Goal: Task Accomplishment & Management: Manage account settings

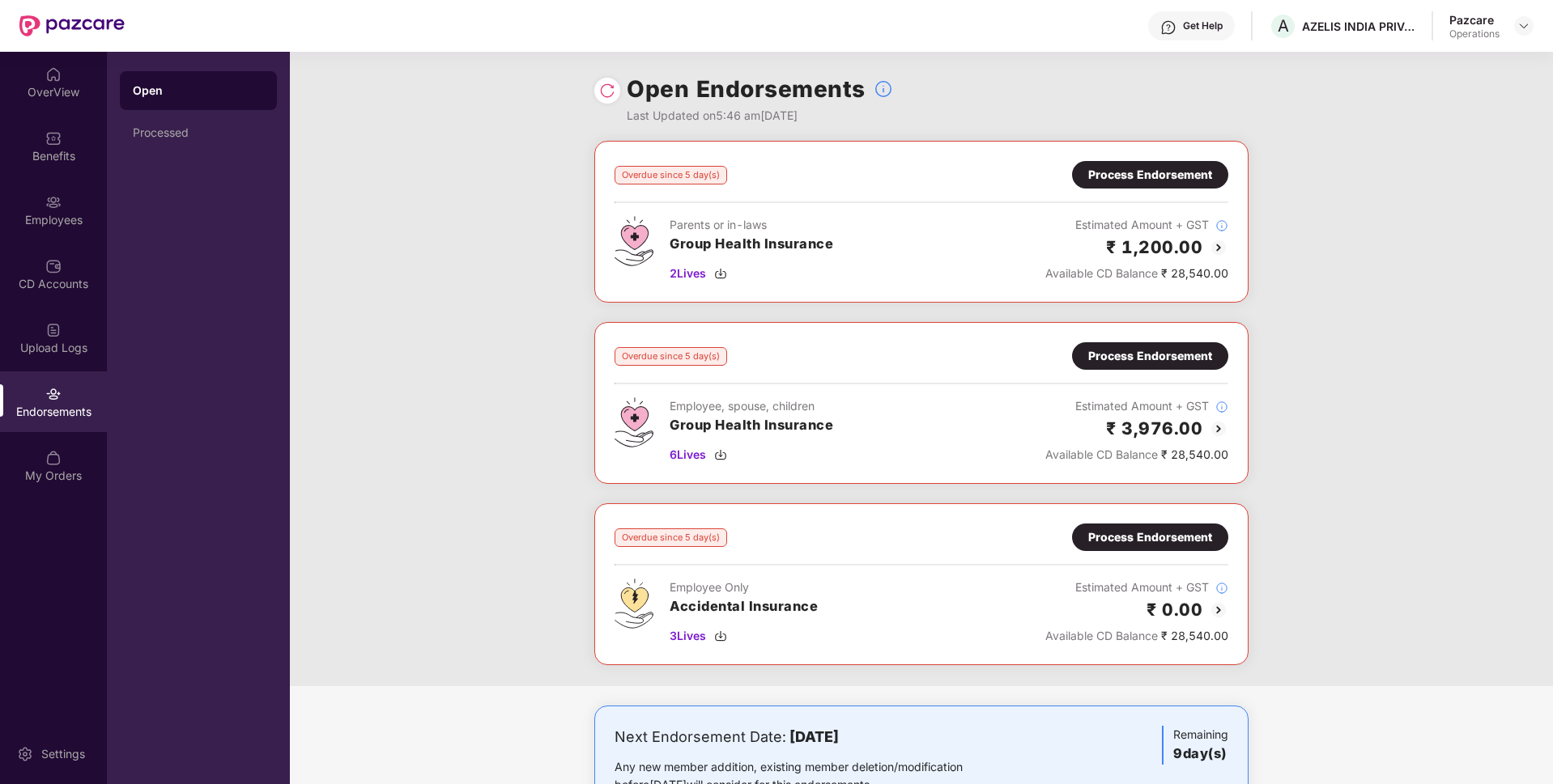
scroll to position [18, 0]
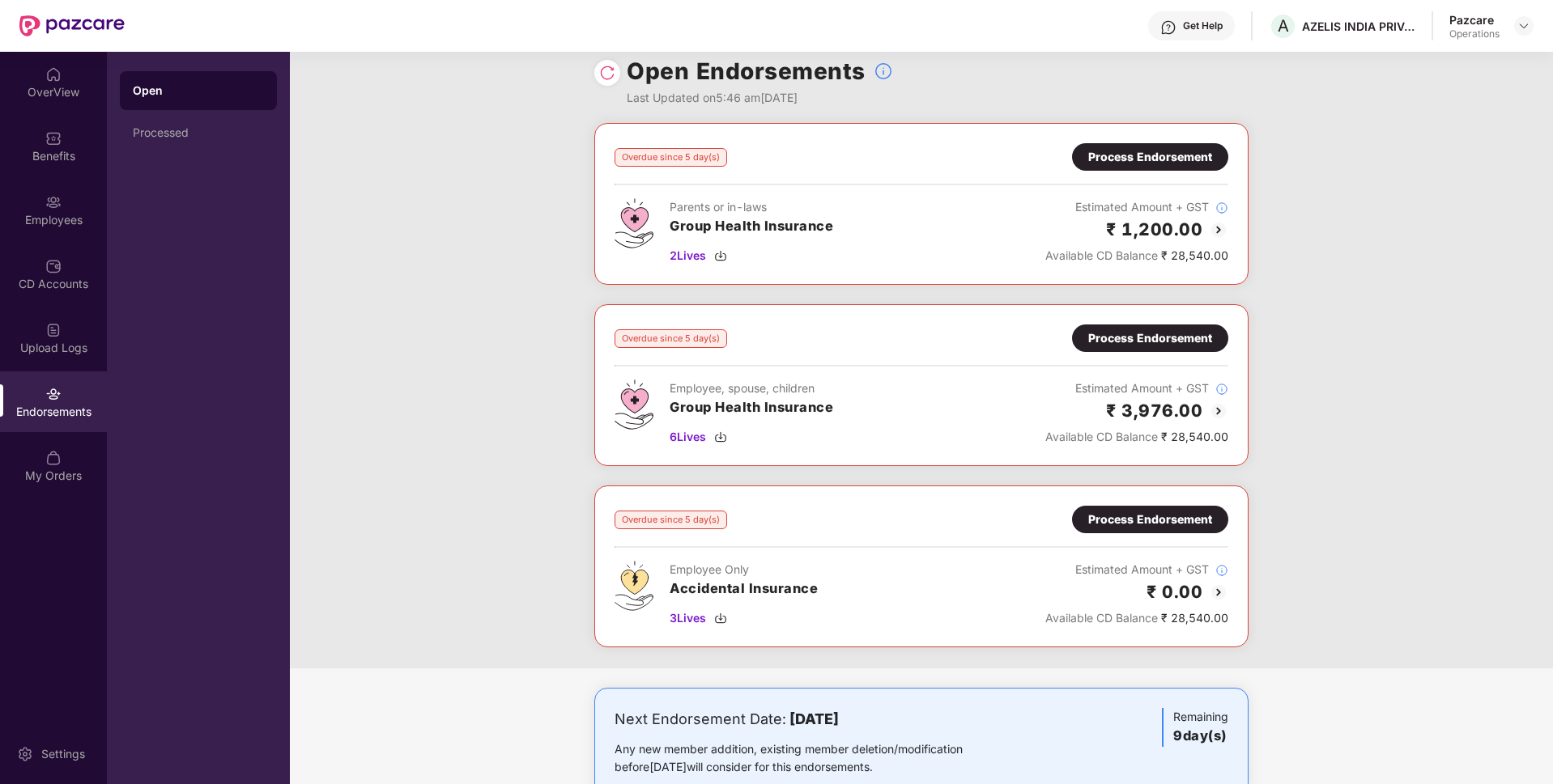
click at [1158, 152] on div "Process Endorsement" at bounding box center [1150, 157] width 124 height 18
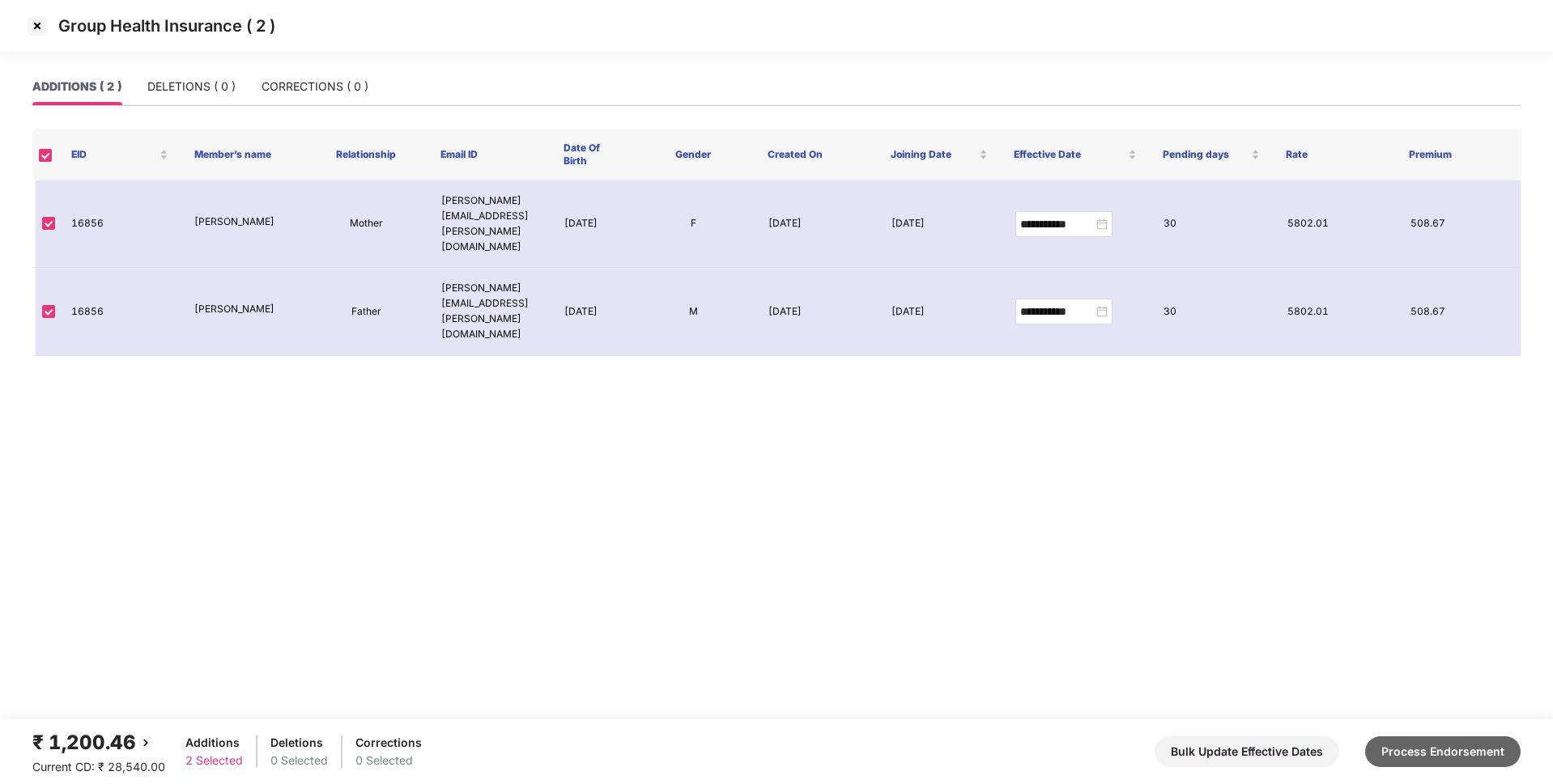
click at [1417, 757] on button "Process Endorsement" at bounding box center [1443, 752] width 155 height 31
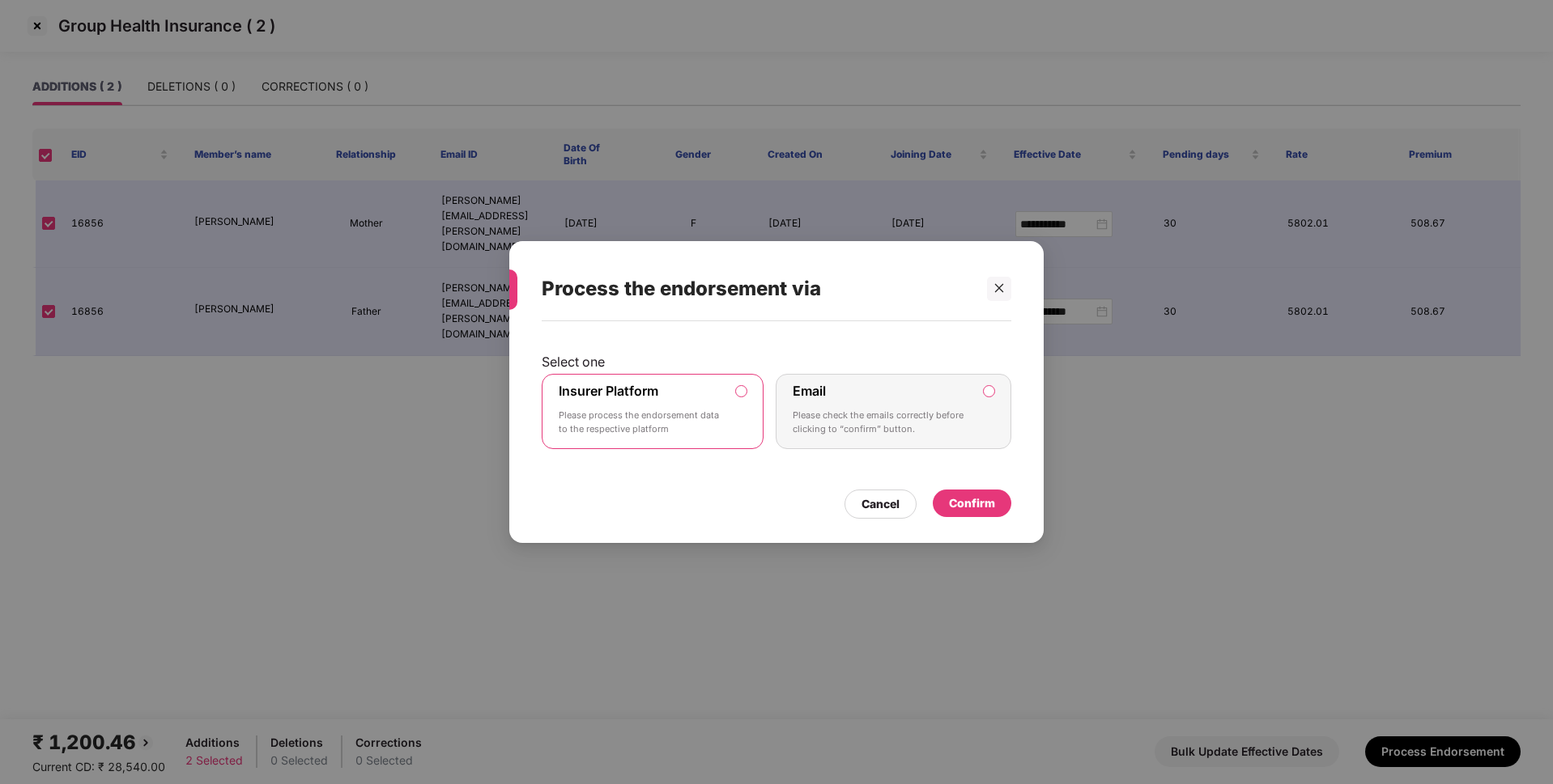
click at [963, 509] on div "Confirm" at bounding box center [972, 503] width 46 height 18
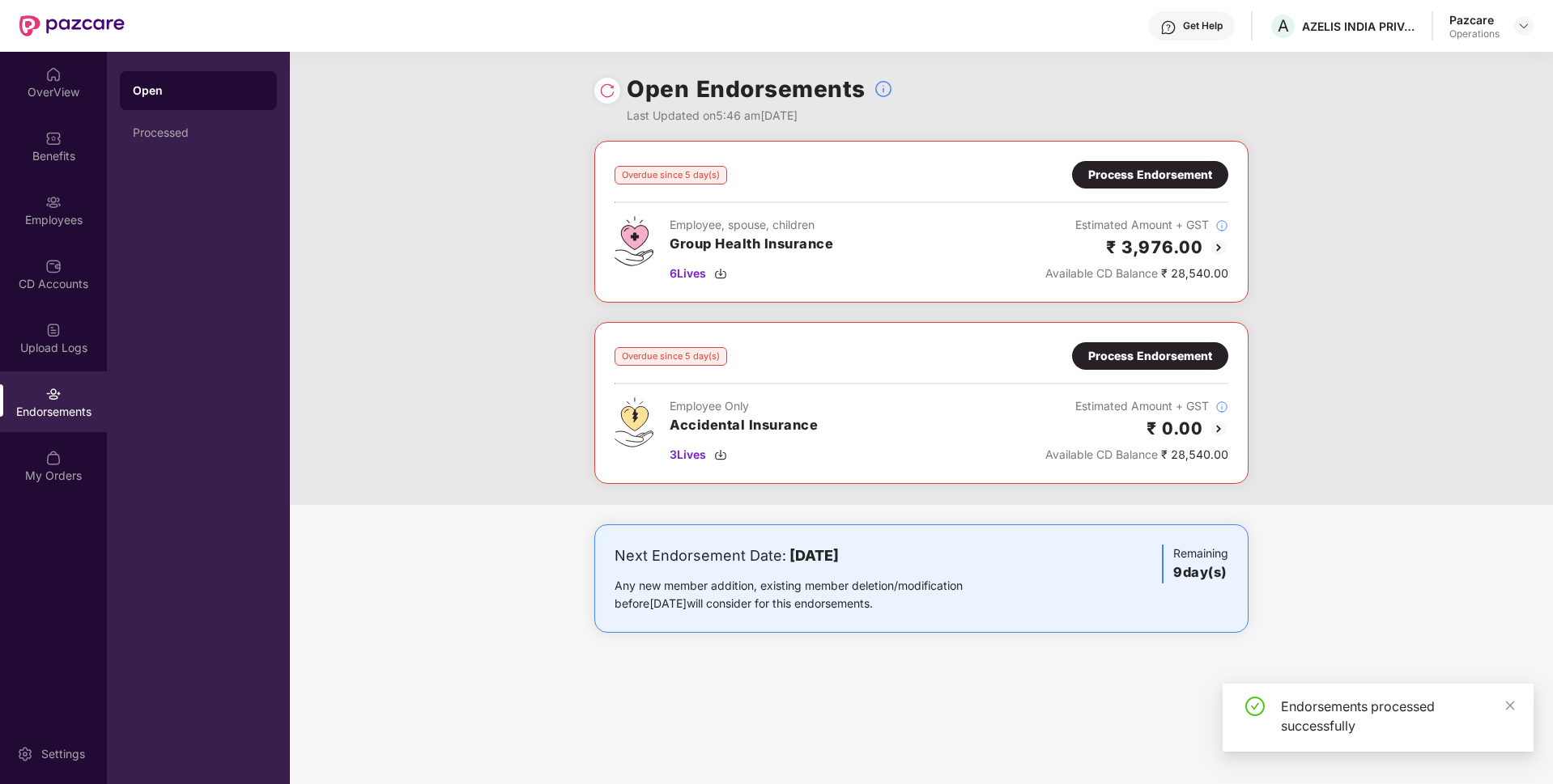
click at [1146, 169] on div "Process Endorsement" at bounding box center [1150, 174] width 124 height 18
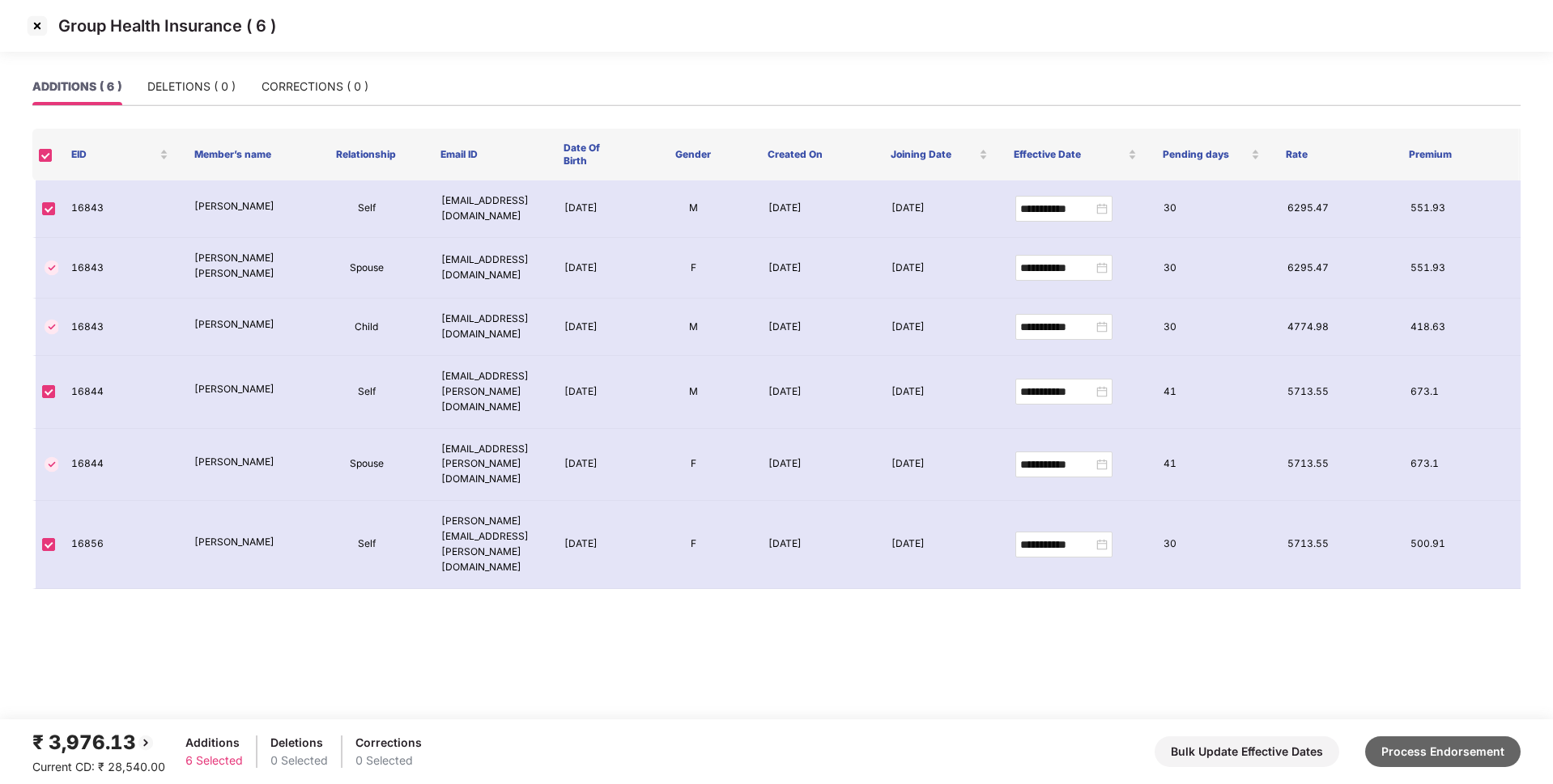
click at [1442, 750] on button "Process Endorsement" at bounding box center [1443, 752] width 155 height 31
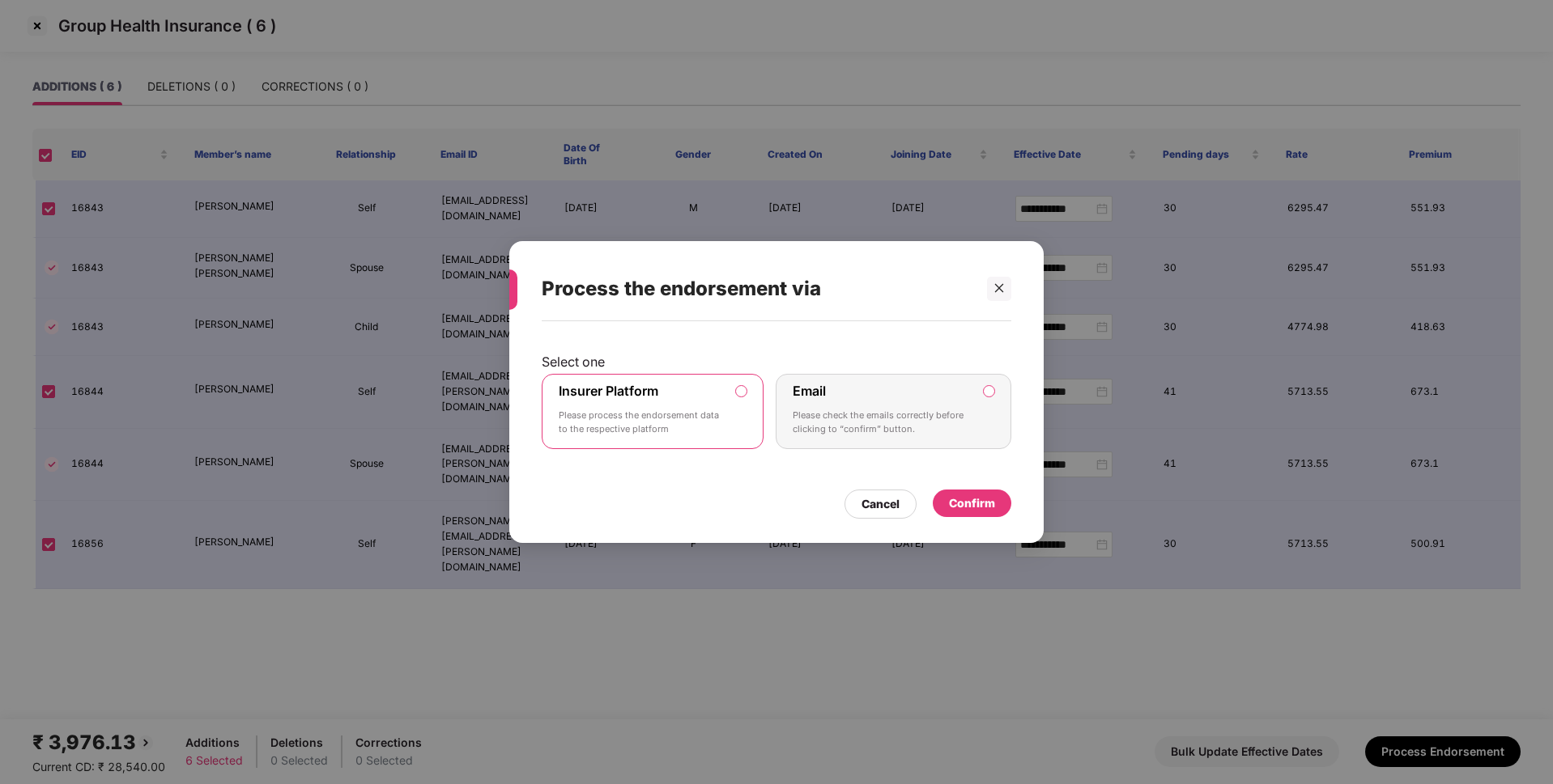
click at [960, 512] on div "Confirm" at bounding box center [972, 503] width 46 height 18
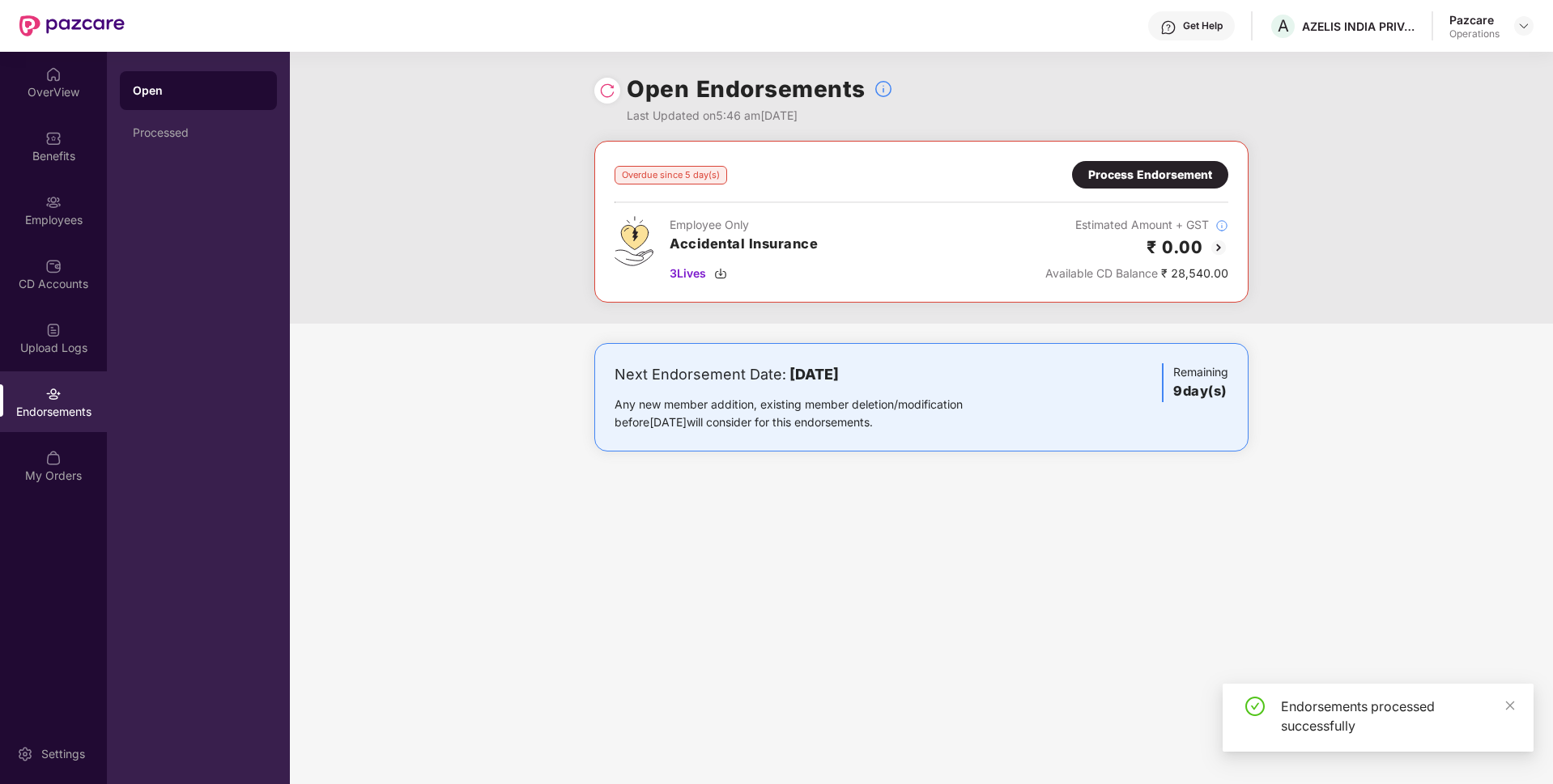
click at [1146, 164] on div "Process Endorsement" at bounding box center [1150, 175] width 156 height 28
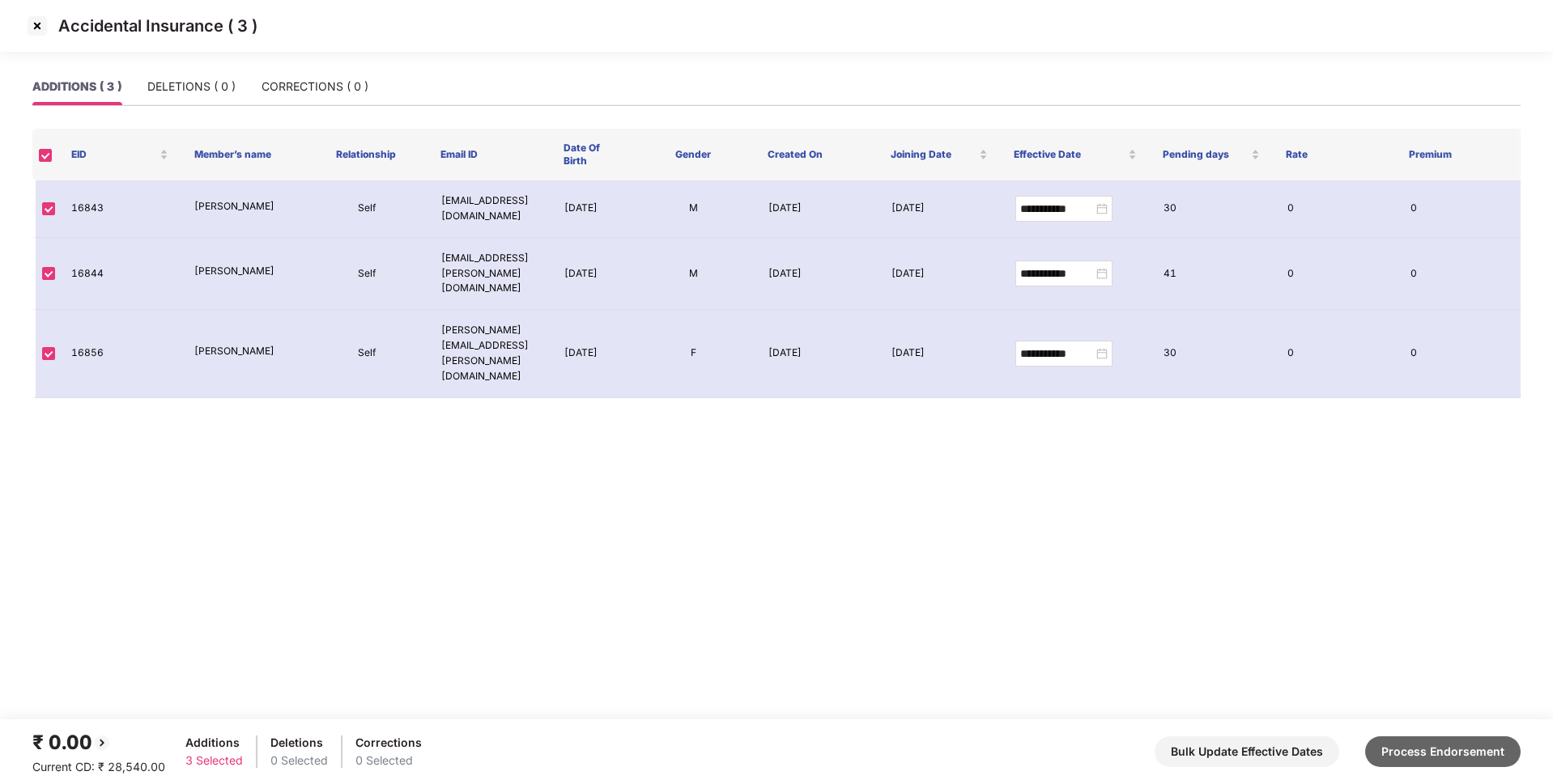
click at [1426, 743] on button "Process Endorsement" at bounding box center [1443, 752] width 155 height 31
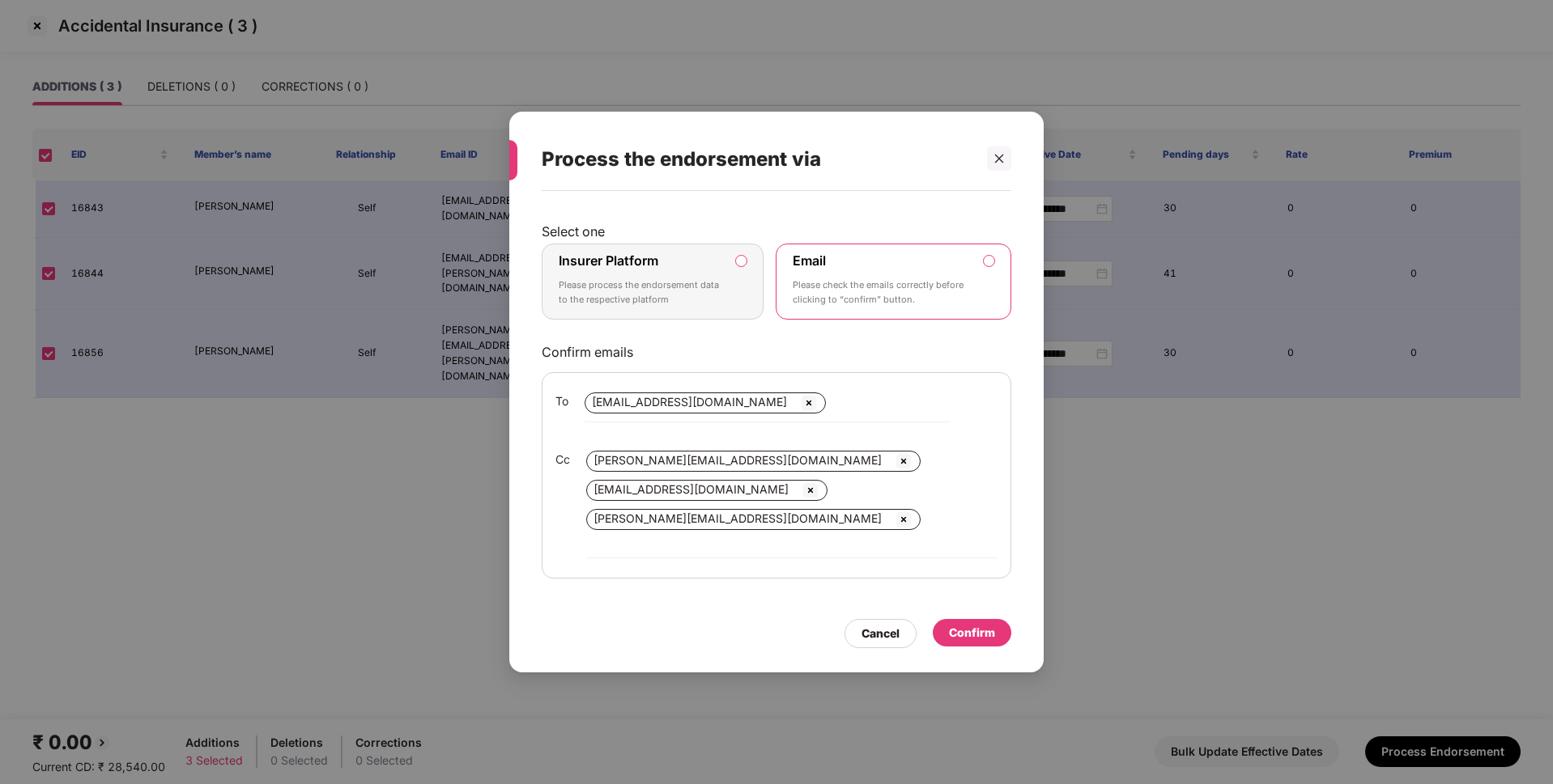
click at [704, 287] on div "Insurer Platform Please process the endorsement data to the respective platform" at bounding box center [641, 281] width 165 height 58
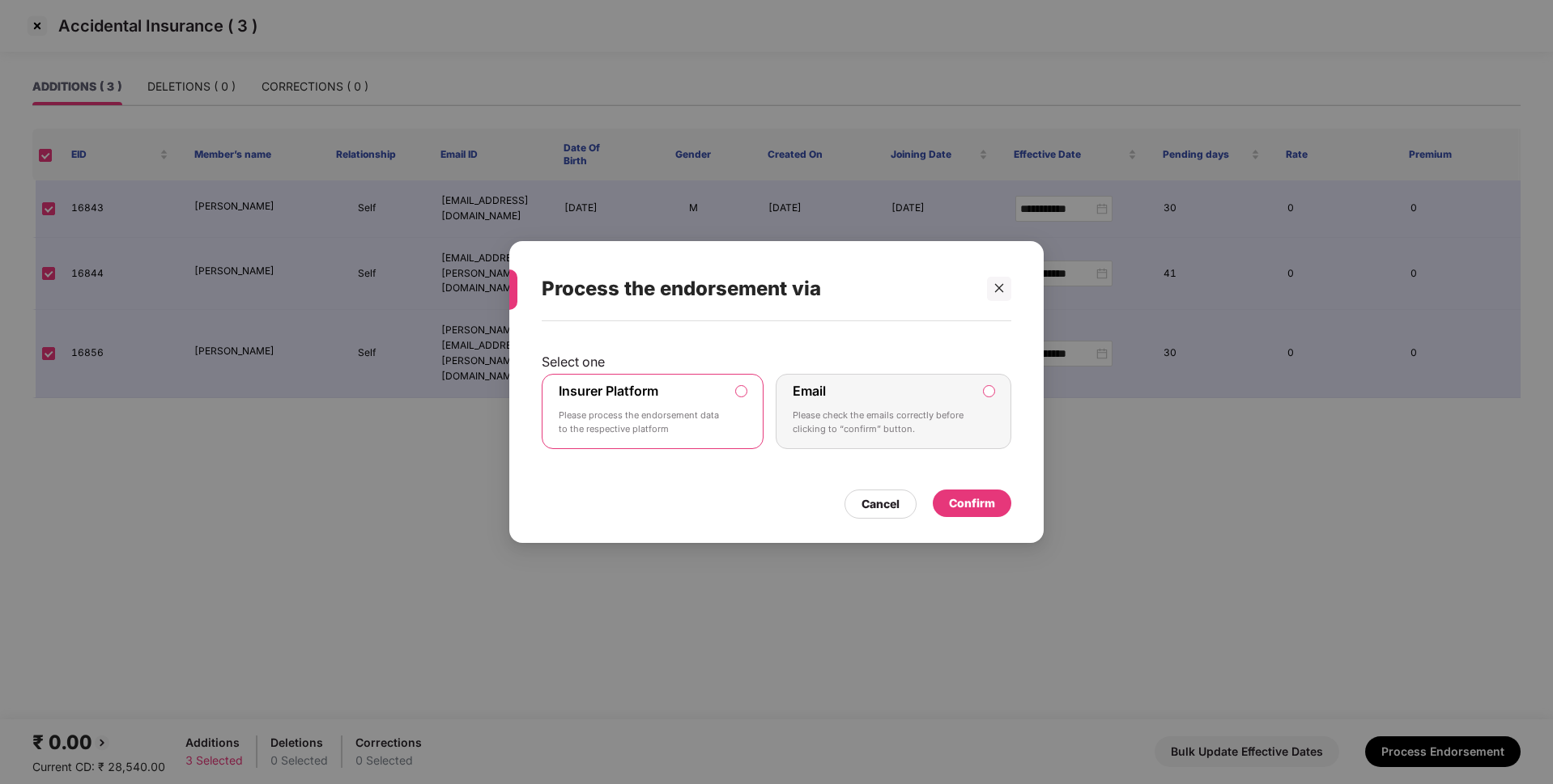
click at [973, 500] on div "Confirm" at bounding box center [972, 503] width 46 height 18
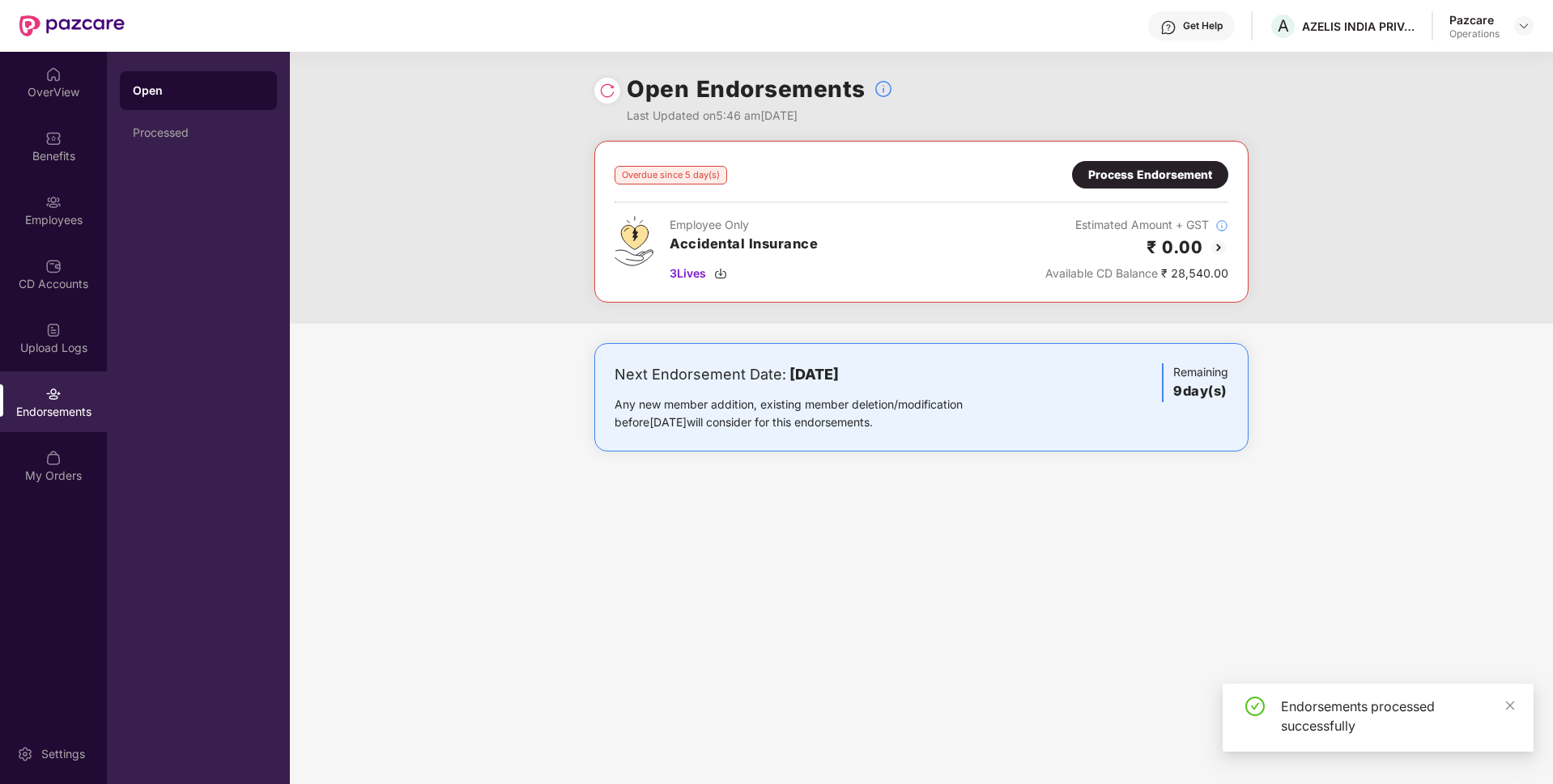
click at [602, 86] on img at bounding box center [607, 91] width 16 height 16
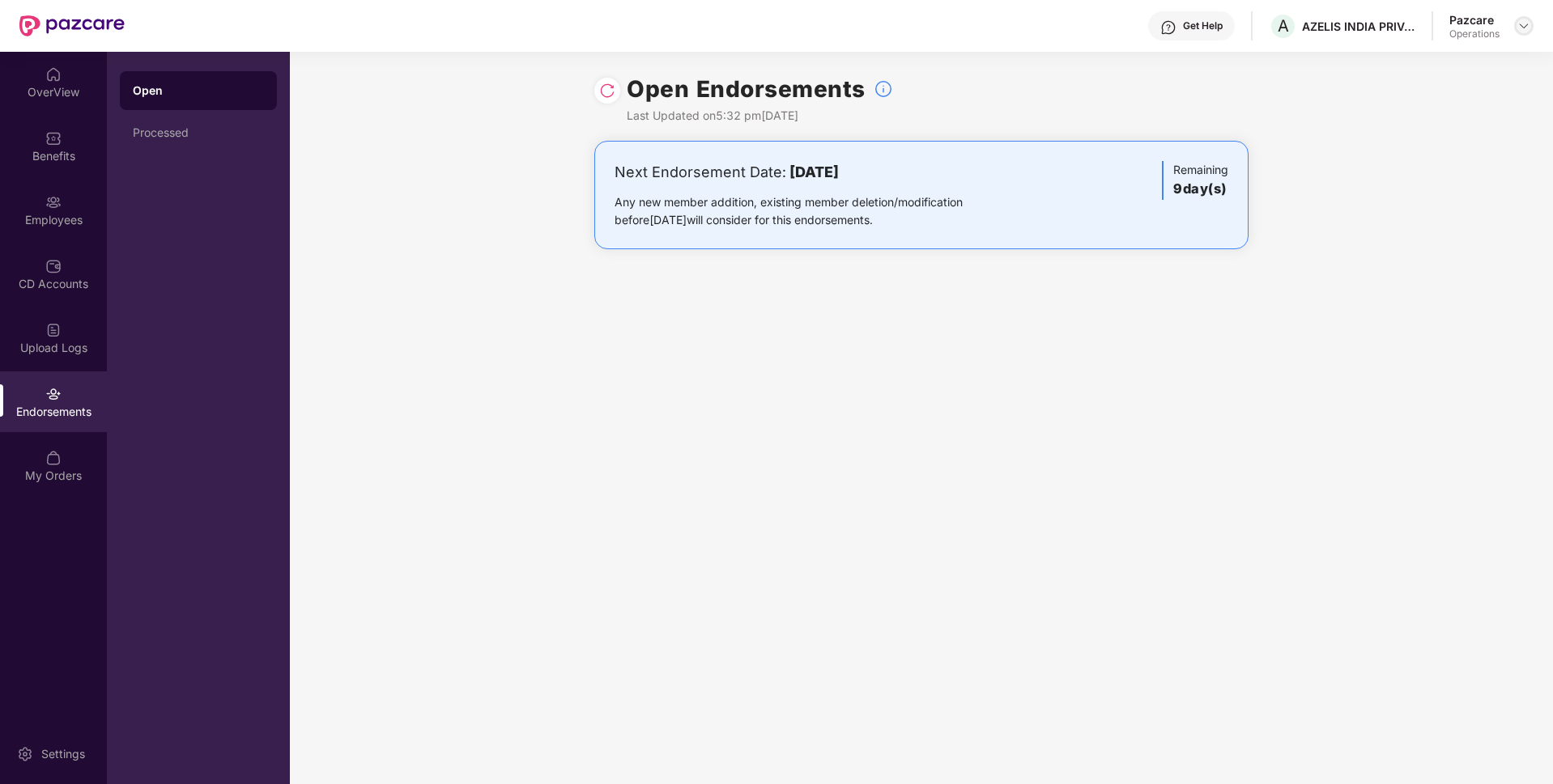
click at [1530, 29] on img at bounding box center [1524, 25] width 13 height 13
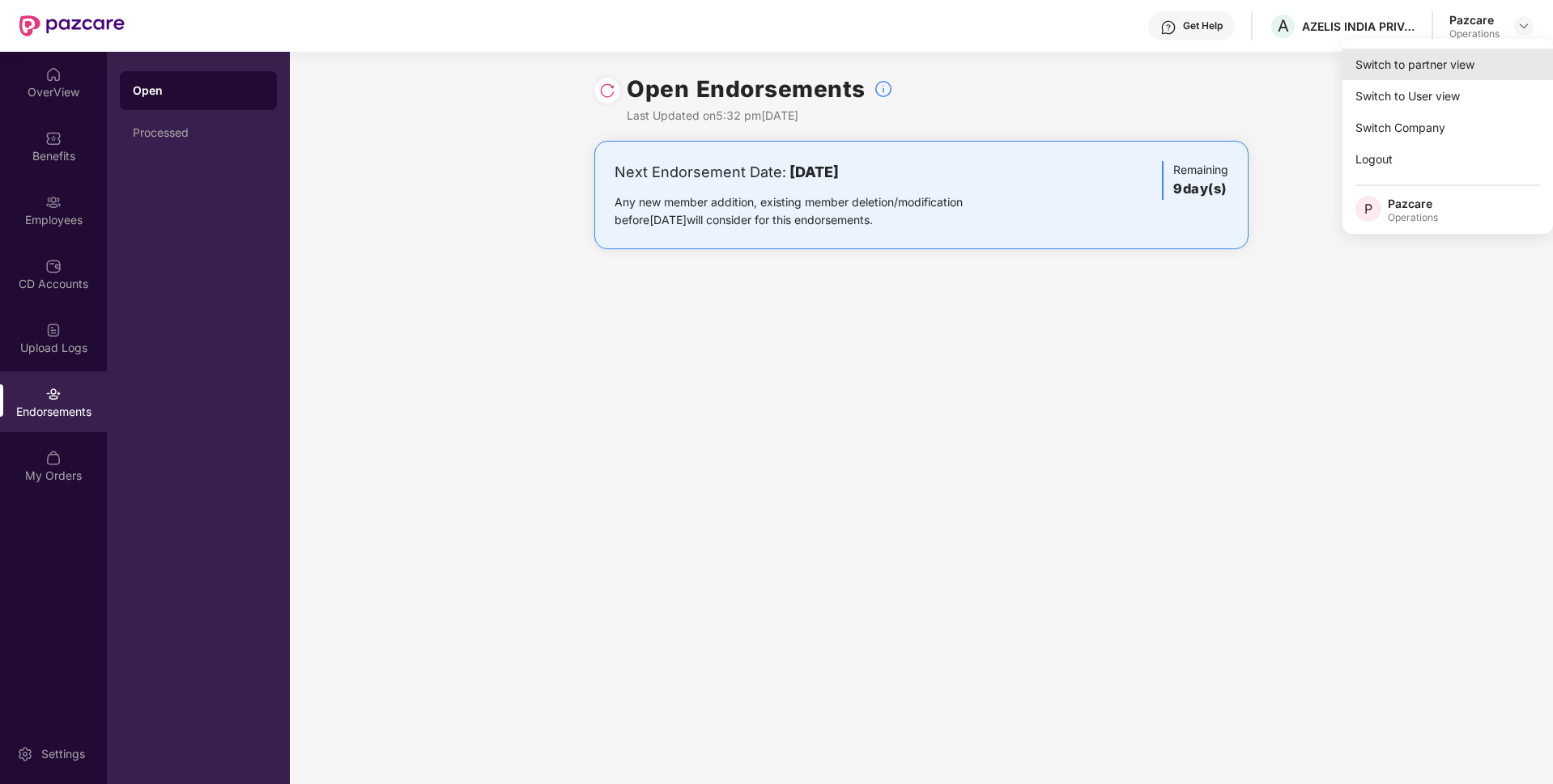
click at [1407, 60] on div "Switch to partner view" at bounding box center [1448, 64] width 211 height 32
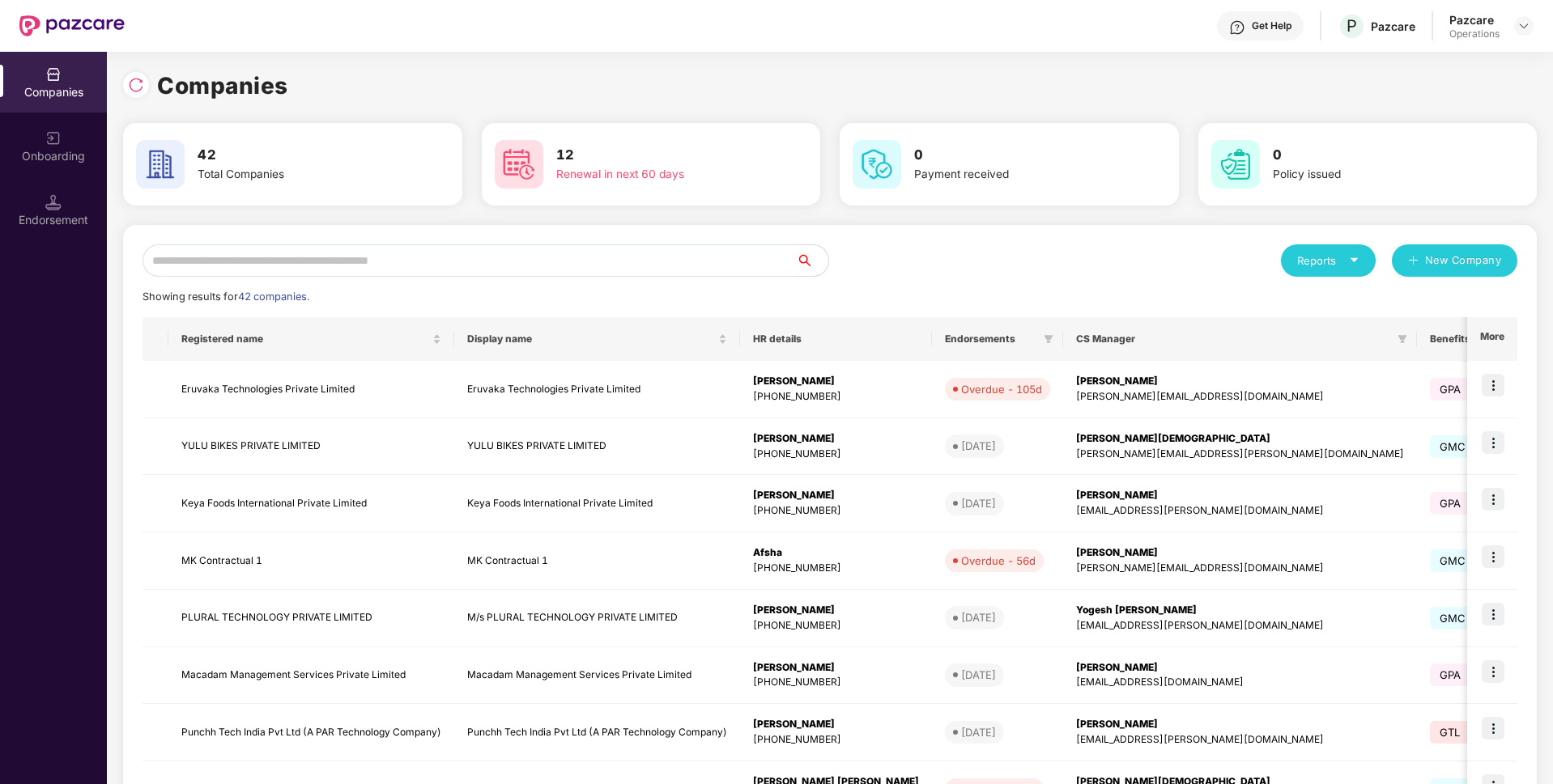
click at [563, 260] on input "text" at bounding box center [469, 260] width 654 height 32
paste input "**********"
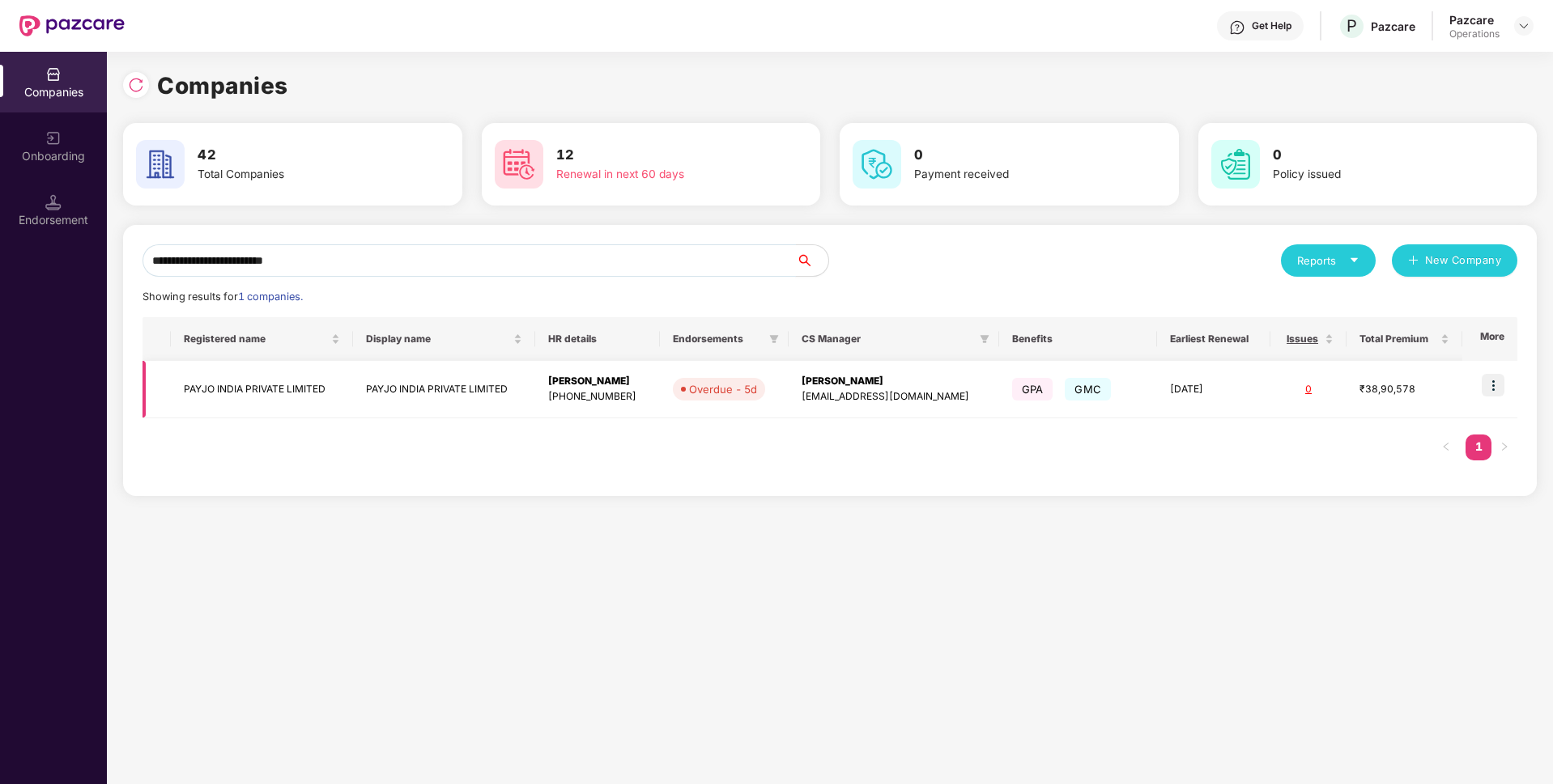
type input "**********"
click at [1495, 382] on img at bounding box center [1493, 385] width 22 height 22
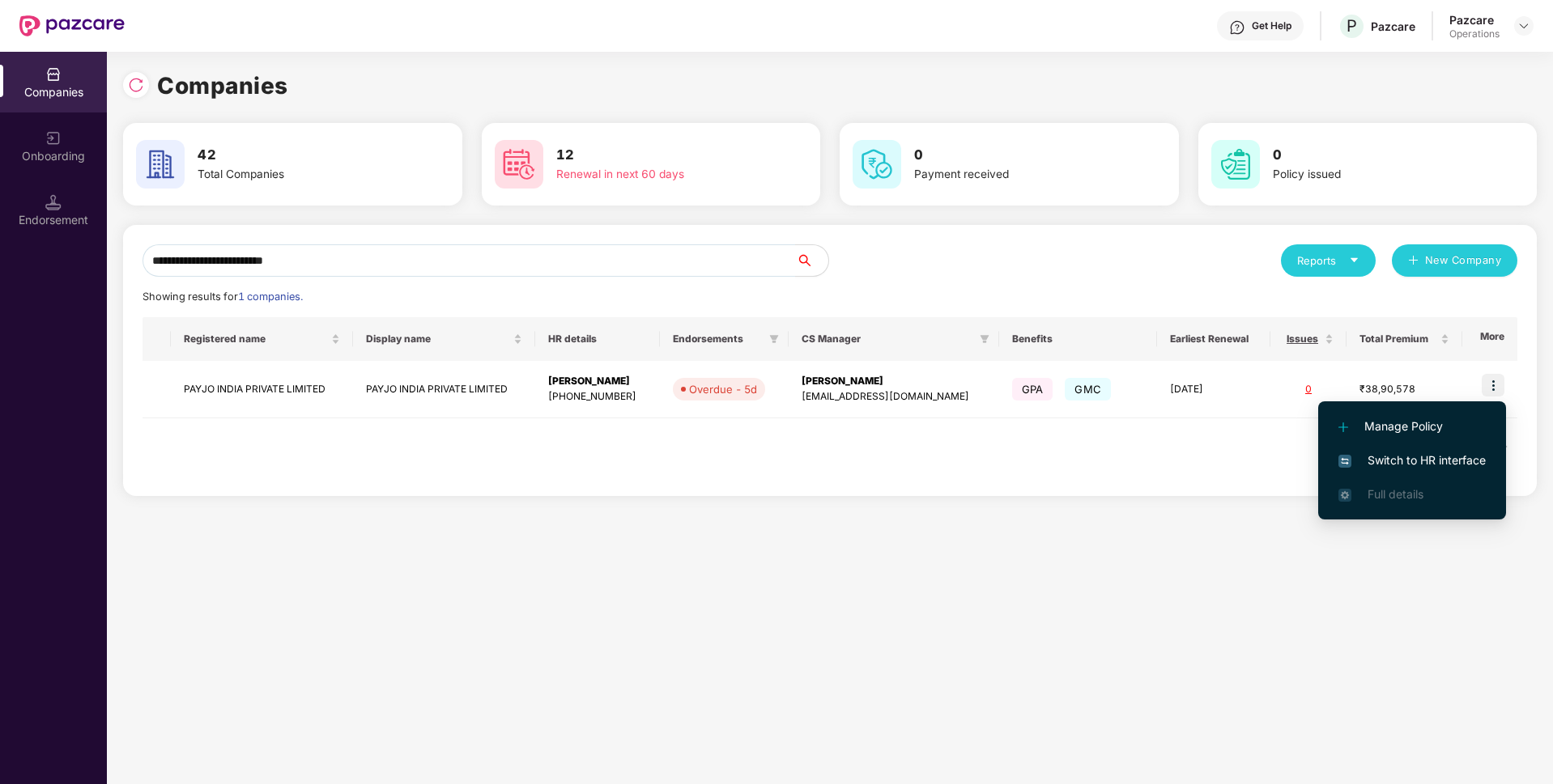
click at [1344, 455] on img at bounding box center [1345, 461] width 13 height 13
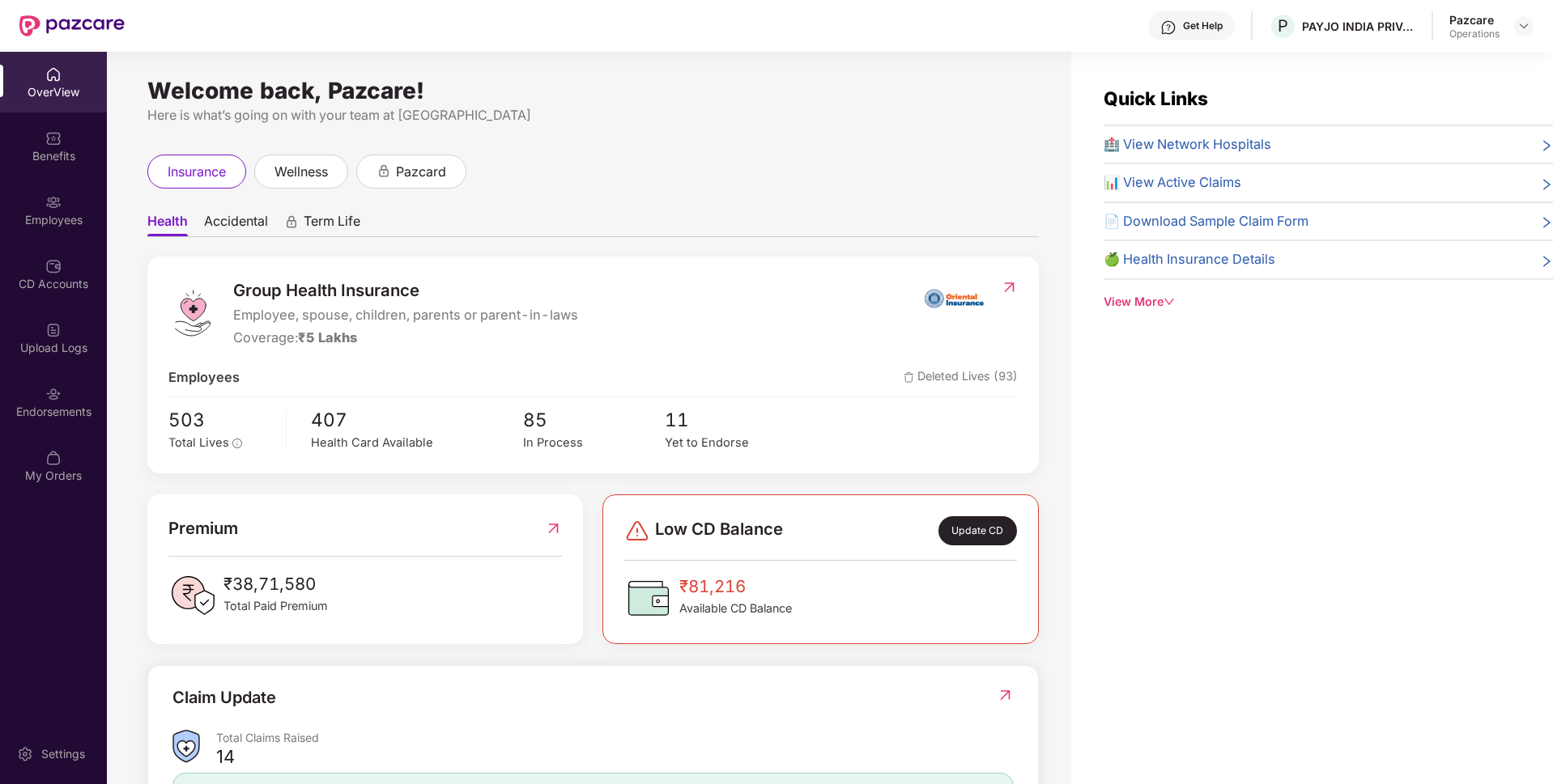
click at [29, 419] on div "Endorsements" at bounding box center [54, 412] width 107 height 16
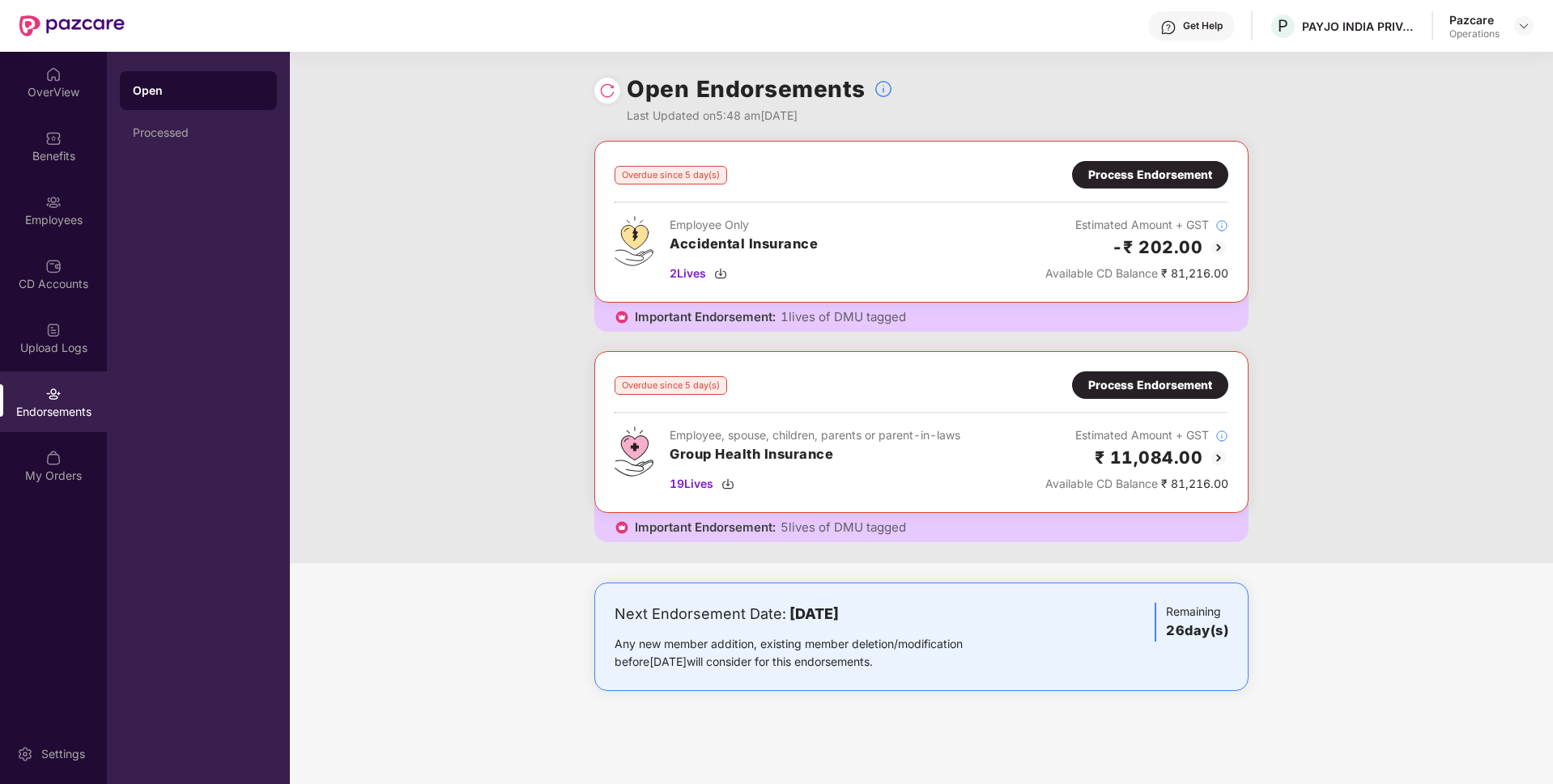
click at [1127, 397] on div "Process Endorsement" at bounding box center [1150, 385] width 156 height 28
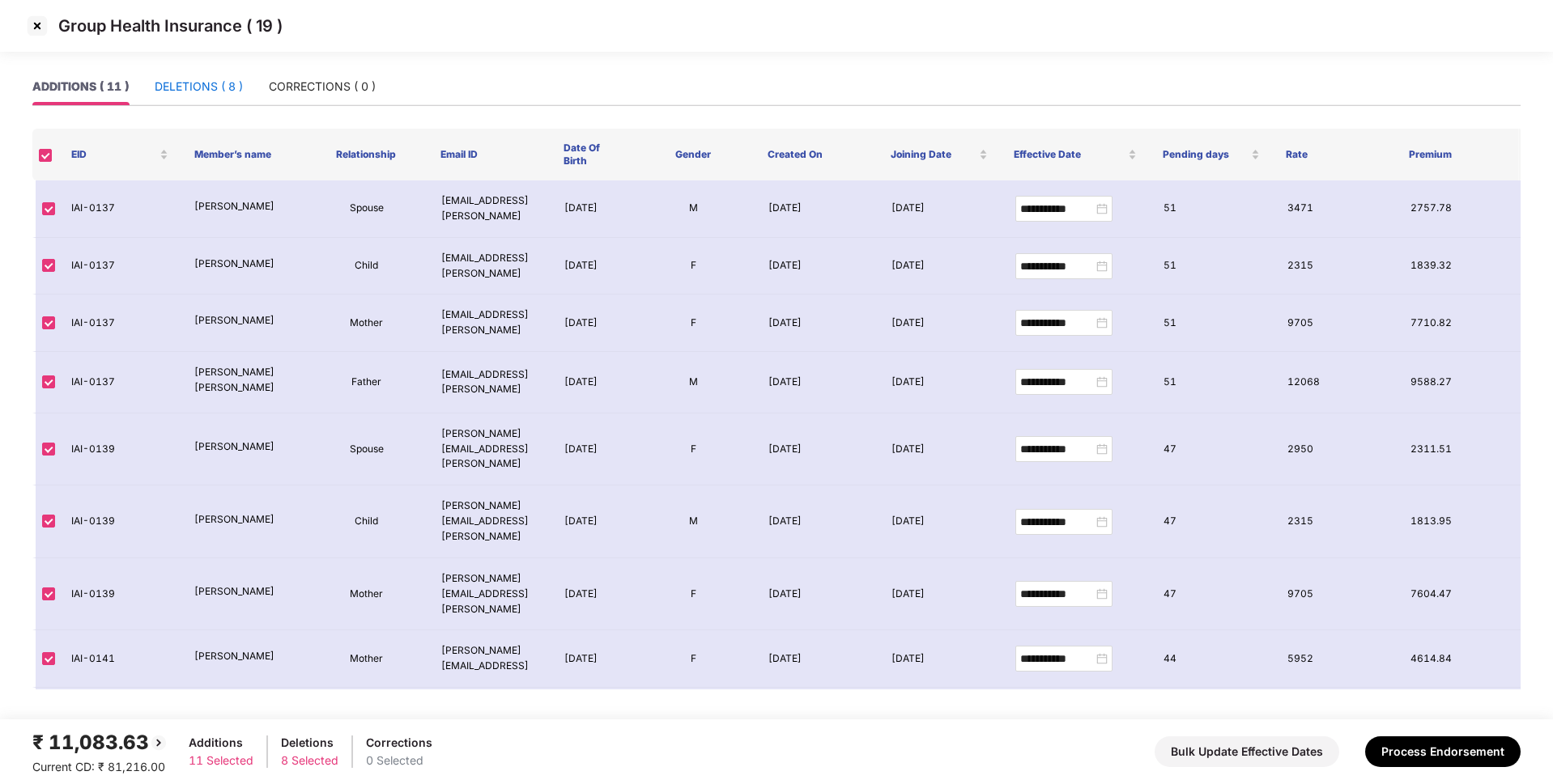
click at [219, 82] on div "DELETIONS ( 8 )" at bounding box center [199, 86] width 88 height 18
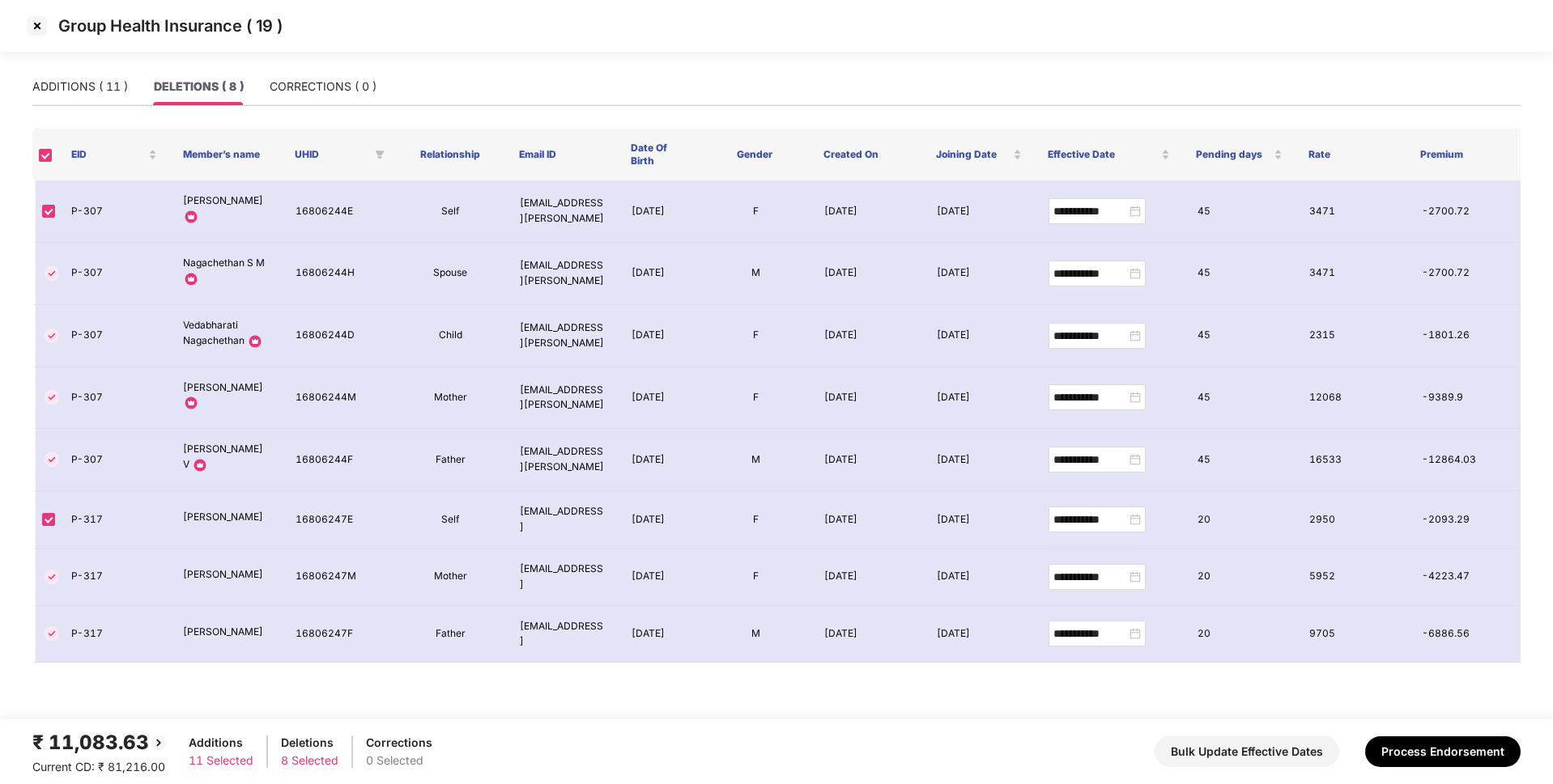
click at [32, 28] on img at bounding box center [37, 26] width 26 height 26
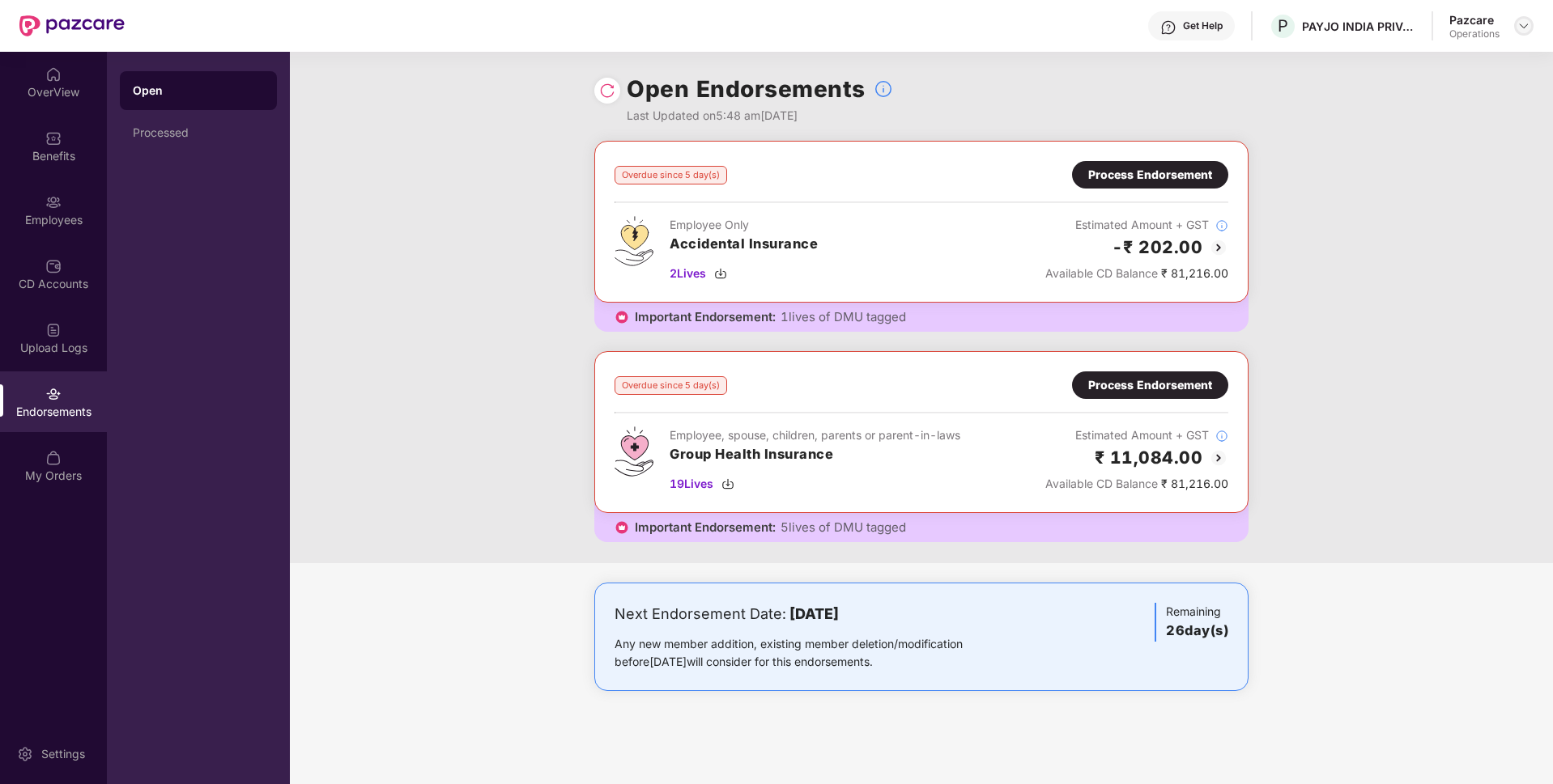
click at [1520, 30] on img at bounding box center [1524, 25] width 13 height 13
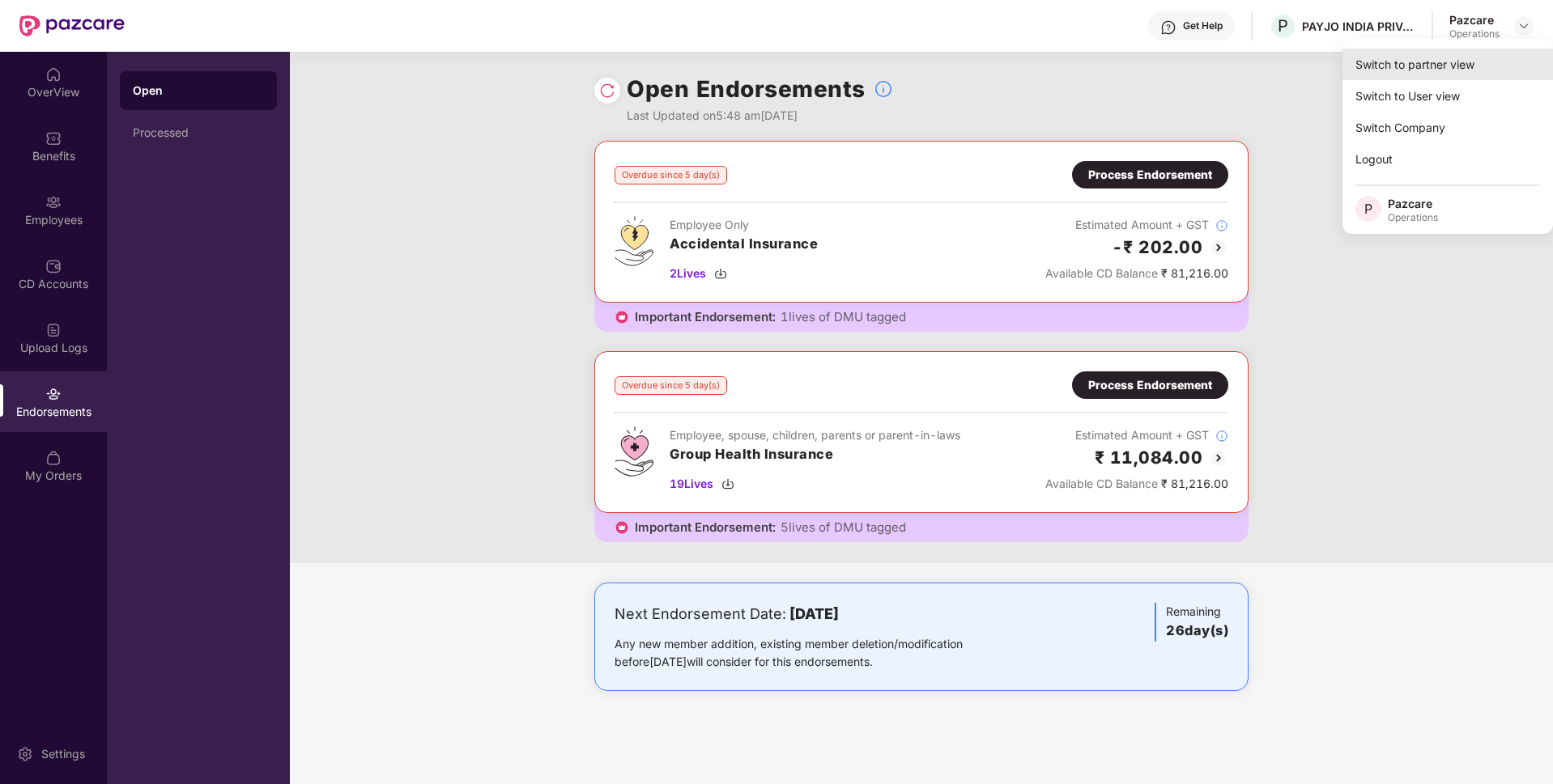
click at [1467, 70] on div "Switch to partner view" at bounding box center [1448, 64] width 211 height 32
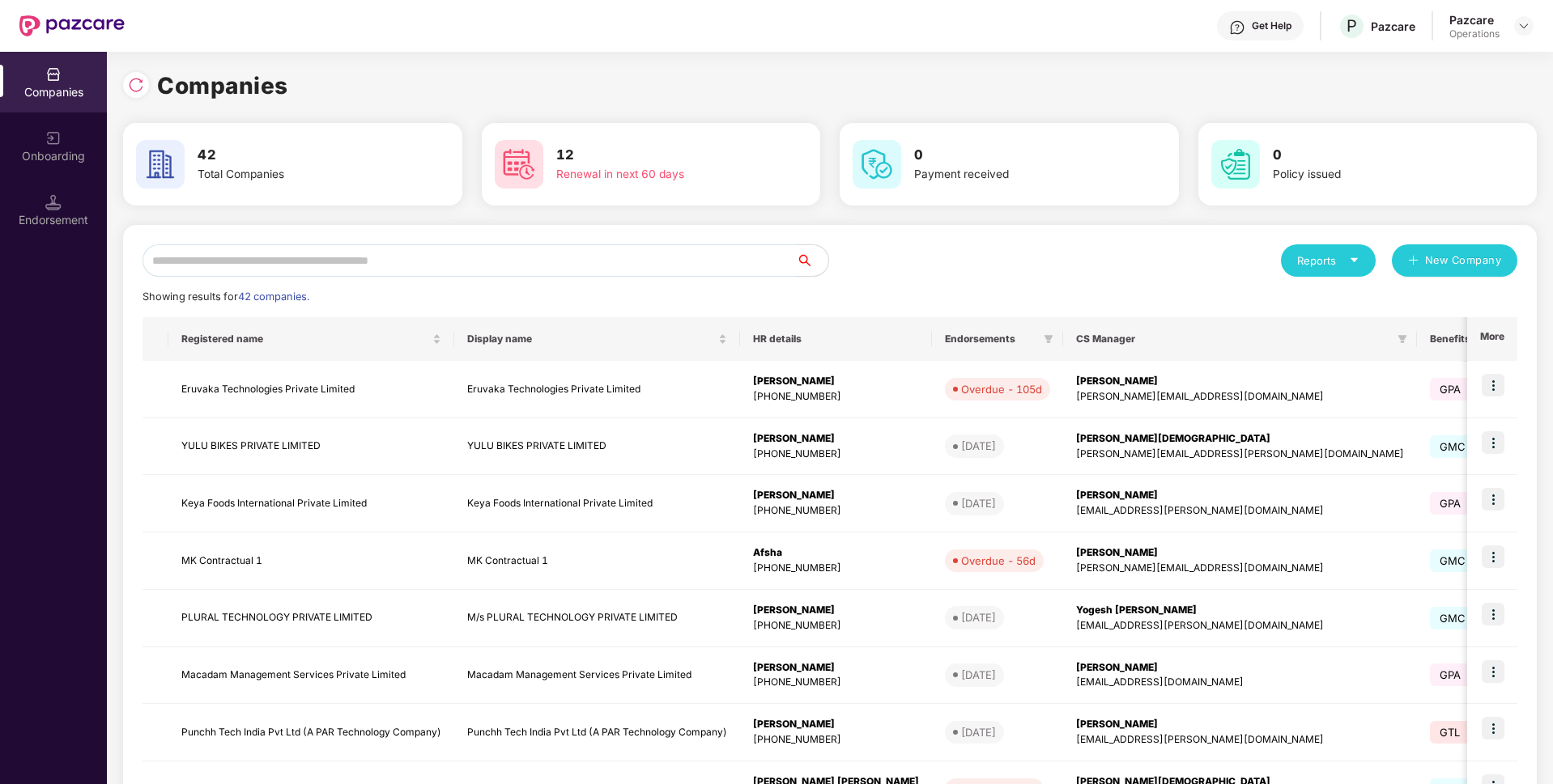
click at [572, 250] on input "text" at bounding box center [469, 260] width 654 height 32
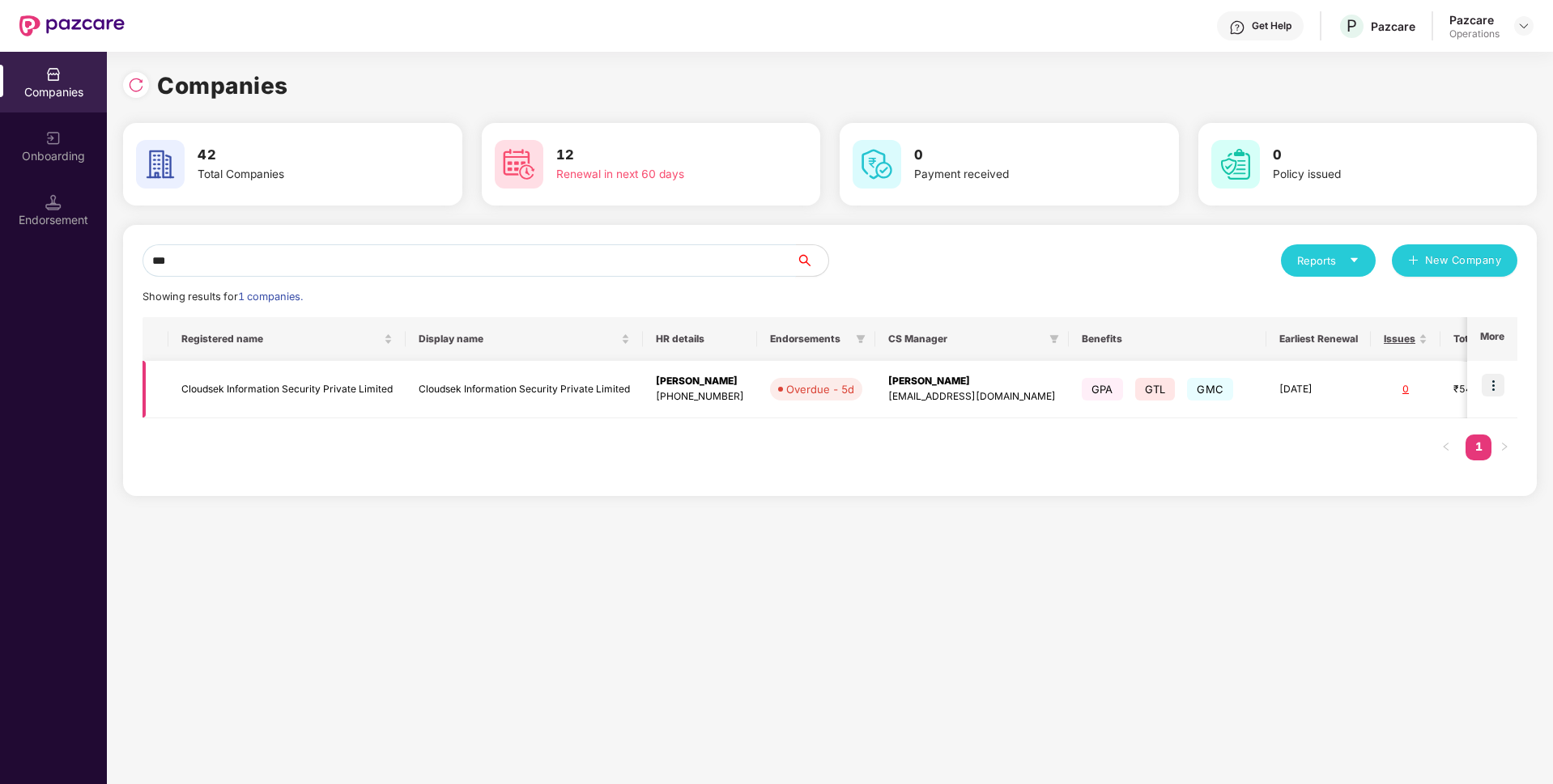
type input "***"
click at [1493, 385] on img at bounding box center [1493, 385] width 22 height 22
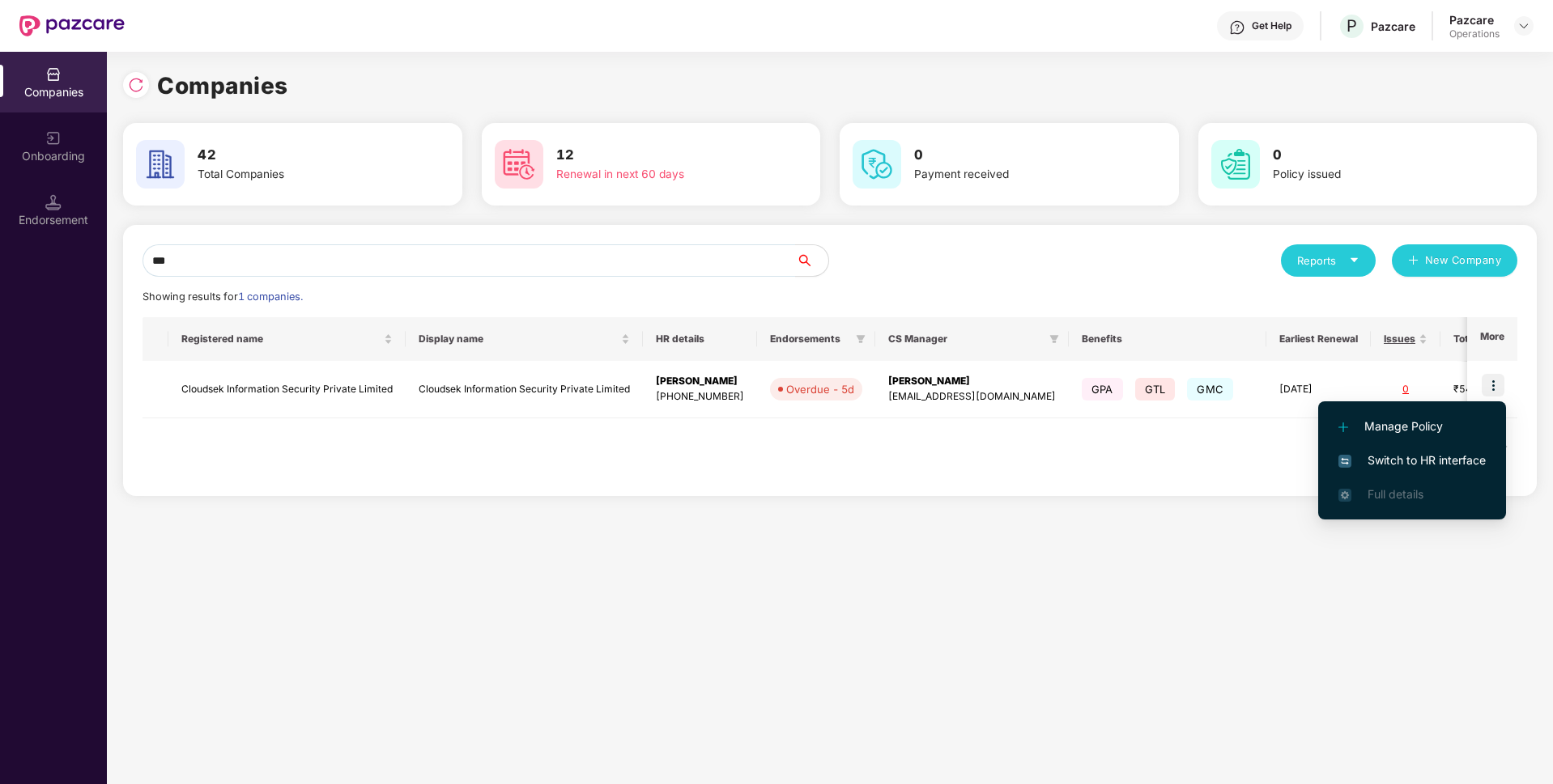
click at [1379, 462] on span "Switch to HR interface" at bounding box center [1412, 460] width 148 height 18
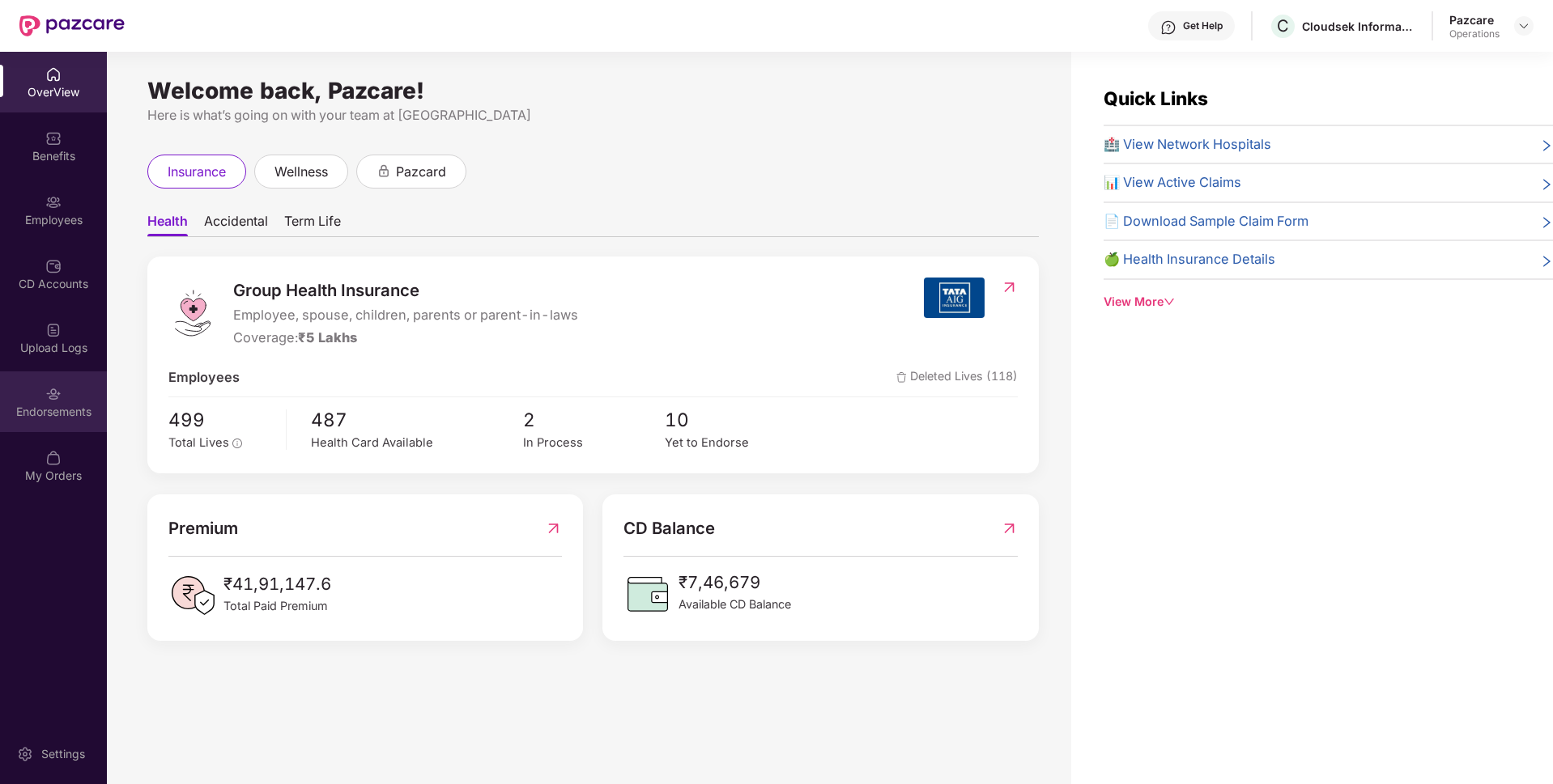
click at [26, 419] on div "Endorsements" at bounding box center [54, 412] width 107 height 16
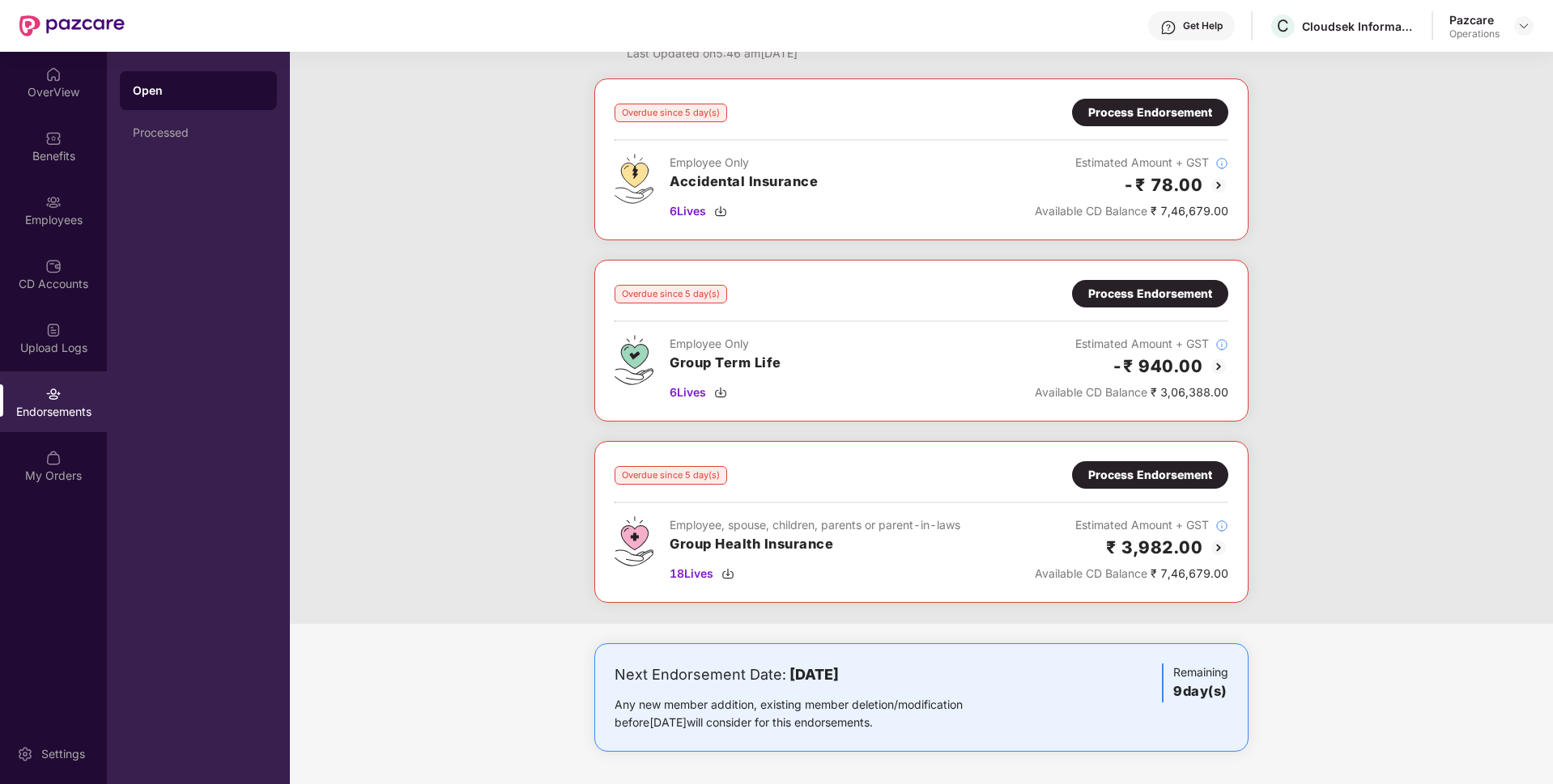
scroll to position [0, 0]
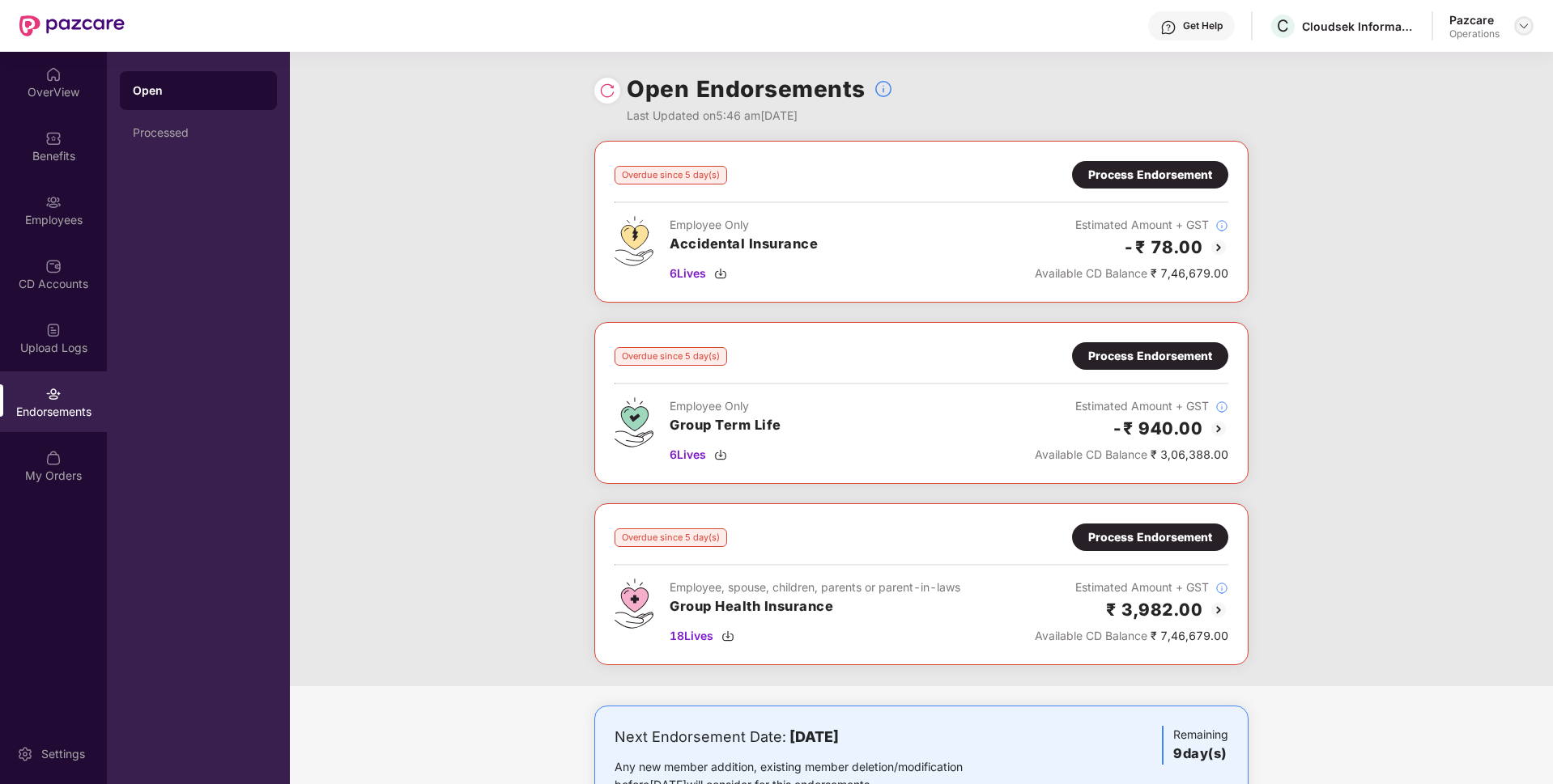
click at [1518, 22] on img at bounding box center [1524, 25] width 13 height 13
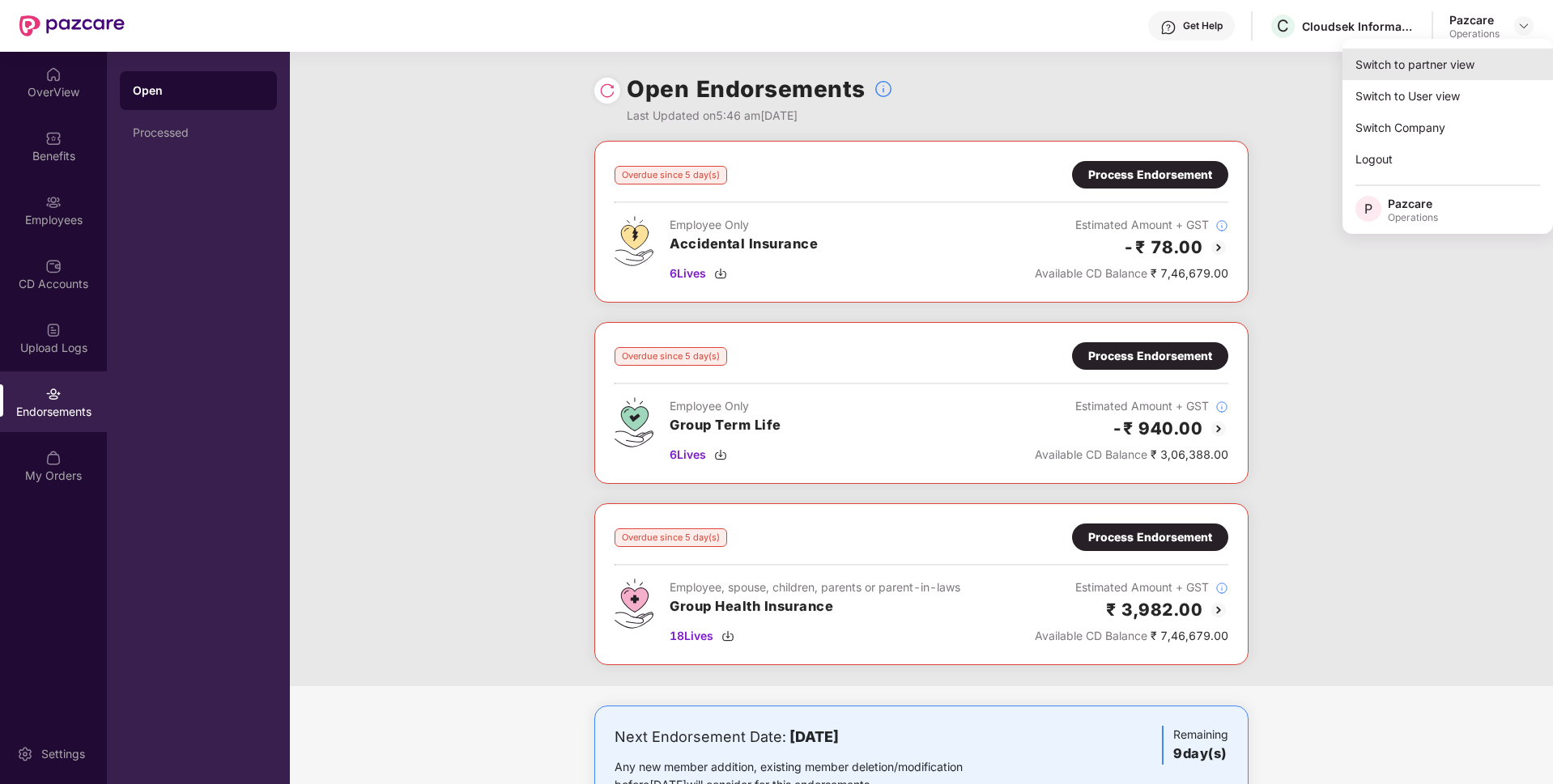
click at [1423, 58] on div "Switch to partner view" at bounding box center [1448, 64] width 211 height 32
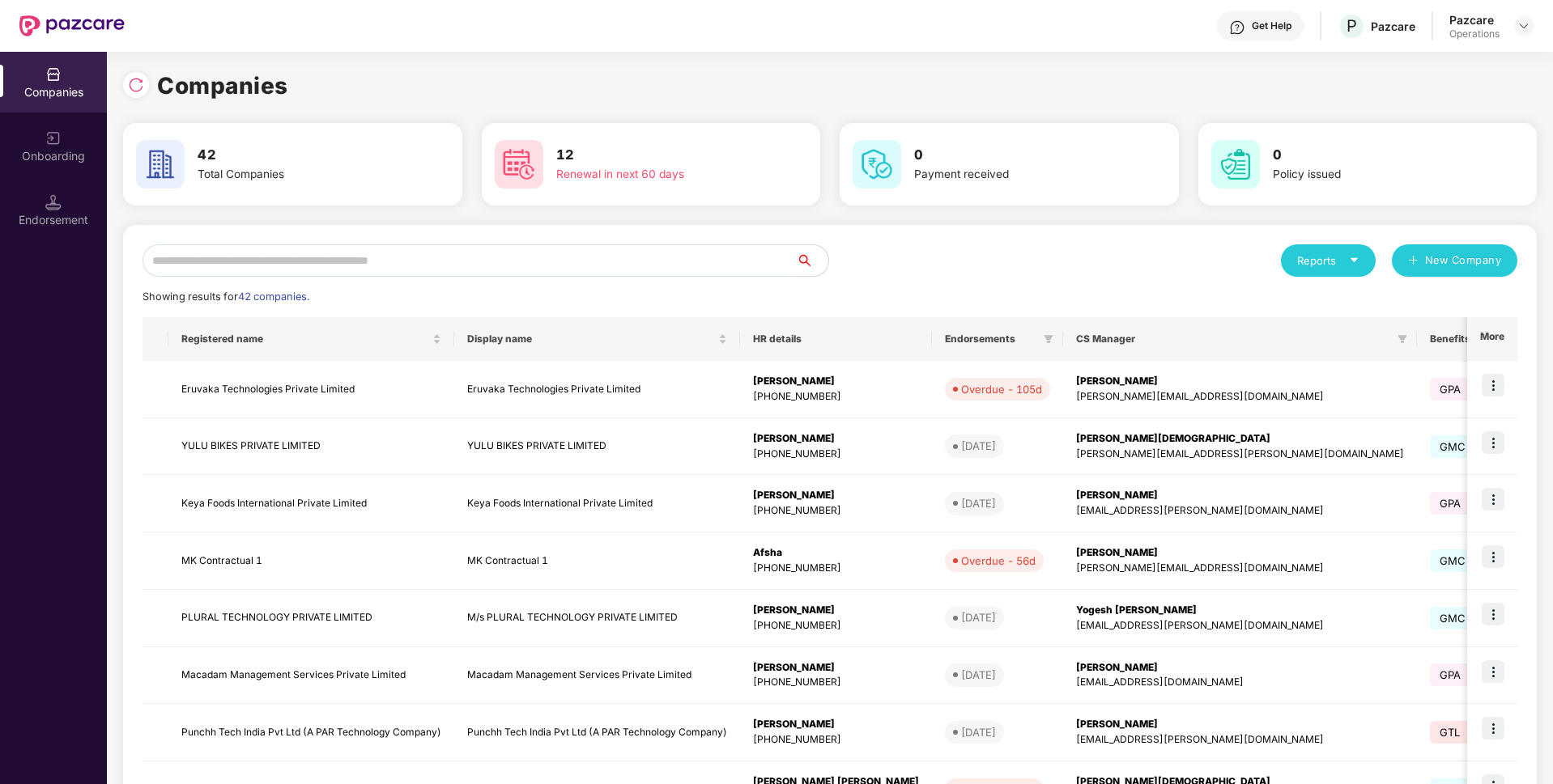
click at [367, 260] on input "text" at bounding box center [469, 260] width 654 height 32
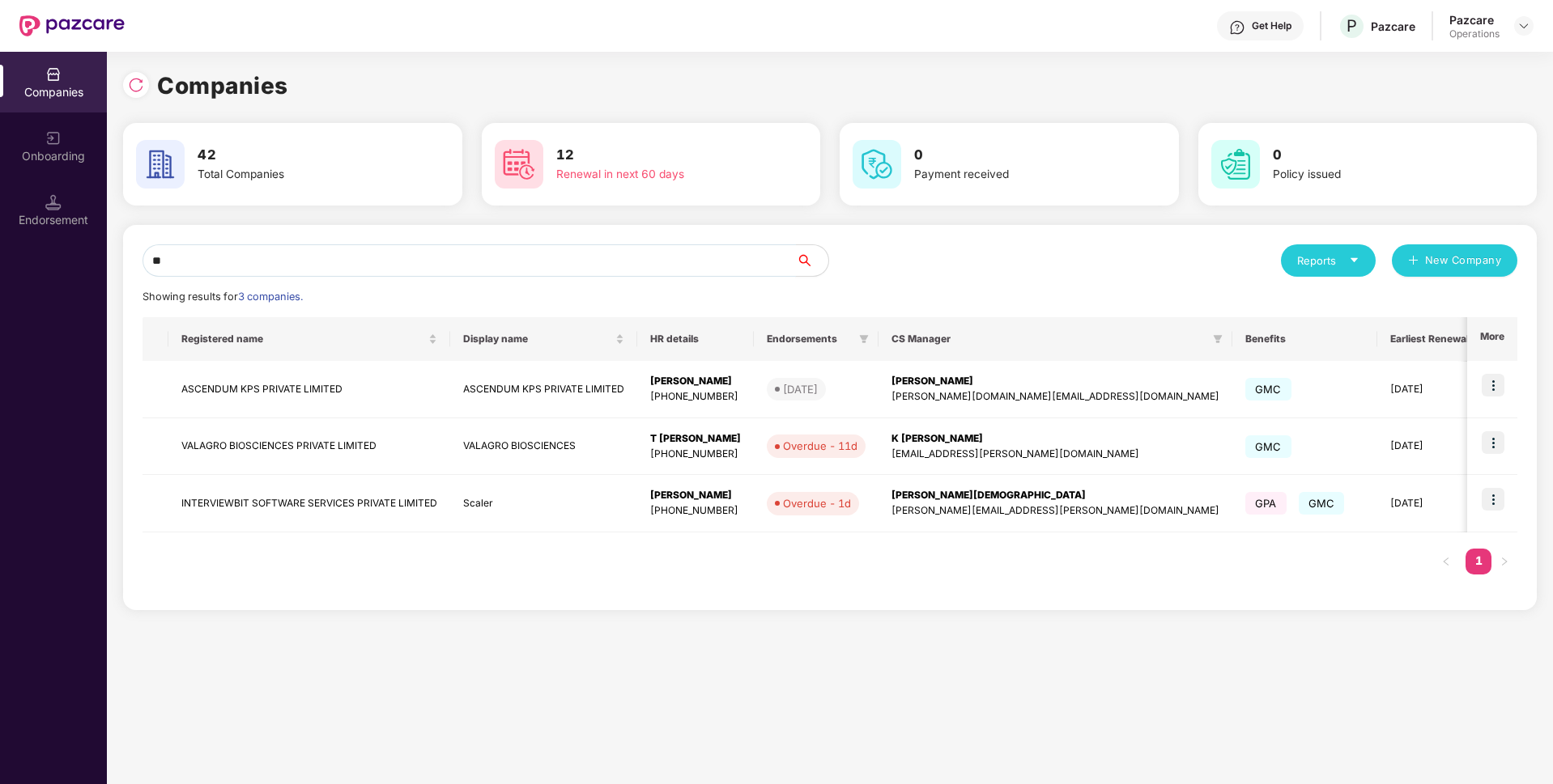
type input "**"
click at [1503, 496] on img at bounding box center [1493, 499] width 22 height 22
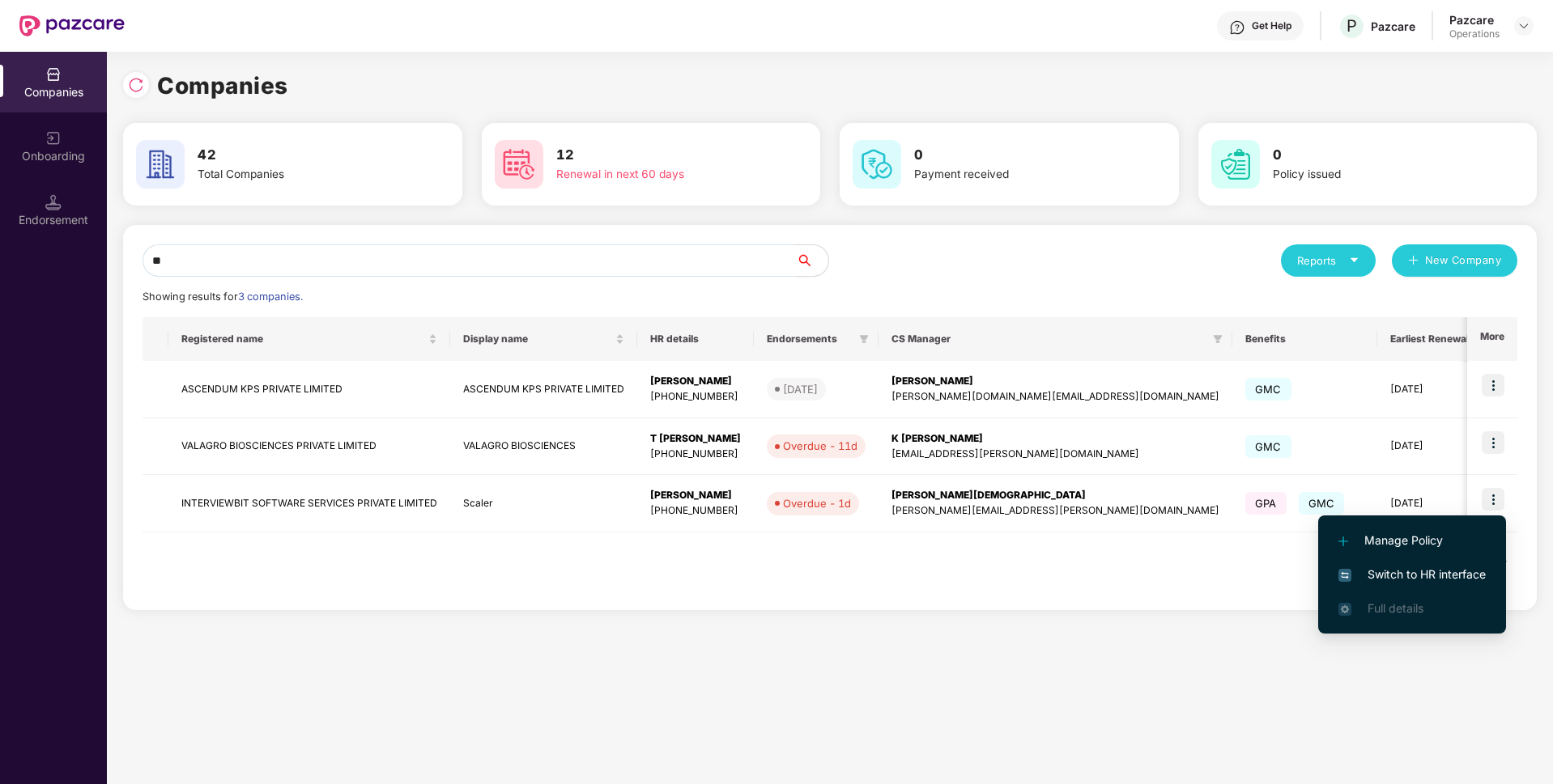
click at [1388, 580] on span "Switch to HR interface" at bounding box center [1412, 574] width 148 height 18
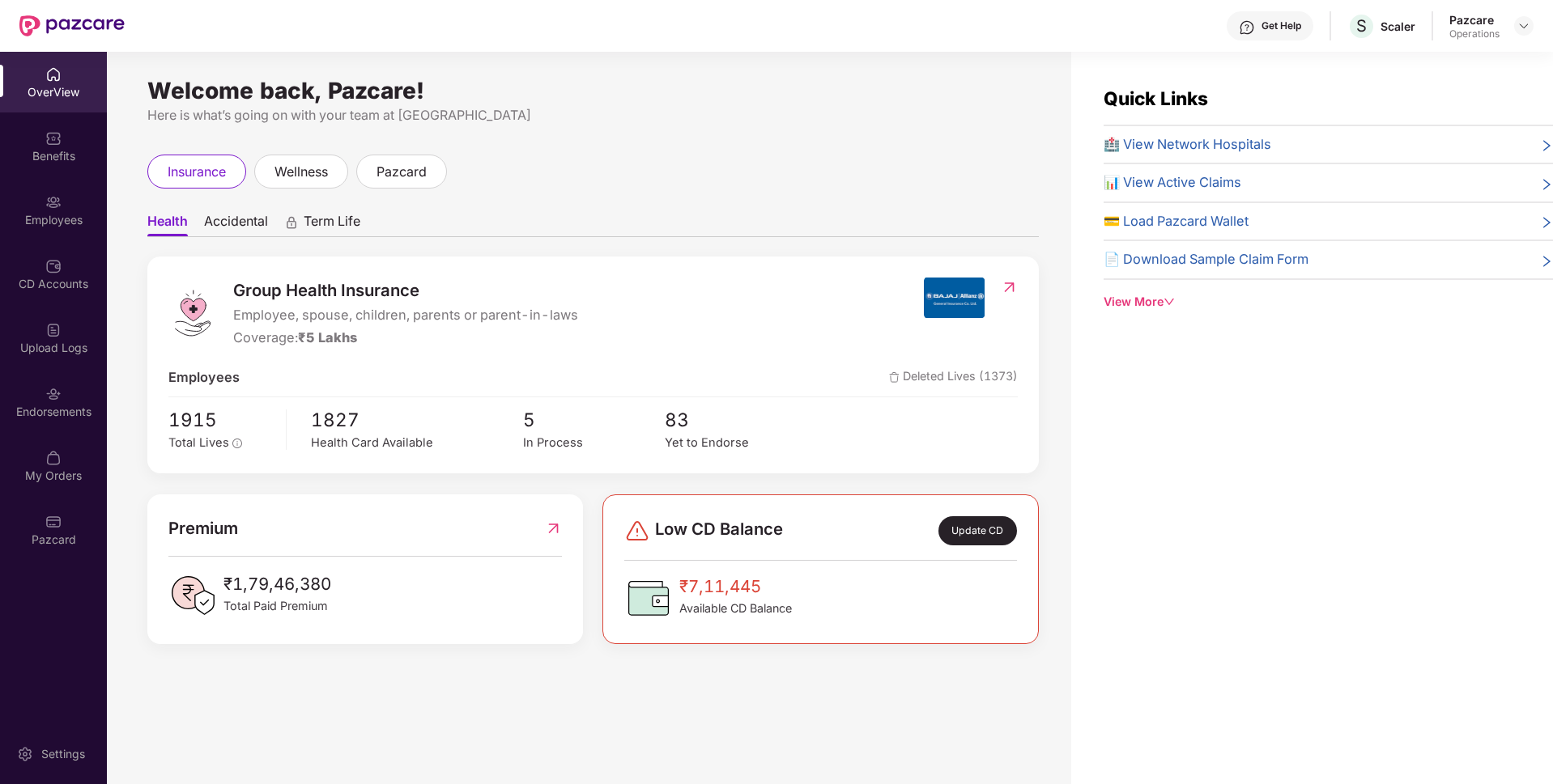
click at [29, 336] on div "Upload Logs" at bounding box center [54, 338] width 107 height 60
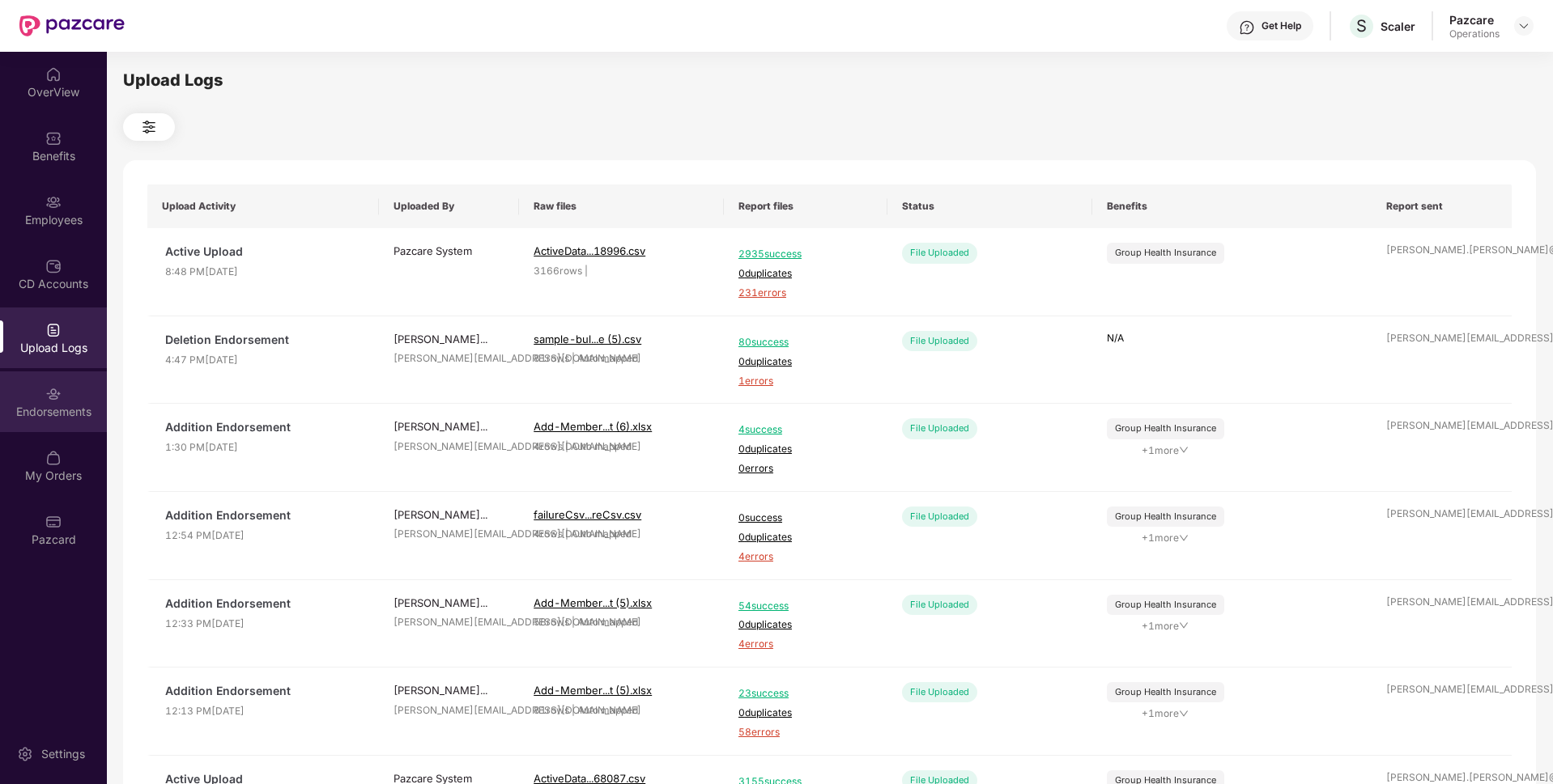
click at [52, 389] on img at bounding box center [53, 394] width 16 height 16
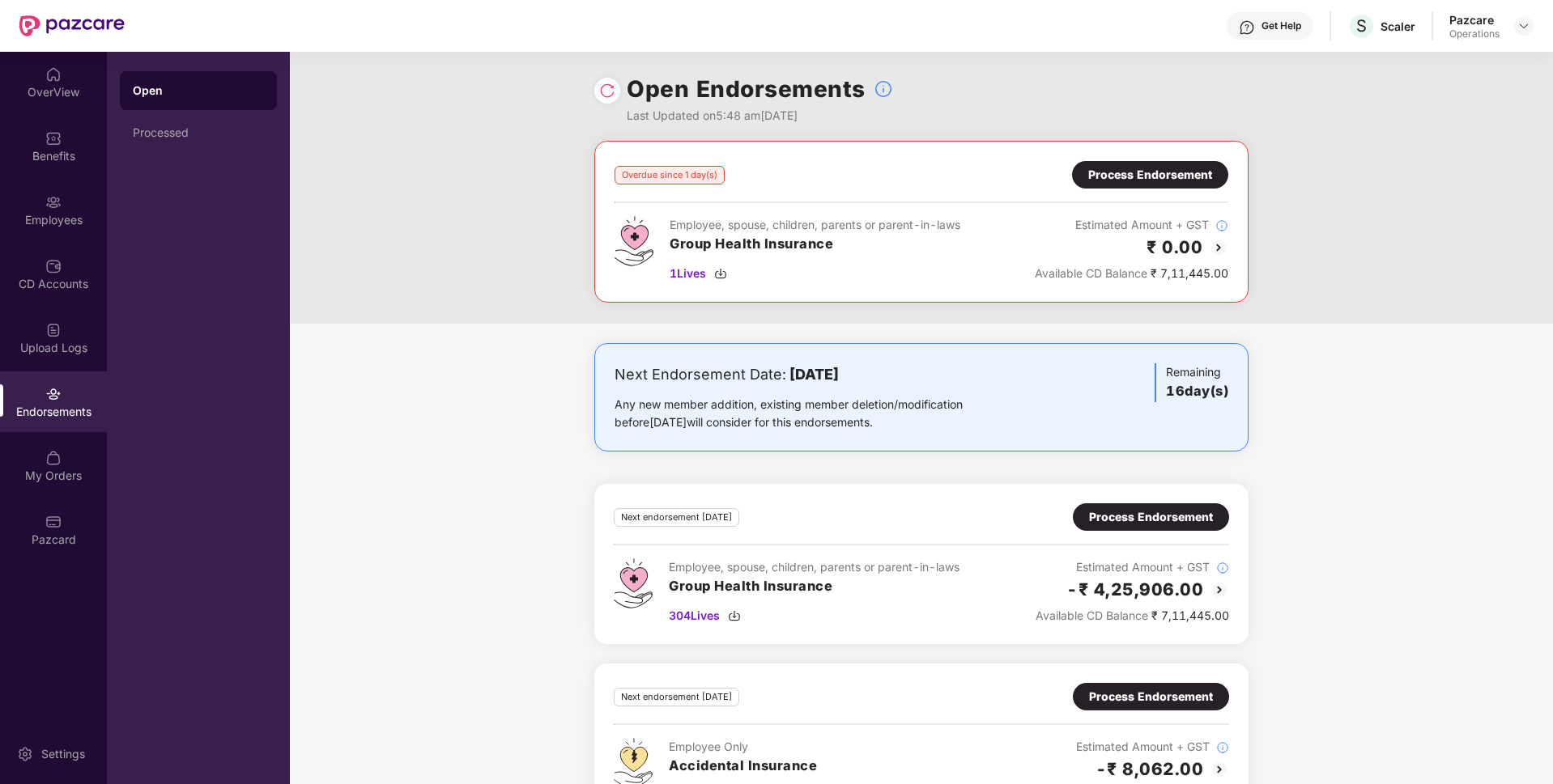
click at [1160, 170] on div "Process Endorsement" at bounding box center [1150, 174] width 124 height 18
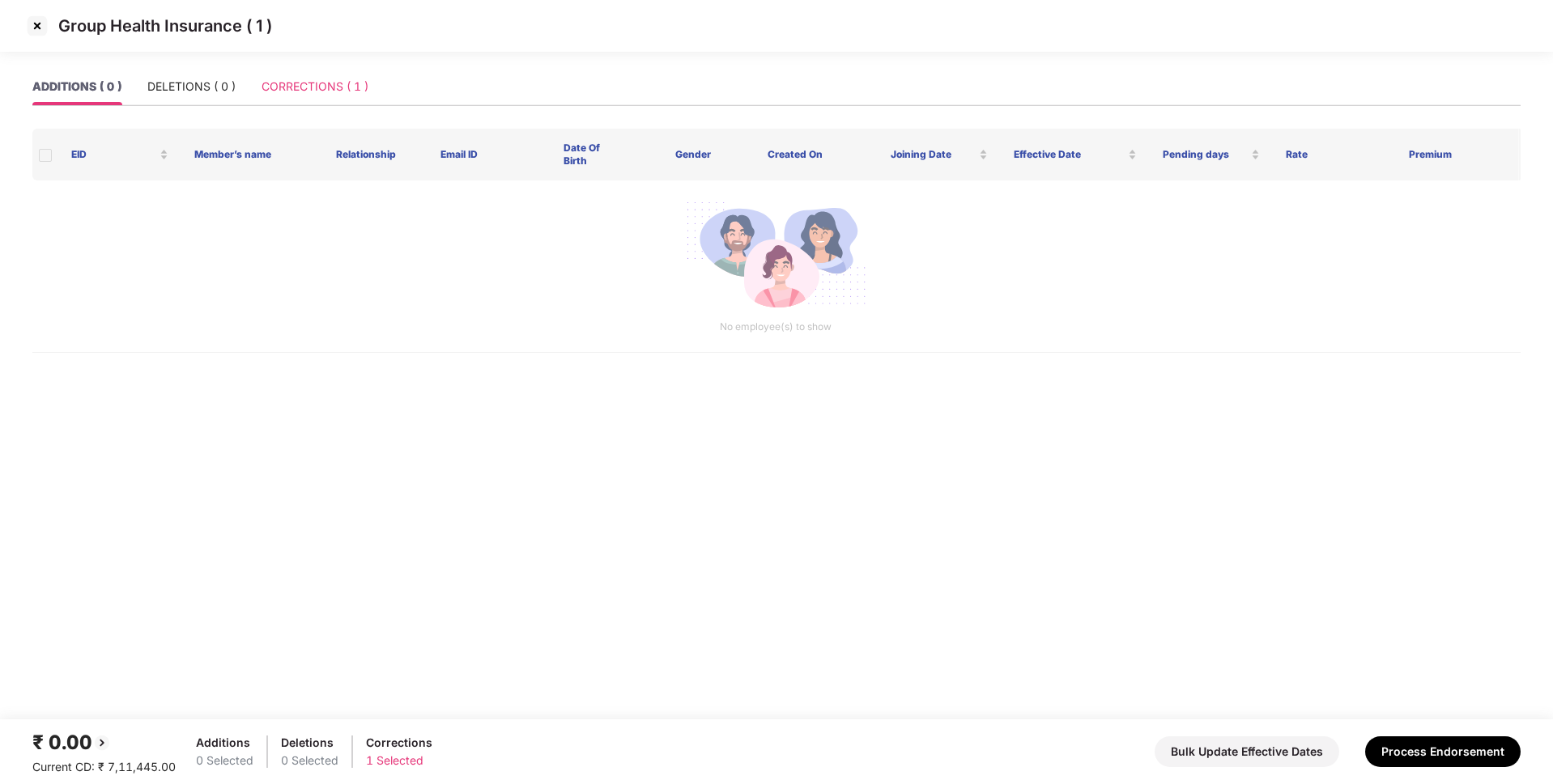
click at [356, 70] on div "CORRECTIONS ( 1 )" at bounding box center [315, 86] width 107 height 37
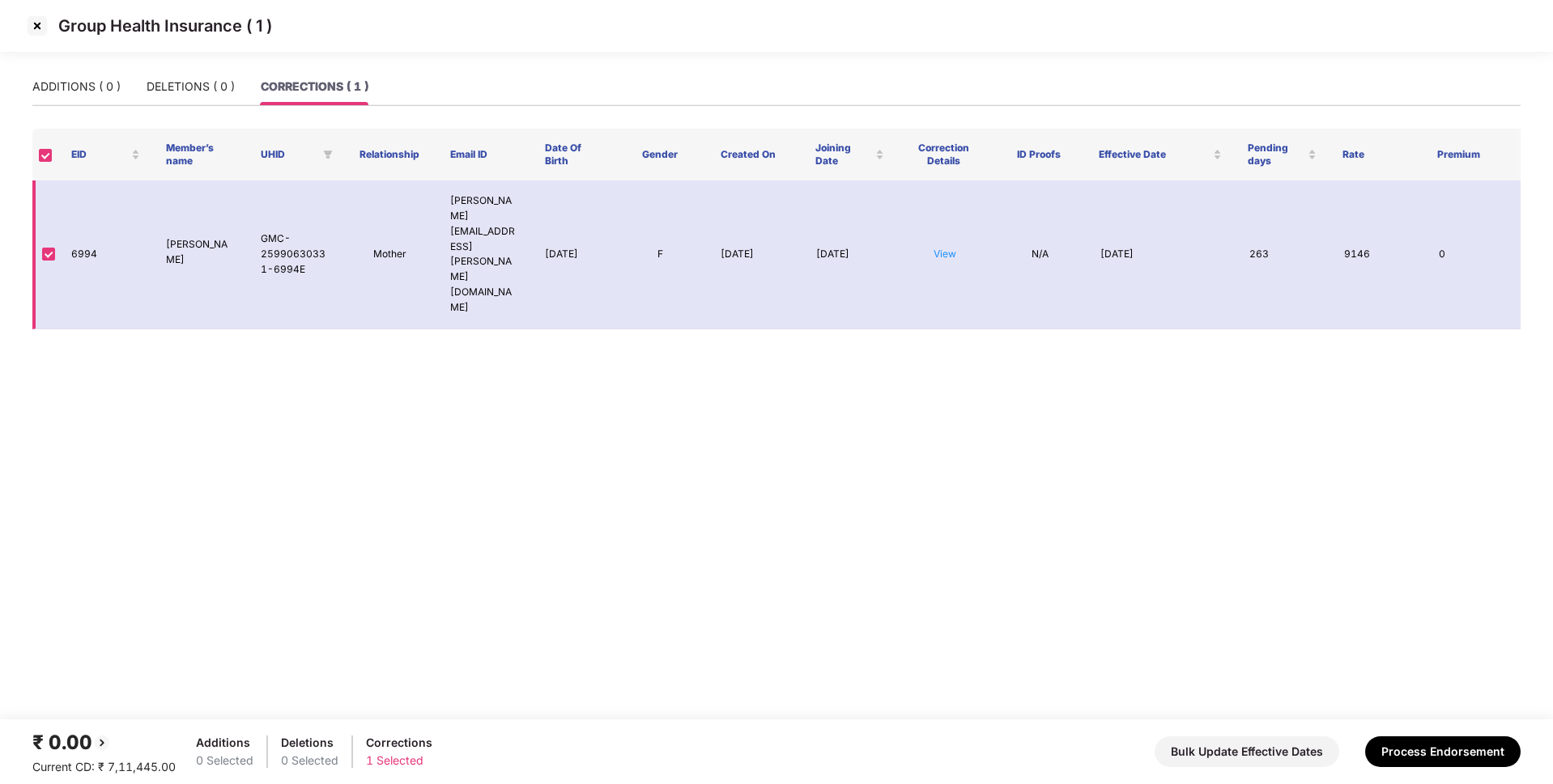
click at [83, 218] on td "6994" at bounding box center [105, 255] width 95 height 149
copy td "6994"
click at [951, 248] on link "View" at bounding box center [945, 254] width 22 height 12
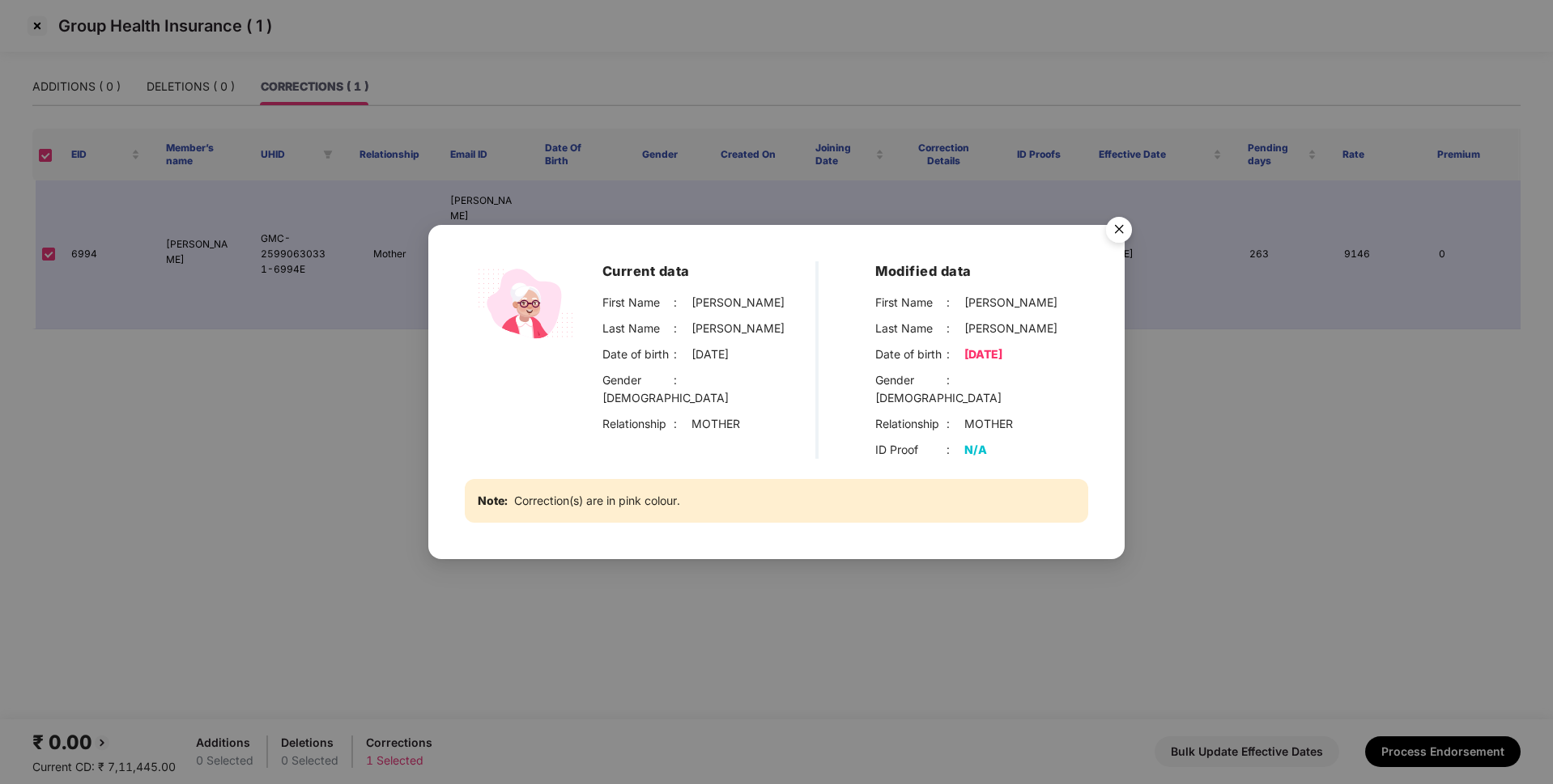
click at [1119, 239] on img "Close" at bounding box center [1119, 232] width 45 height 45
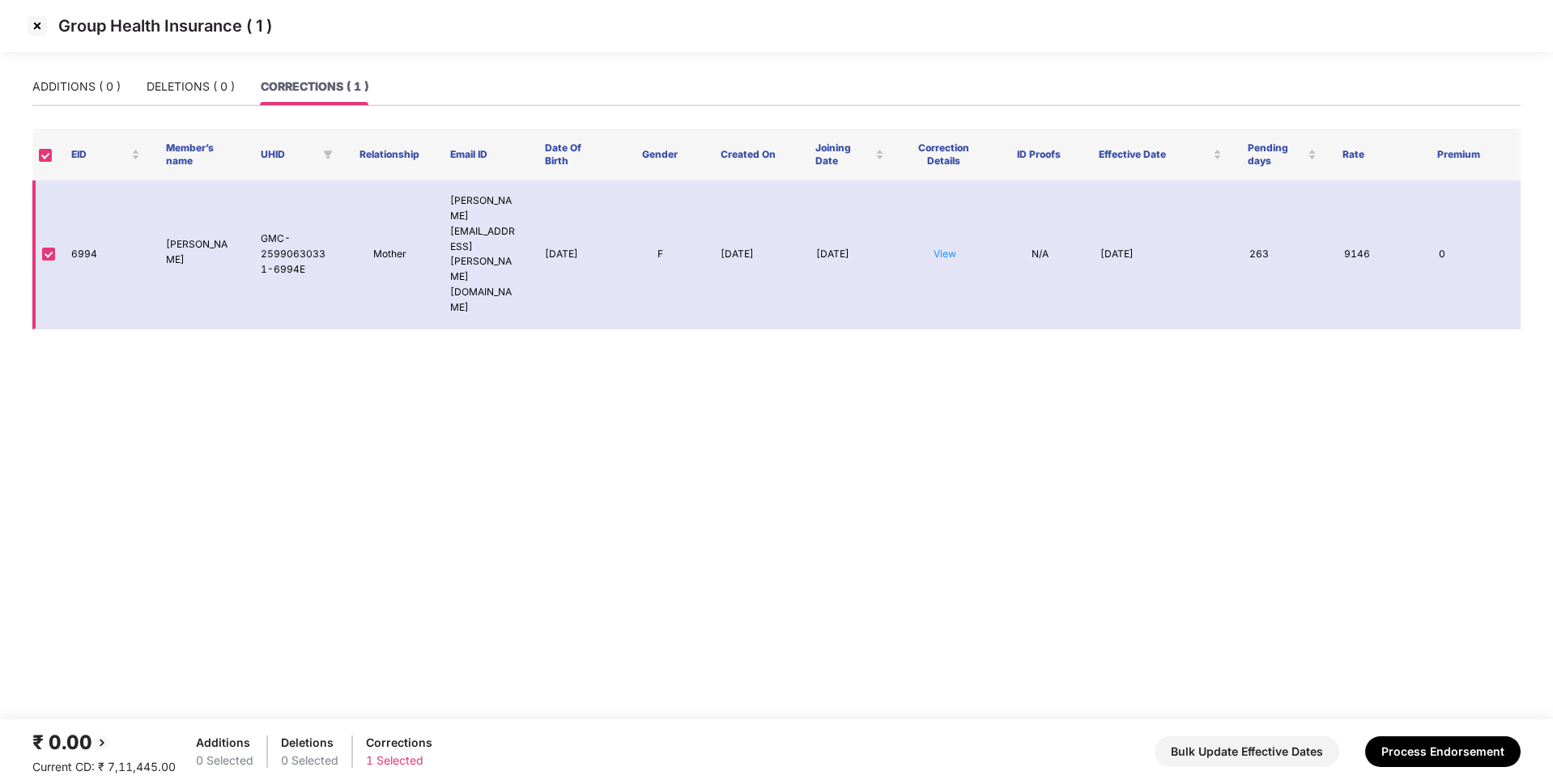
click at [88, 214] on td "6994" at bounding box center [105, 255] width 95 height 149
copy td "6994"
click at [33, 27] on img at bounding box center [37, 26] width 26 height 26
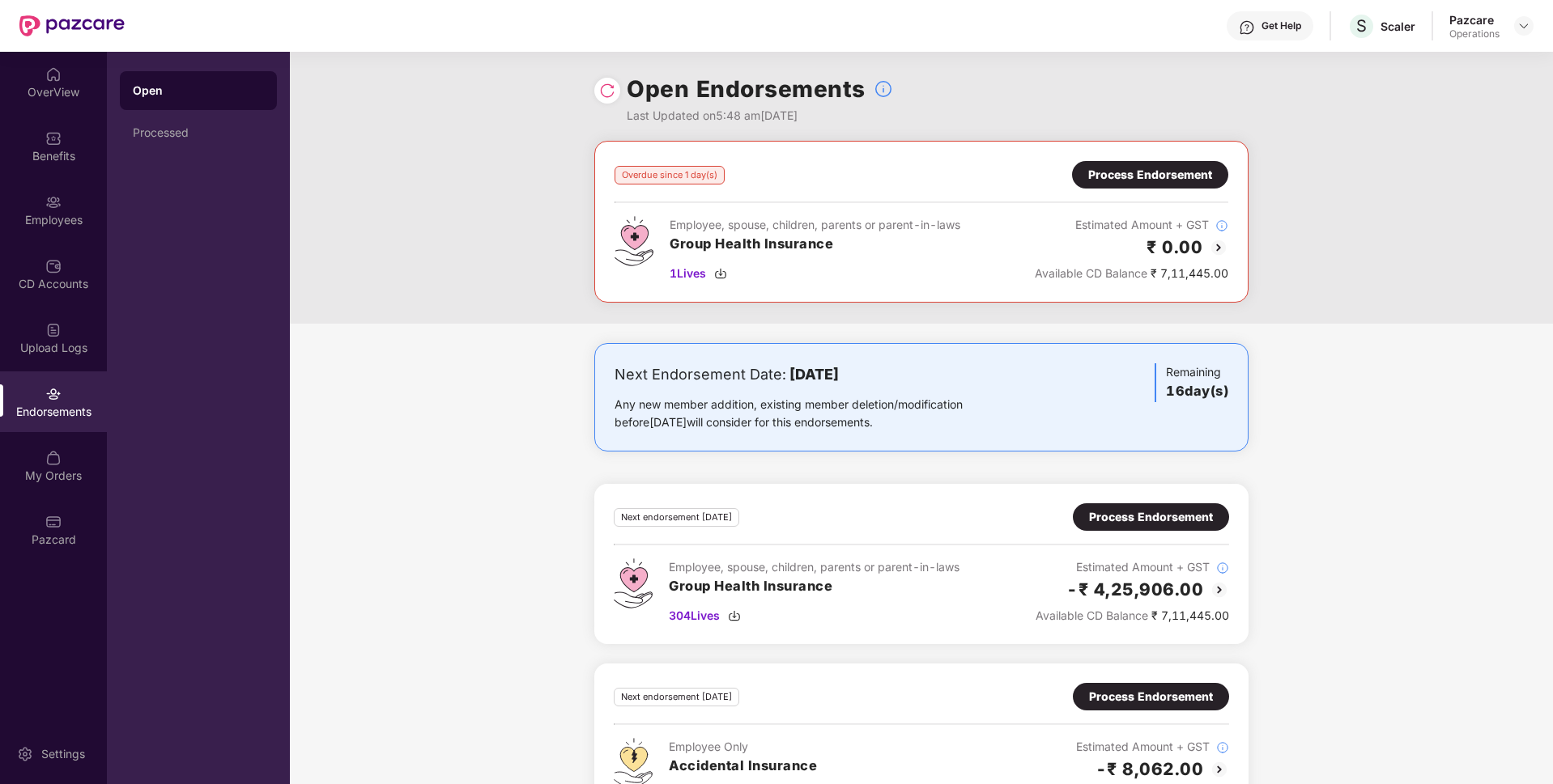
click at [26, 204] on div "Employees" at bounding box center [54, 210] width 107 height 60
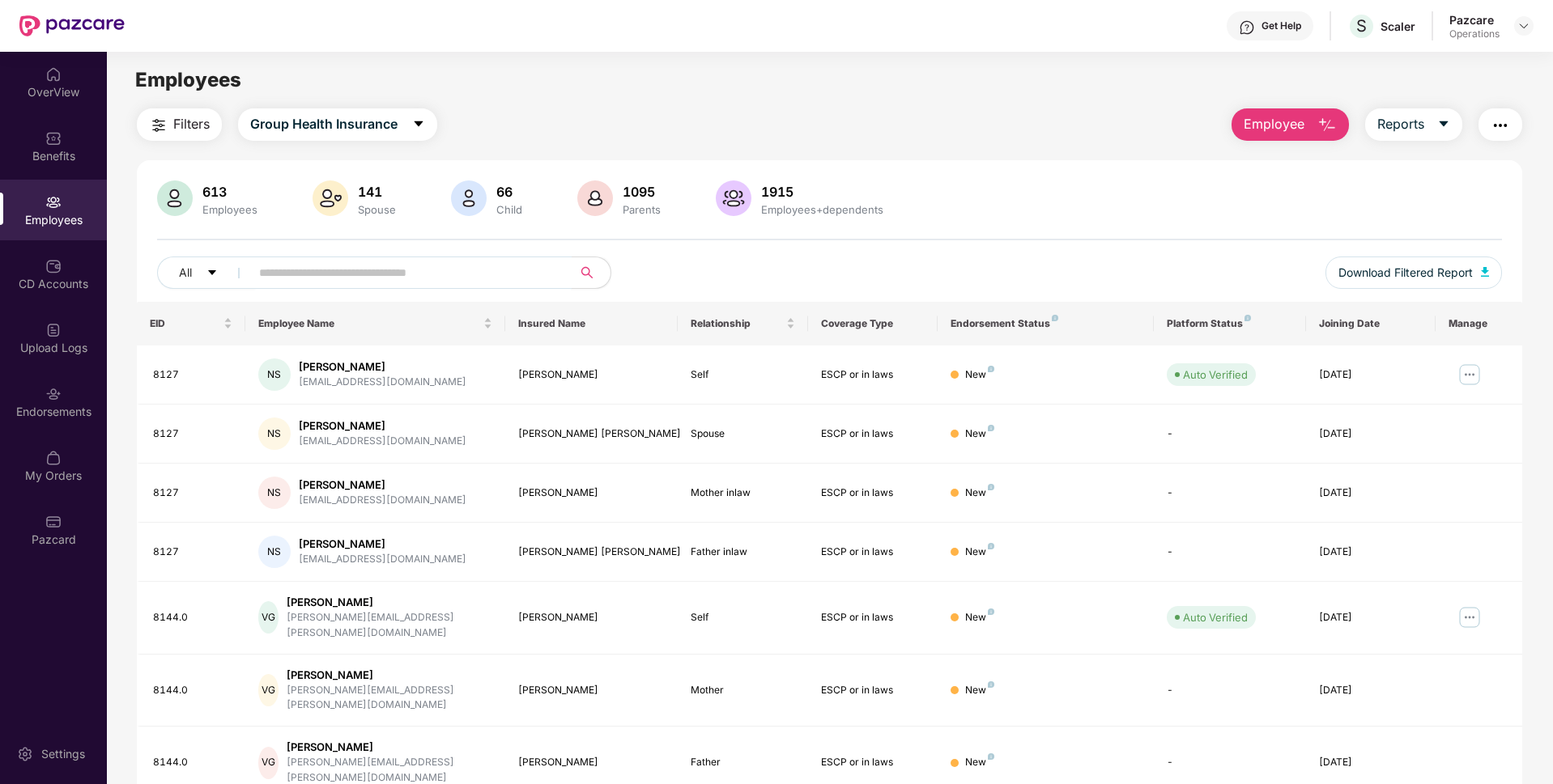
click at [304, 257] on span at bounding box center [405, 272] width 332 height 32
paste input "****"
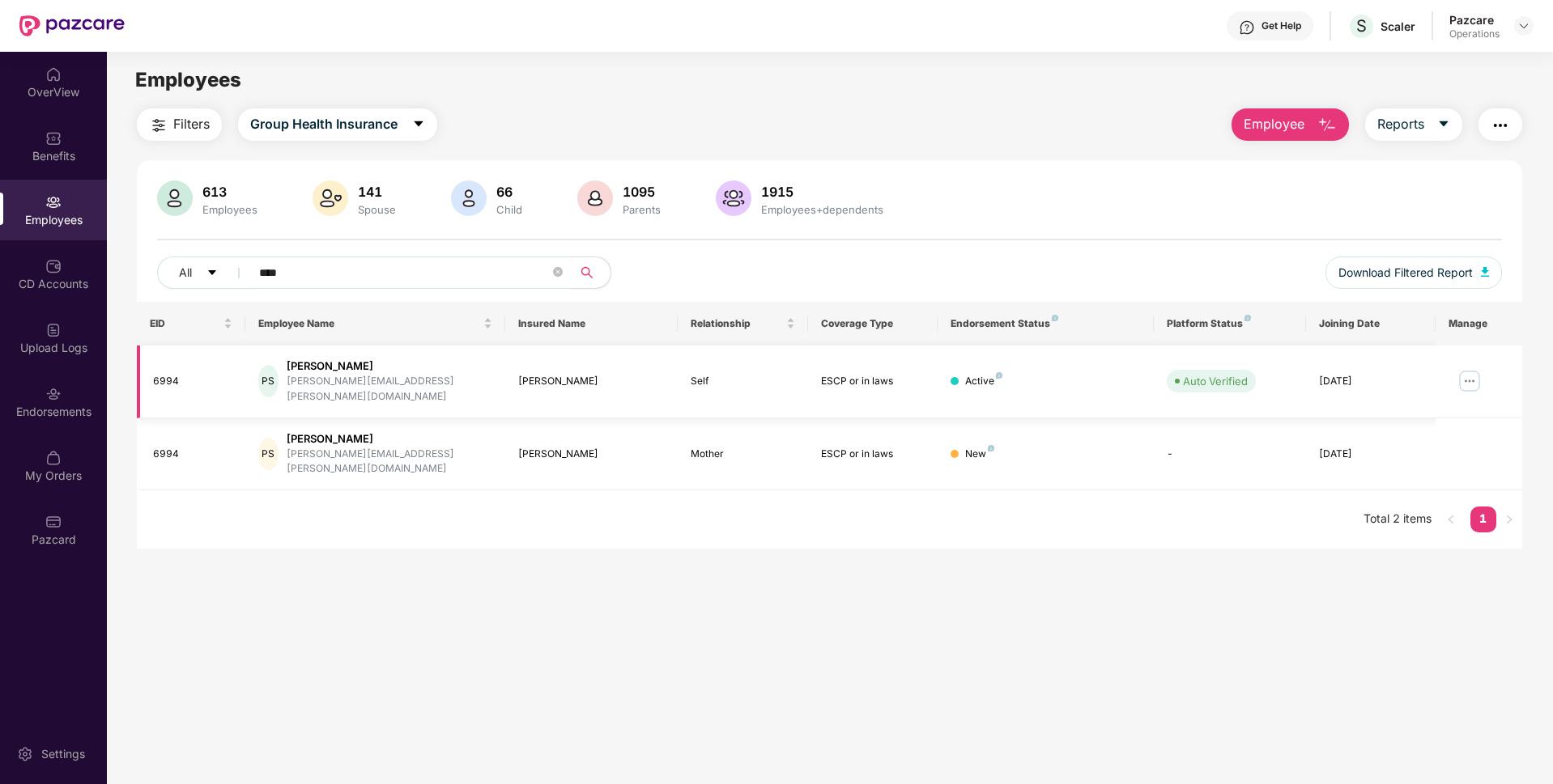
type input "****"
click at [1458, 375] on img at bounding box center [1469, 382] width 26 height 26
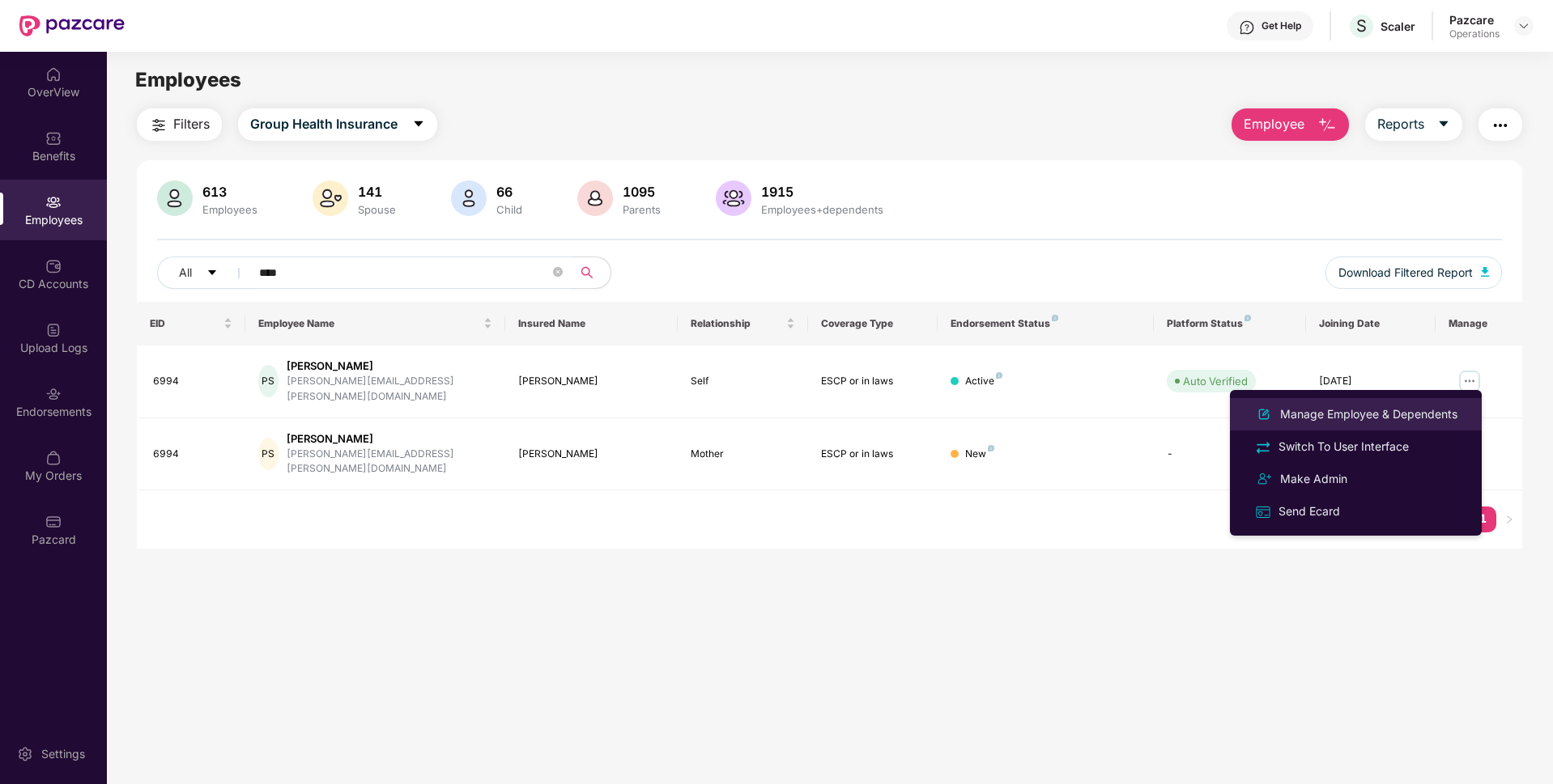
click at [1333, 413] on div "Manage Employee & Dependents" at bounding box center [1368, 414] width 184 height 18
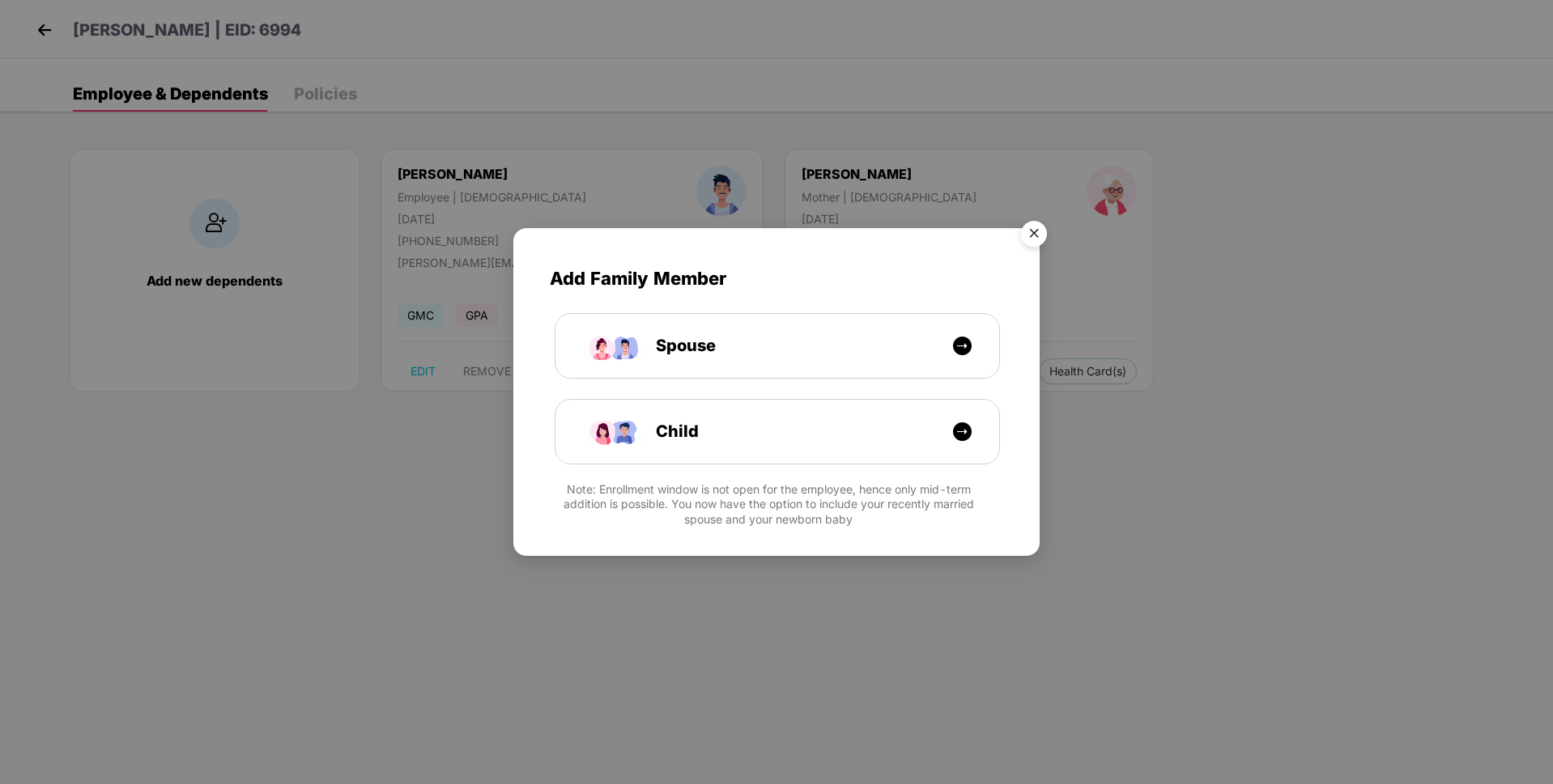
click at [1024, 234] on img "Close" at bounding box center [1034, 236] width 45 height 45
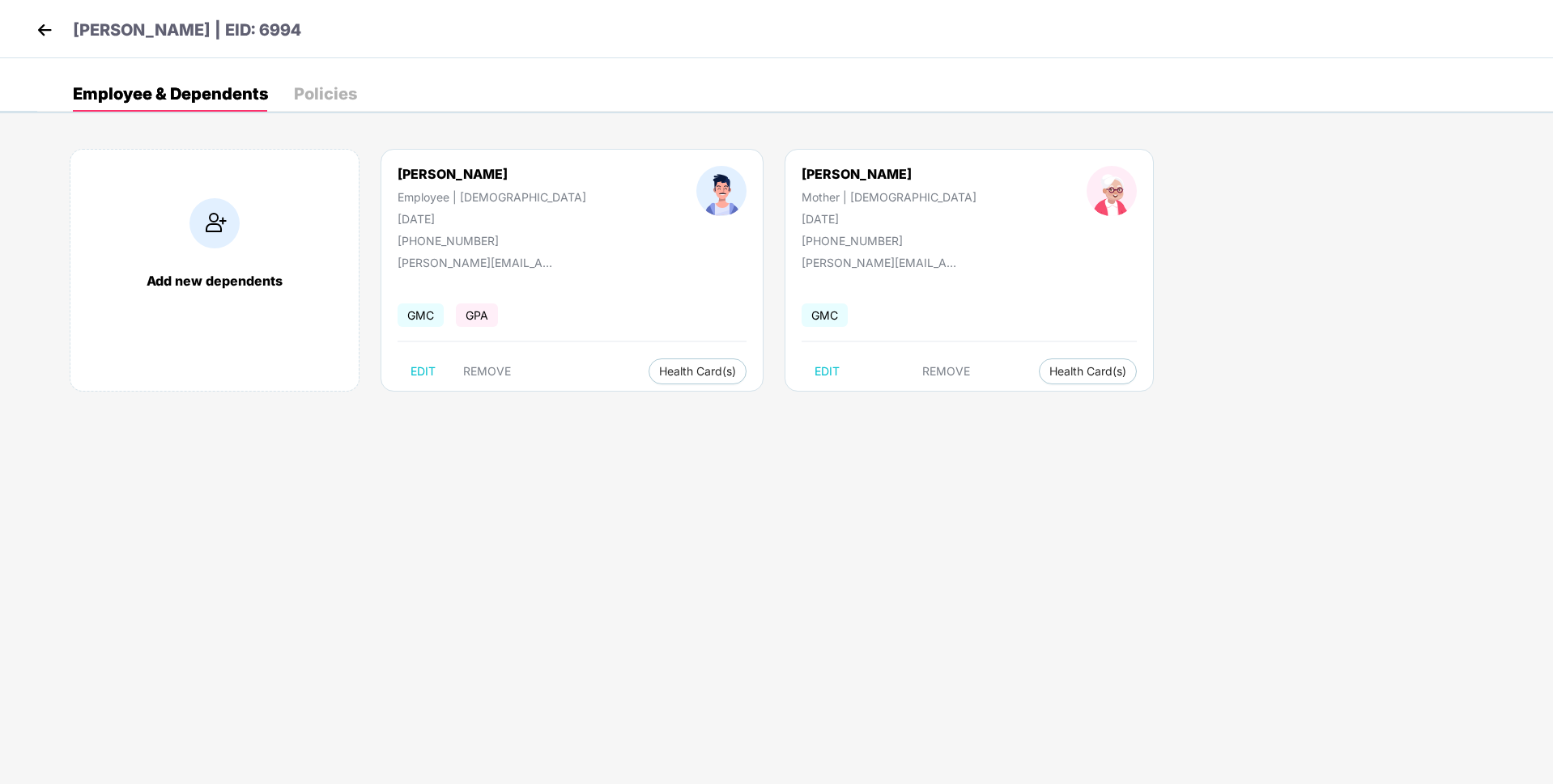
drag, startPoint x: 773, startPoint y: 215, endPoint x: 702, endPoint y: 224, distance: 71.6
click at [746, 224] on div "[PERSON_NAME] Mother | [DEMOGRAPHIC_DATA] [DATE] [PHONE_NUMBER]" at bounding box center [889, 206] width 285 height 82
copy div "[DATE]"
click at [47, 22] on img at bounding box center [44, 30] width 24 height 24
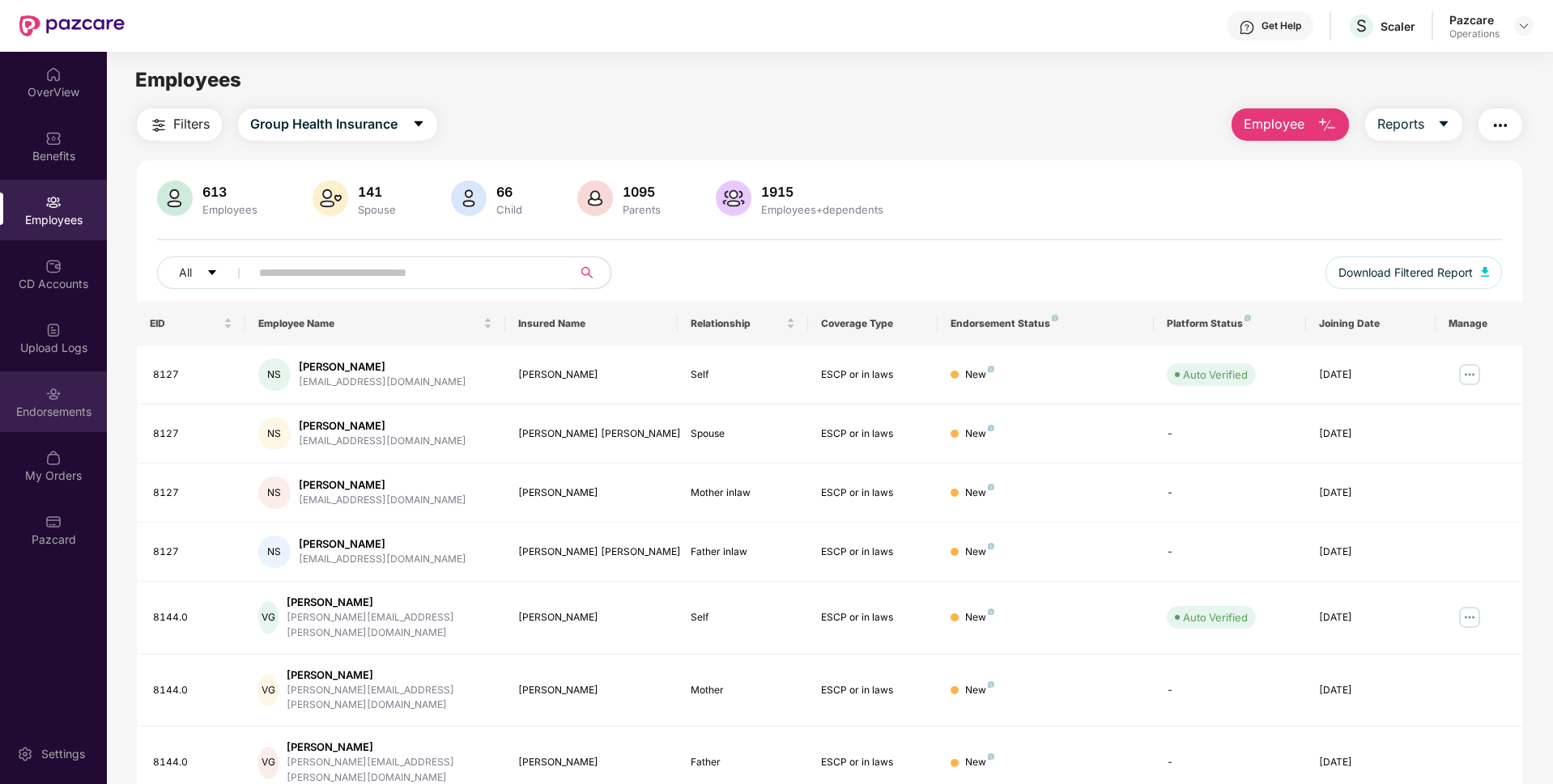
click at [60, 396] on img at bounding box center [53, 394] width 16 height 16
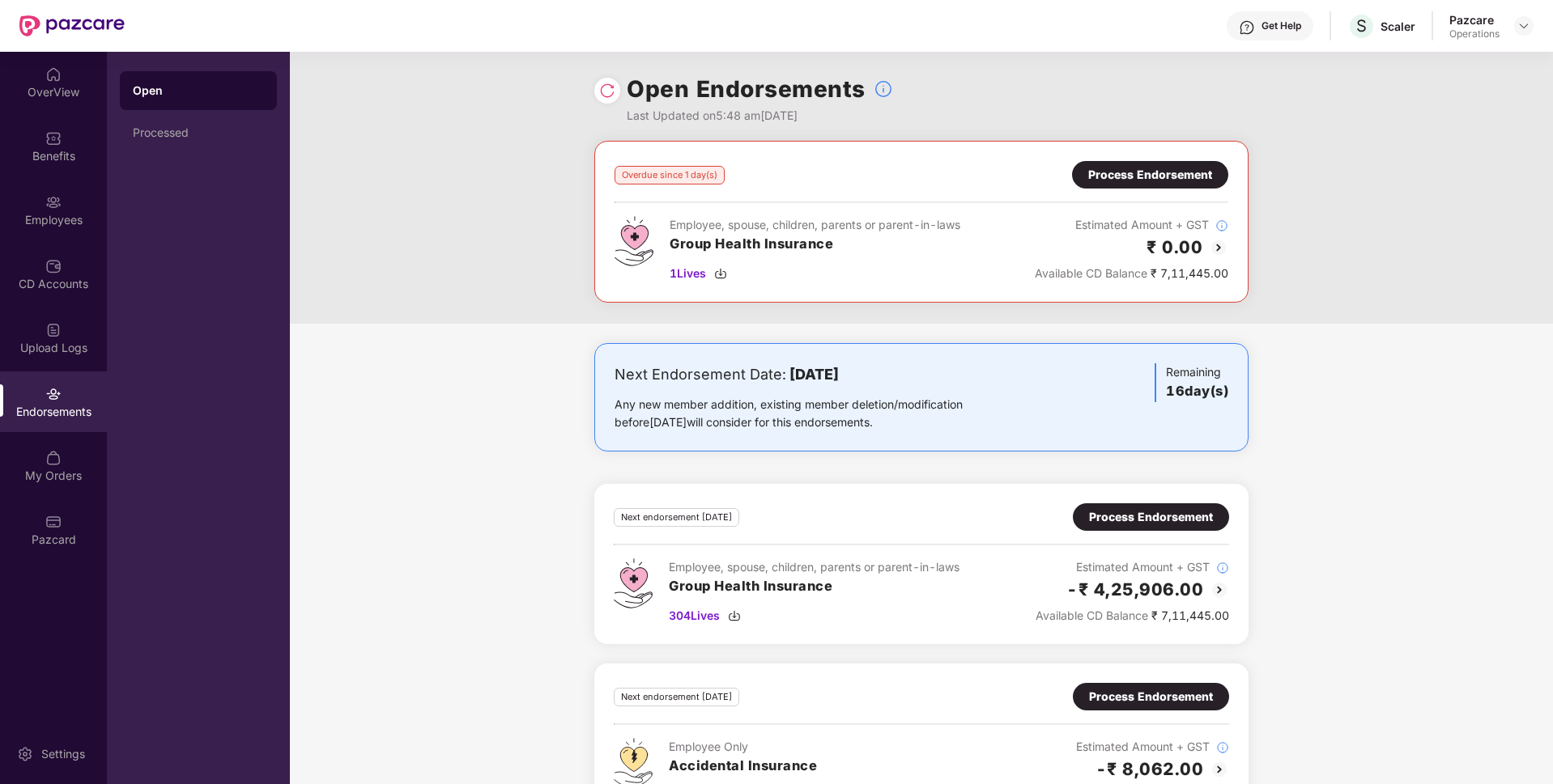
click at [1138, 518] on div "Process Endorsement" at bounding box center [1150, 517] width 124 height 18
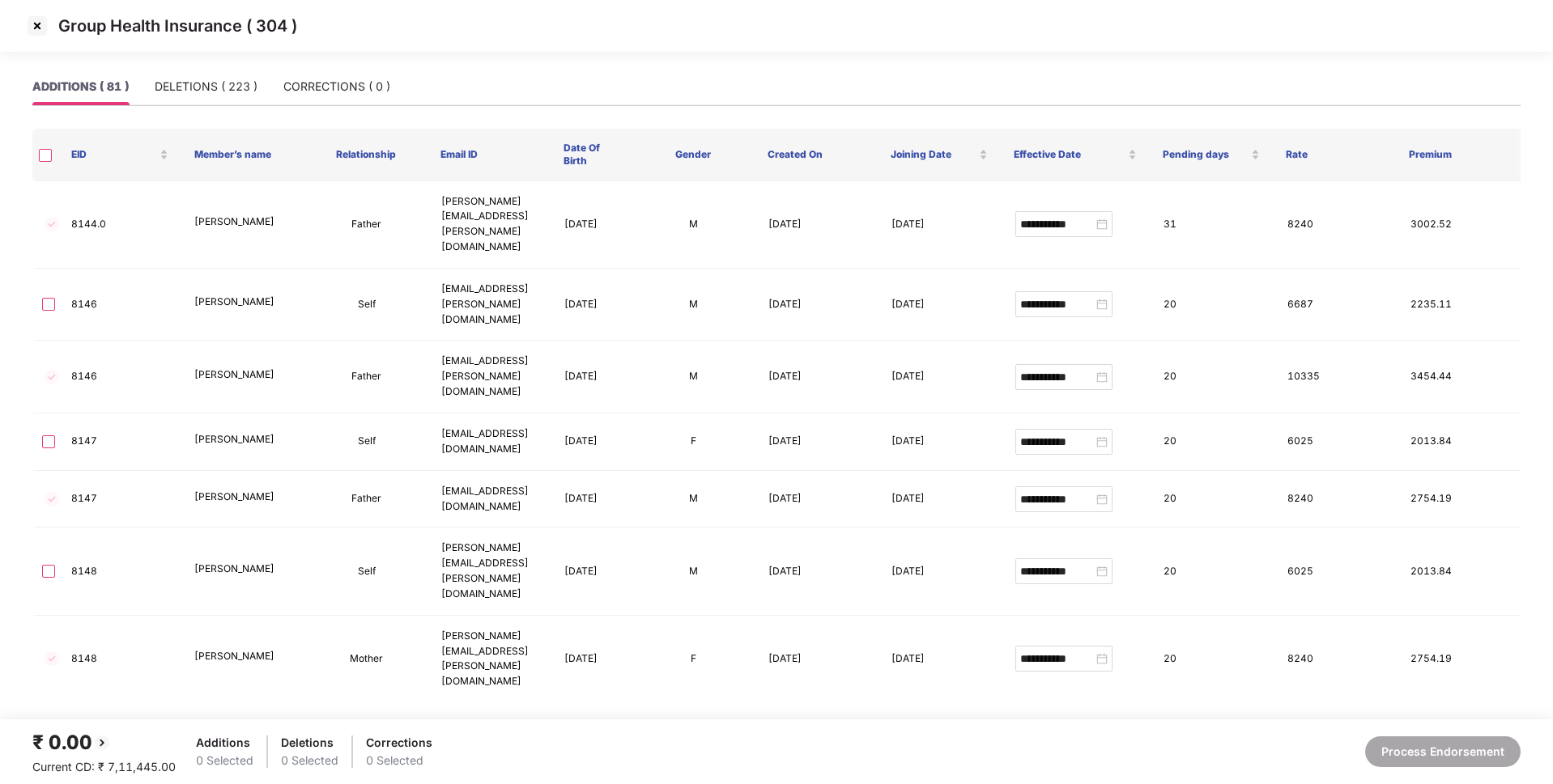
scroll to position [4166, 0]
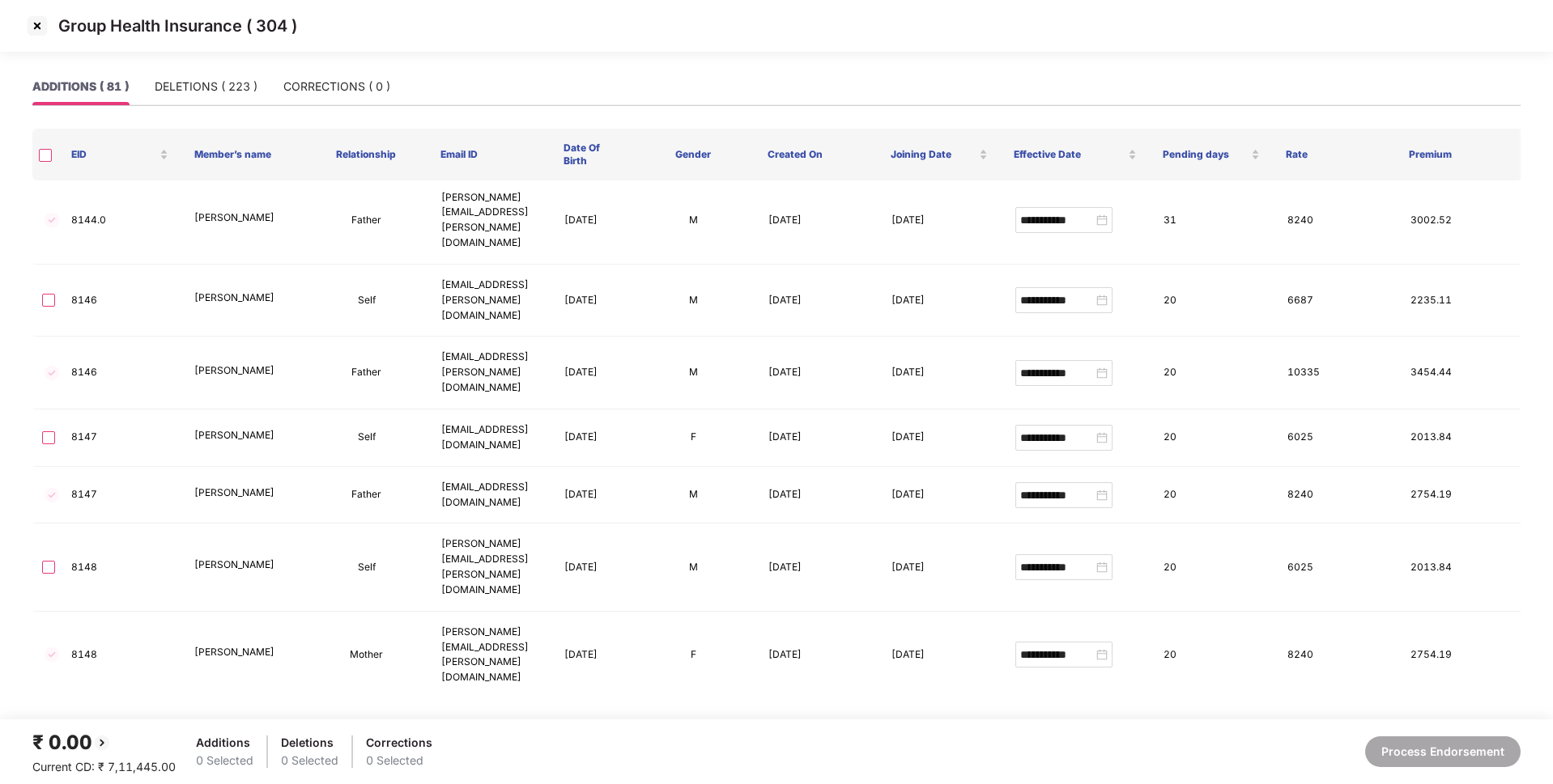
click at [41, 22] on img at bounding box center [37, 26] width 26 height 26
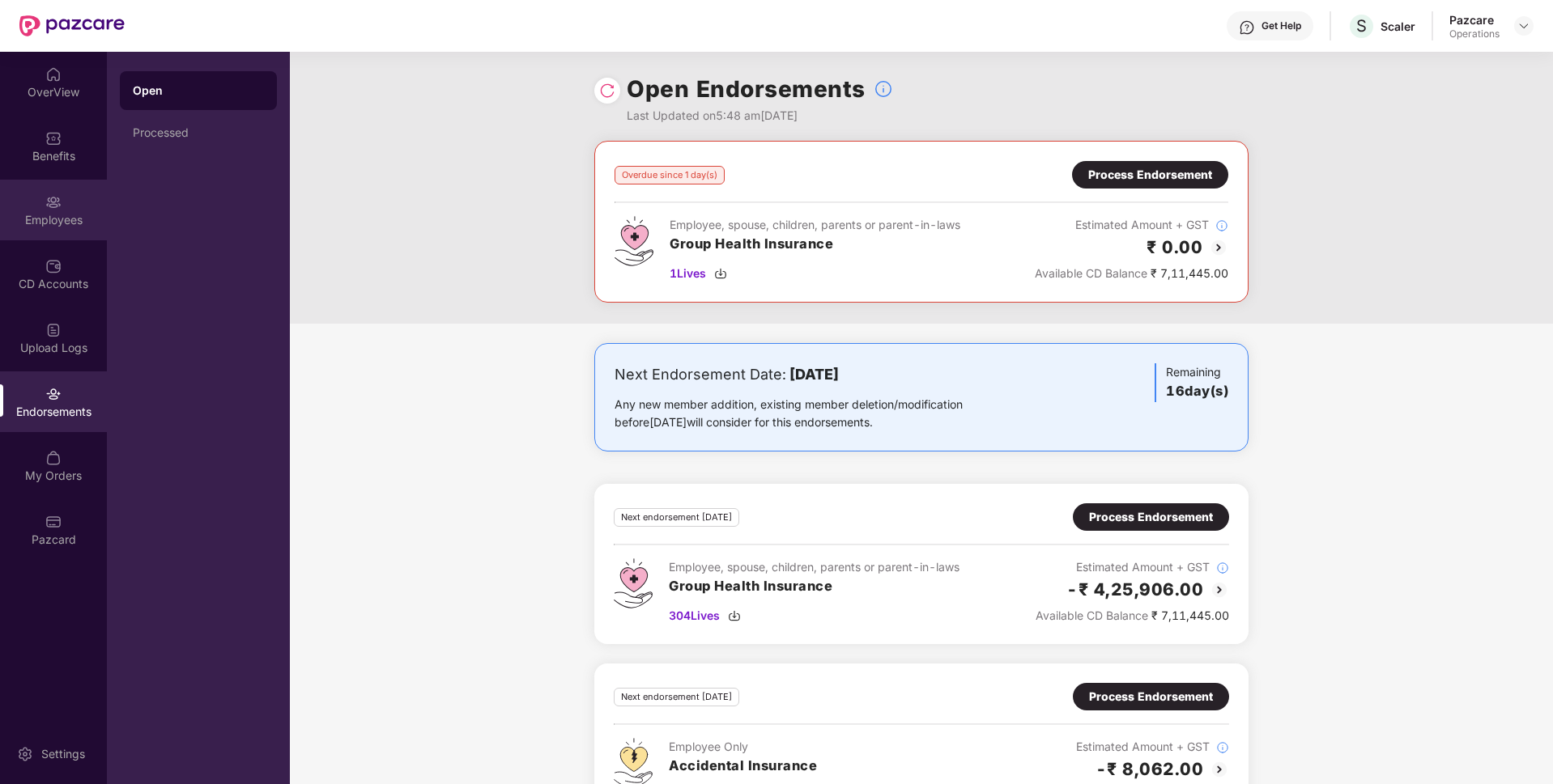
click at [45, 205] on img at bounding box center [53, 202] width 16 height 16
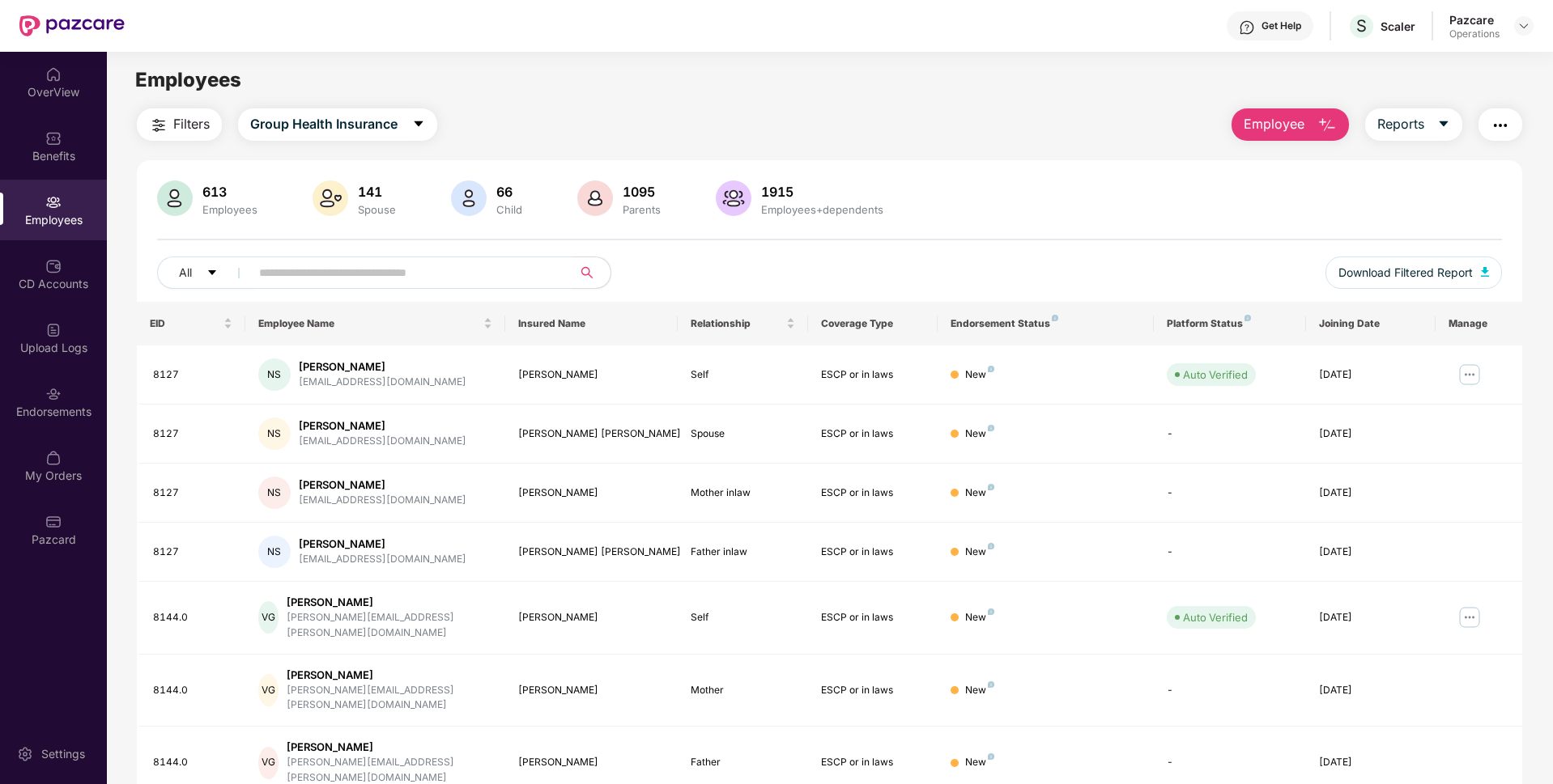
click at [250, 271] on span at bounding box center [405, 272] width 332 height 32
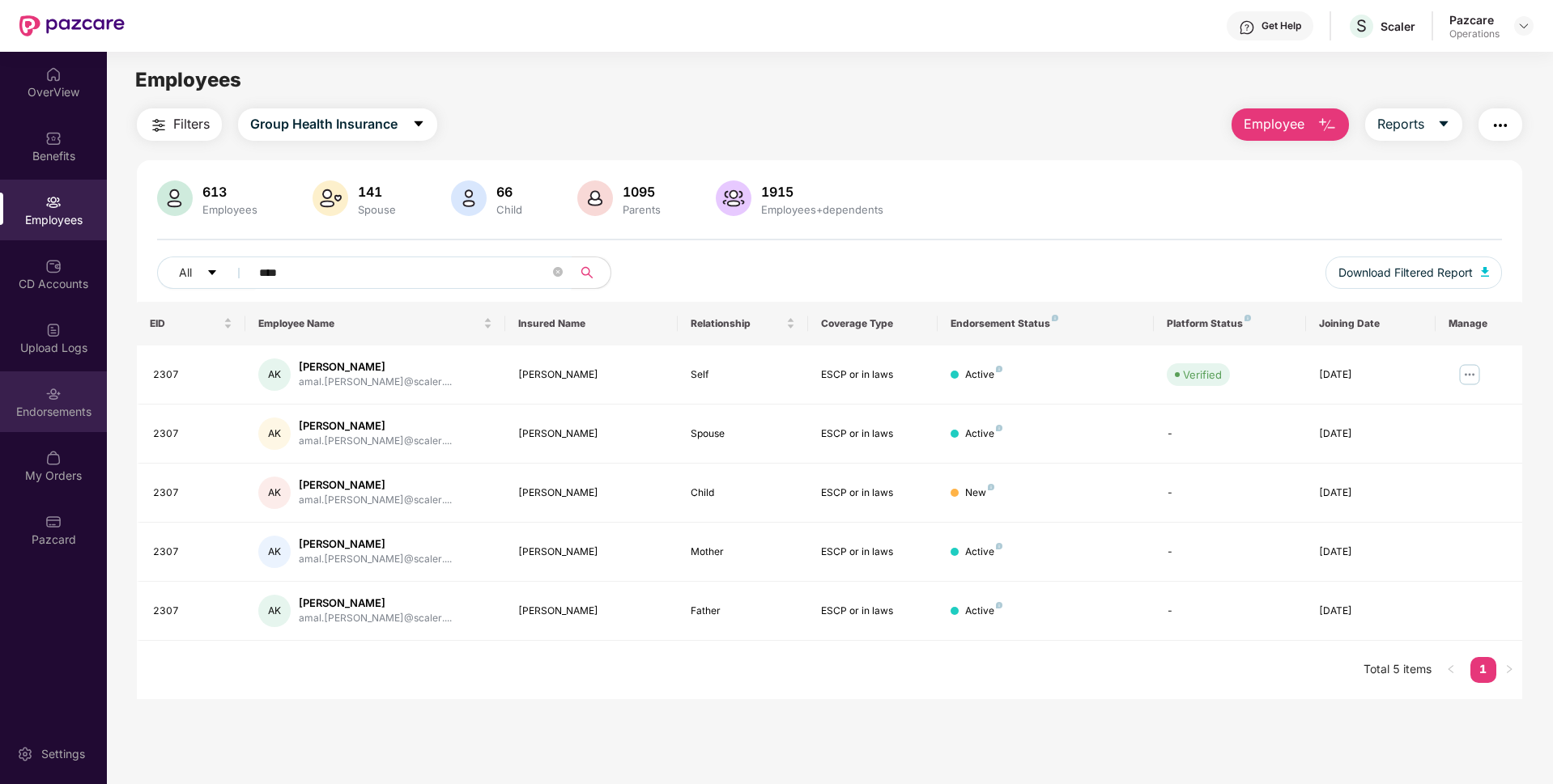
type input "****"
click at [55, 406] on div "Endorsements" at bounding box center [54, 412] width 107 height 16
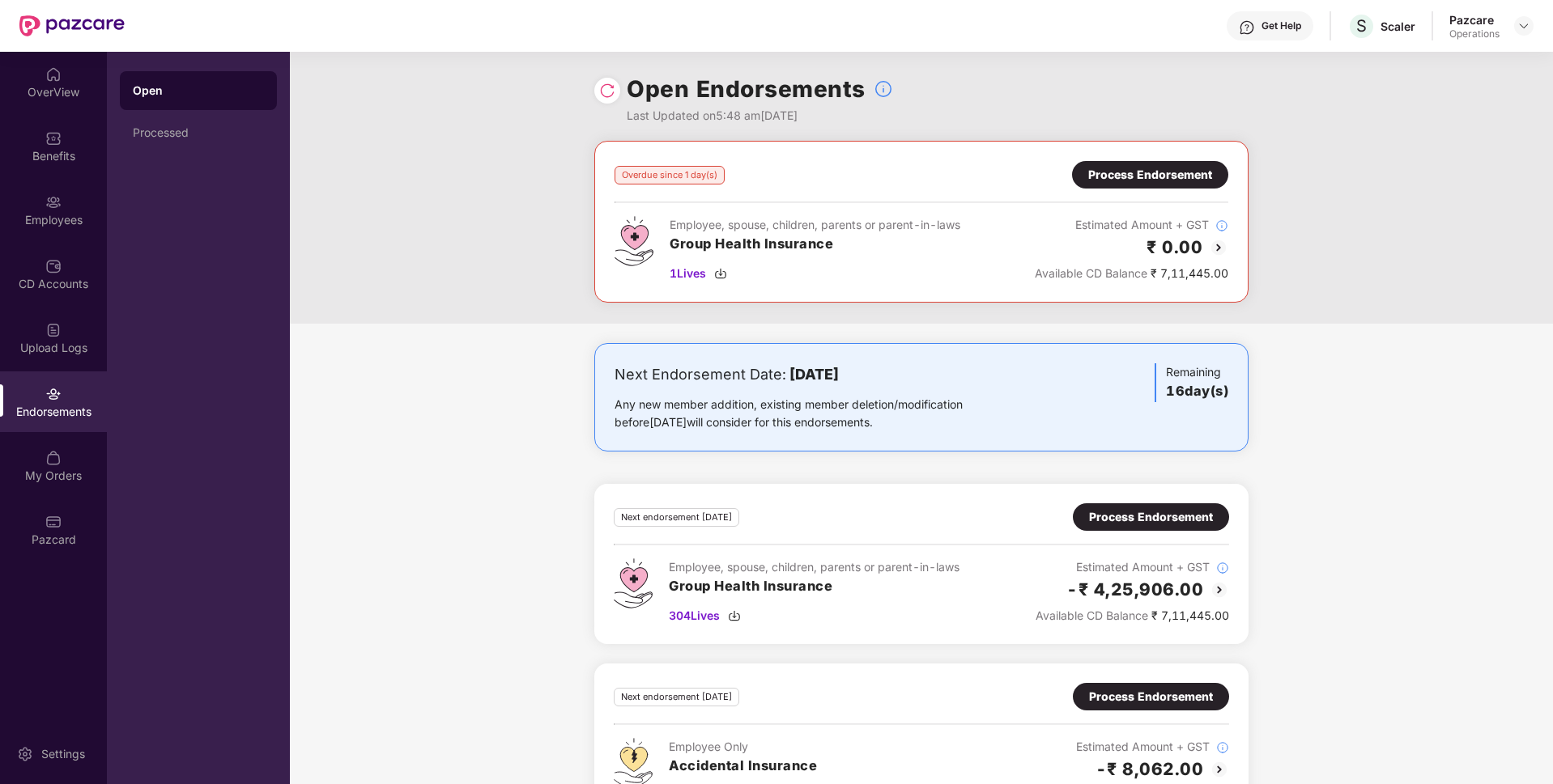
click at [615, 89] on div at bounding box center [607, 91] width 26 height 26
click at [604, 83] on img at bounding box center [607, 91] width 16 height 16
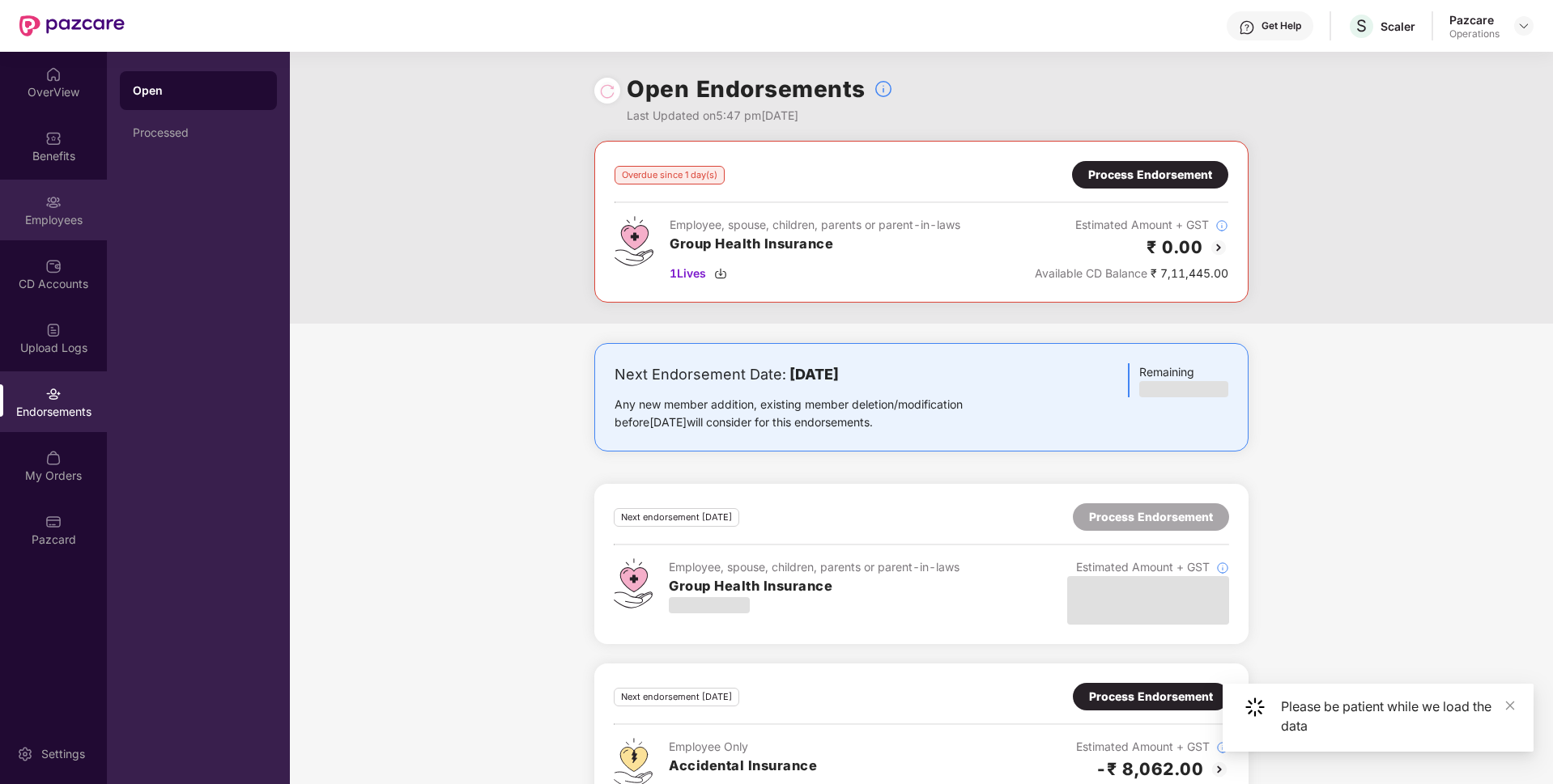
click at [17, 216] on div "Employees" at bounding box center [54, 220] width 107 height 16
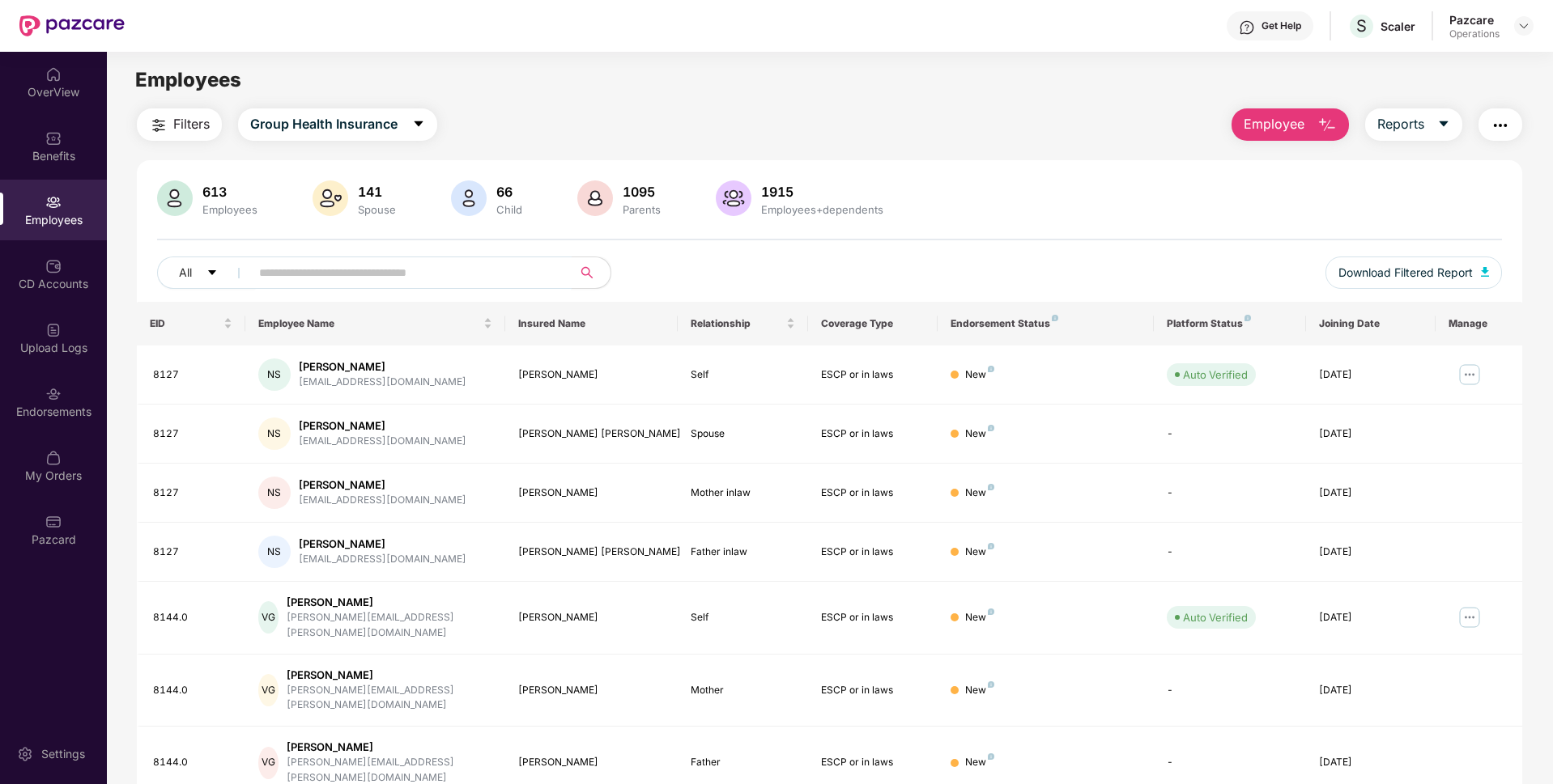
click at [362, 274] on input "text" at bounding box center [404, 273] width 291 height 24
paste input "*"
click at [529, 280] on input "text" at bounding box center [404, 273] width 291 height 24
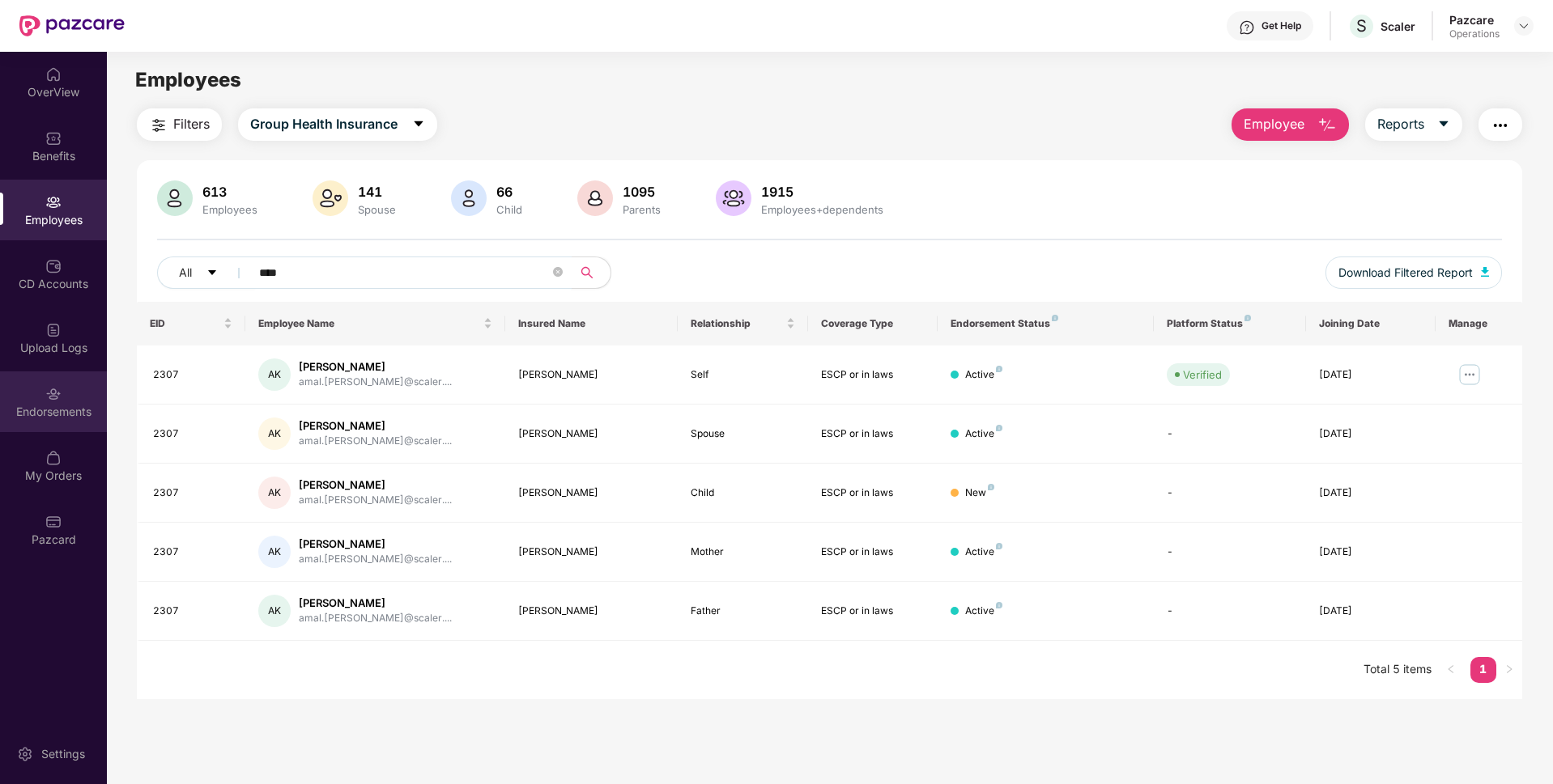
type input "****"
click at [48, 419] on div "Endorsements" at bounding box center [54, 412] width 107 height 16
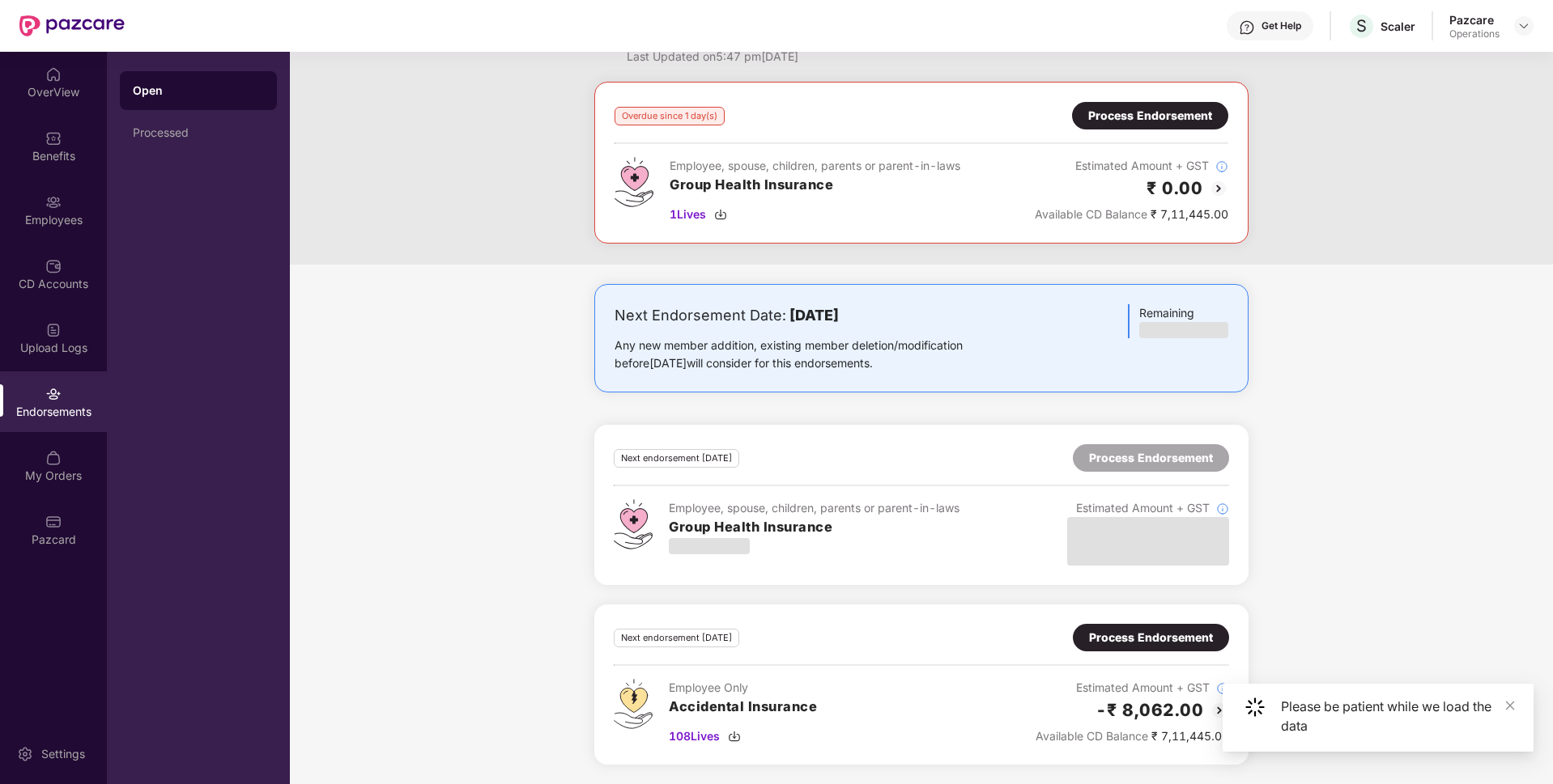
scroll to position [0, 0]
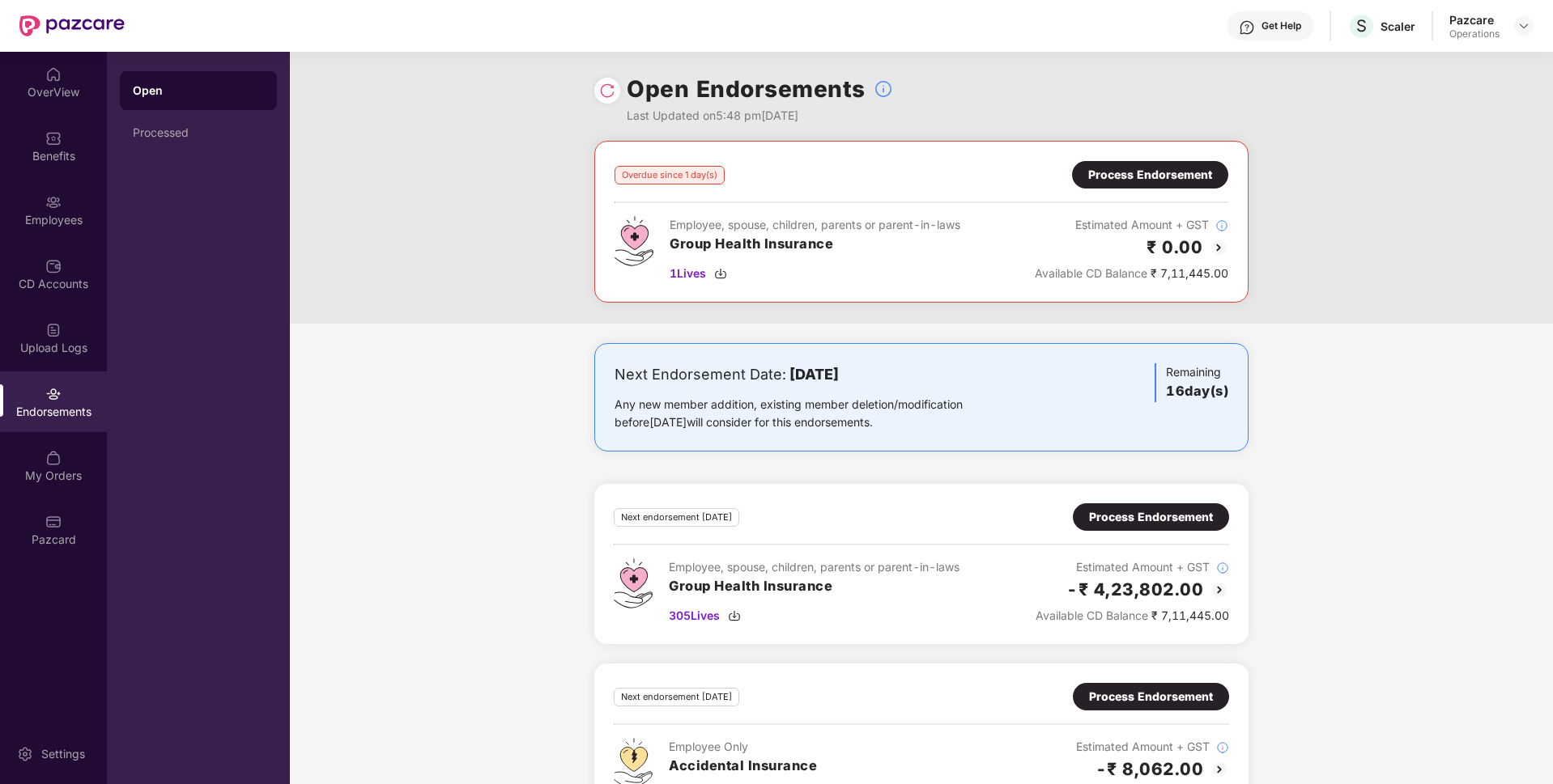
click at [1134, 517] on div "Process Endorsement" at bounding box center [1150, 517] width 124 height 18
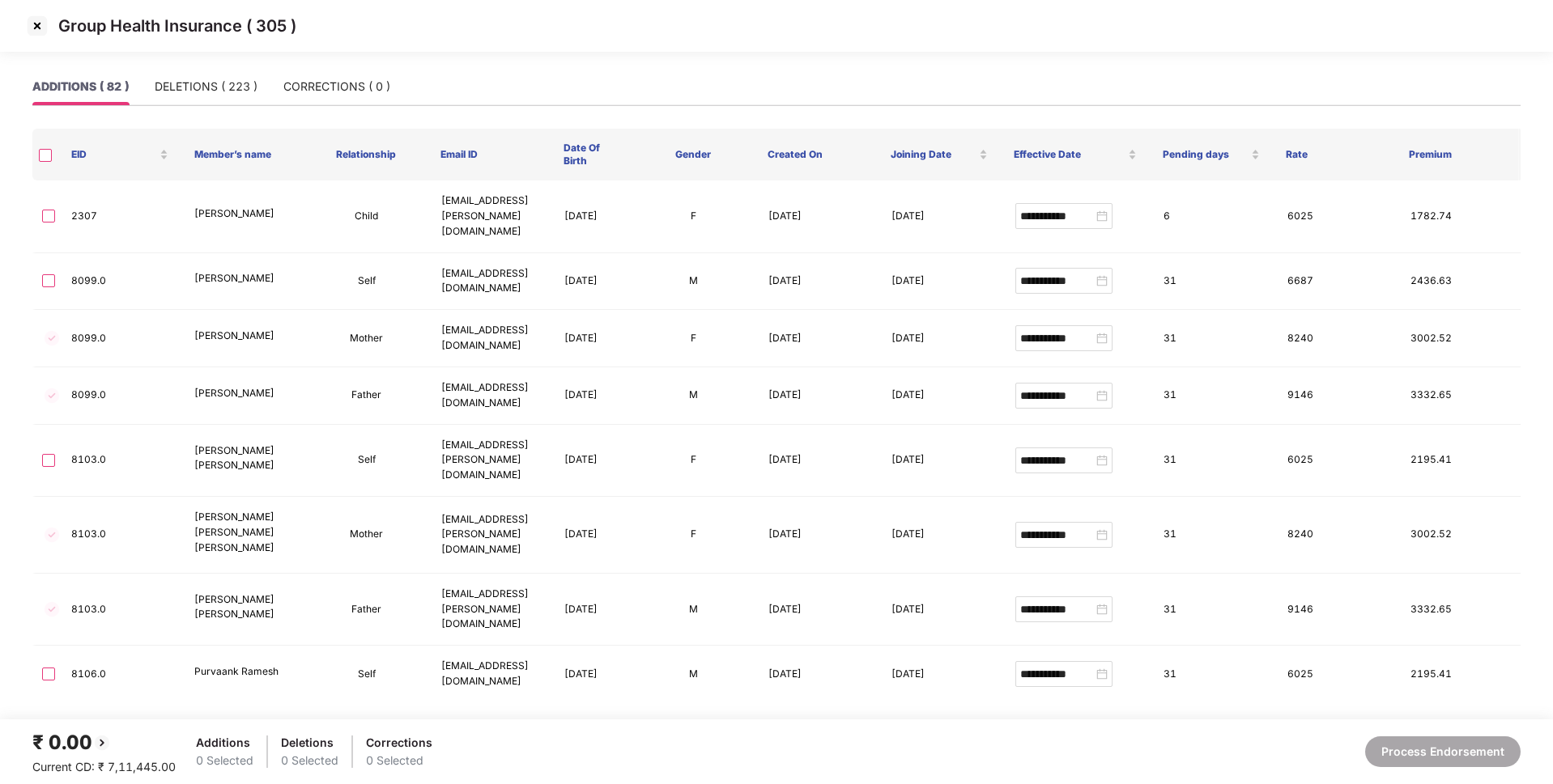
click at [26, 21] on img at bounding box center [37, 26] width 26 height 26
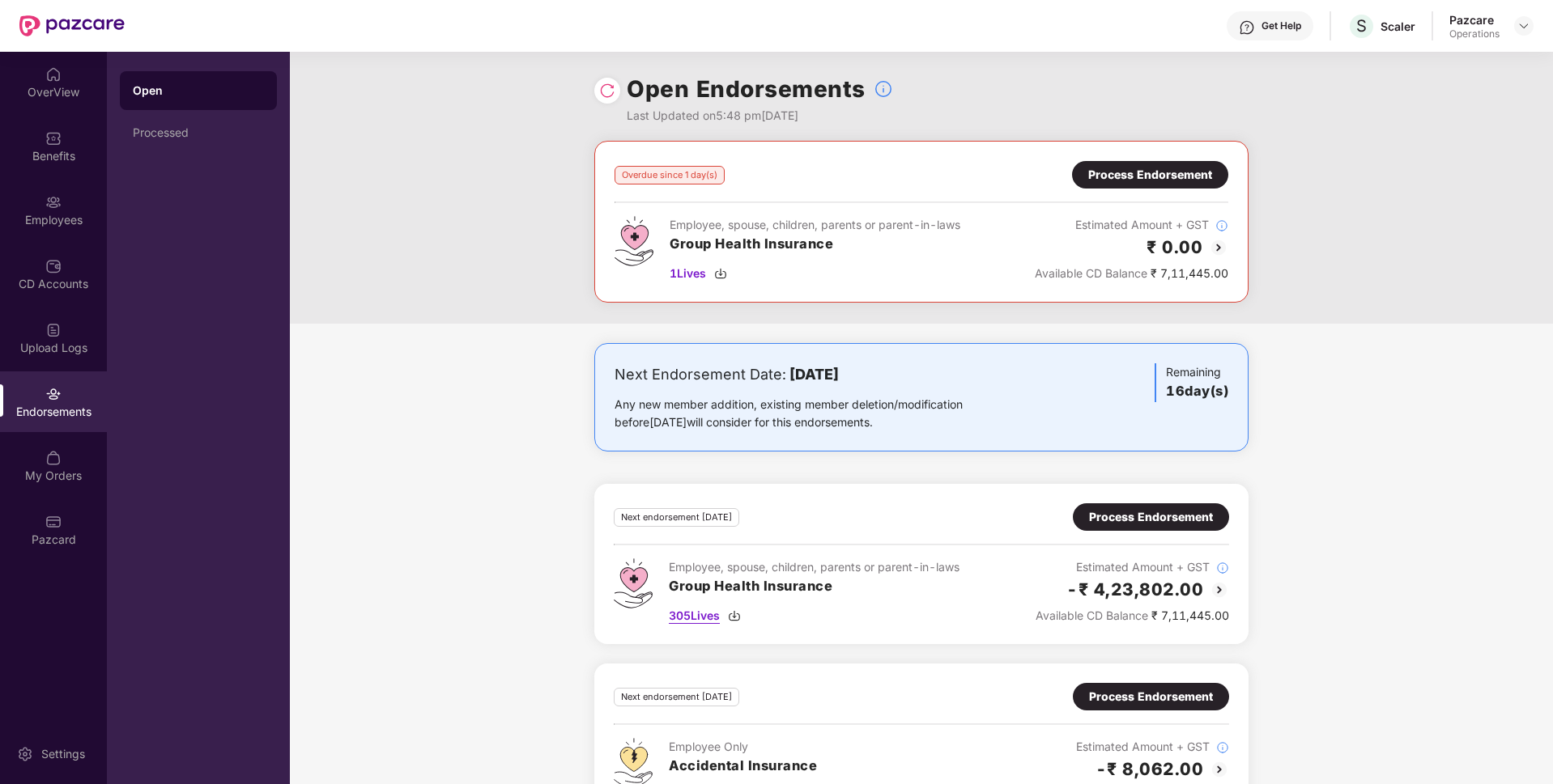
click at [688, 622] on span "305 Lives" at bounding box center [694, 616] width 51 height 18
click at [672, 272] on span "1 Lives" at bounding box center [688, 274] width 36 height 18
click at [1211, 171] on div "Process Endorsement" at bounding box center [1150, 174] width 124 height 18
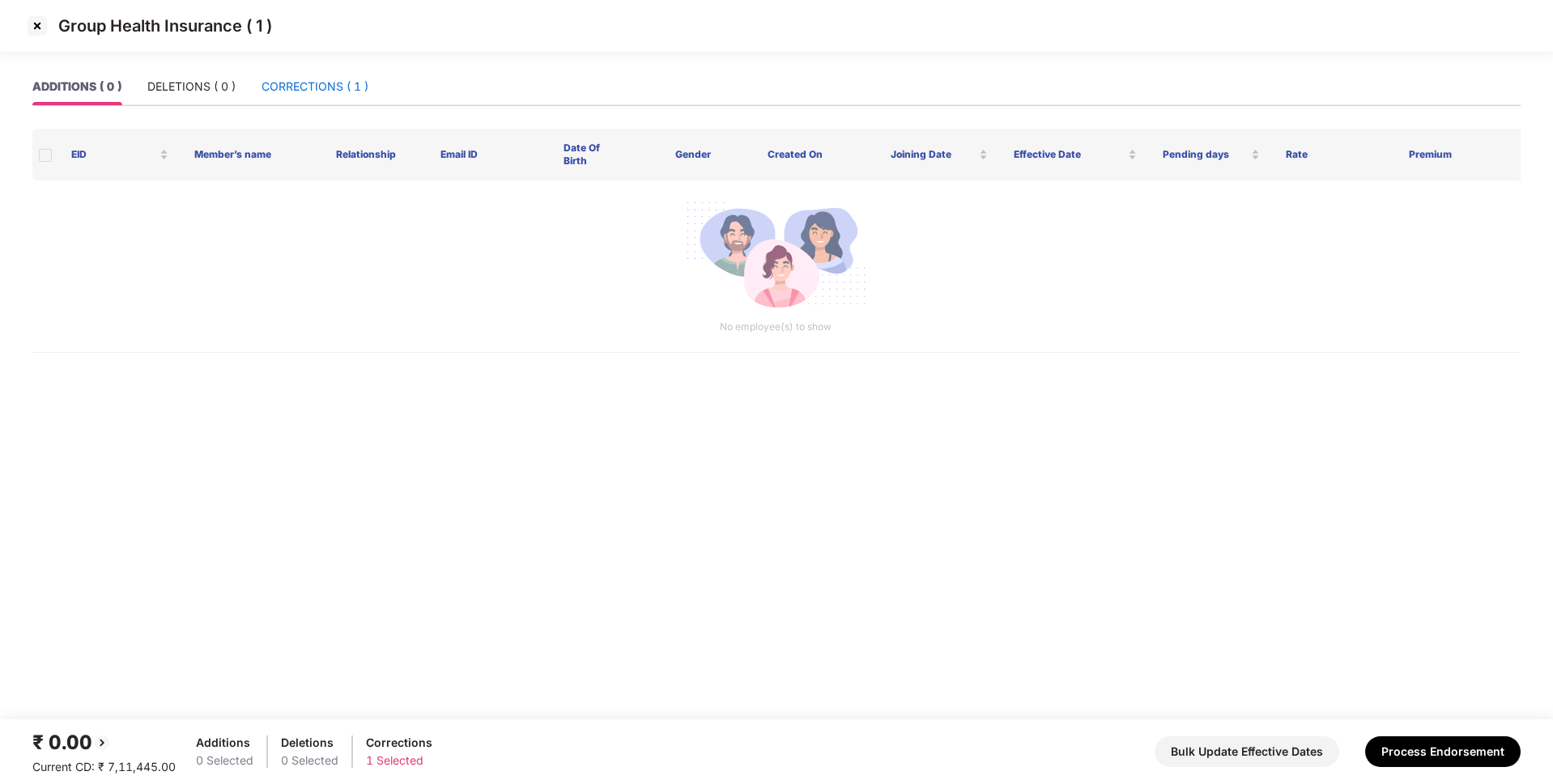
click at [337, 89] on div "CORRECTIONS ( 1 )" at bounding box center [315, 86] width 107 height 18
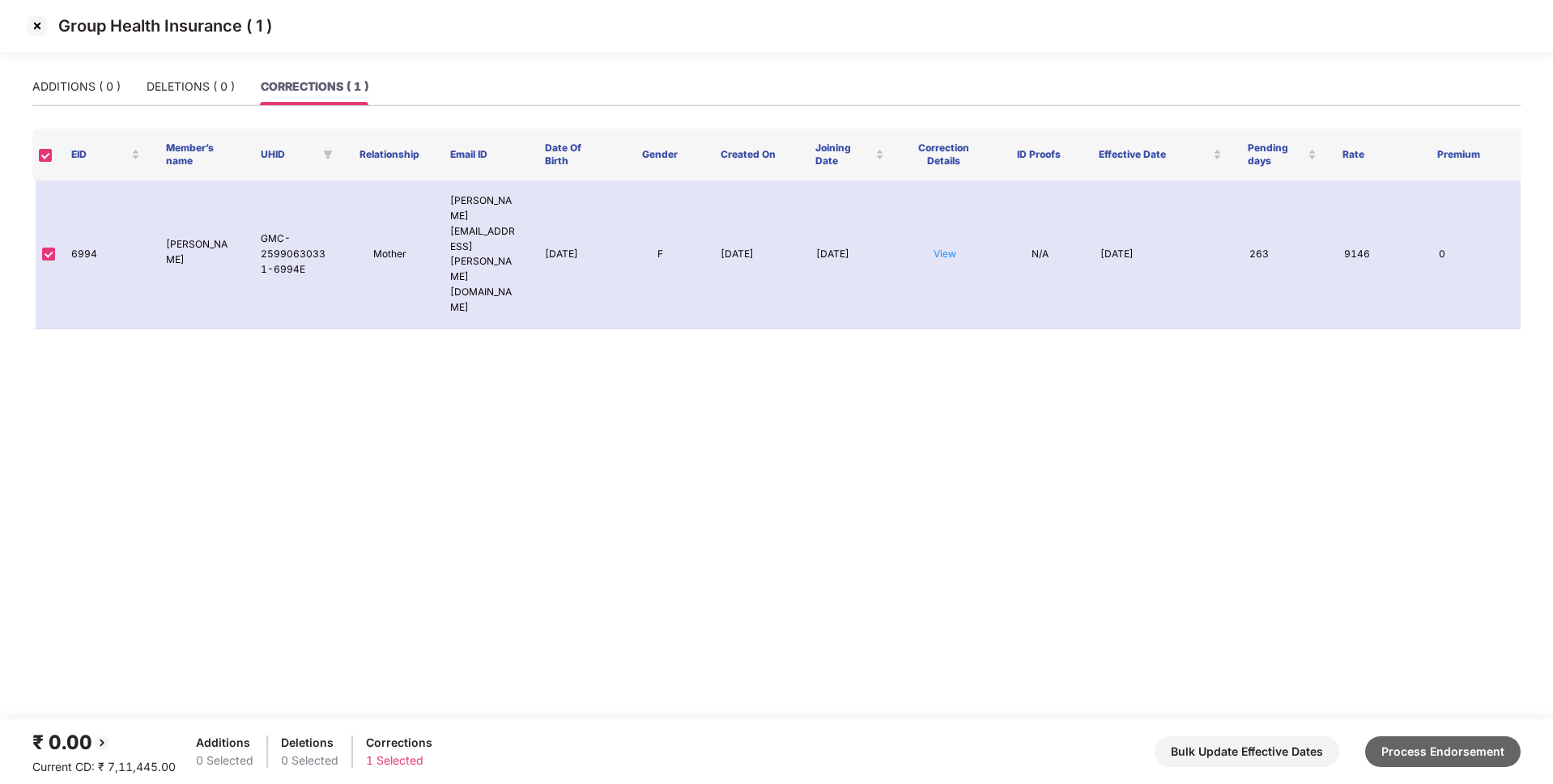
click at [1434, 741] on button "Process Endorsement" at bounding box center [1443, 752] width 155 height 31
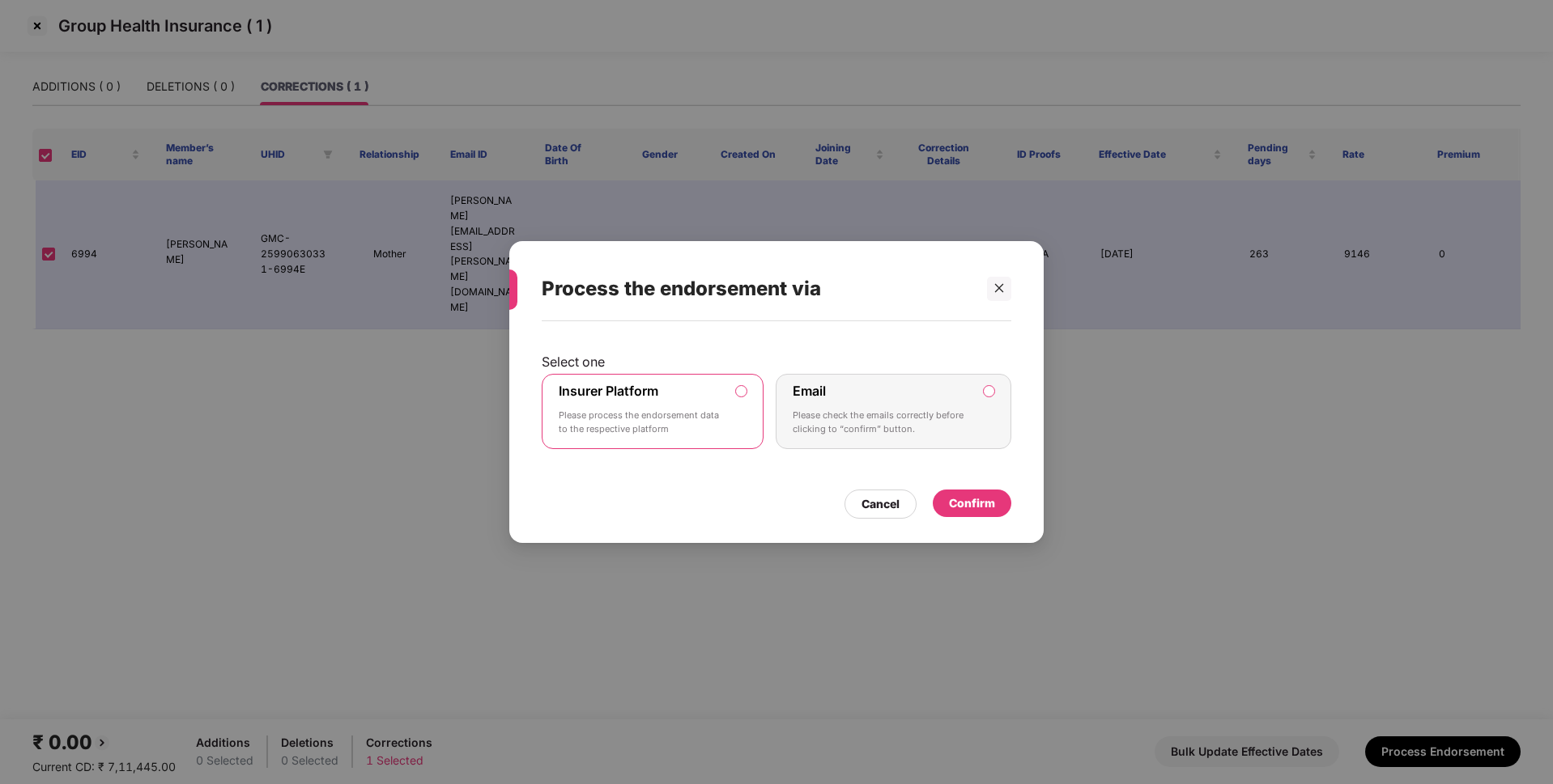
click at [976, 497] on div "Confirm" at bounding box center [972, 503] width 46 height 18
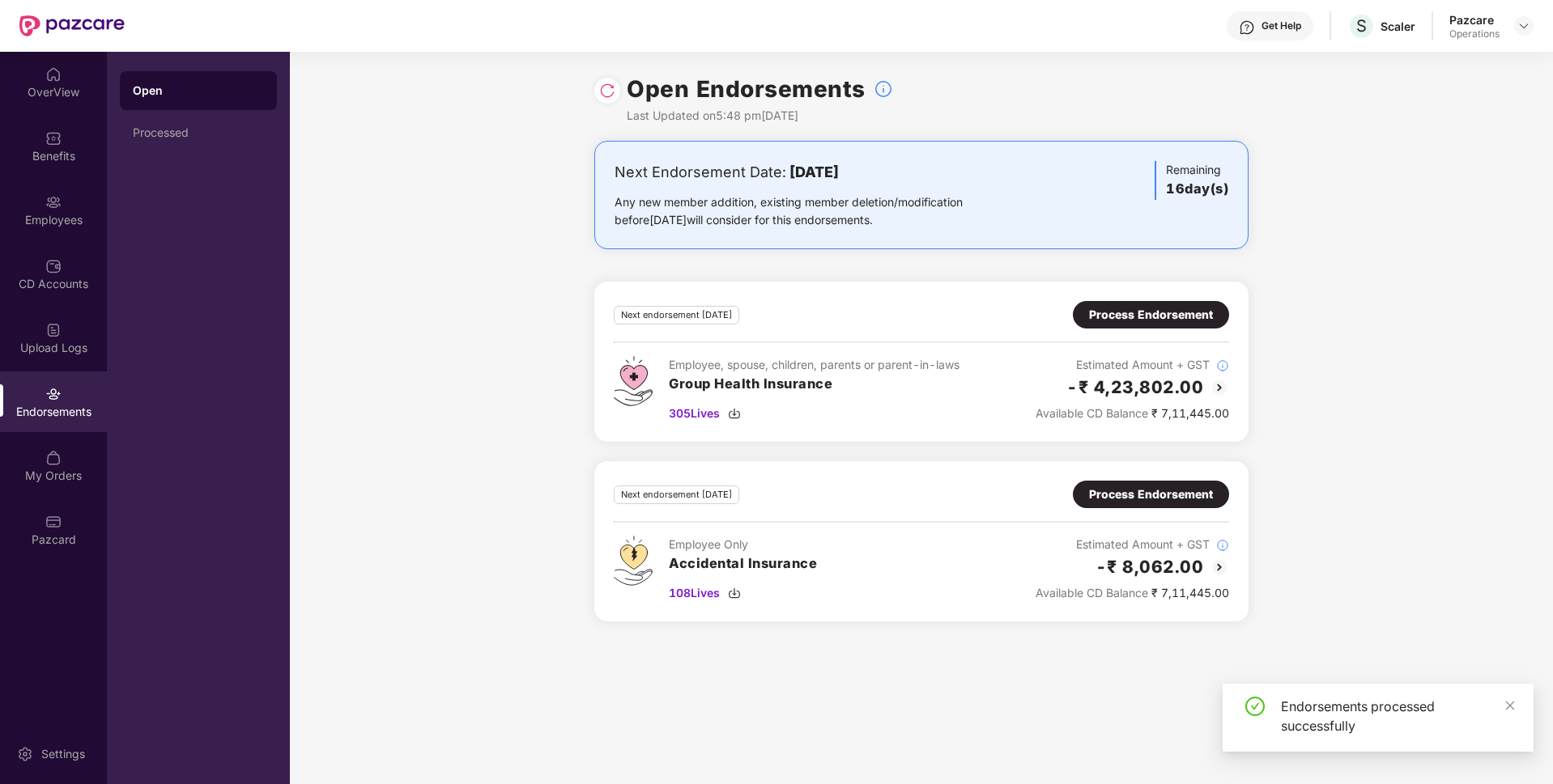
click at [1137, 317] on div "Process Endorsement" at bounding box center [1150, 314] width 124 height 18
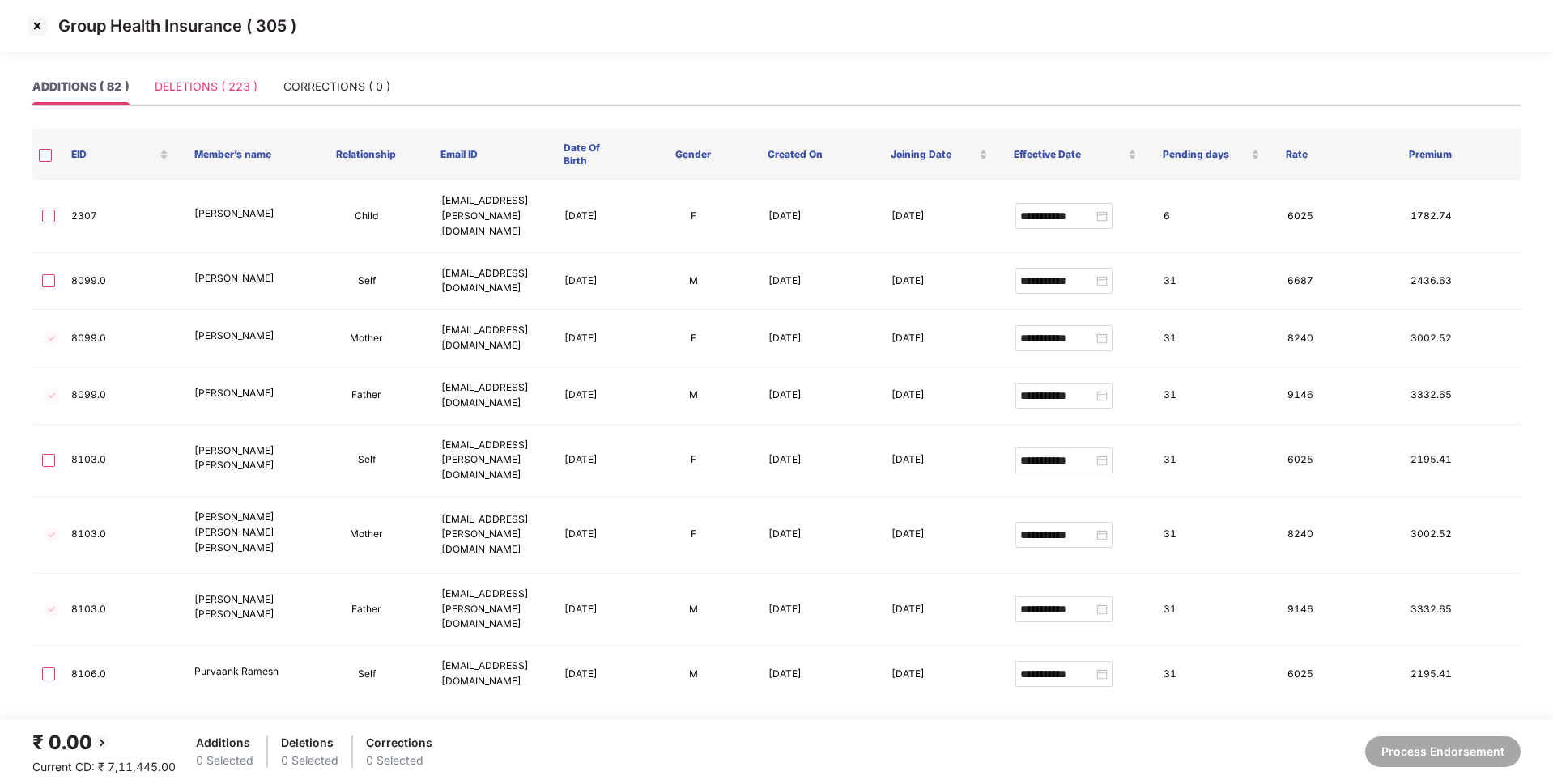
click at [217, 73] on div "DELETIONS ( 223 )" at bounding box center [206, 86] width 103 height 37
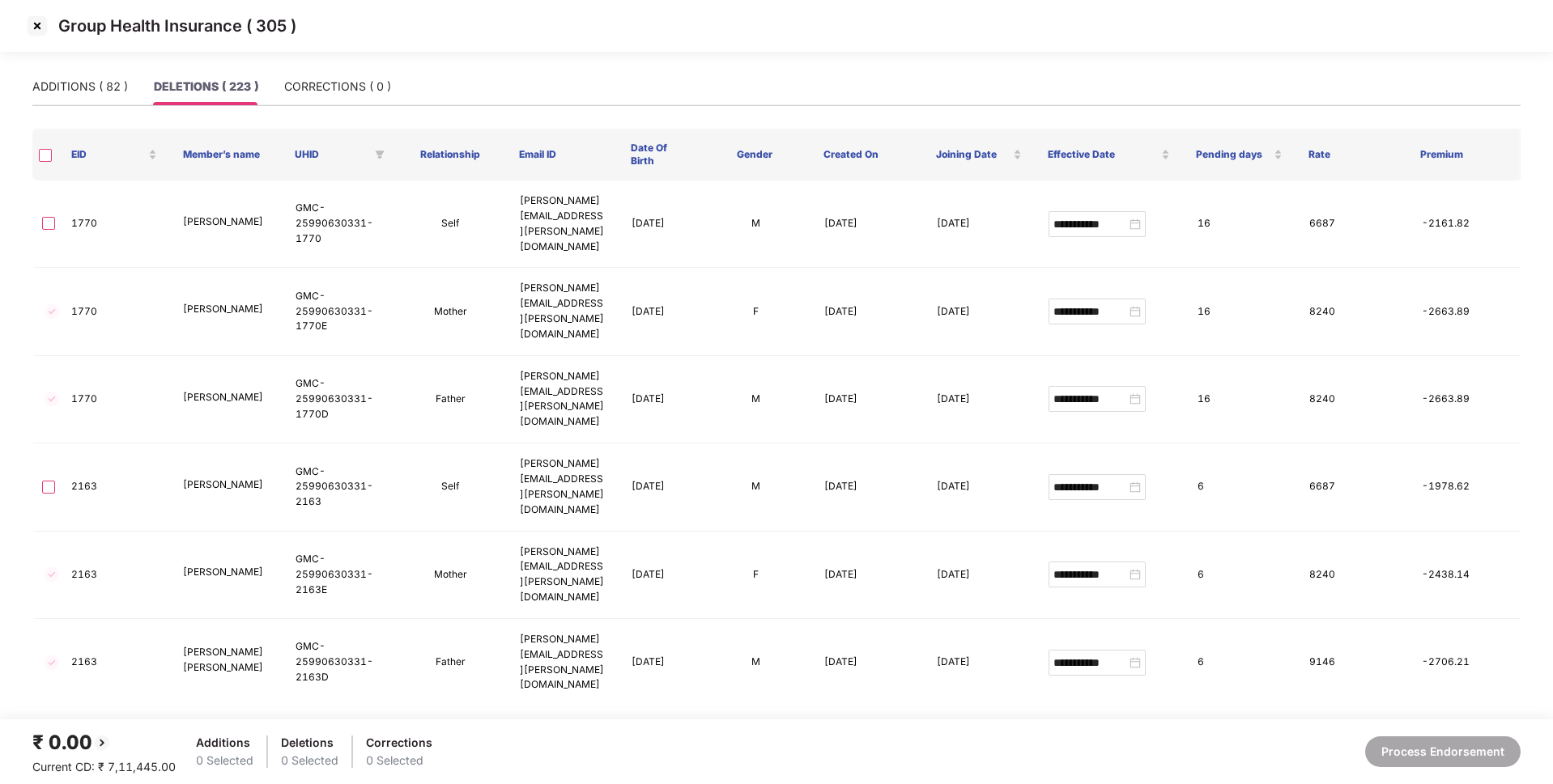
click at [198, 97] on div "DELETIONS ( 223 )" at bounding box center [206, 86] width 105 height 37
click at [88, 82] on div "ADDITIONS ( 82 )" at bounding box center [79, 86] width 96 height 18
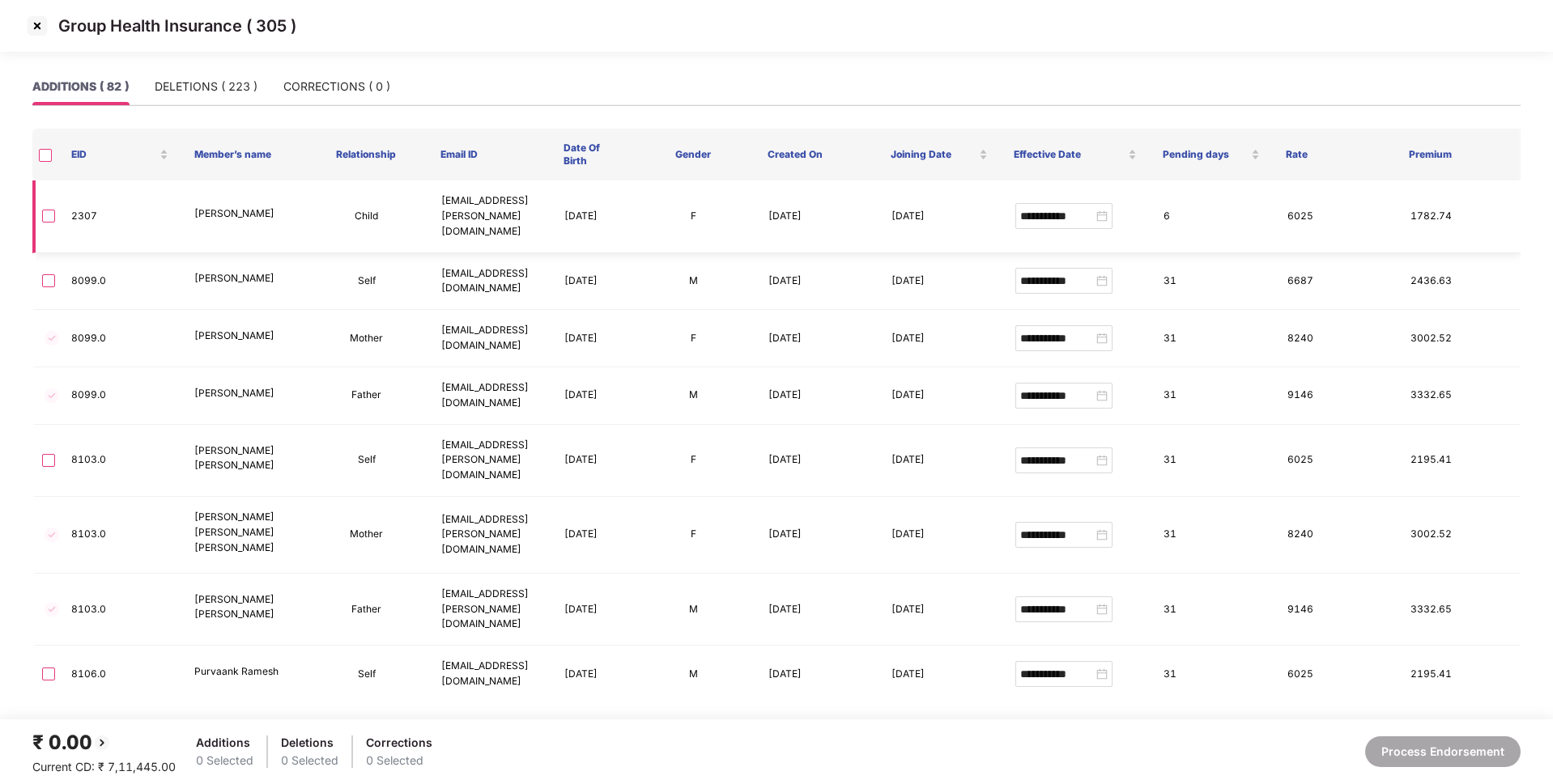
click at [47, 207] on label at bounding box center [48, 216] width 13 height 18
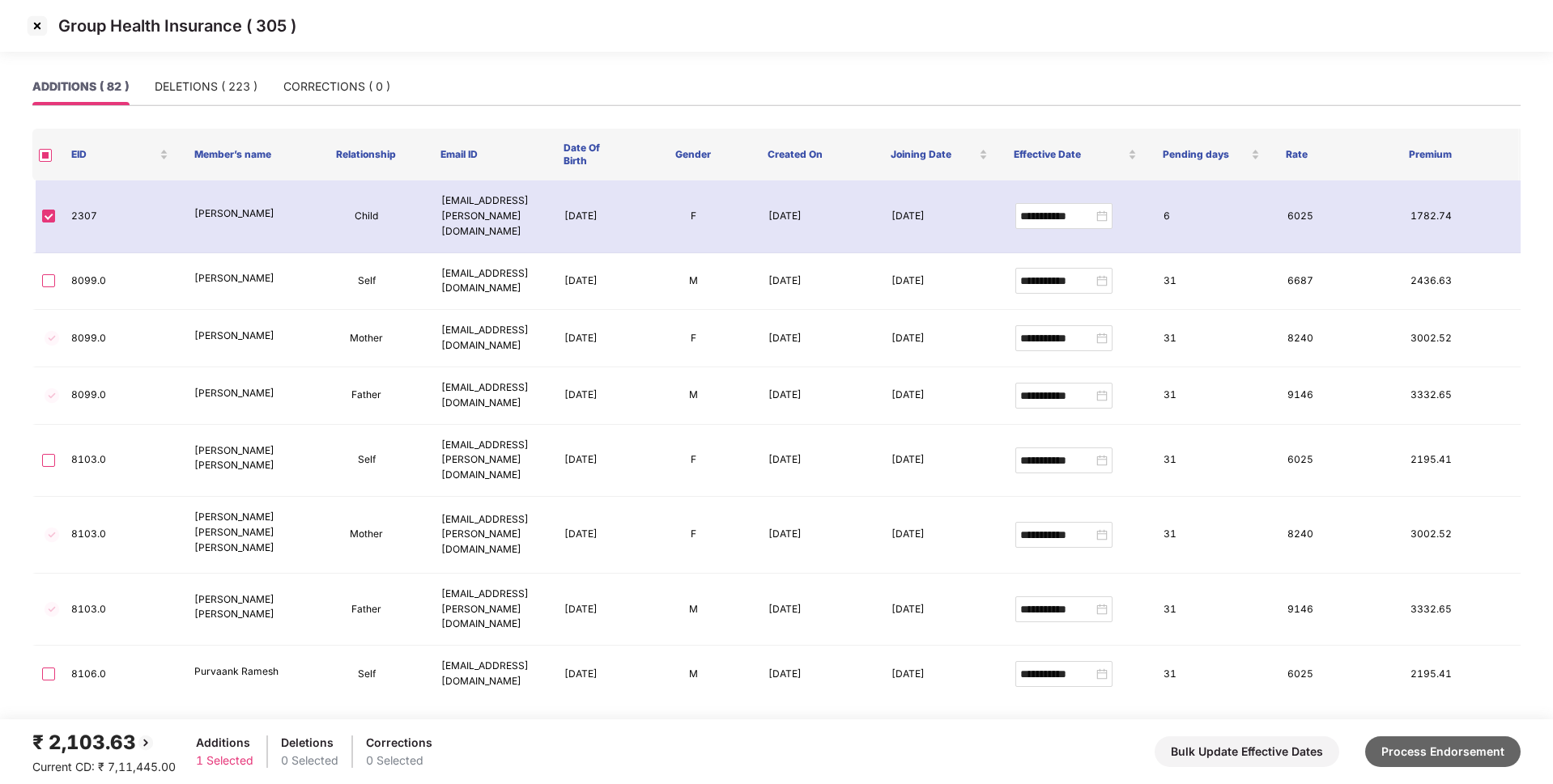
click at [1426, 743] on button "Process Endorsement" at bounding box center [1443, 752] width 155 height 31
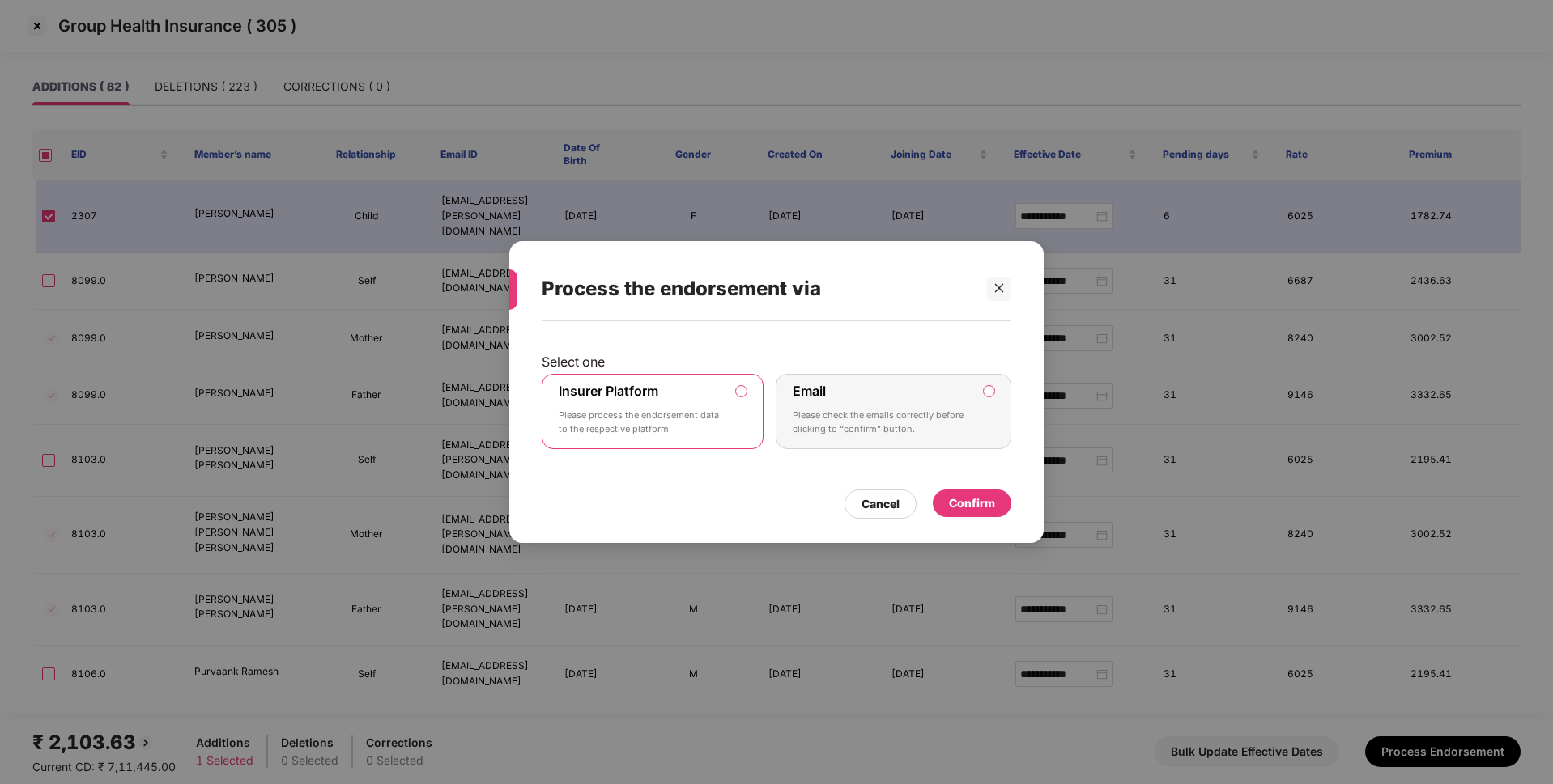
click at [989, 499] on div "Confirm" at bounding box center [972, 503] width 46 height 18
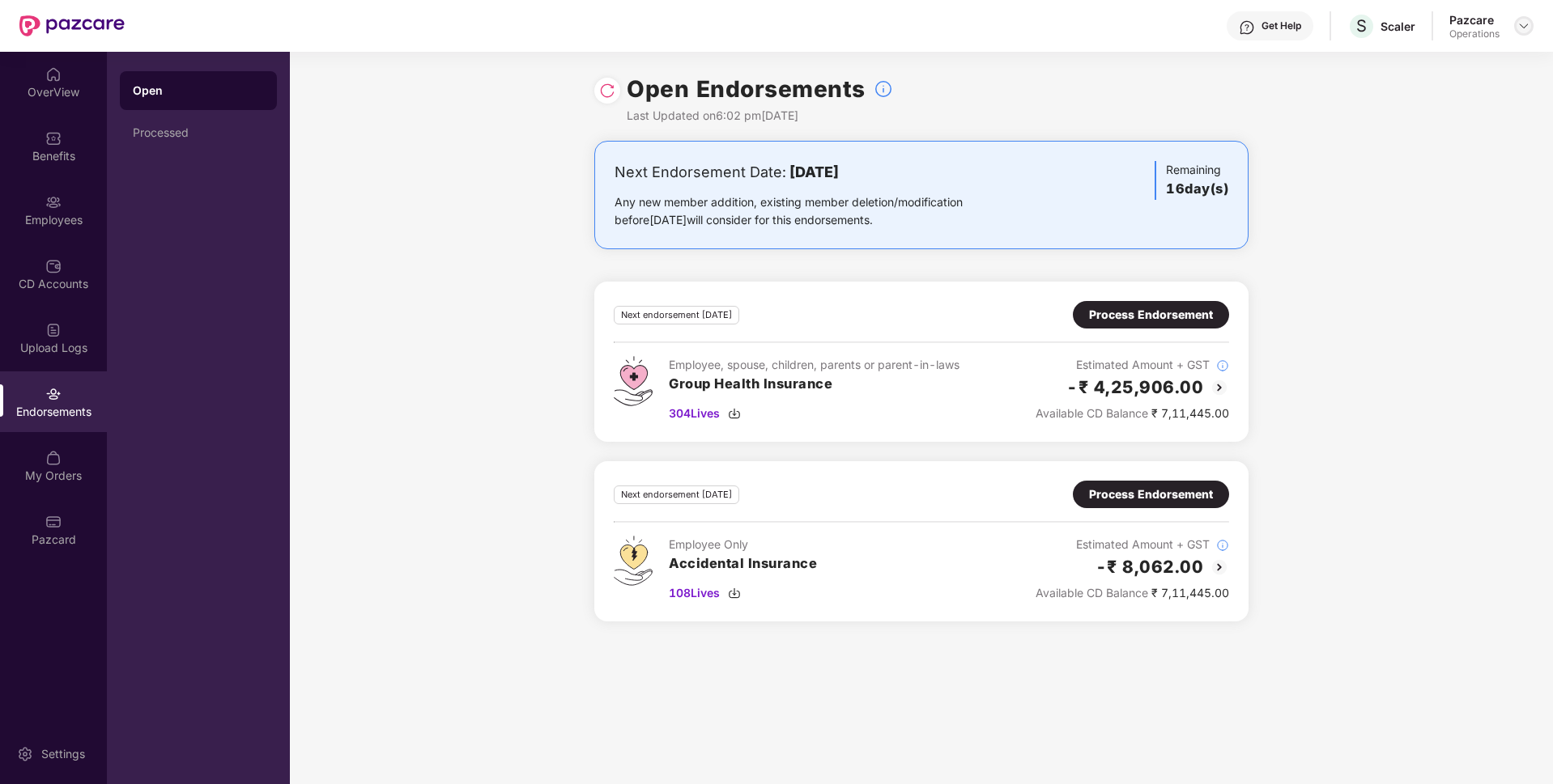
click at [1521, 22] on img at bounding box center [1524, 25] width 13 height 13
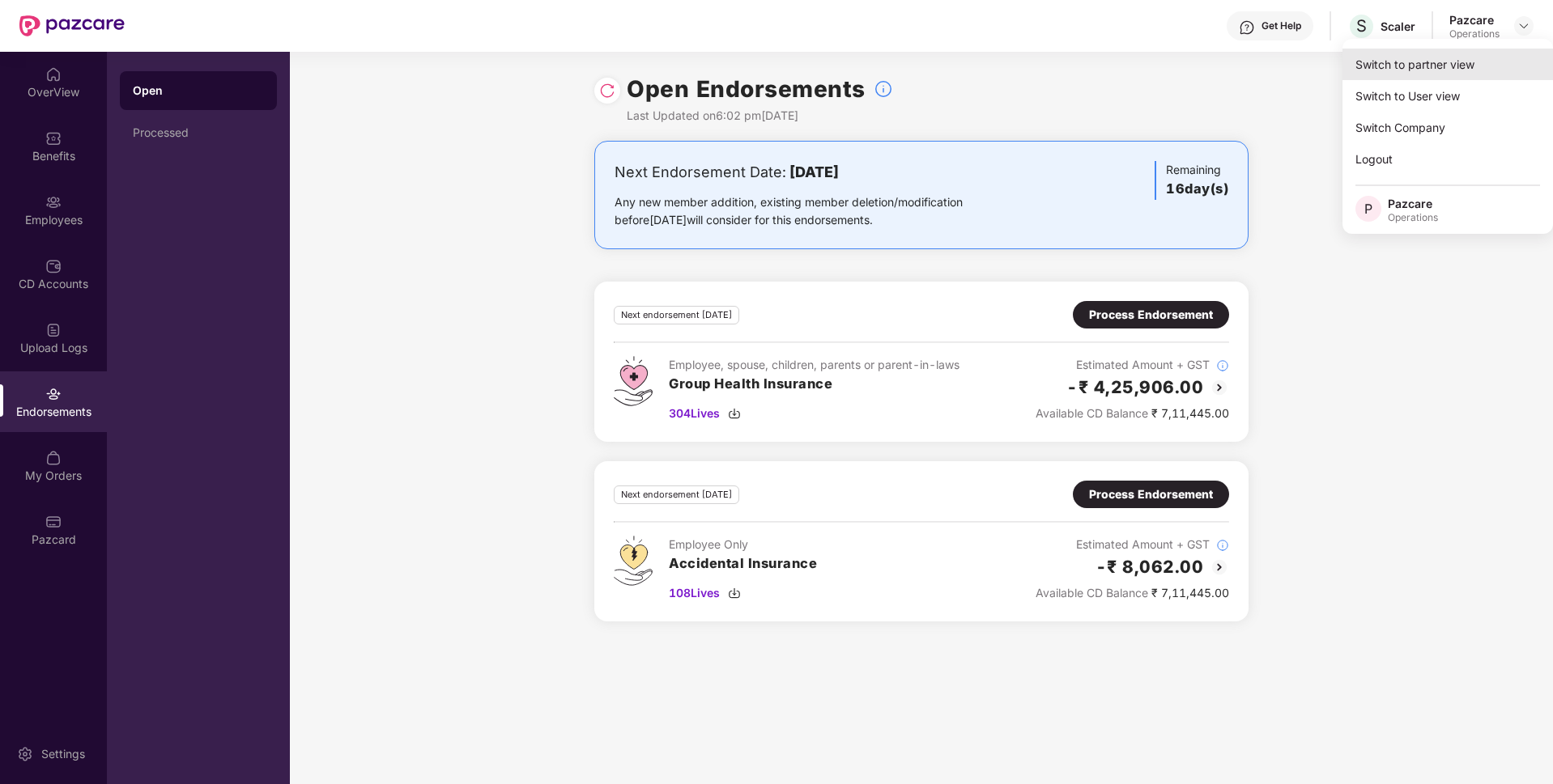
click at [1442, 61] on div "Switch to partner view" at bounding box center [1448, 64] width 211 height 32
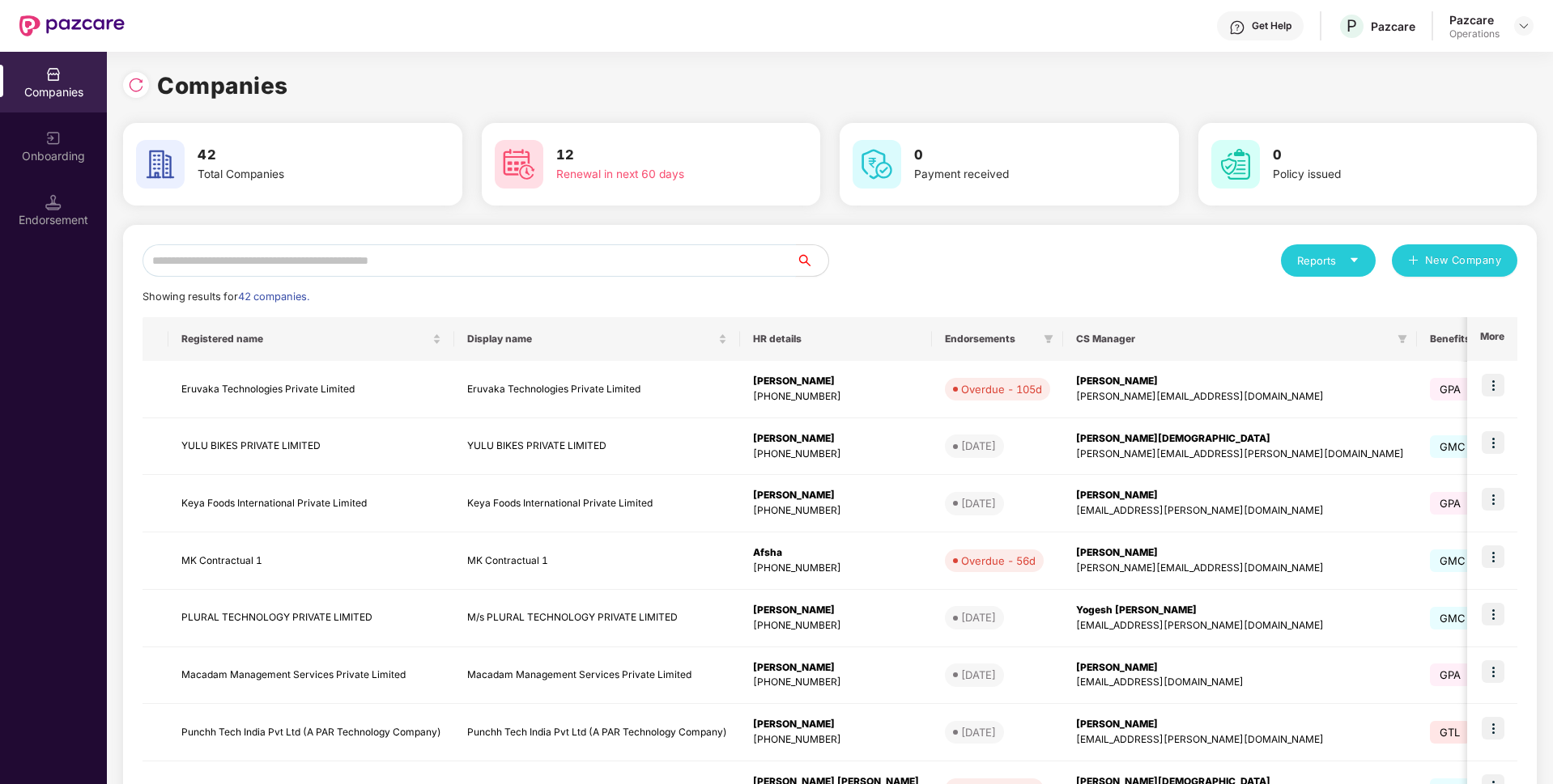
click at [554, 247] on input "text" at bounding box center [469, 260] width 654 height 32
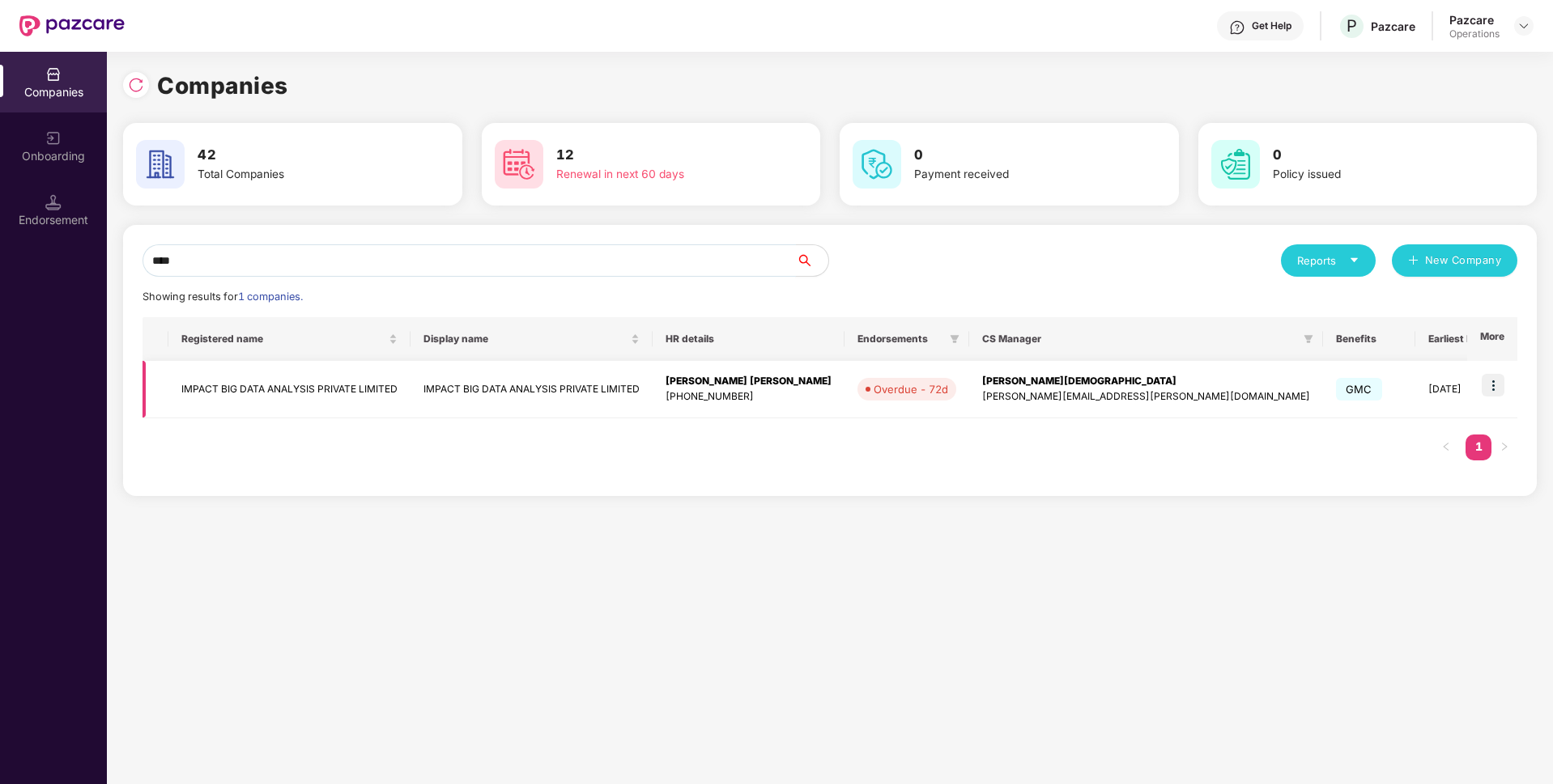
type input "****"
click at [1495, 370] on td at bounding box center [1493, 389] width 50 height 58
click at [1496, 383] on img at bounding box center [1493, 385] width 22 height 22
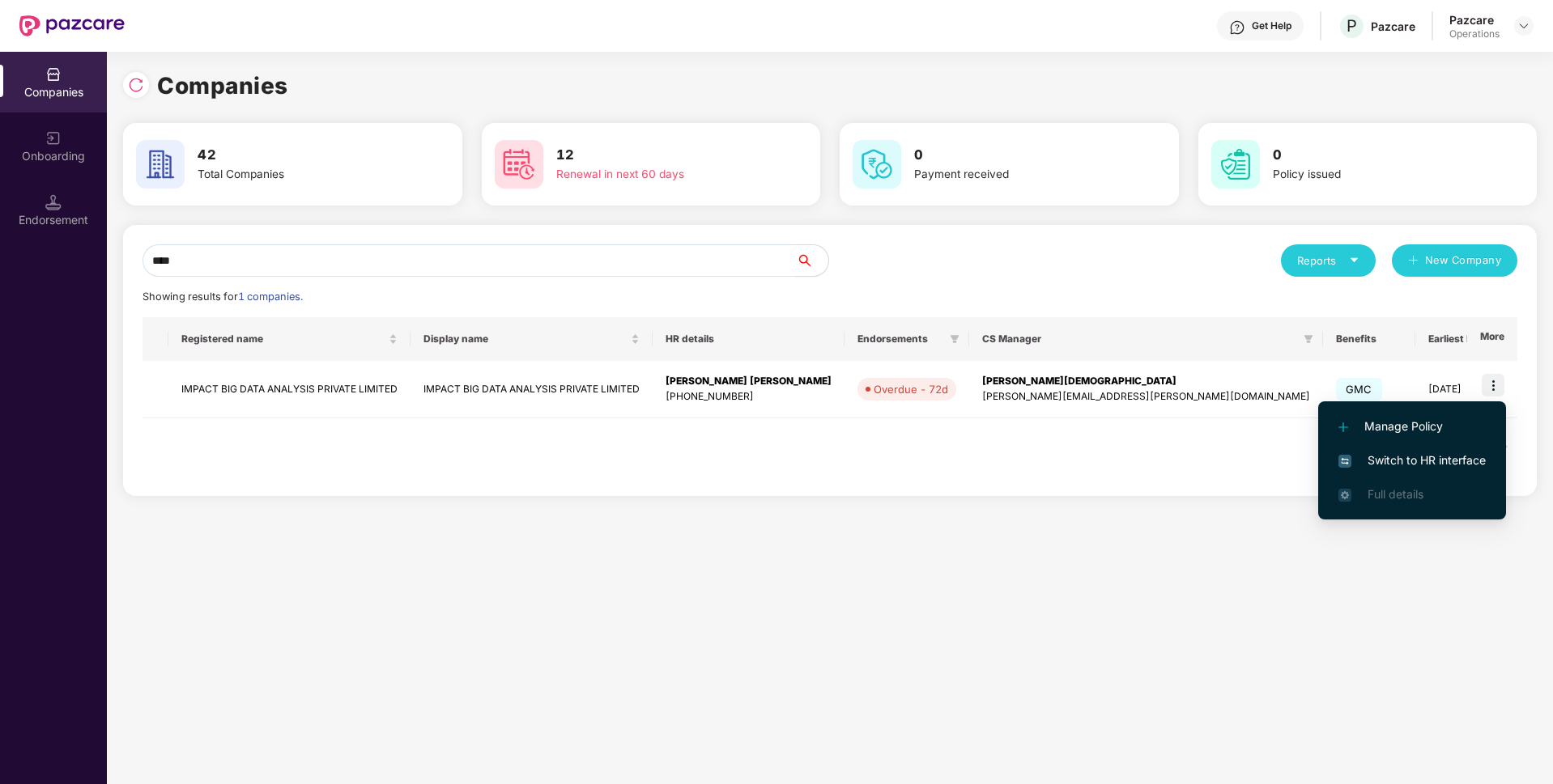
click at [1394, 458] on span "Switch to HR interface" at bounding box center [1412, 460] width 148 height 18
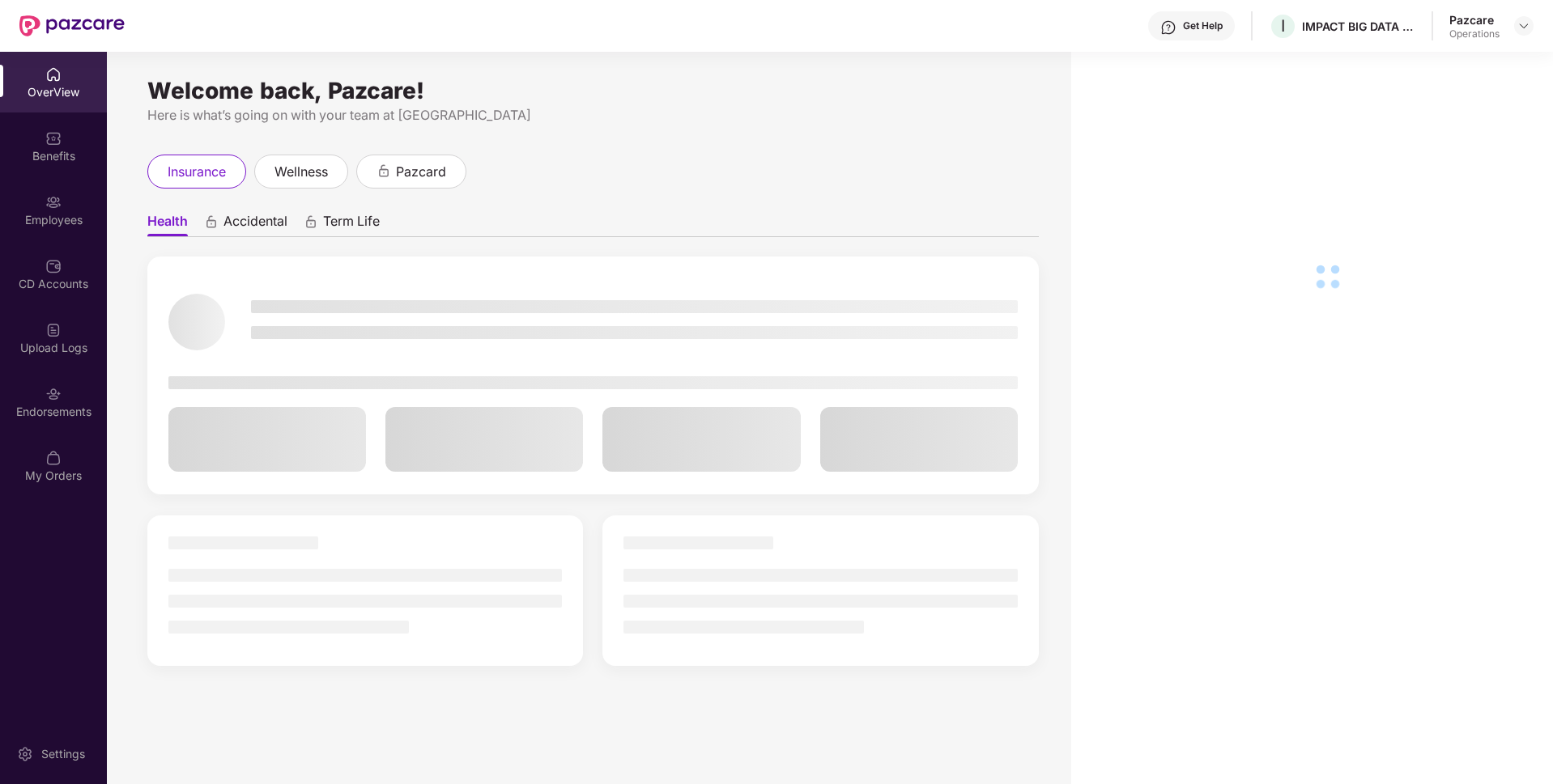
click at [56, 200] on img at bounding box center [53, 202] width 16 height 16
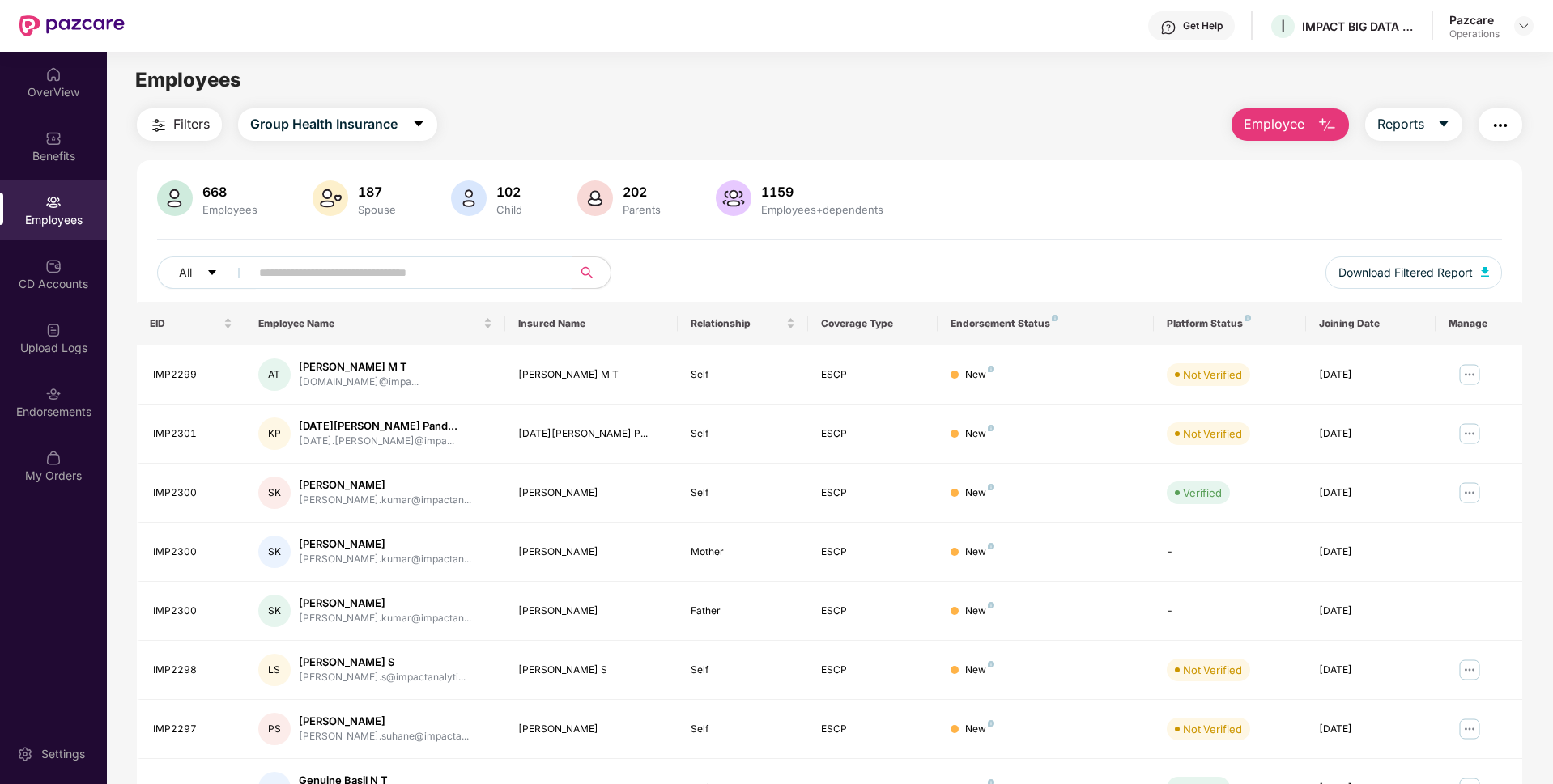
click at [338, 277] on input "text" at bounding box center [404, 273] width 291 height 24
paste input "********"
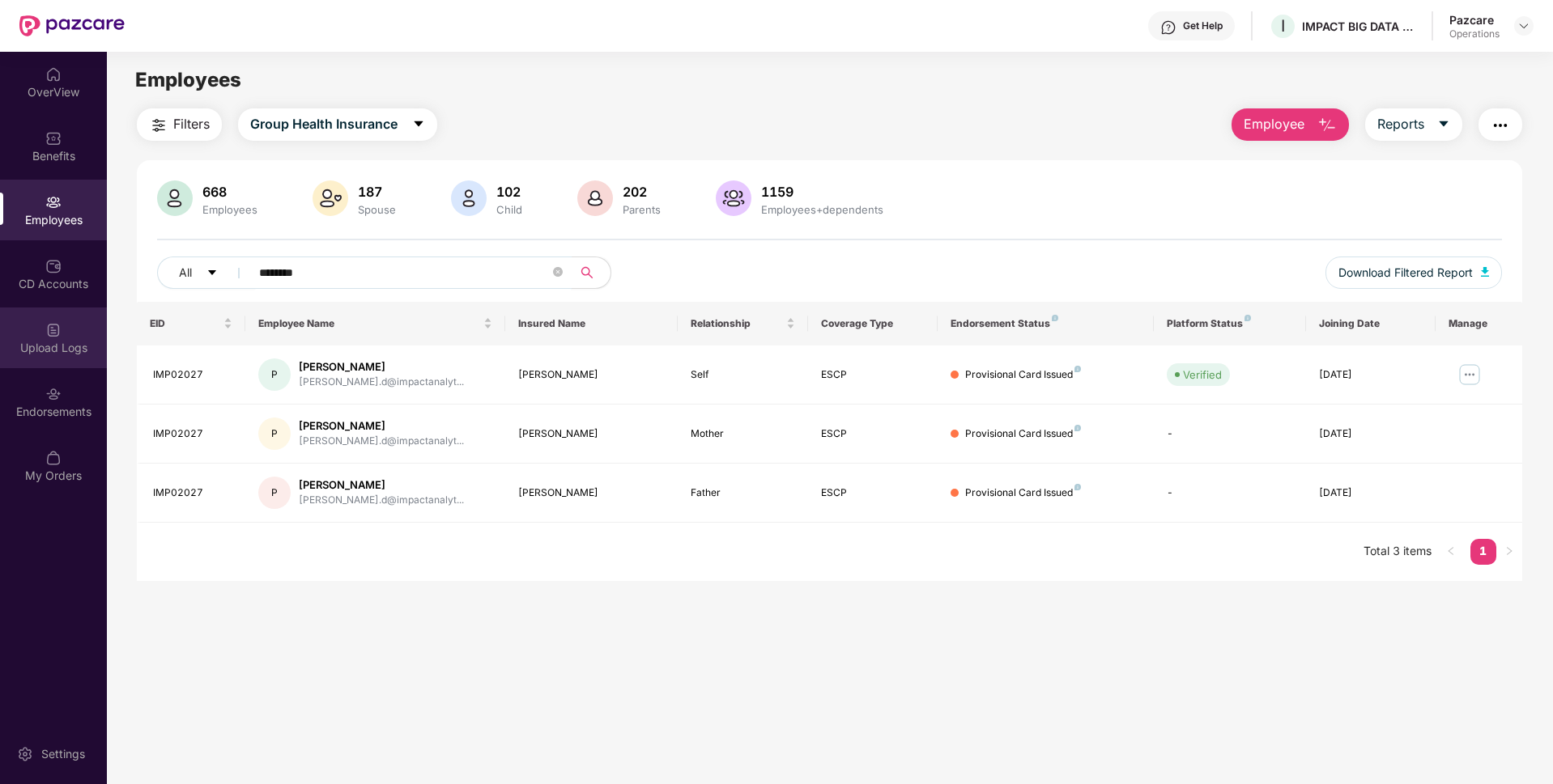
type input "********"
click at [51, 332] on img at bounding box center [53, 330] width 16 height 16
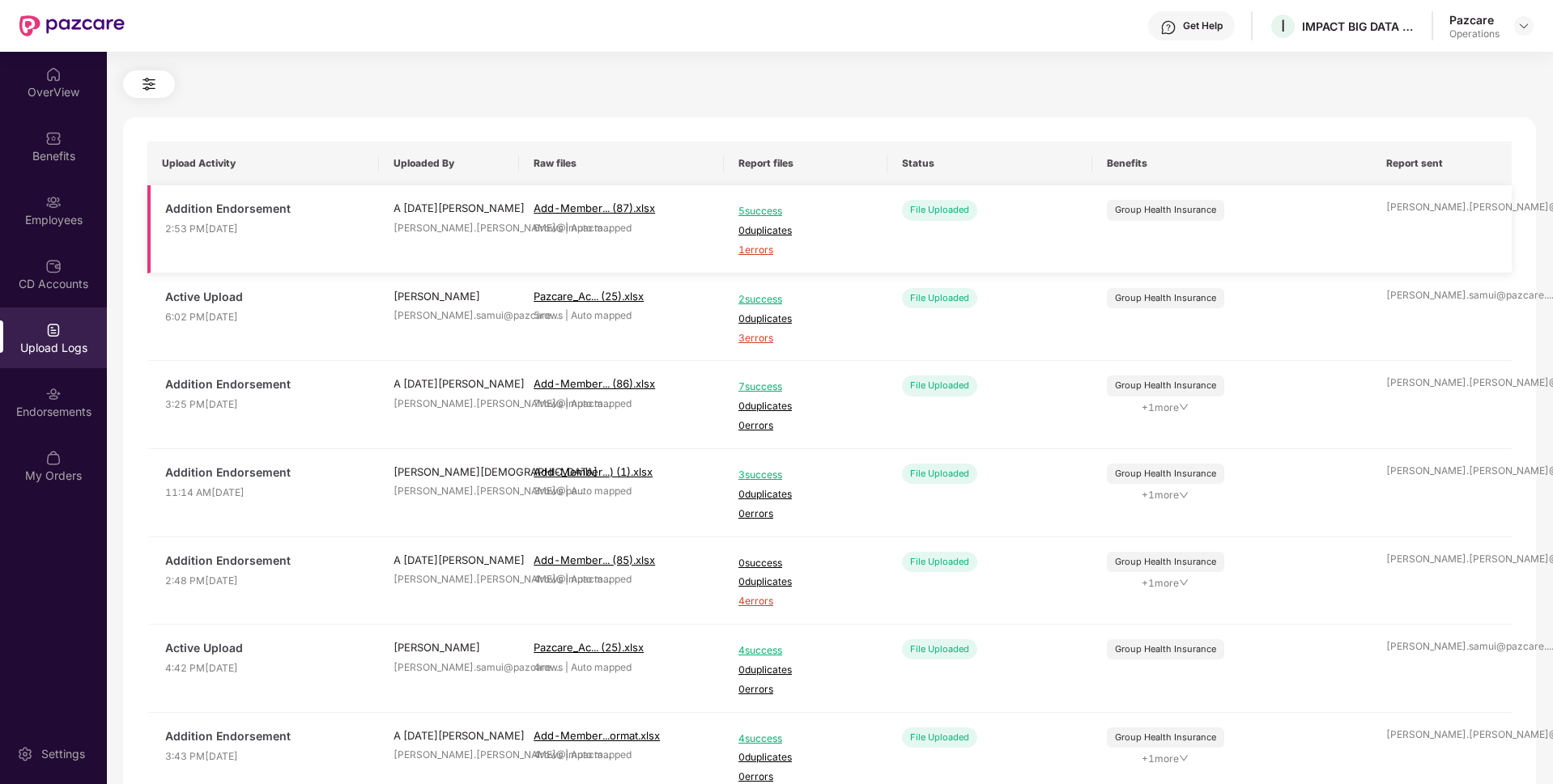
scroll to position [44, 0]
click at [758, 332] on span "3 errors" at bounding box center [806, 338] width 135 height 16
click at [751, 338] on span "3 errors" at bounding box center [806, 338] width 135 height 16
click at [37, 192] on div "Employees" at bounding box center [54, 210] width 107 height 60
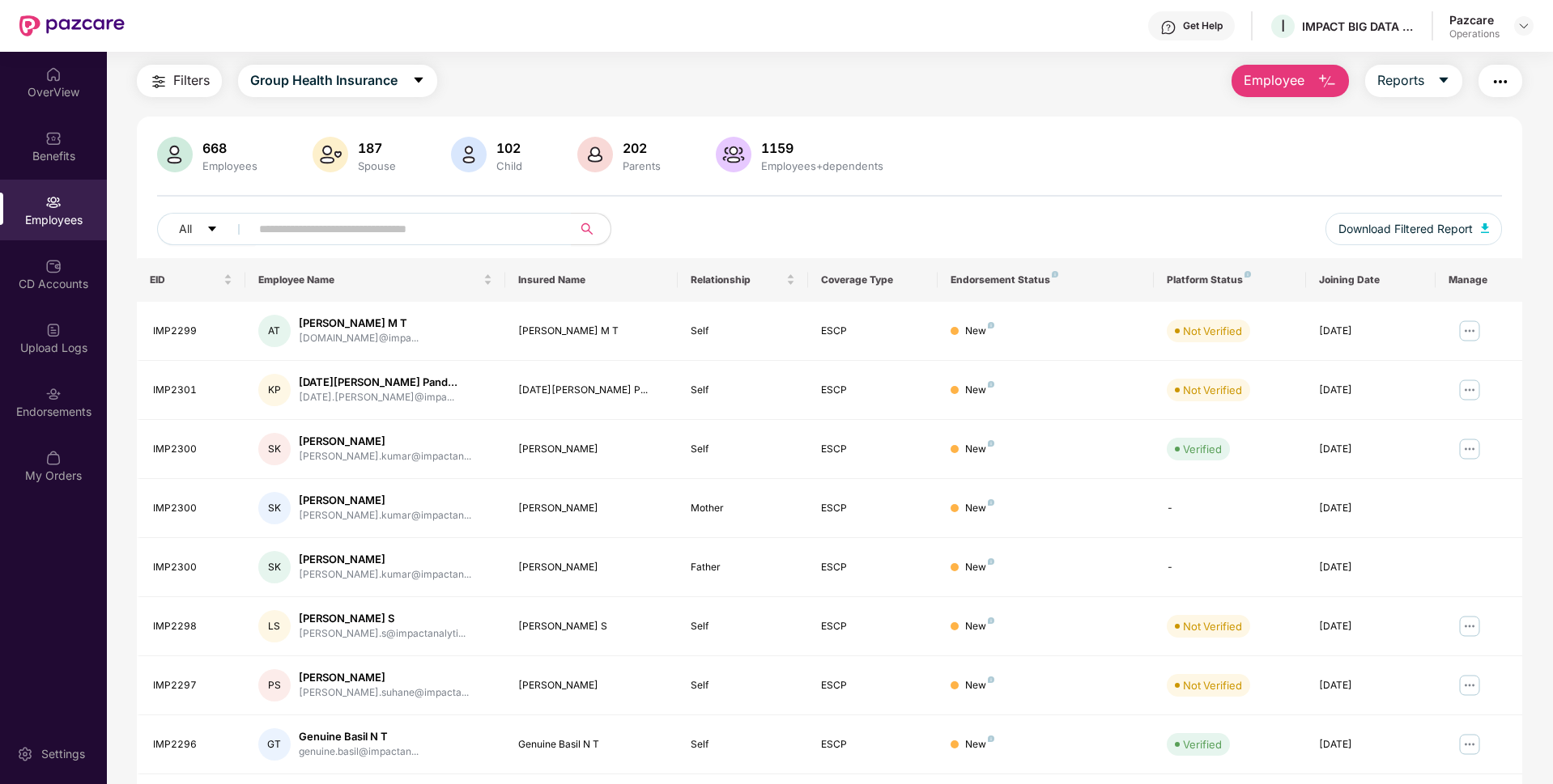
click at [1510, 73] on button "button" at bounding box center [1500, 80] width 44 height 32
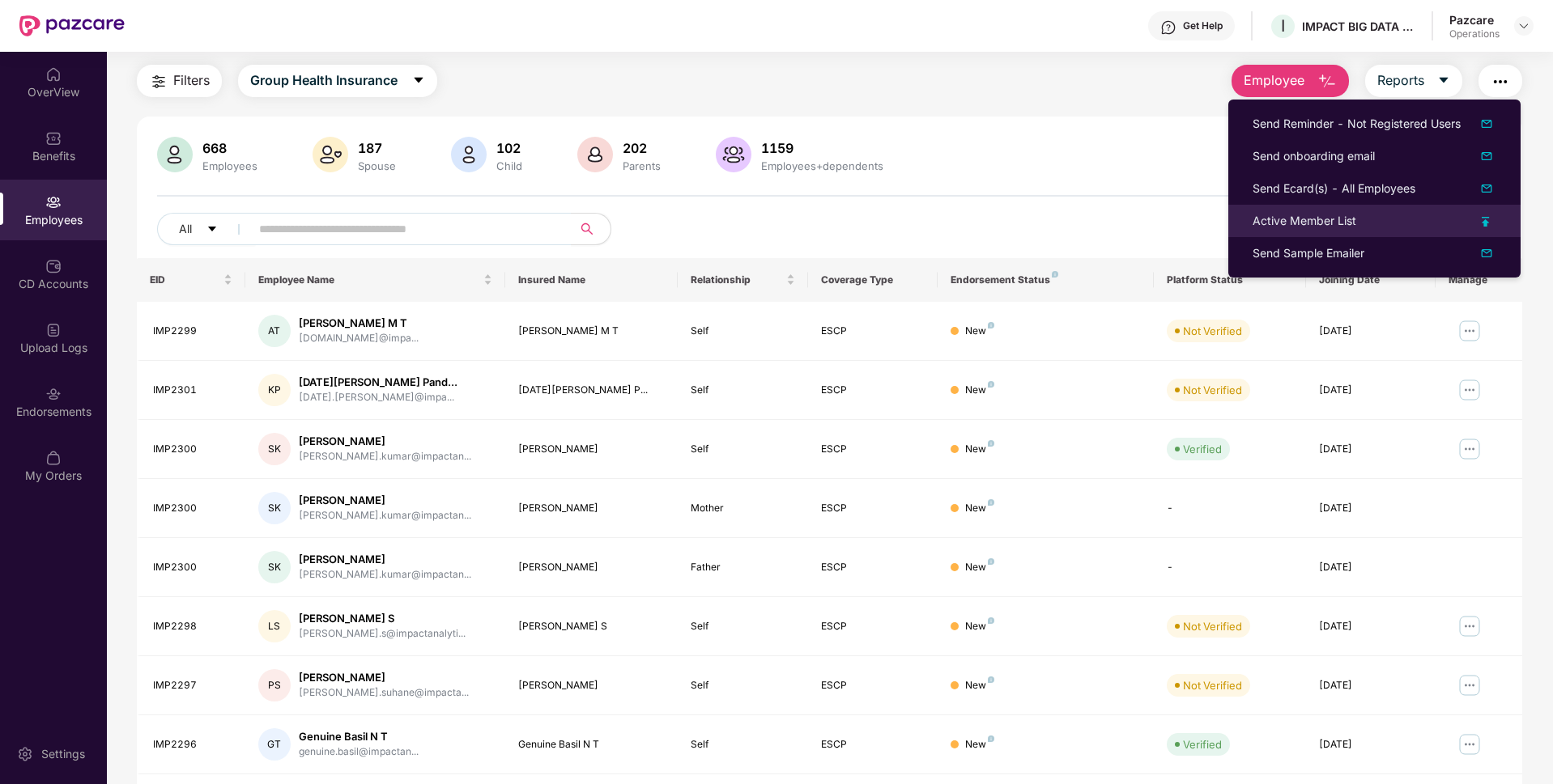
click at [1342, 218] on div "Active Member List" at bounding box center [1304, 221] width 104 height 18
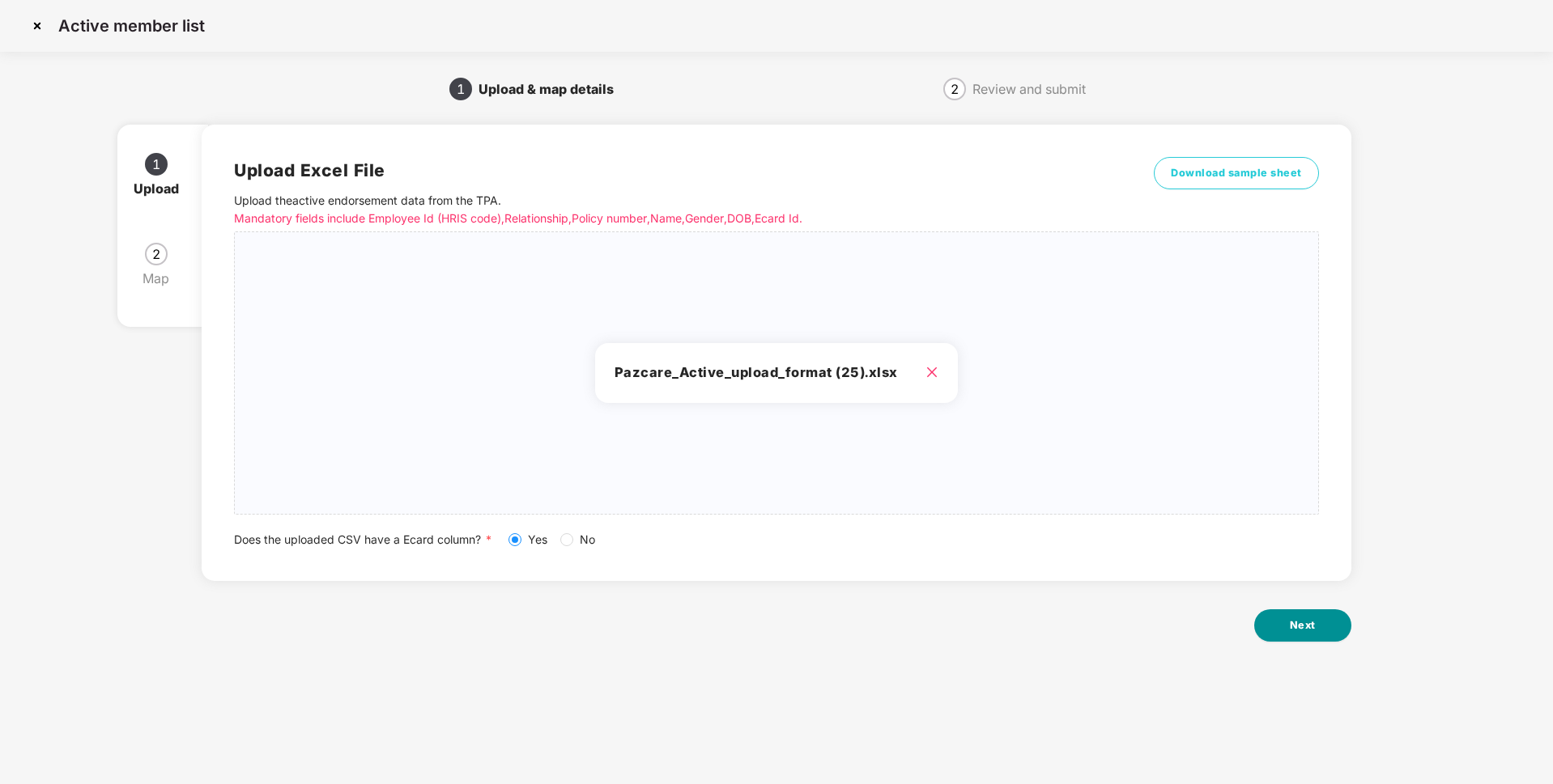
click at [1291, 619] on span "Next" at bounding box center [1303, 625] width 26 height 16
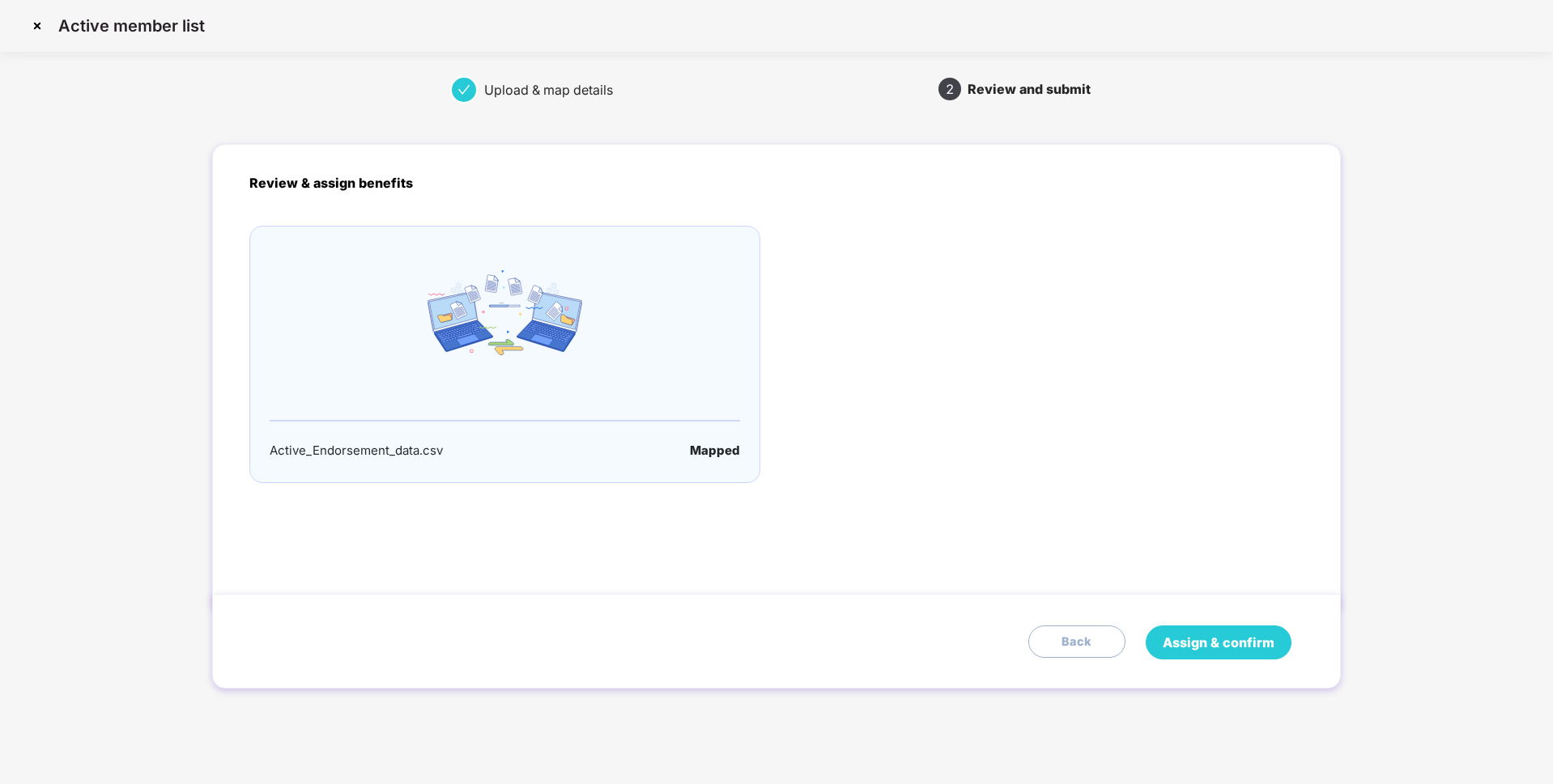
click at [1208, 636] on span "Assign & confirm" at bounding box center [1218, 642] width 111 height 20
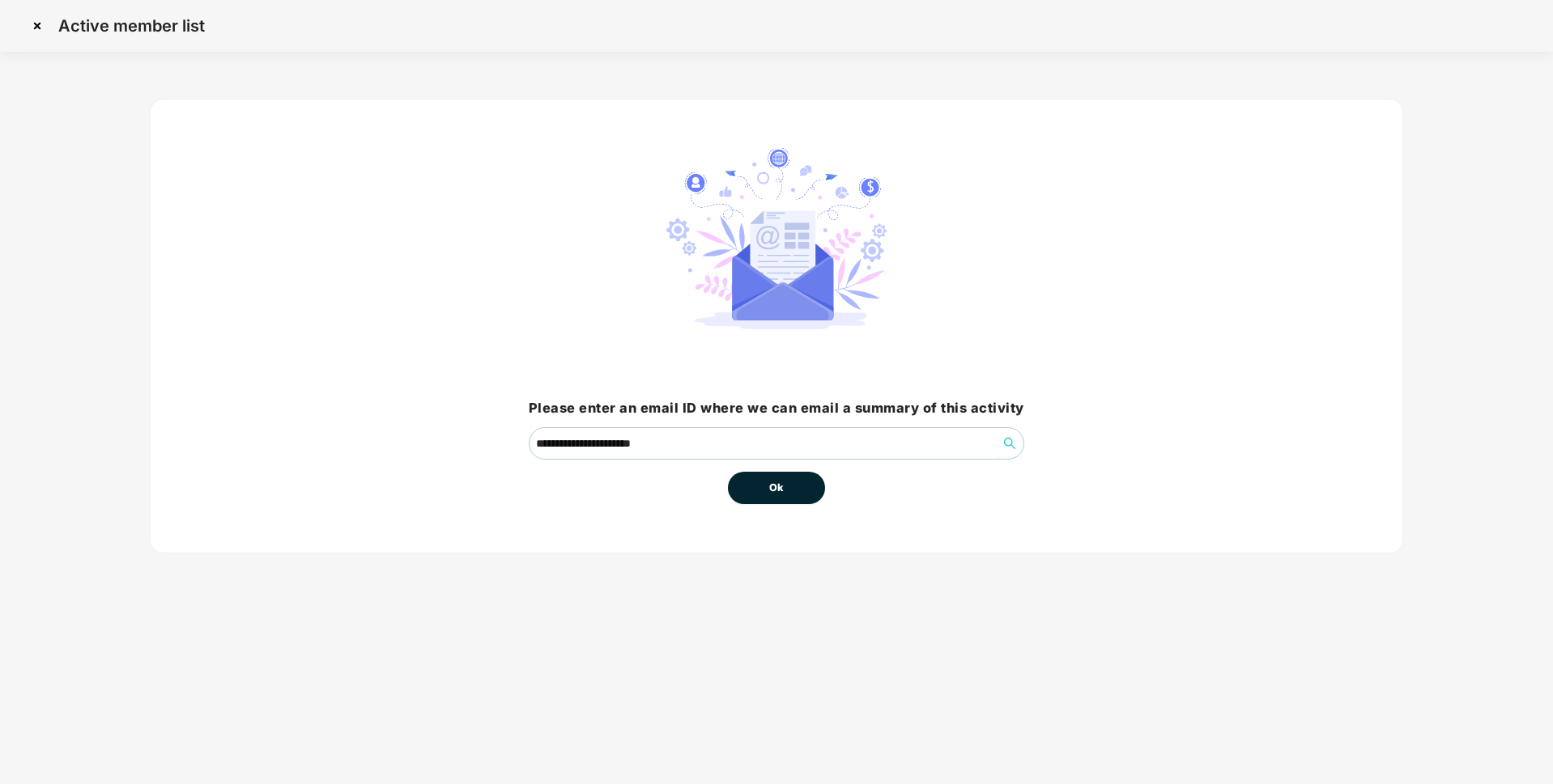
click at [745, 490] on button "Ok" at bounding box center [776, 488] width 97 height 32
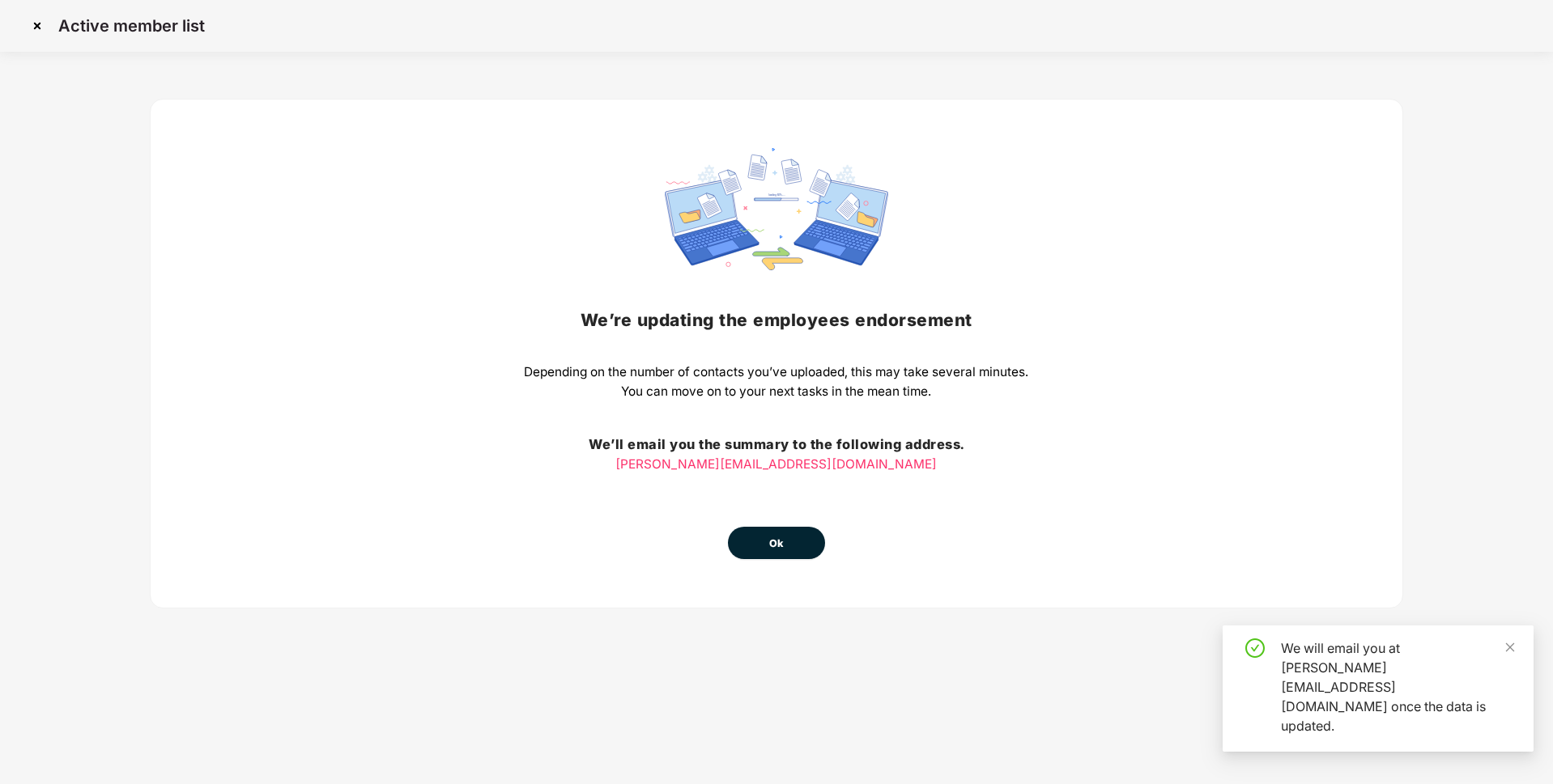
click at [776, 536] on span "Ok" at bounding box center [776, 544] width 15 height 16
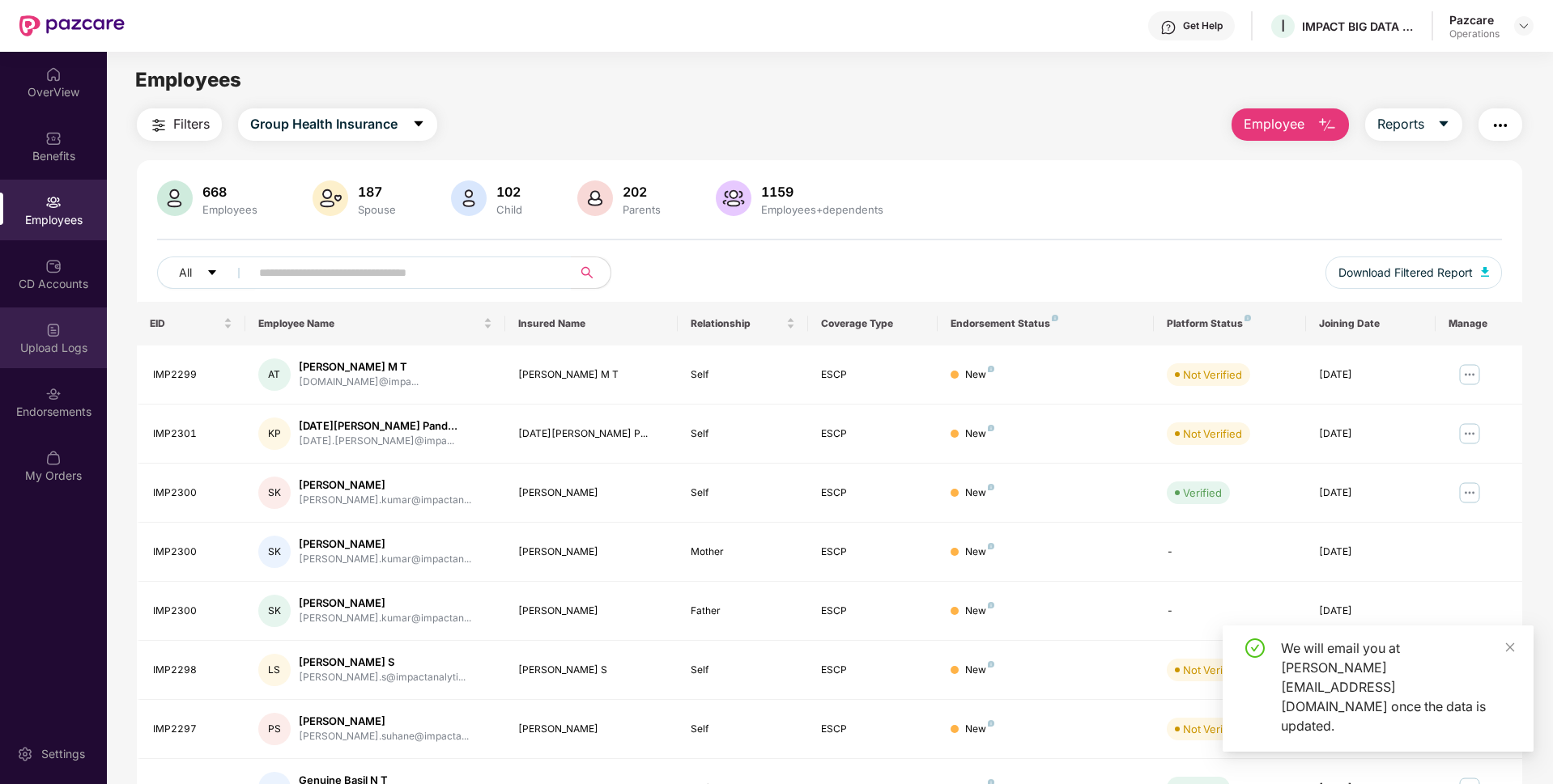
click at [31, 352] on div "Upload Logs" at bounding box center [54, 348] width 107 height 16
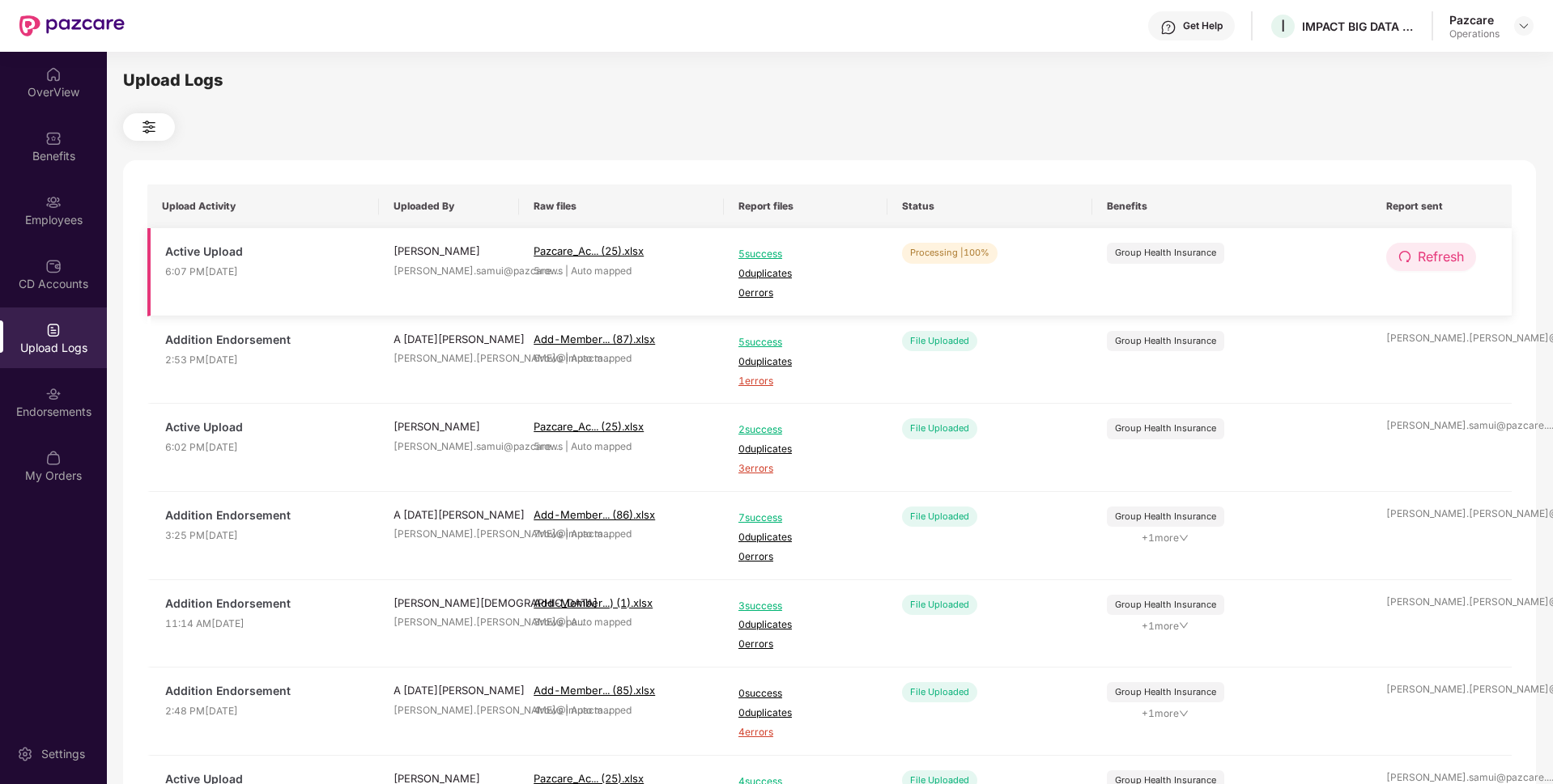
click at [1428, 260] on span "Refresh" at bounding box center [1440, 256] width 46 height 20
click at [27, 194] on div "Employees" at bounding box center [54, 210] width 107 height 60
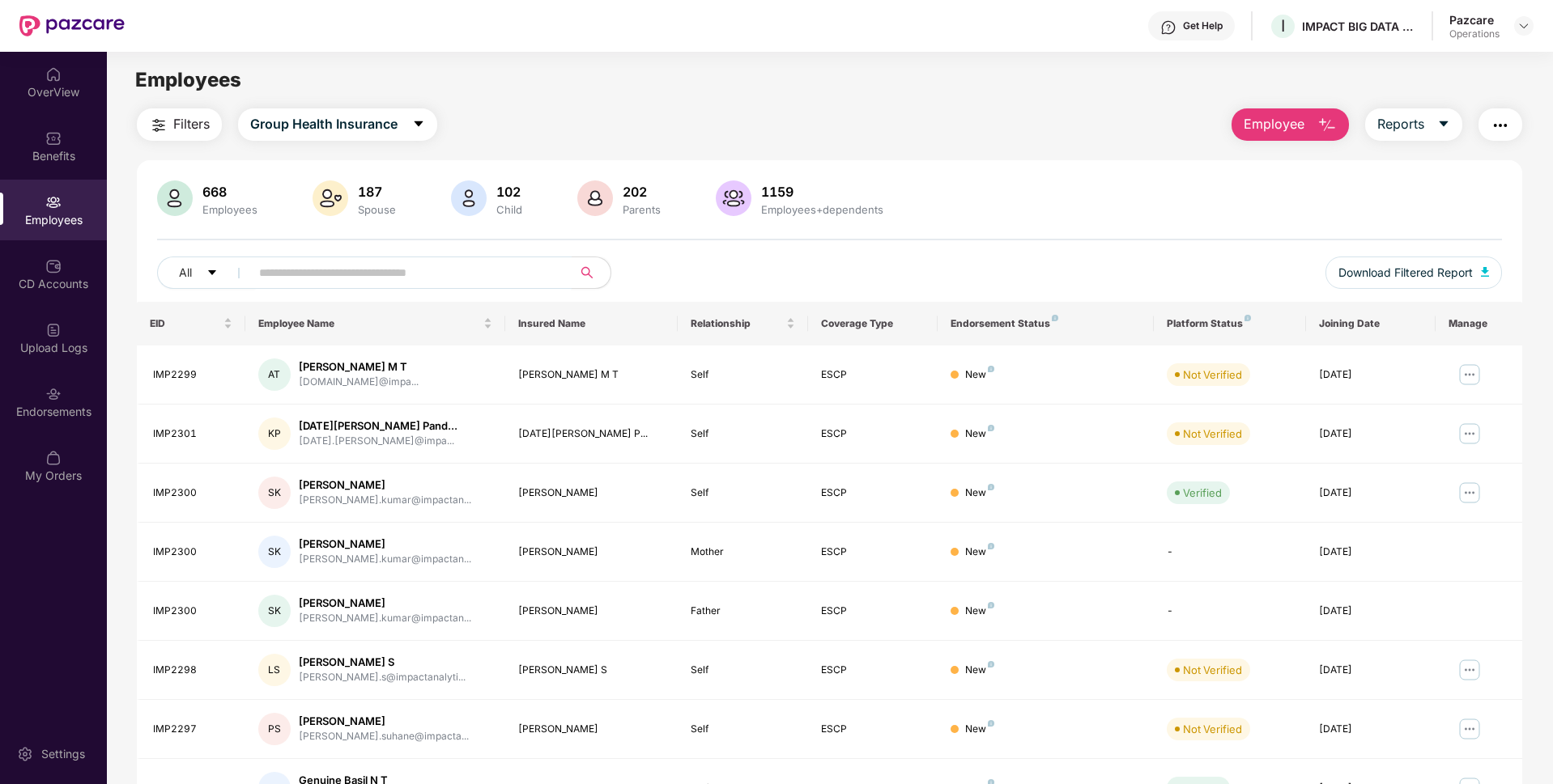
click at [487, 268] on input "text" at bounding box center [404, 273] width 291 height 24
paste input "********"
type input "********"
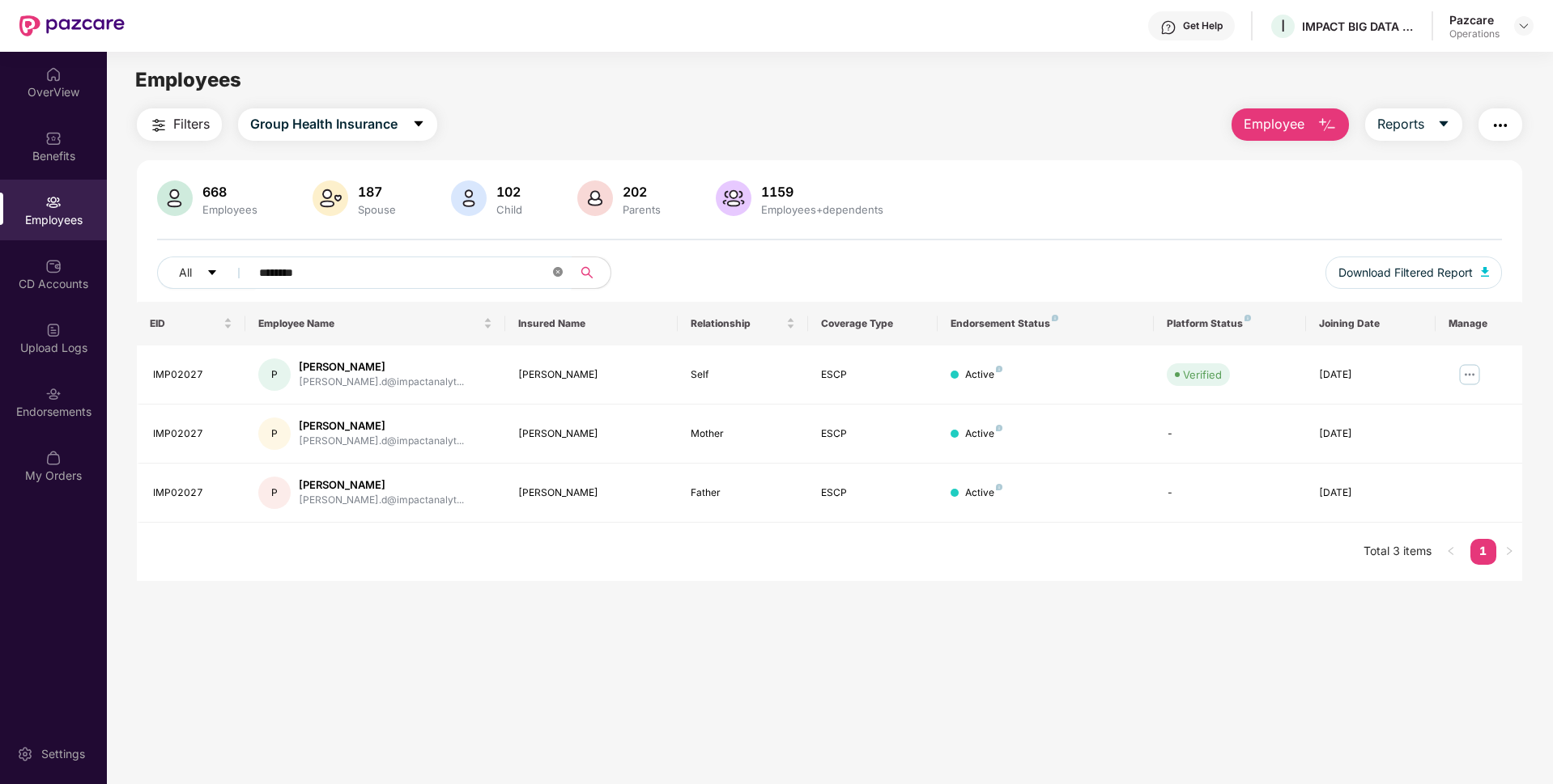
click at [557, 265] on span at bounding box center [557, 273] width 10 height 16
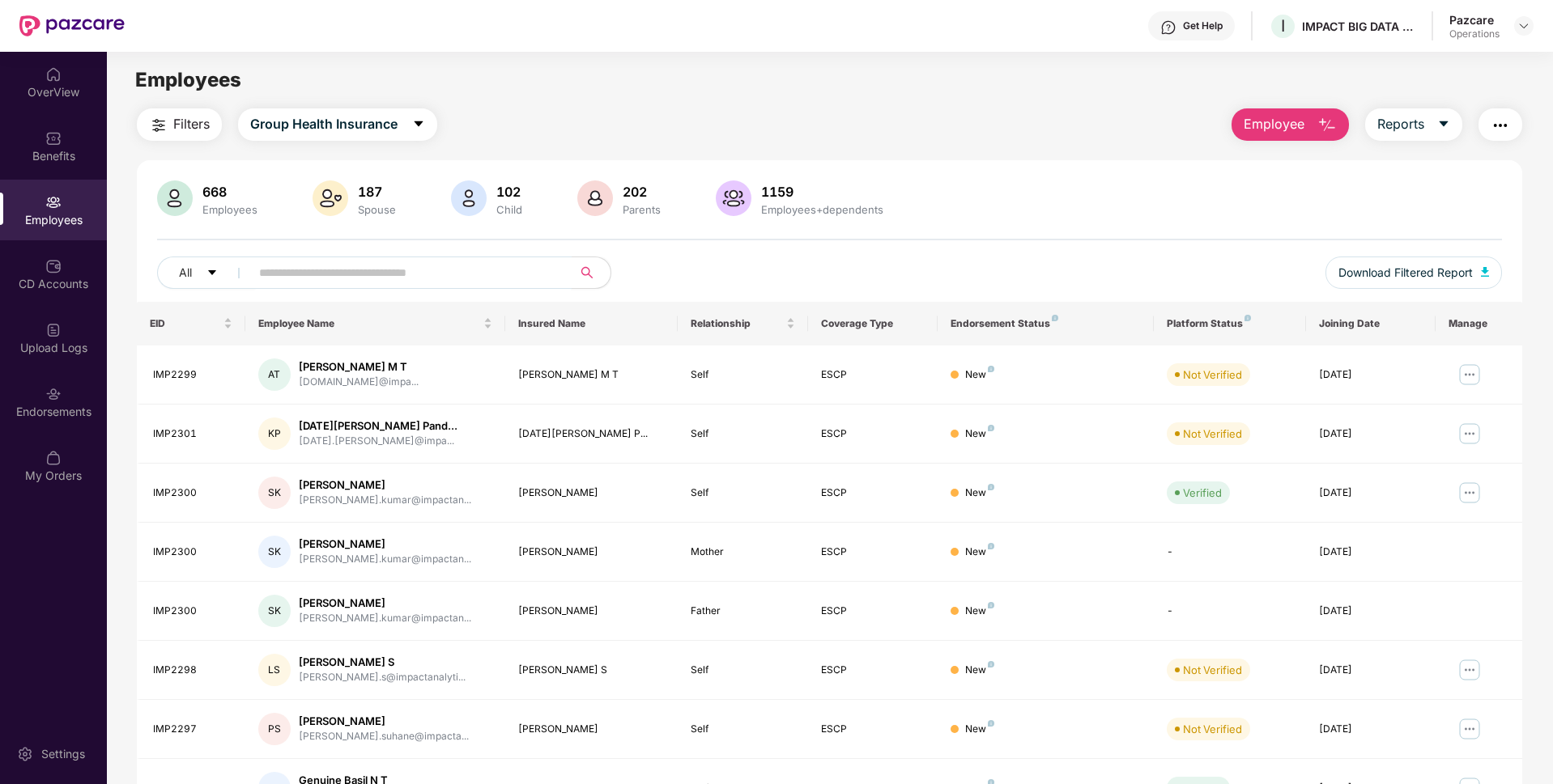
click at [1504, 123] on img "button" at bounding box center [1500, 125] width 19 height 19
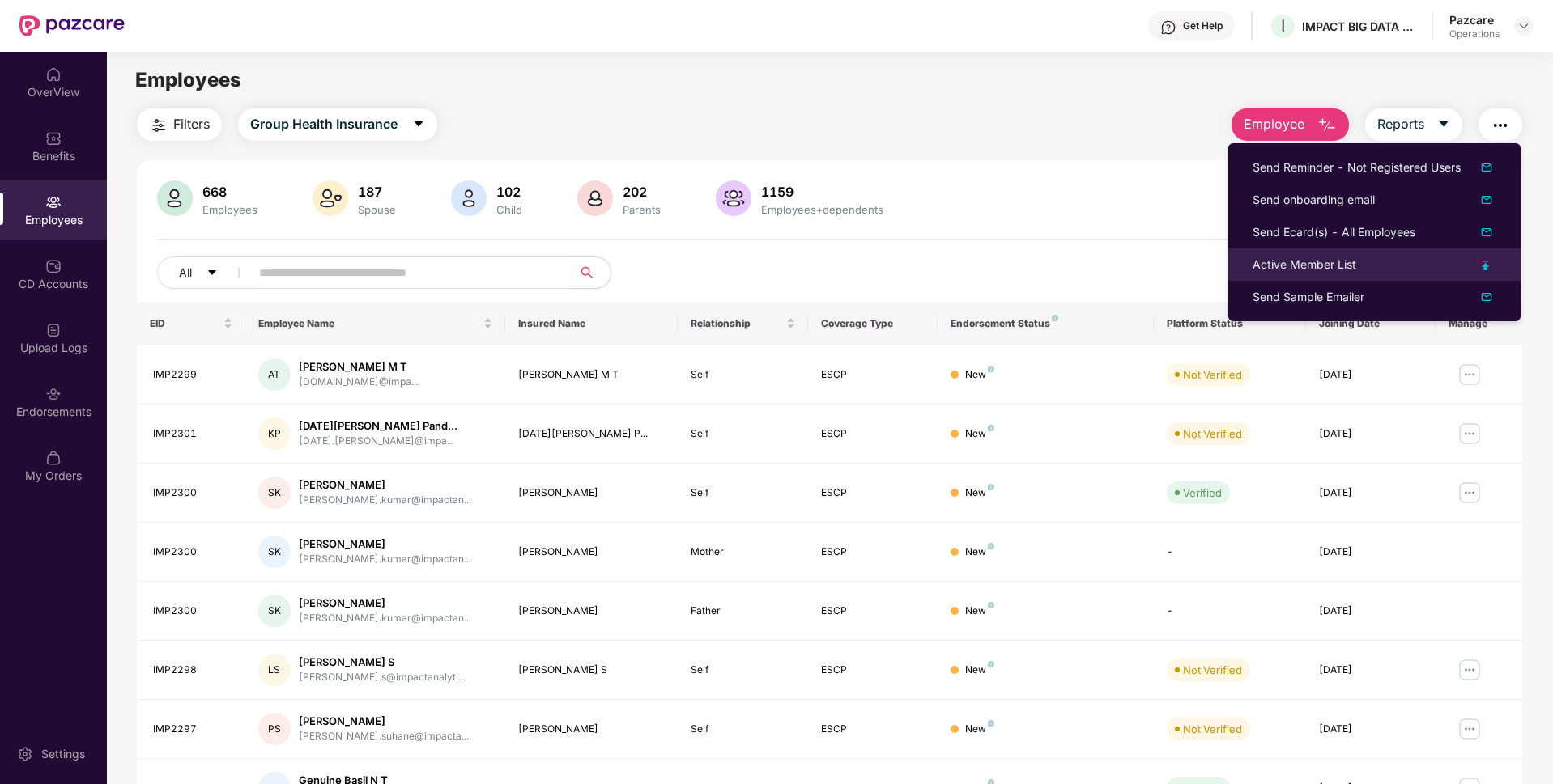
click at [1317, 257] on div "Active Member List" at bounding box center [1304, 264] width 104 height 18
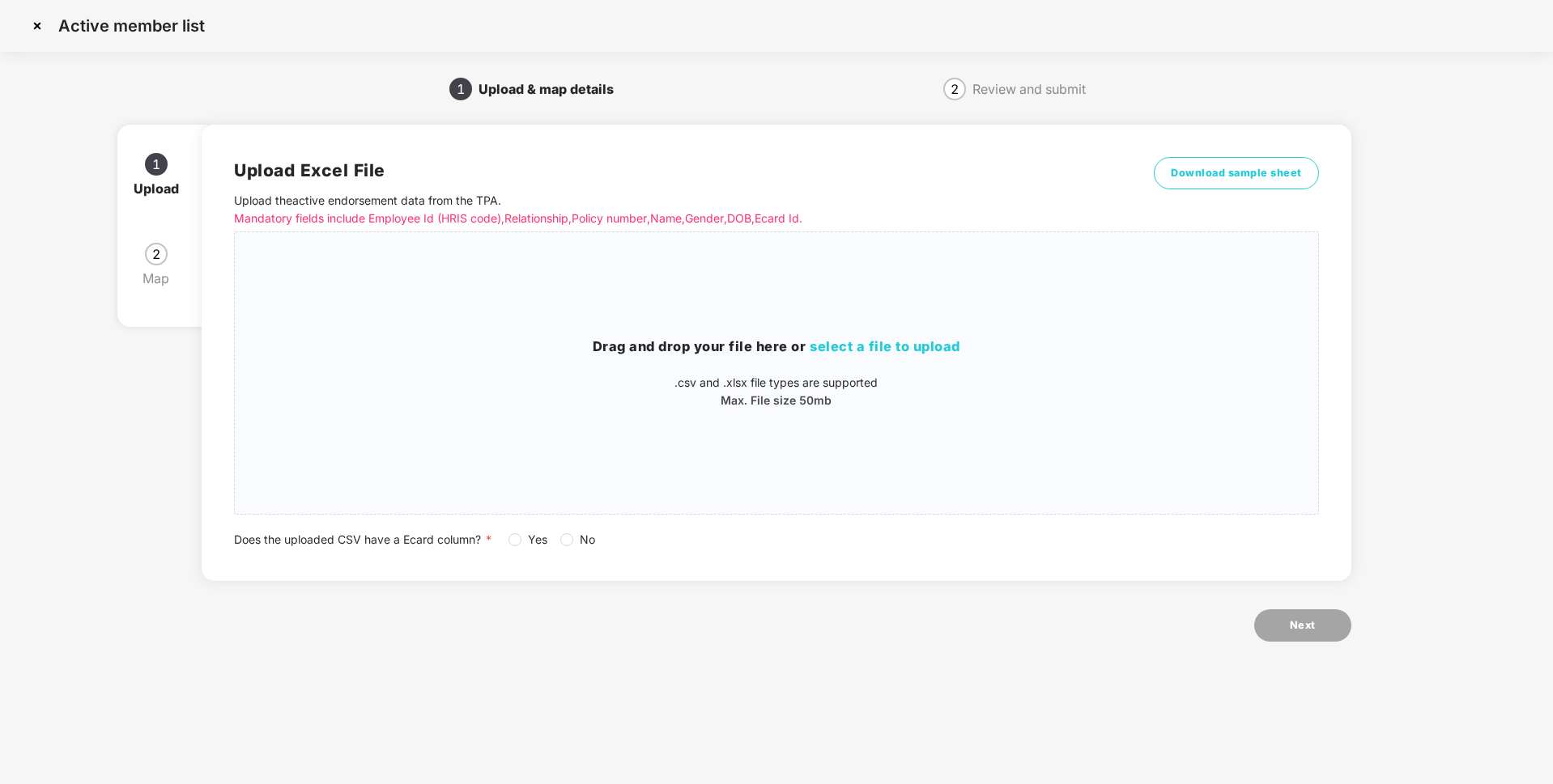
click at [48, 28] on img at bounding box center [37, 26] width 26 height 26
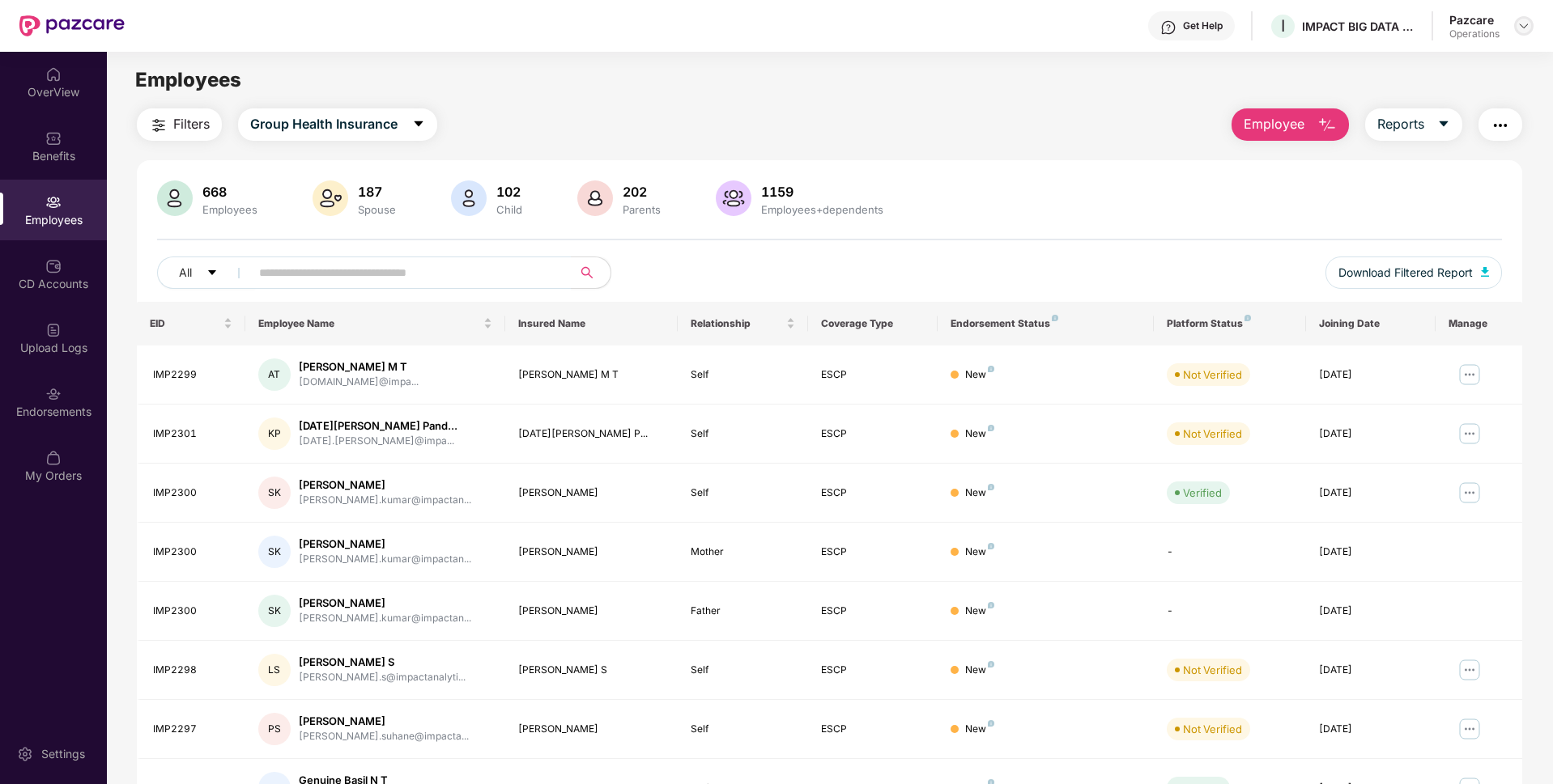
click at [1526, 32] on img at bounding box center [1524, 25] width 13 height 13
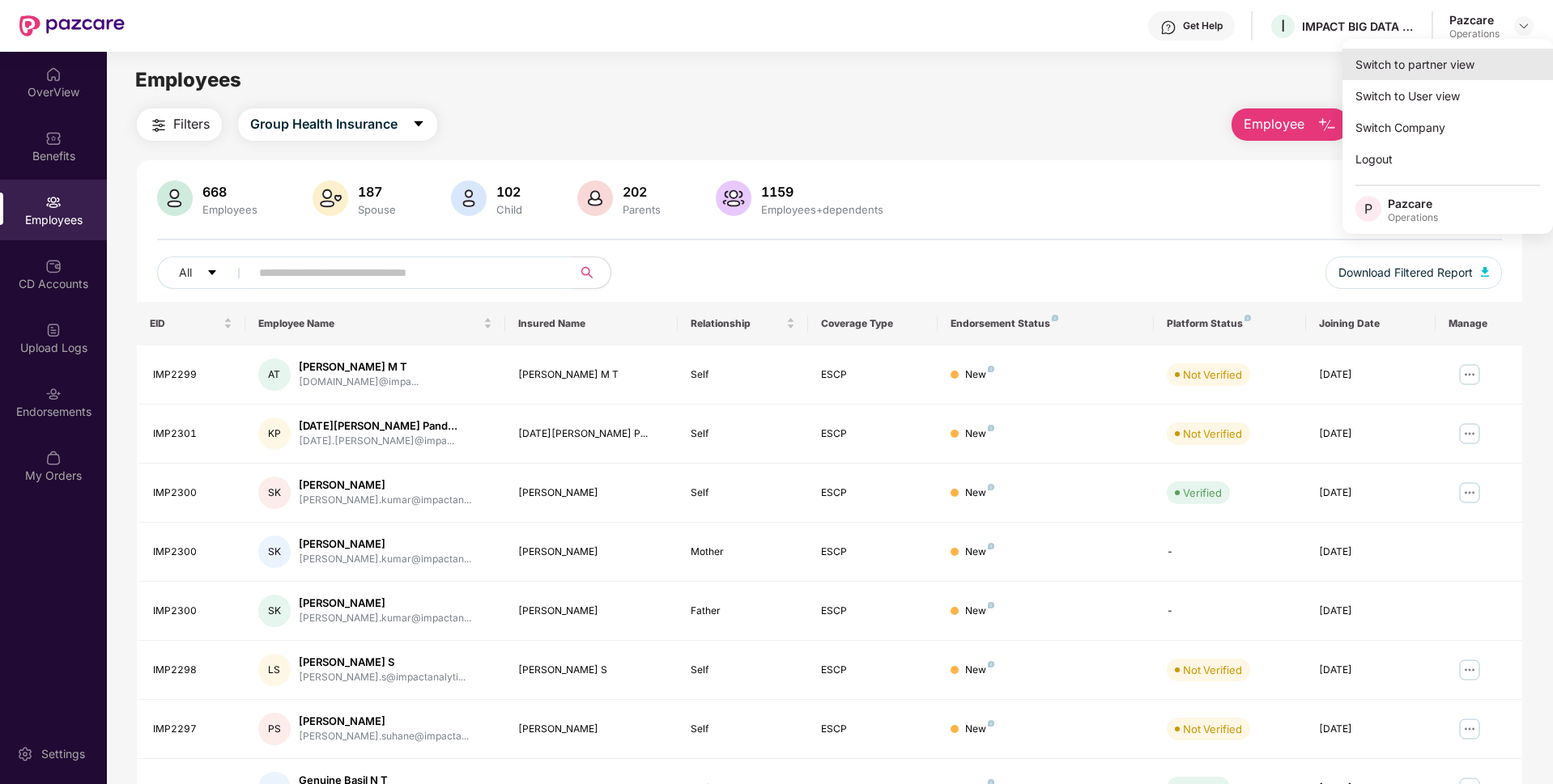
click at [1417, 62] on div "Switch to partner view" at bounding box center [1448, 64] width 211 height 32
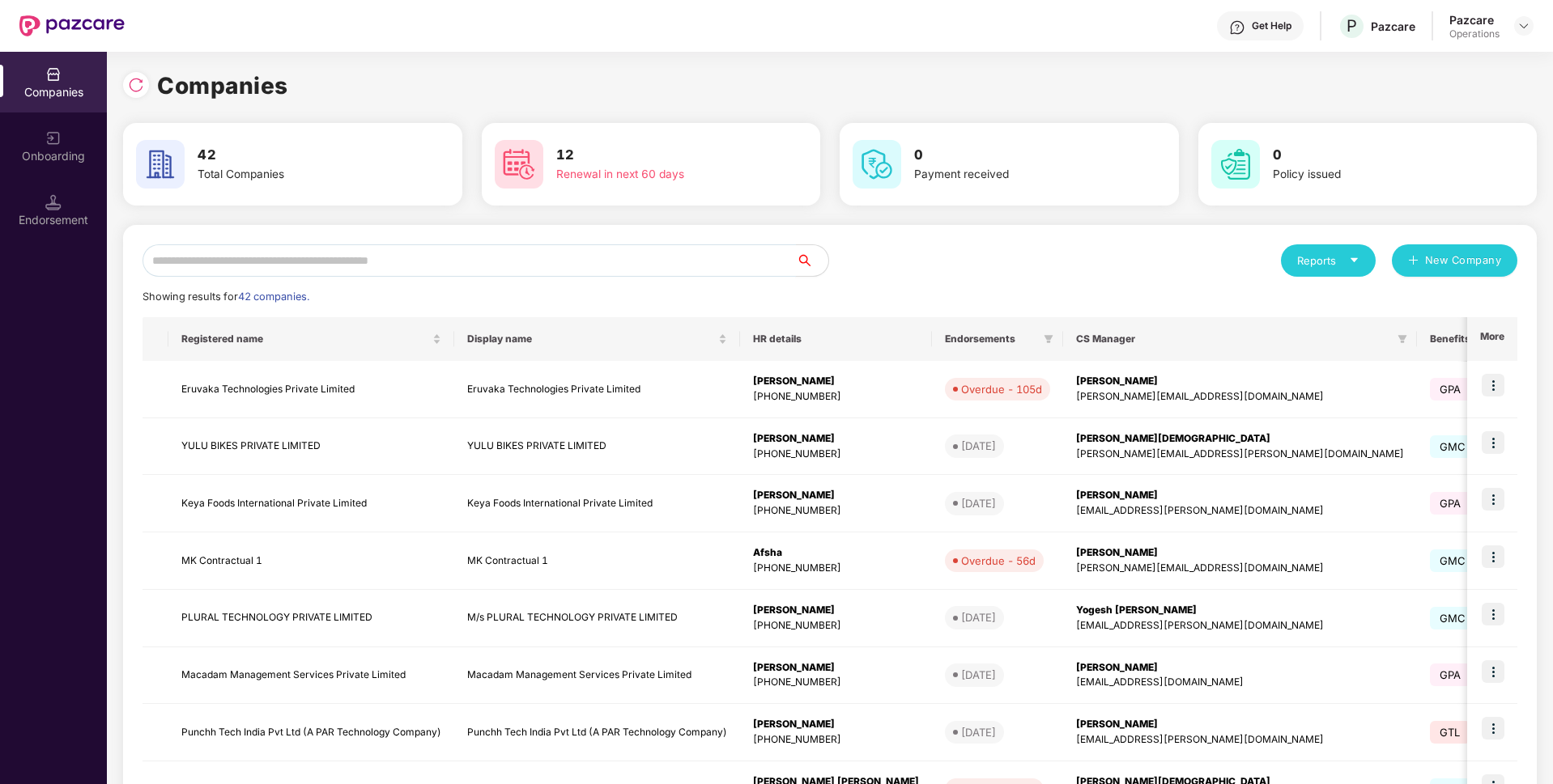
click at [507, 251] on input "text" at bounding box center [469, 260] width 654 height 32
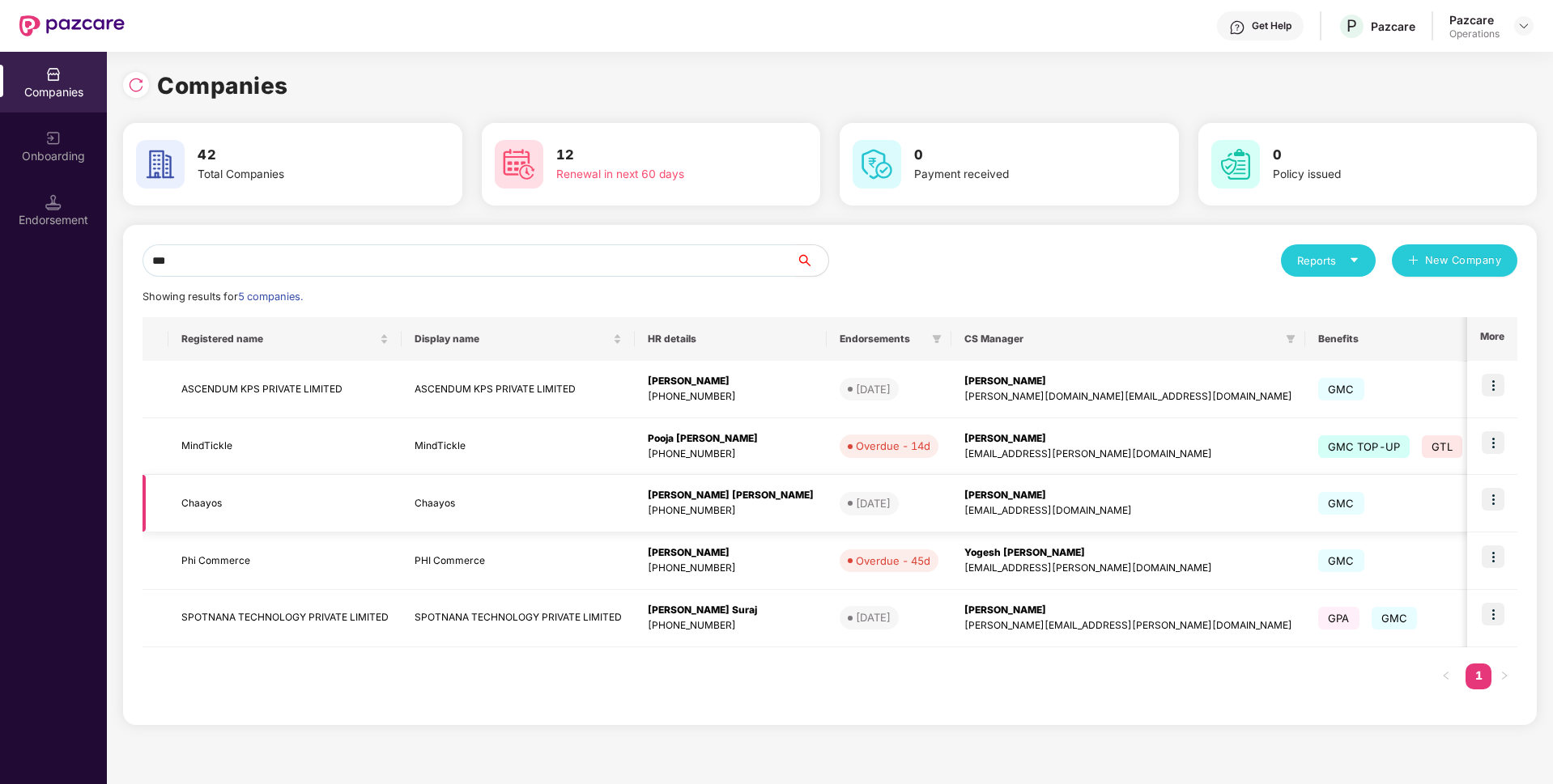
type input "***"
click at [1479, 494] on td at bounding box center [1493, 503] width 50 height 58
click at [1486, 496] on img at bounding box center [1493, 499] width 22 height 22
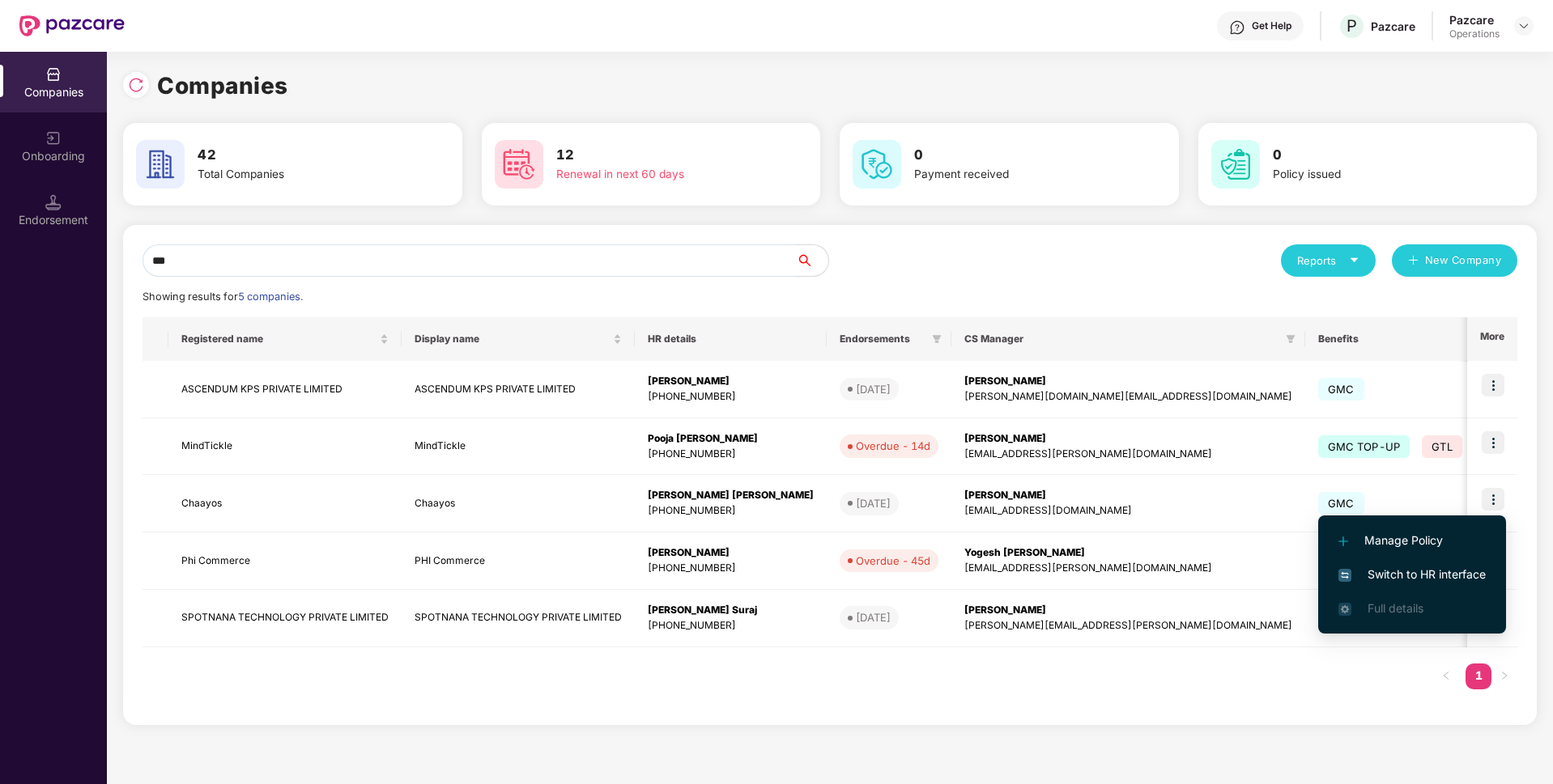
click at [1370, 572] on span "Switch to HR interface" at bounding box center [1412, 574] width 148 height 18
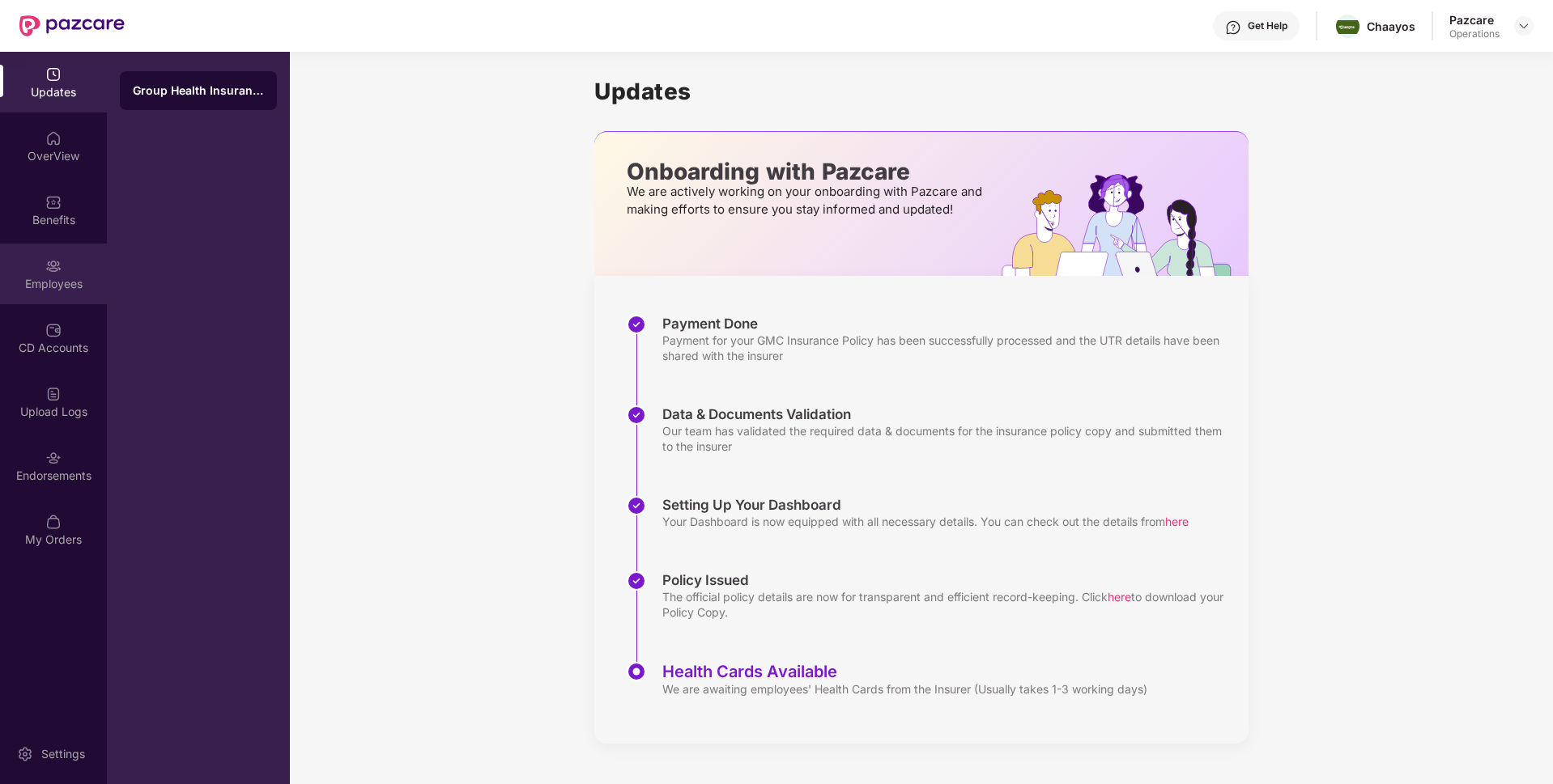
click at [46, 288] on div "Employees" at bounding box center [54, 284] width 107 height 16
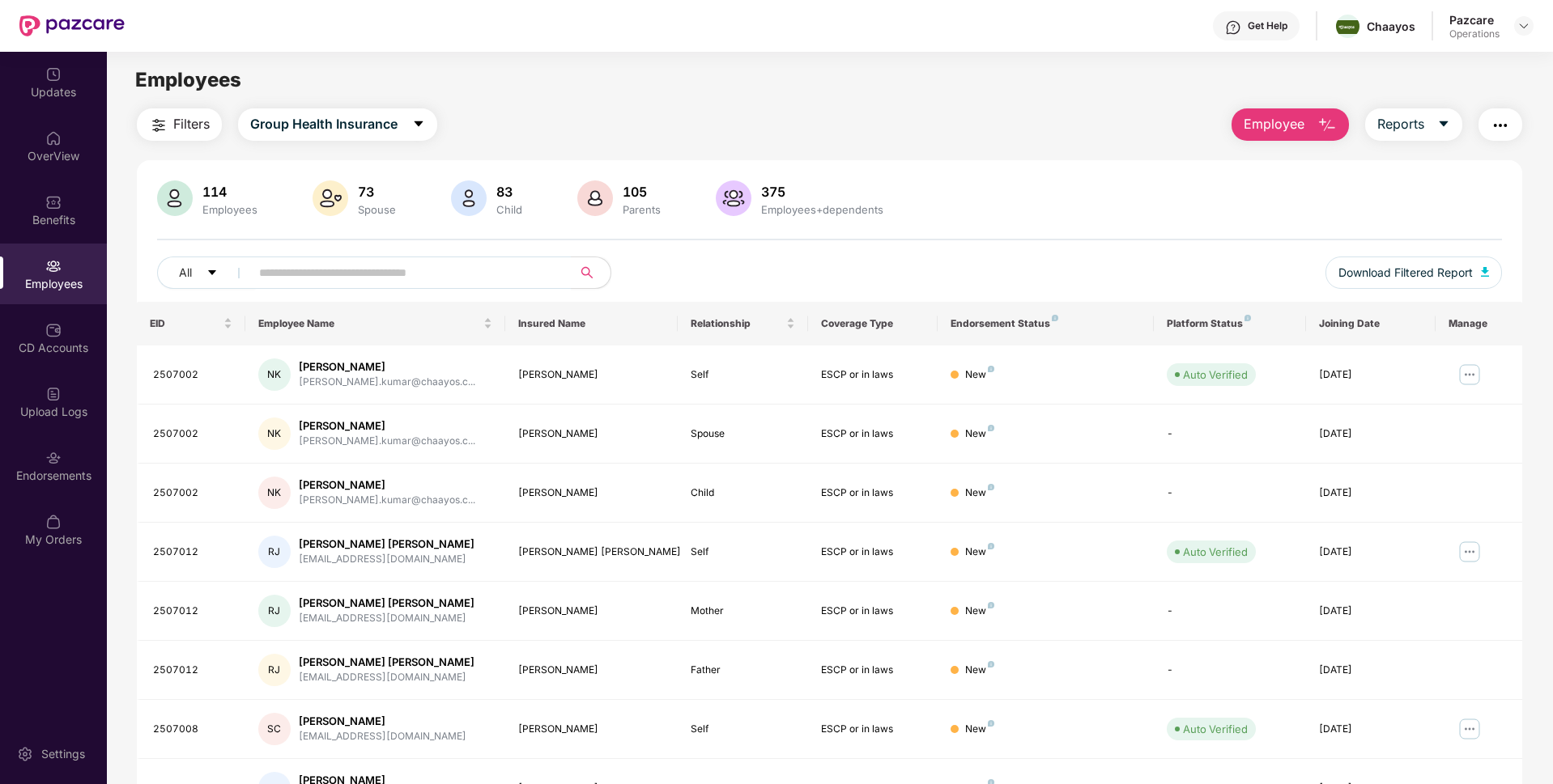
click at [1496, 127] on img "button" at bounding box center [1500, 125] width 19 height 19
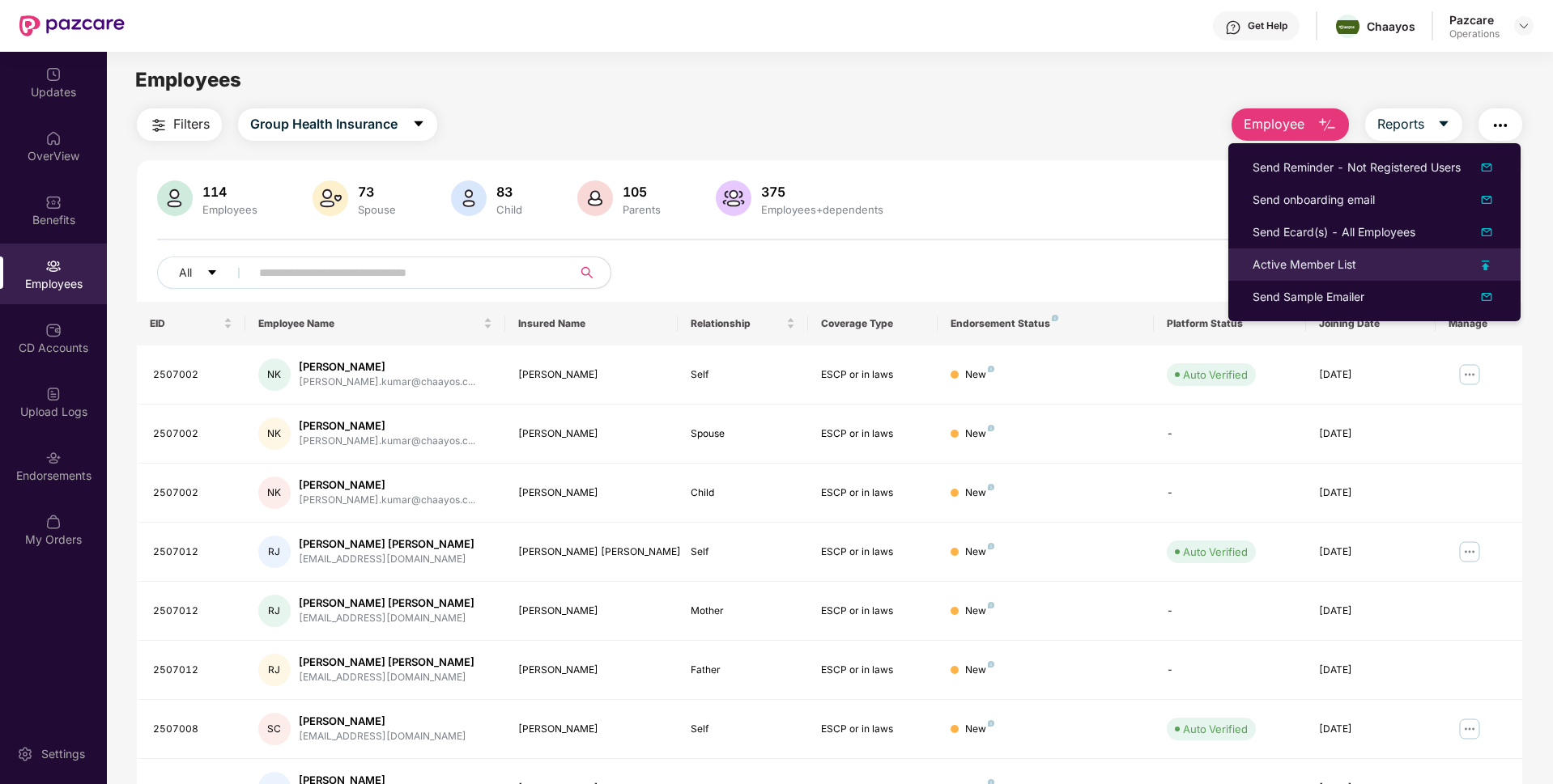
click at [1328, 256] on div "Active Member List" at bounding box center [1304, 264] width 104 height 18
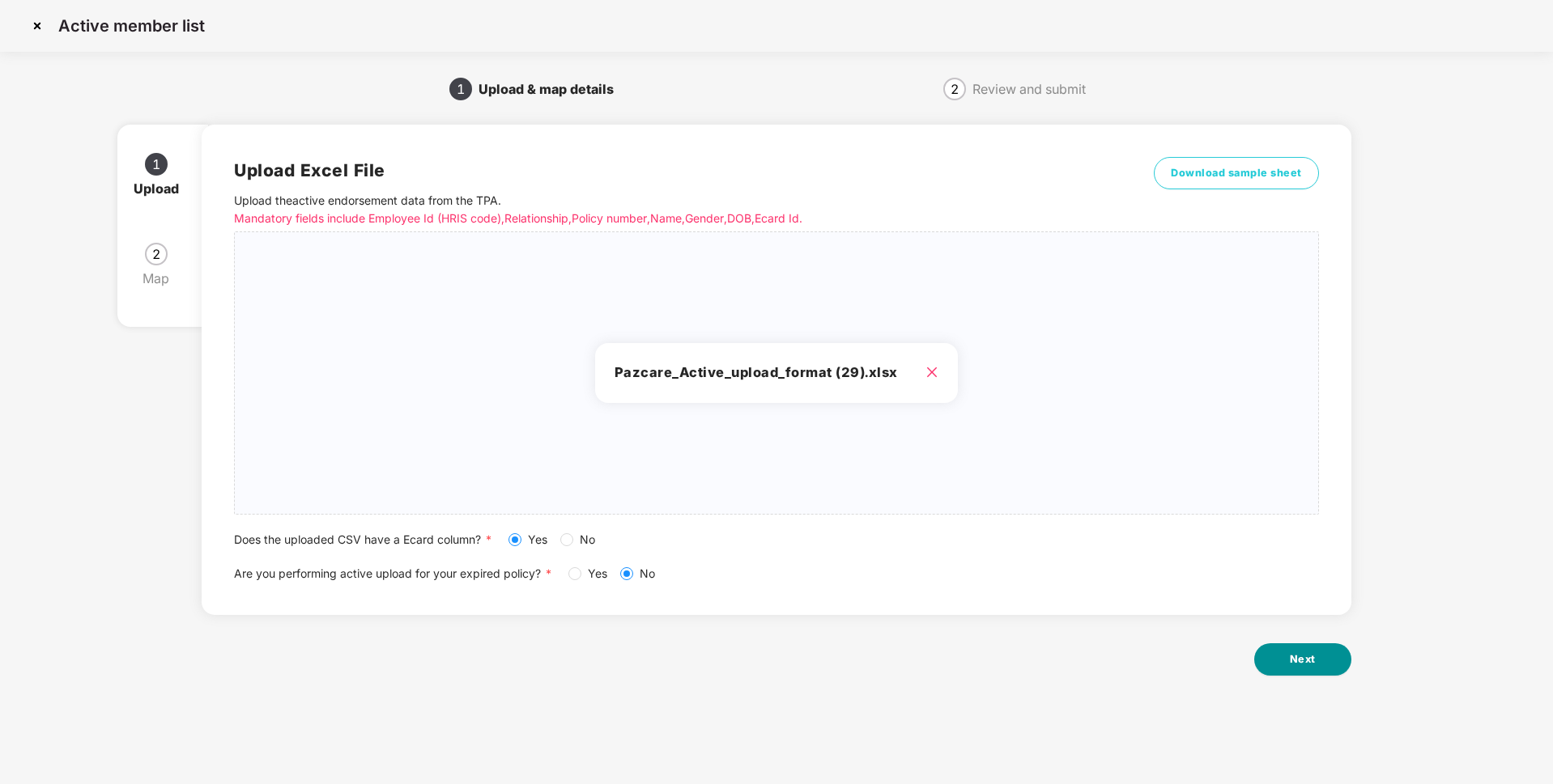
click at [1297, 646] on button "Next" at bounding box center [1303, 659] width 97 height 32
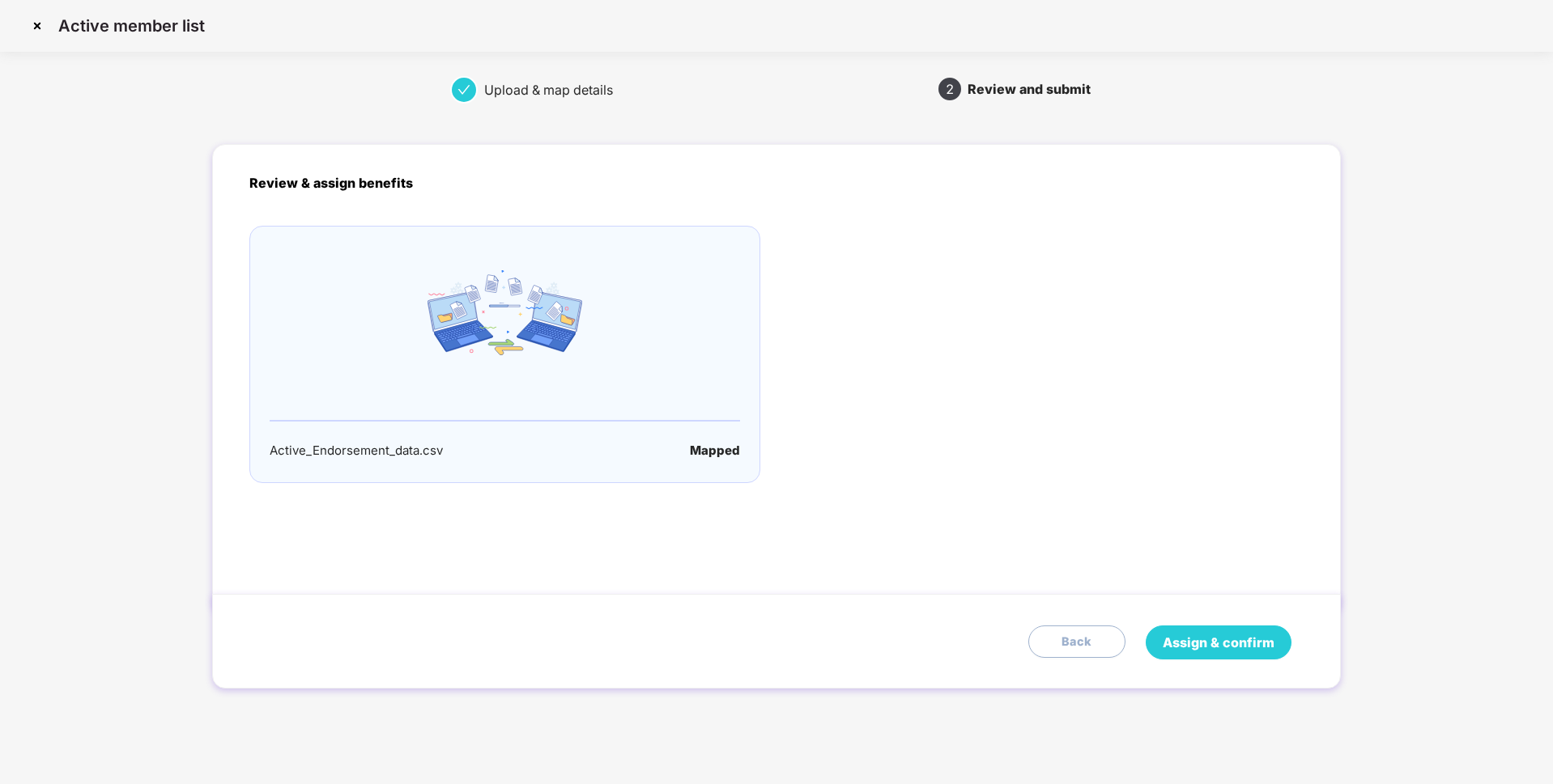
click at [1234, 633] on span "Assign & confirm" at bounding box center [1218, 642] width 111 height 20
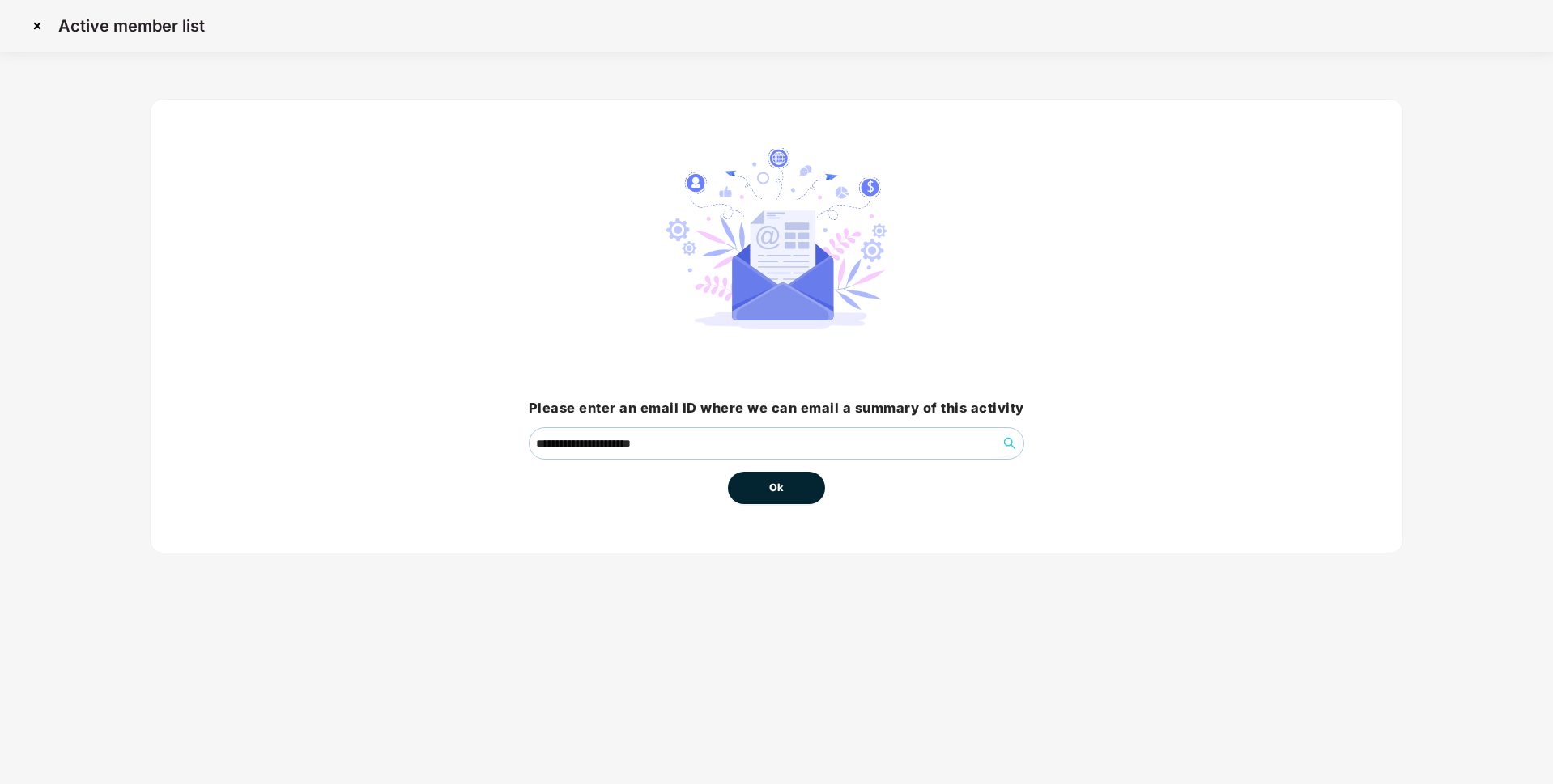
click at [737, 477] on button "Ok" at bounding box center [776, 488] width 97 height 32
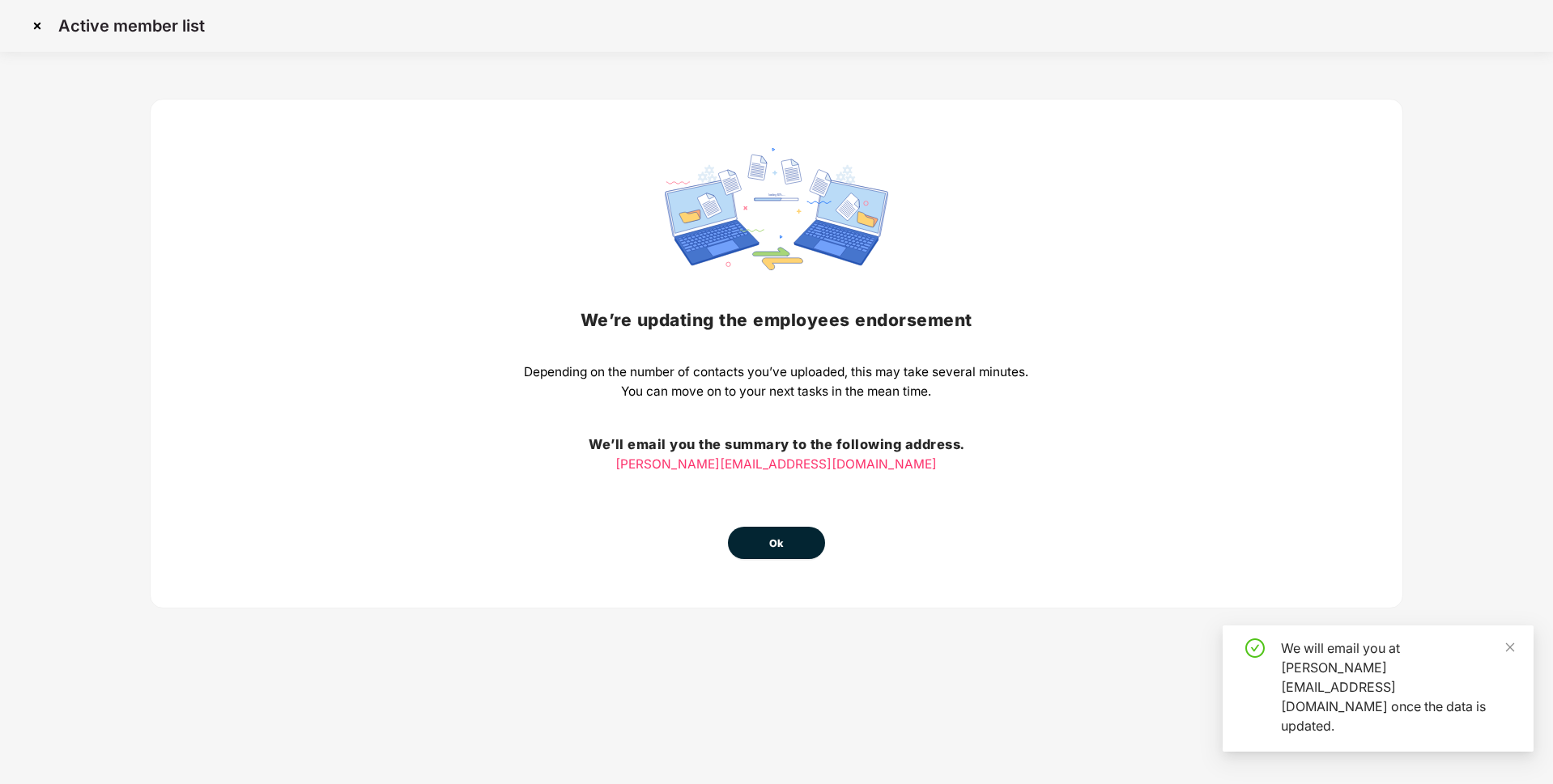
click at [786, 484] on div "We’re updating the employees endorsement Depending on the number of contacts yo…" at bounding box center [776, 354] width 504 height 411
click at [799, 541] on button "Ok" at bounding box center [776, 542] width 97 height 32
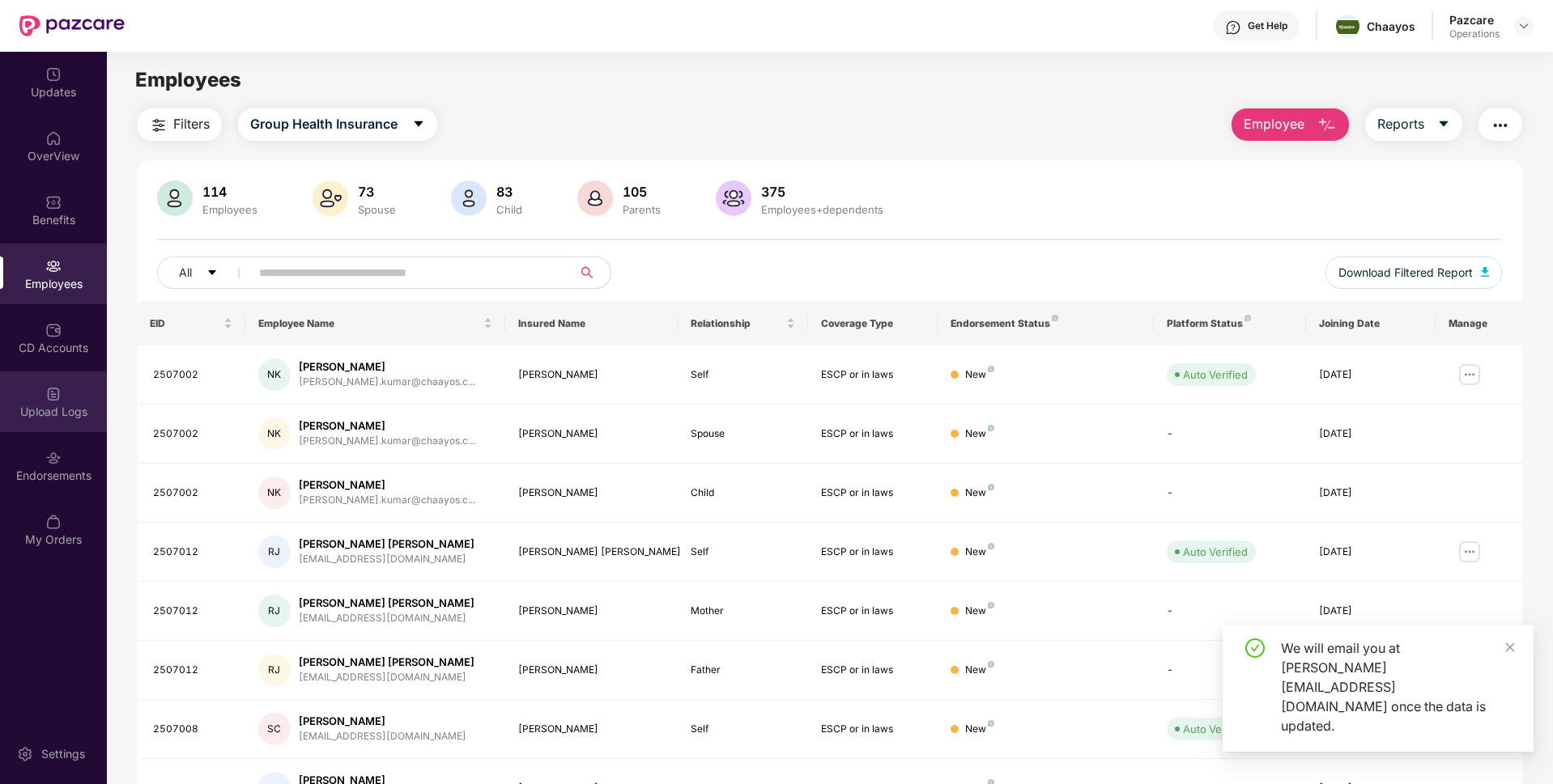
click at [74, 414] on div "Upload Logs" at bounding box center [54, 412] width 107 height 16
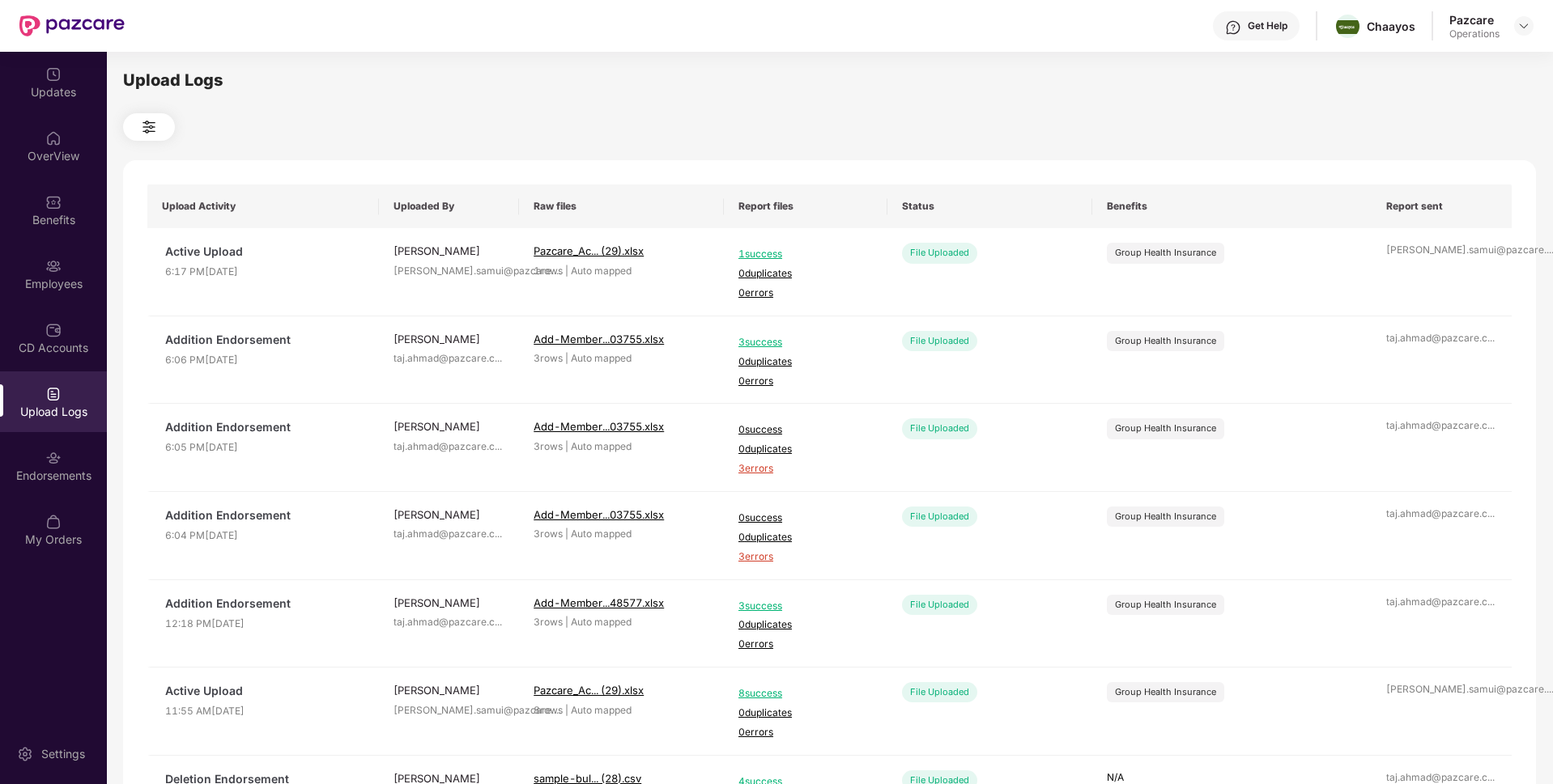
click at [1537, 28] on header "Get Help Chaayos Pazcare Operations" at bounding box center [776, 26] width 1553 height 52
click at [1525, 28] on img at bounding box center [1524, 25] width 13 height 13
click at [1425, 70] on div "Switch to partner view" at bounding box center [1448, 64] width 211 height 32
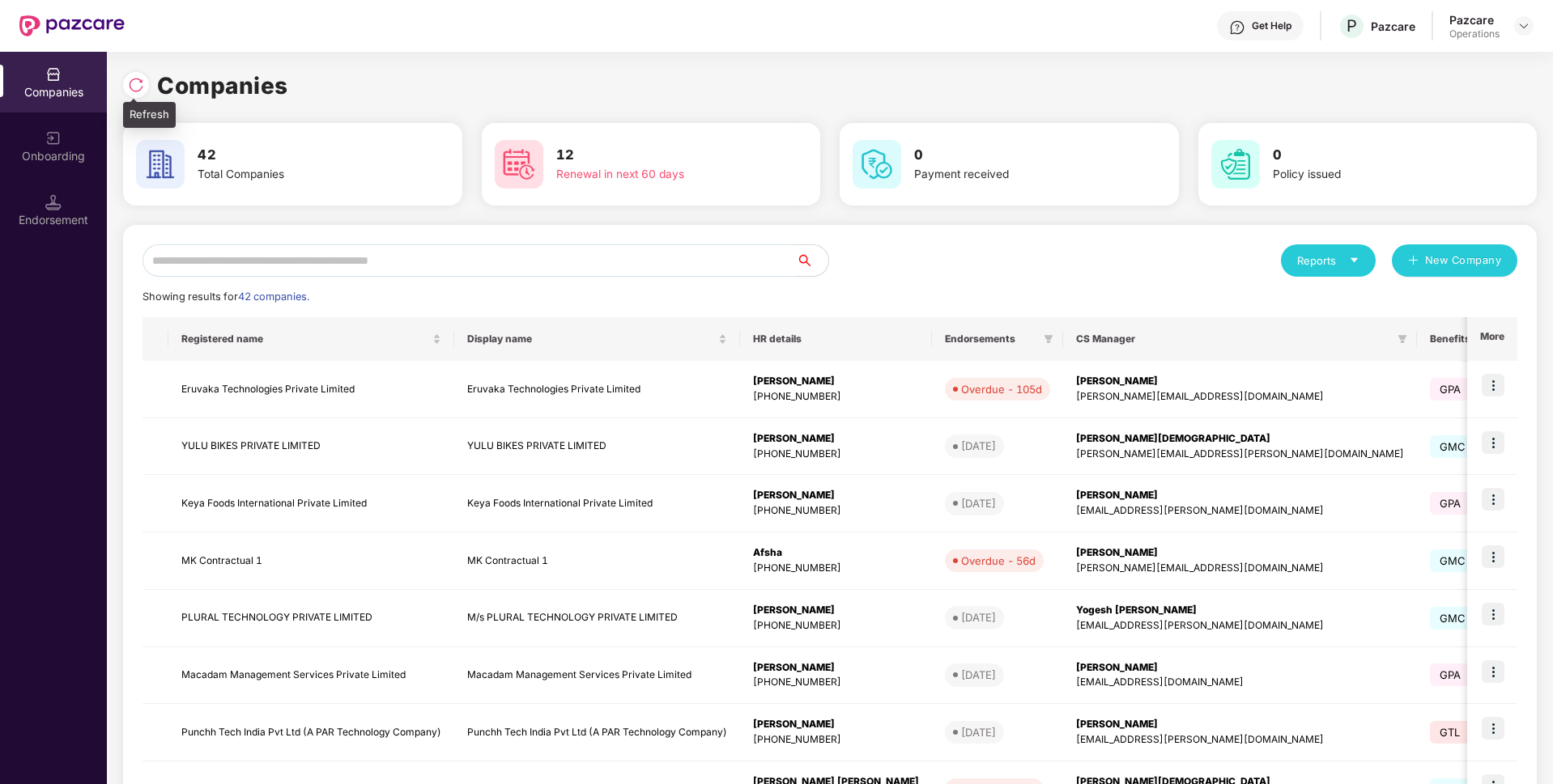
click at [135, 99] on span at bounding box center [133, 100] width 8 height 4
click at [135, 88] on img at bounding box center [136, 85] width 16 height 16
click at [217, 260] on input "text" at bounding box center [469, 260] width 654 height 32
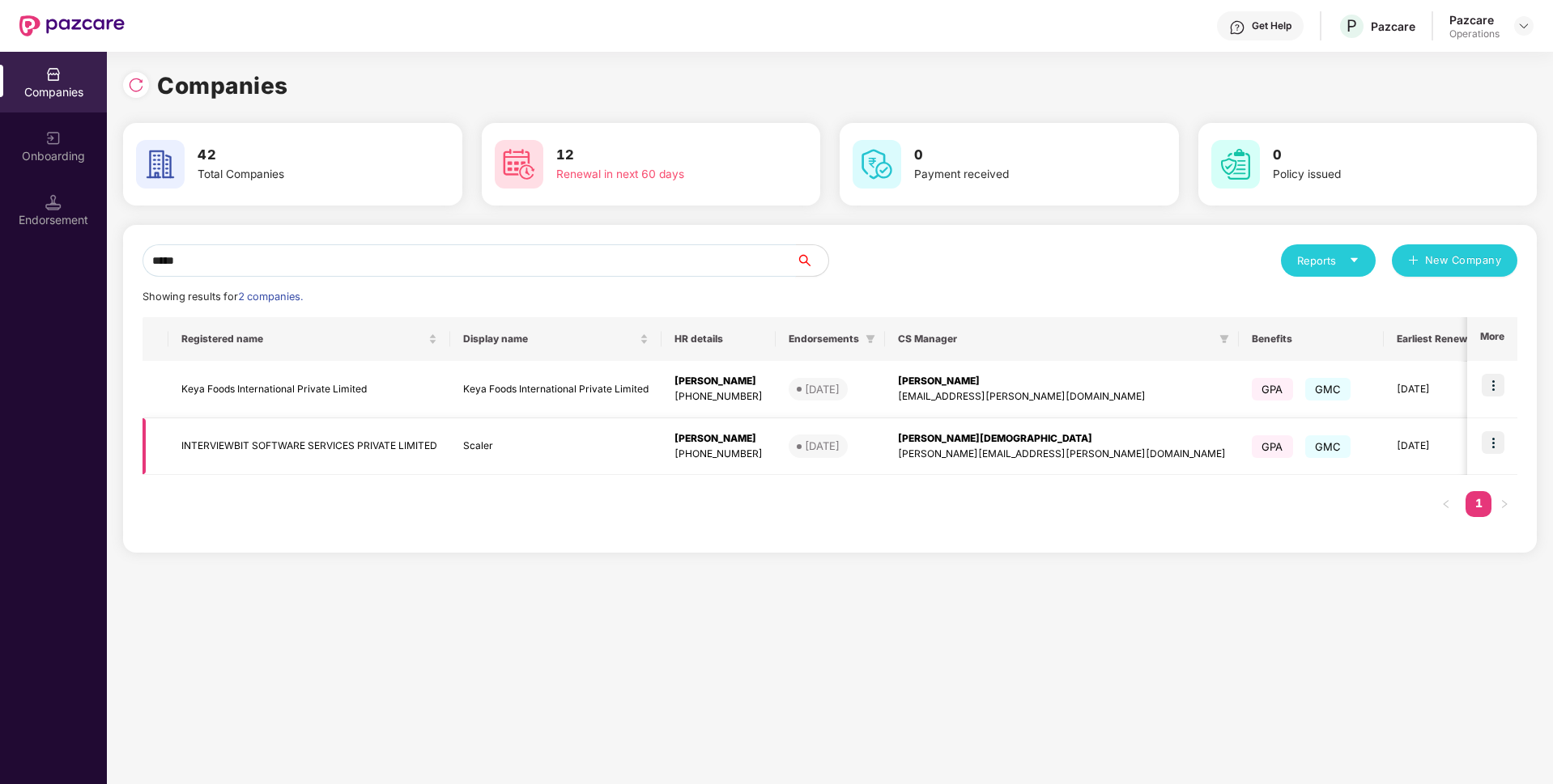
type input "*****"
click at [1486, 436] on img at bounding box center [1493, 443] width 22 height 22
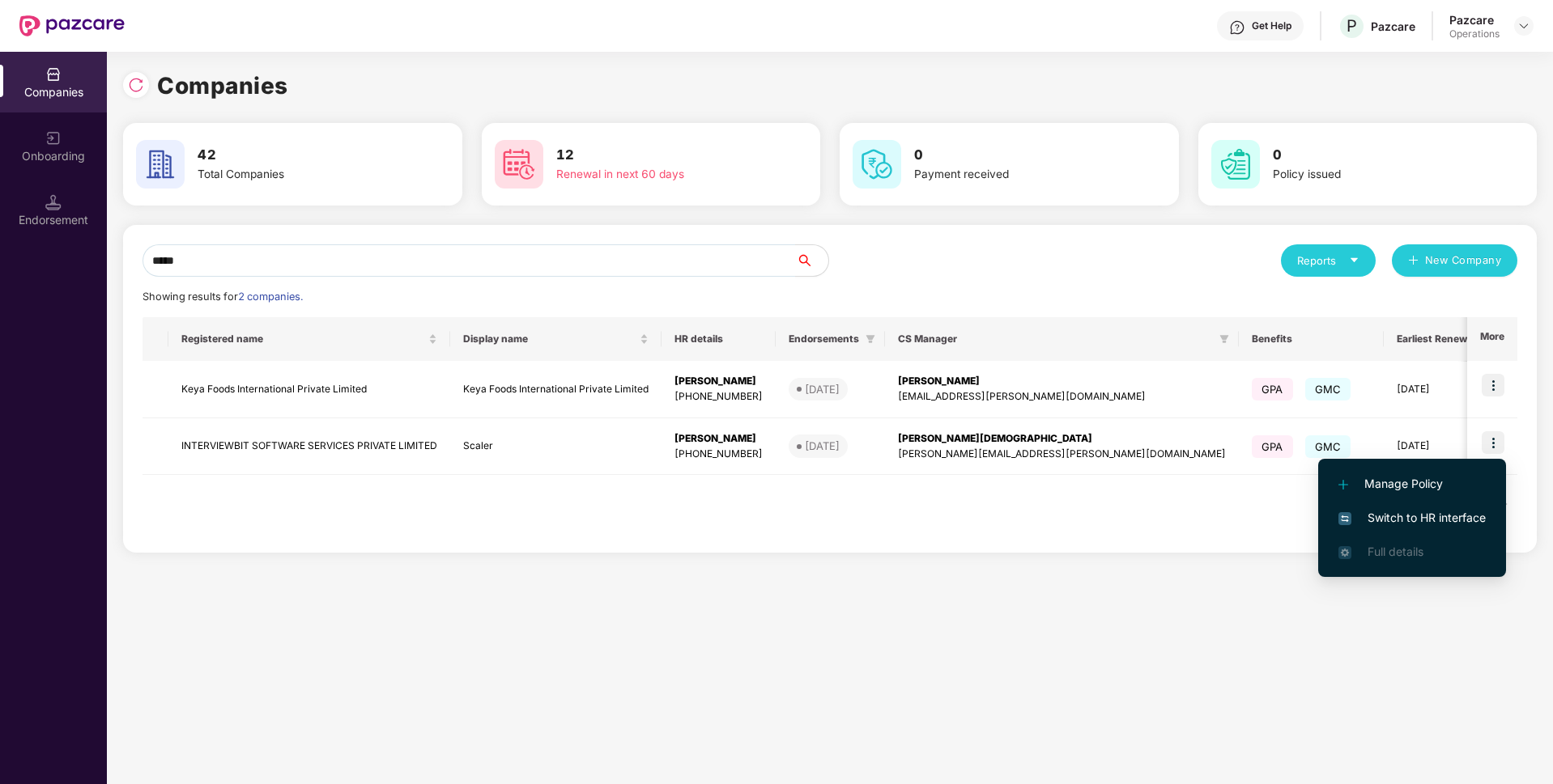
click at [1416, 516] on span "Switch to HR interface" at bounding box center [1412, 518] width 148 height 18
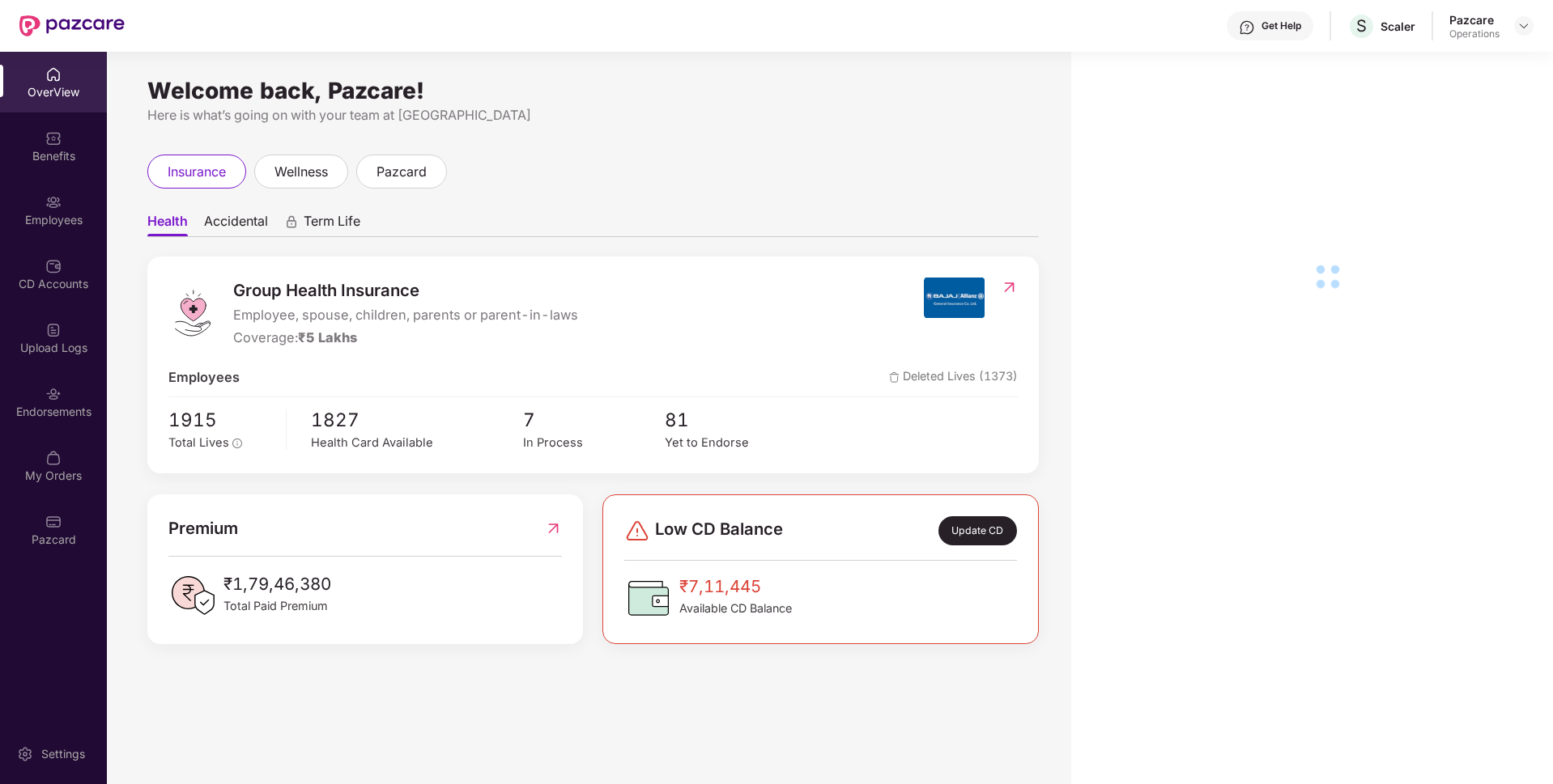
click at [15, 418] on div "Endorsements" at bounding box center [54, 412] width 107 height 16
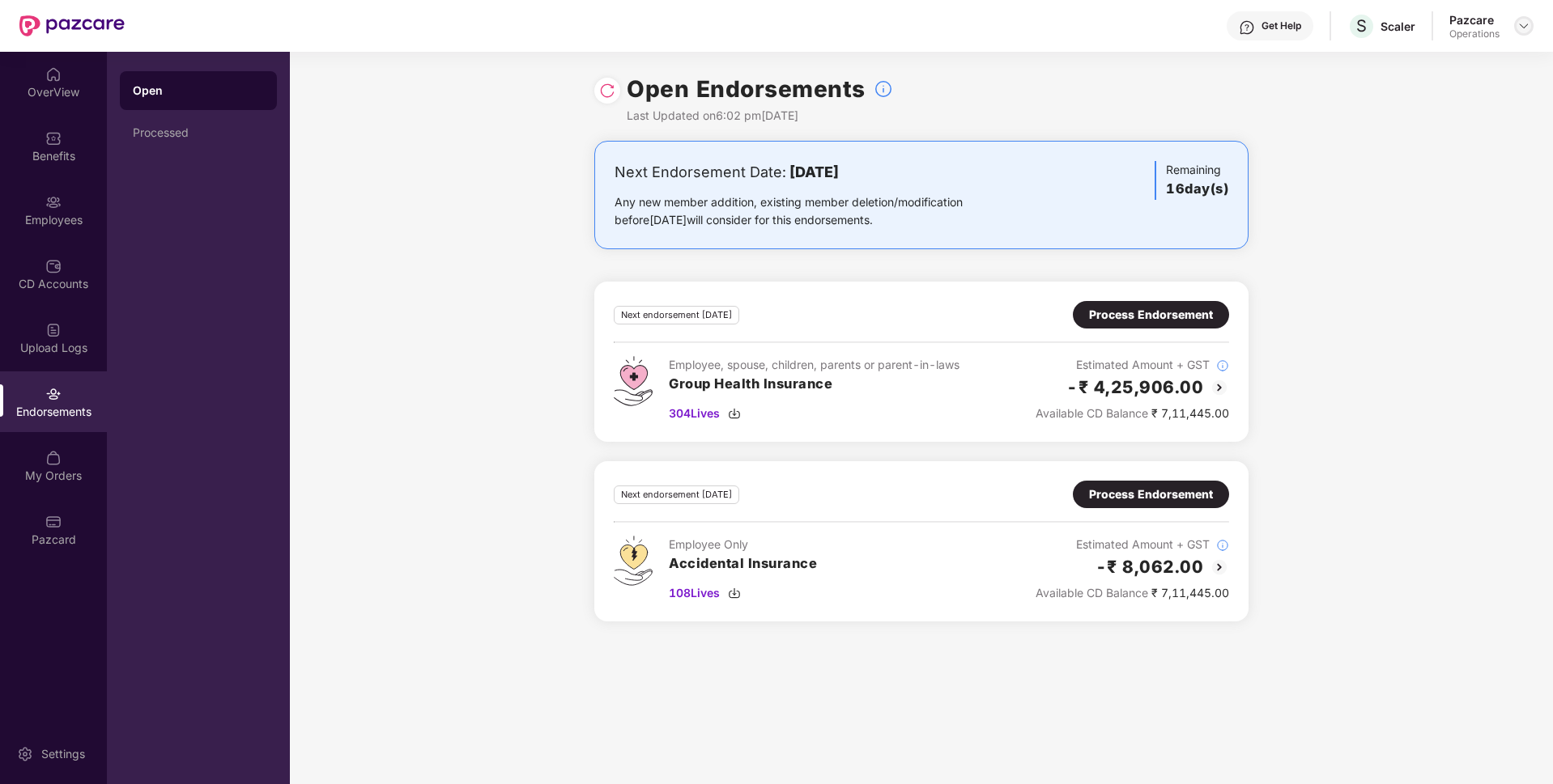
click at [1524, 19] on div at bounding box center [1524, 26] width 19 height 19
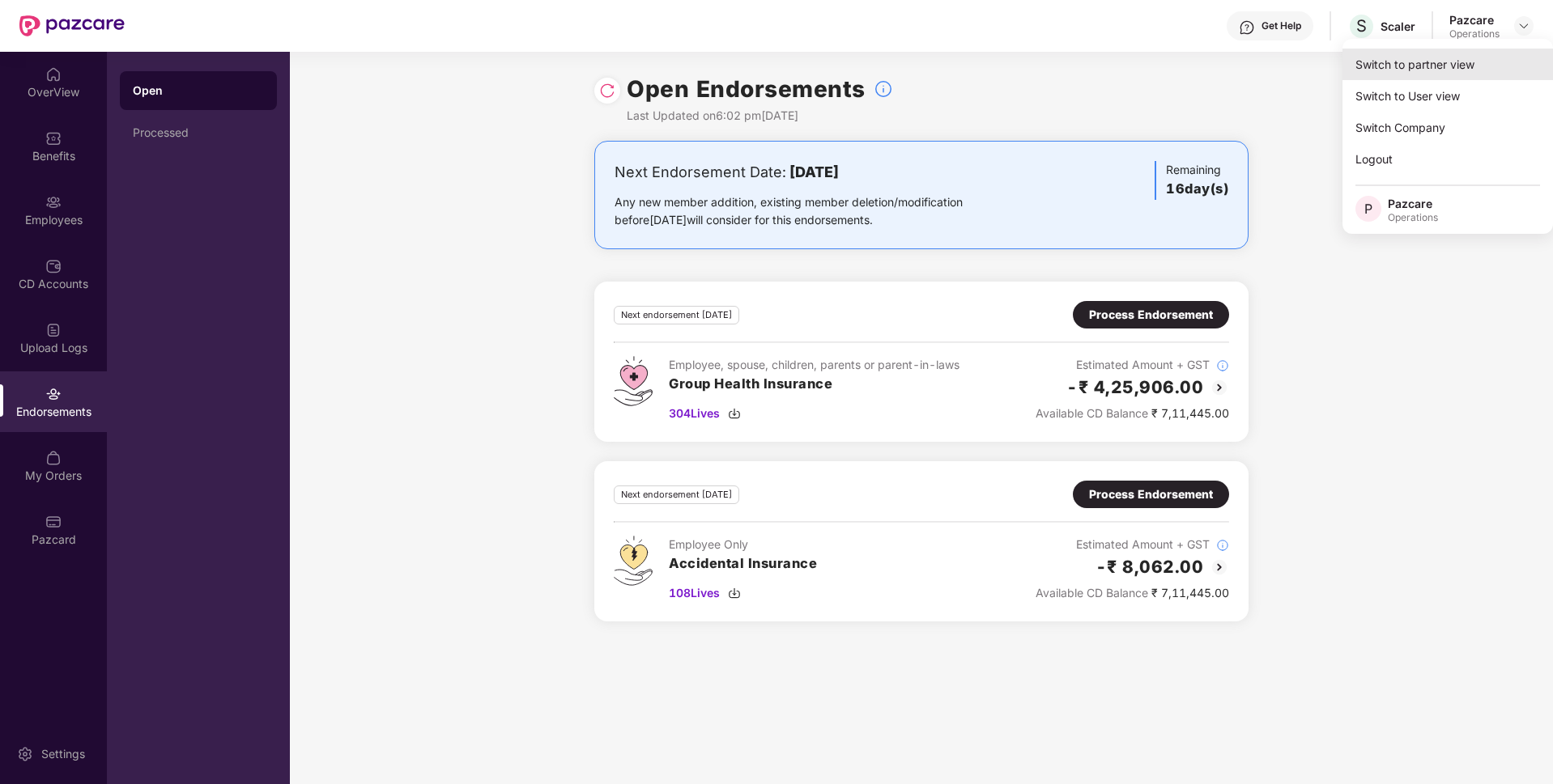
click at [1481, 66] on div "Switch to partner view" at bounding box center [1448, 64] width 211 height 32
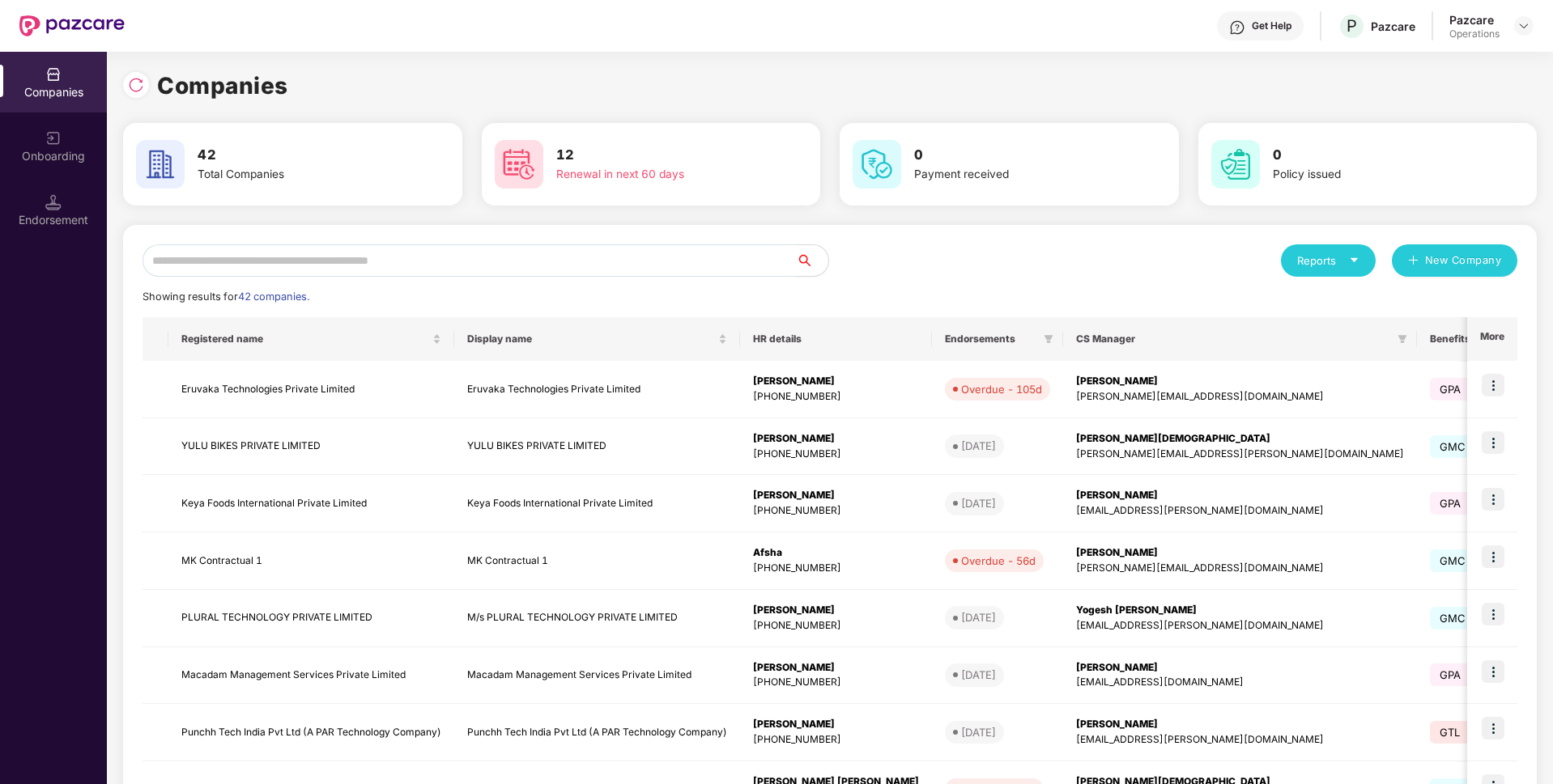
click at [504, 266] on input "text" at bounding box center [469, 260] width 654 height 32
paste input "**********"
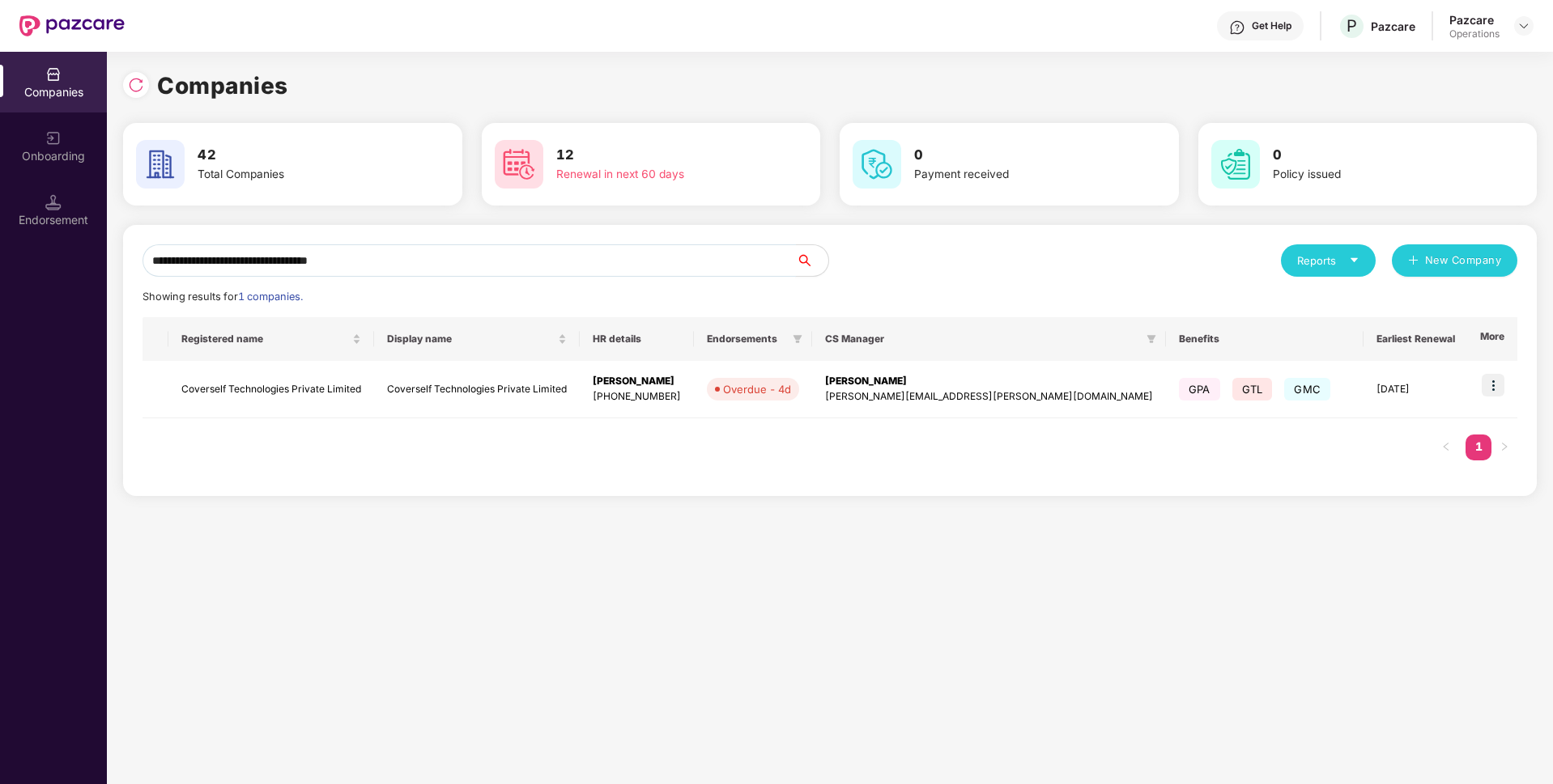
paste input "text"
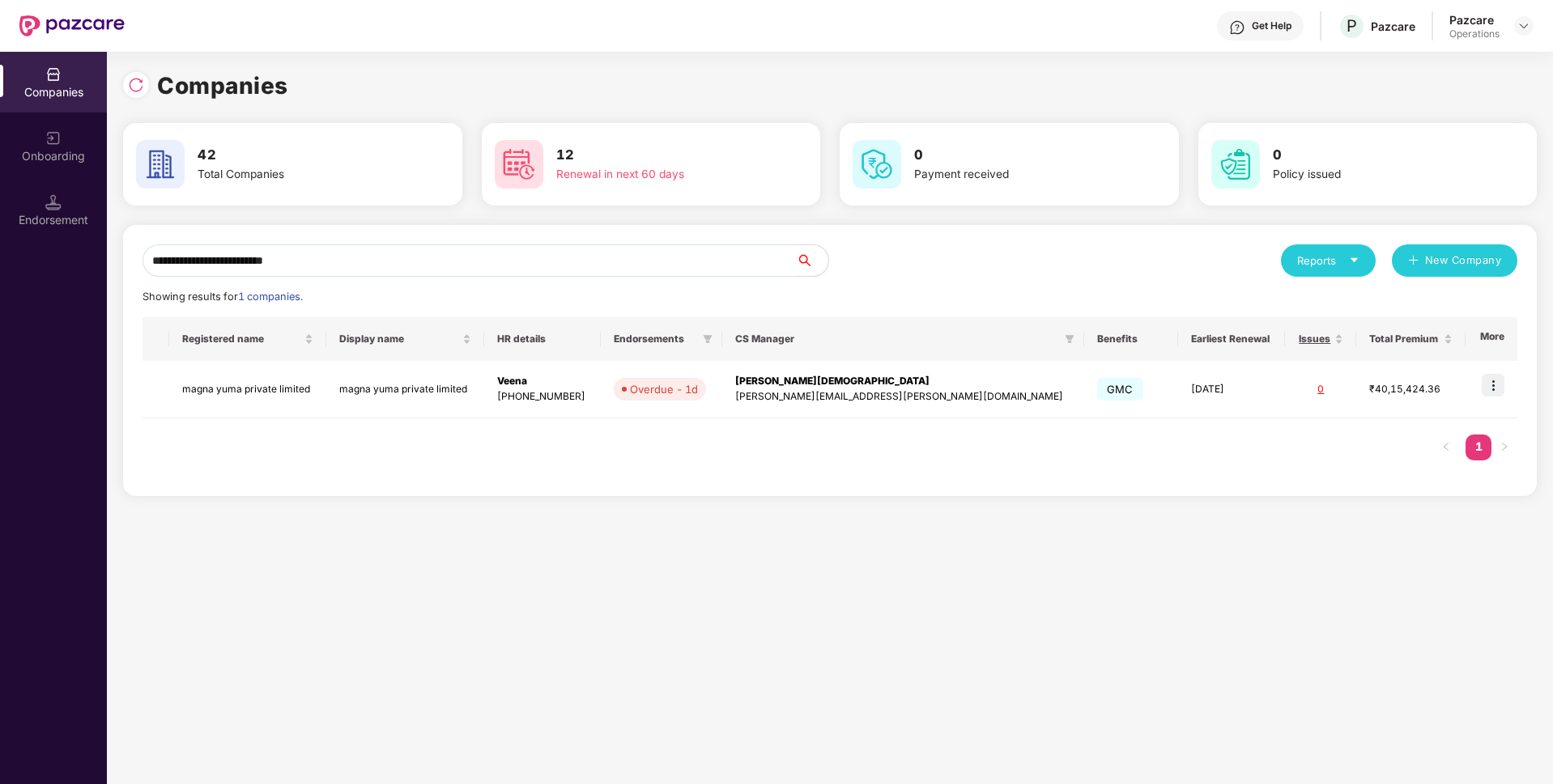
paste input "***"
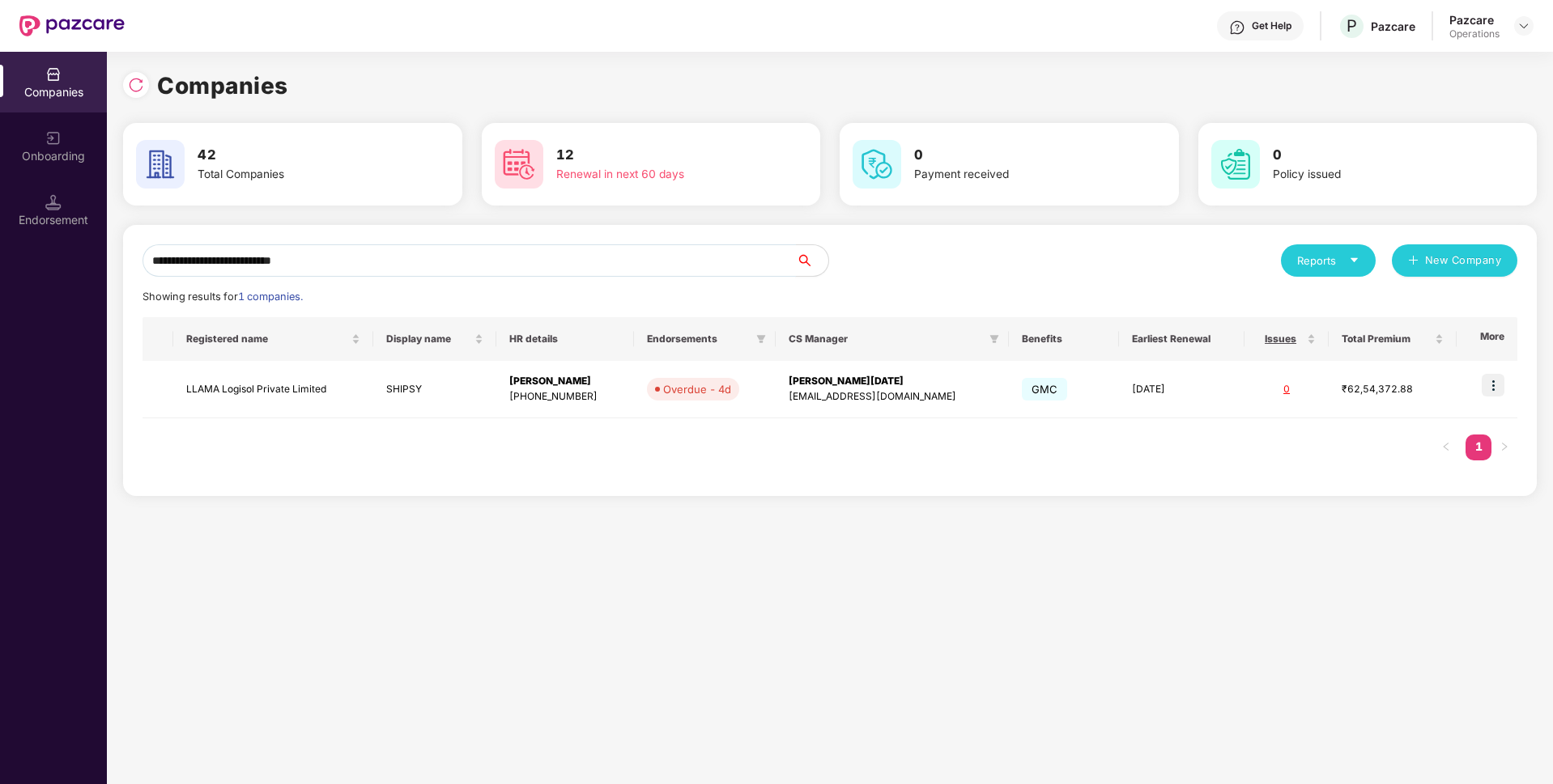
paste input "text"
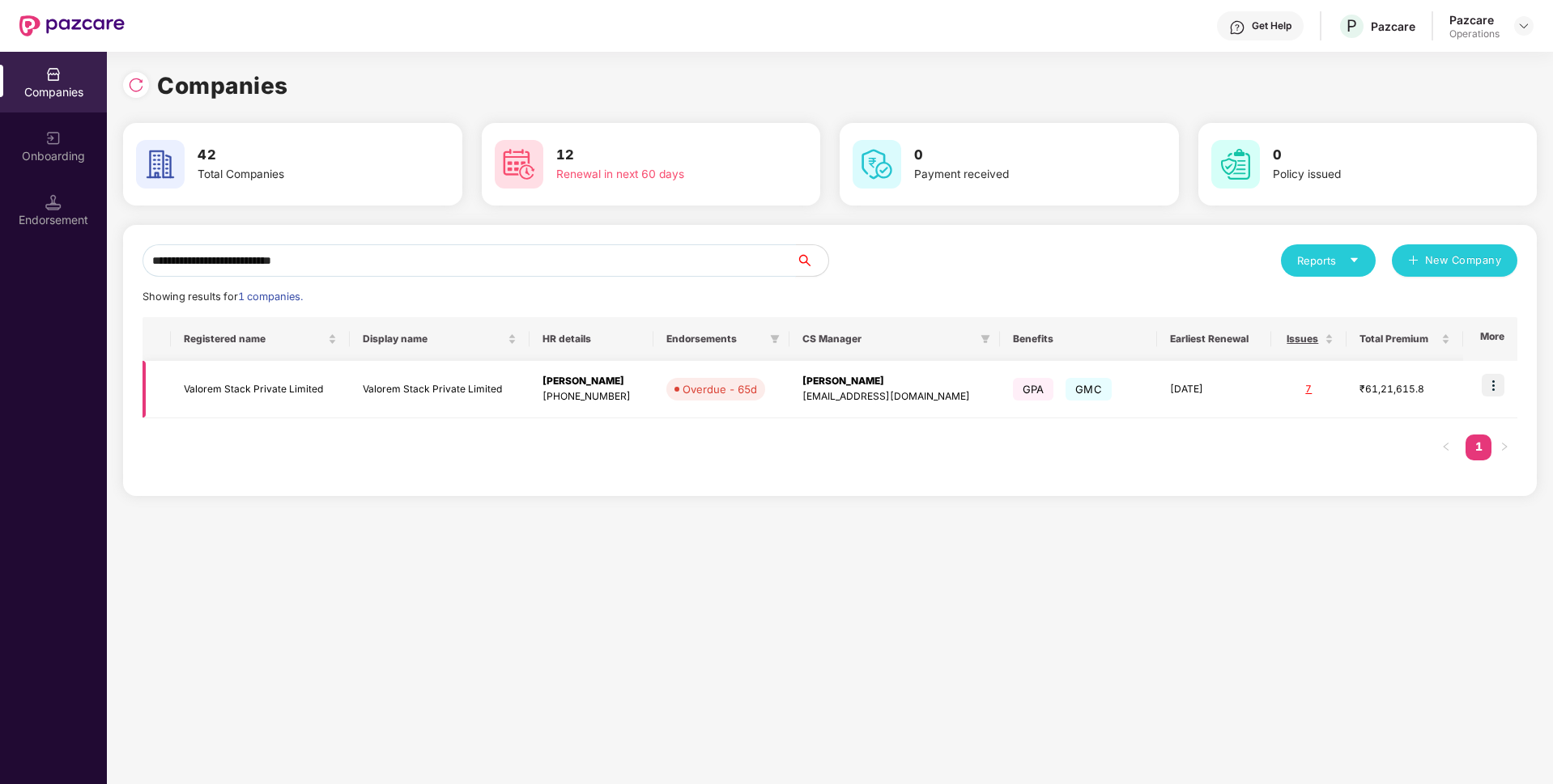
type input "**********"
click at [1500, 386] on img at bounding box center [1493, 385] width 22 height 22
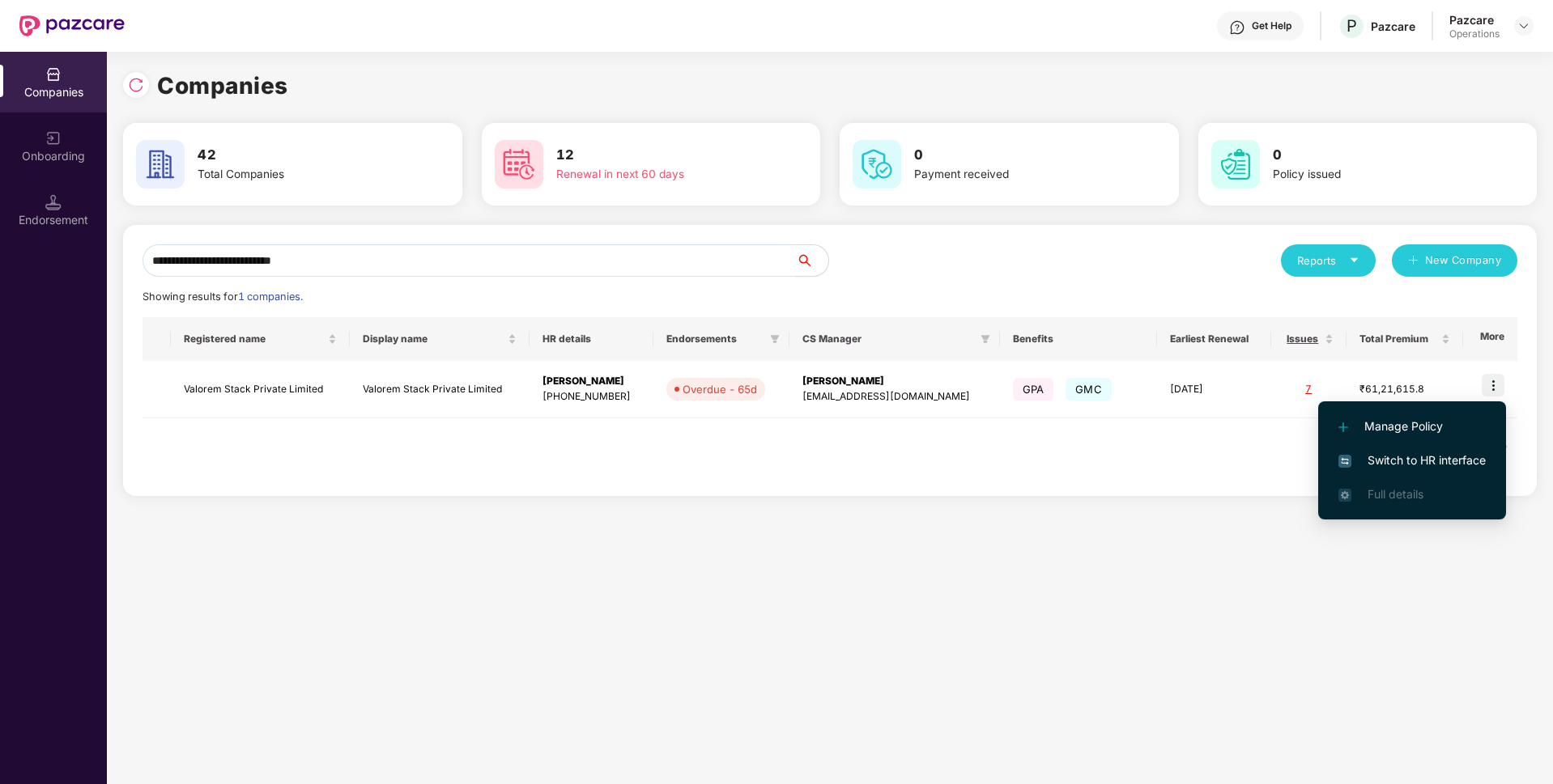
click at [1379, 458] on span "Switch to HR interface" at bounding box center [1412, 460] width 148 height 18
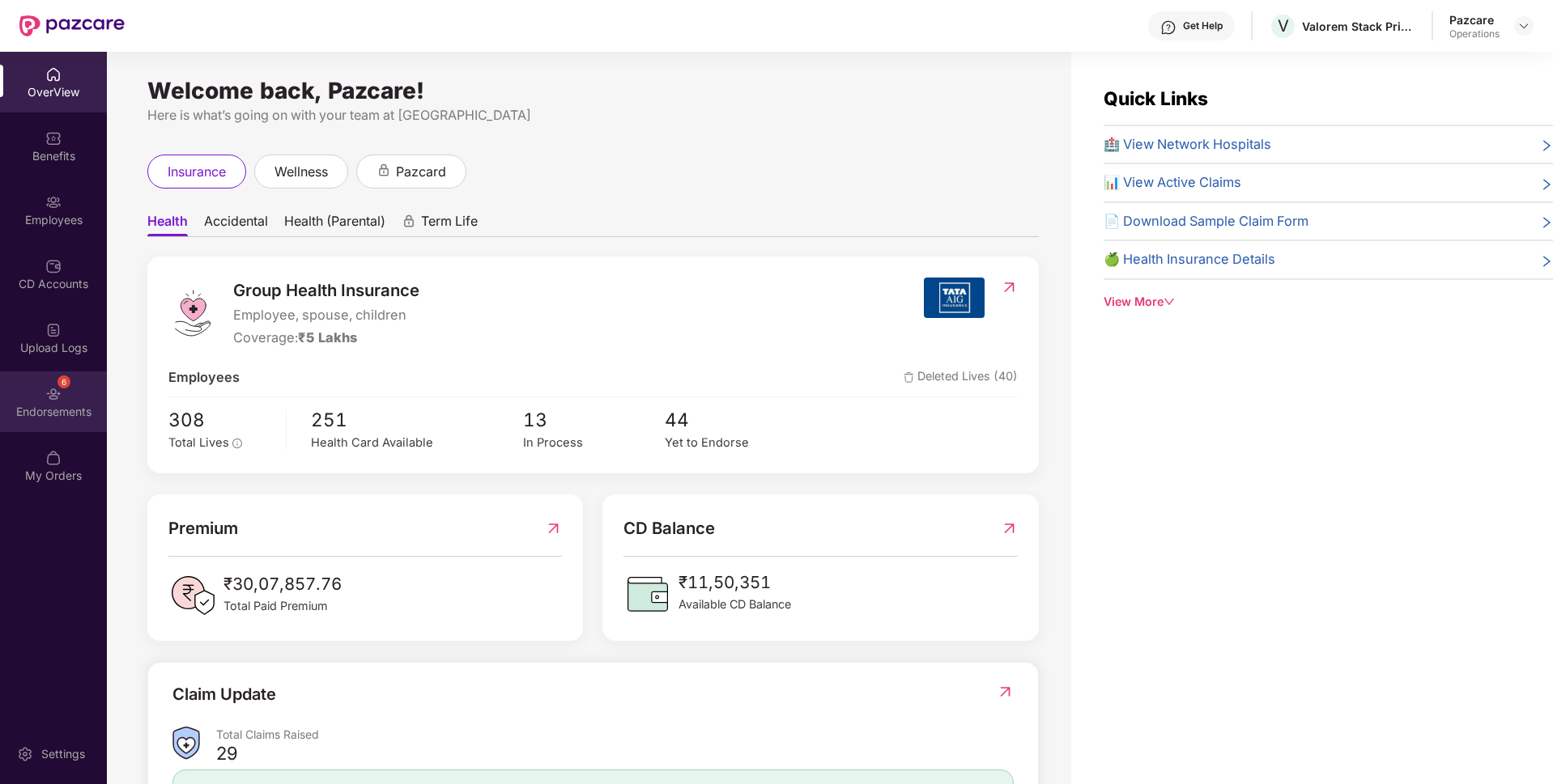
click at [3, 419] on div "Endorsements" at bounding box center [54, 412] width 107 height 16
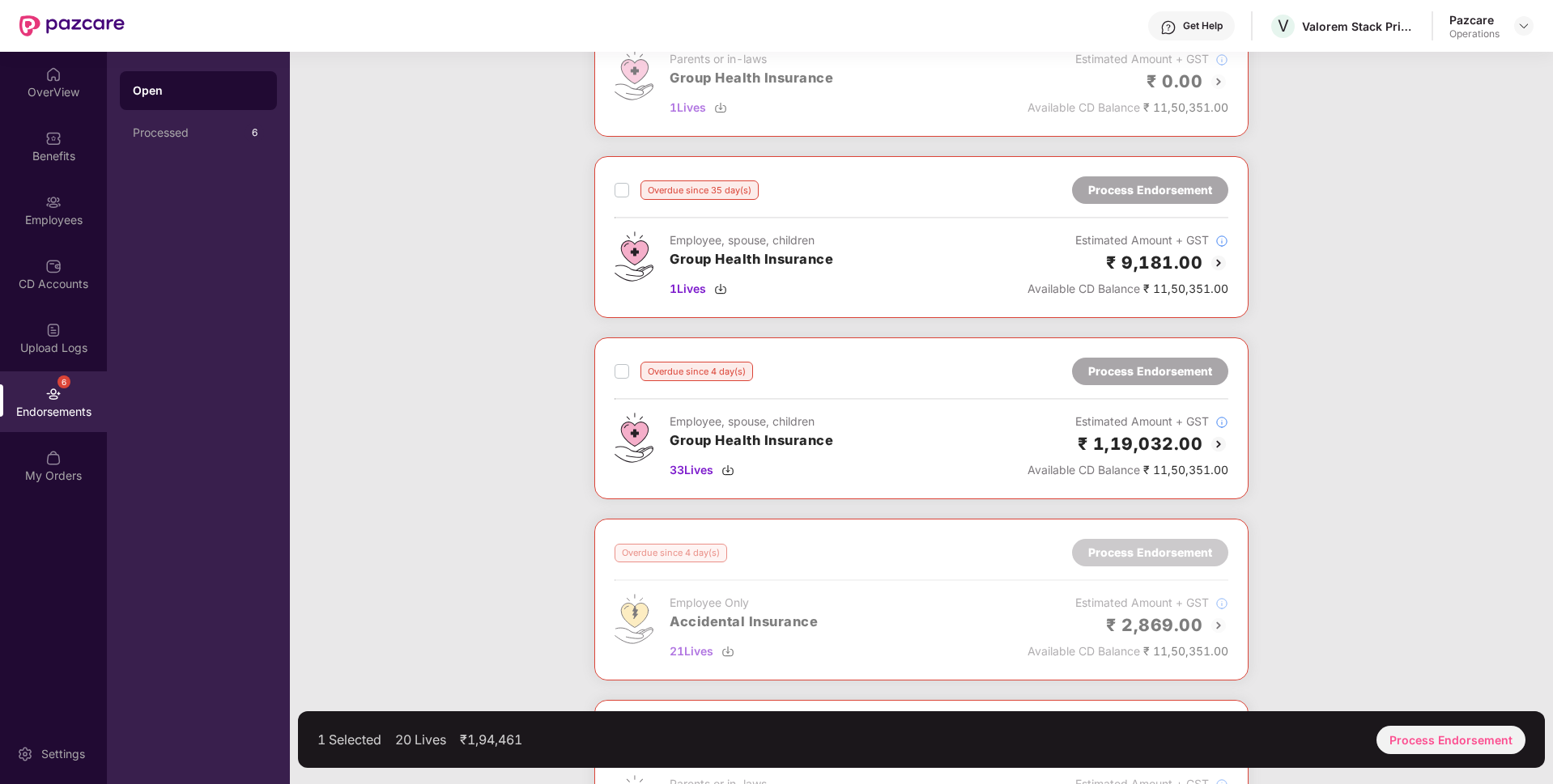
scroll to position [529, 0]
click at [612, 369] on div "Overdue since 4 day(s) Process Endorsement Employee, spouse, children Group Hea…" at bounding box center [921, 417] width 654 height 161
click at [613, 369] on div "Overdue since 4 day(s) Process Endorsement Employee, spouse, children Group Hea…" at bounding box center [921, 417] width 654 height 161
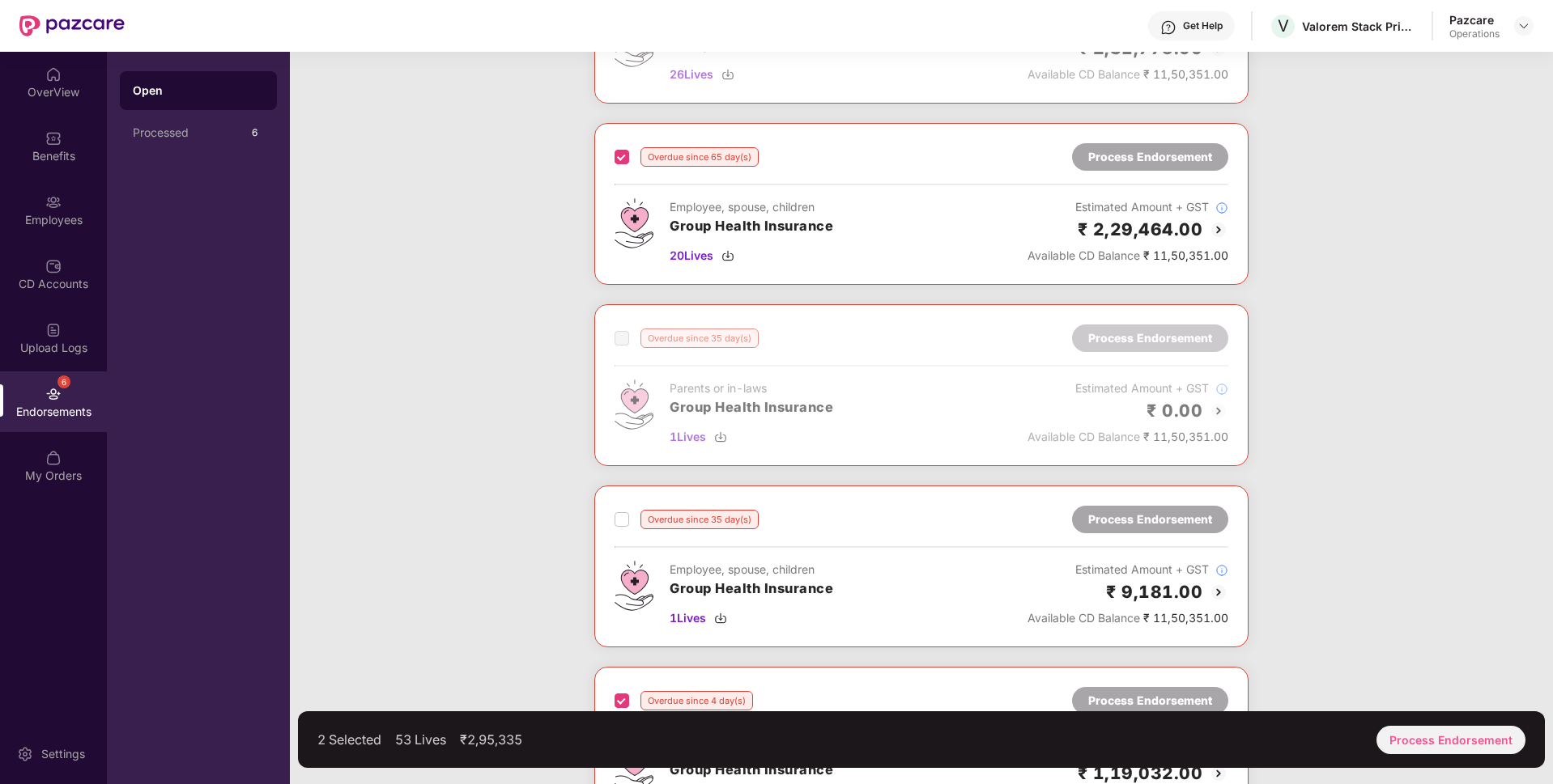
scroll to position [198, 0]
click at [618, 511] on label at bounding box center [622, 521] width 15 height 19
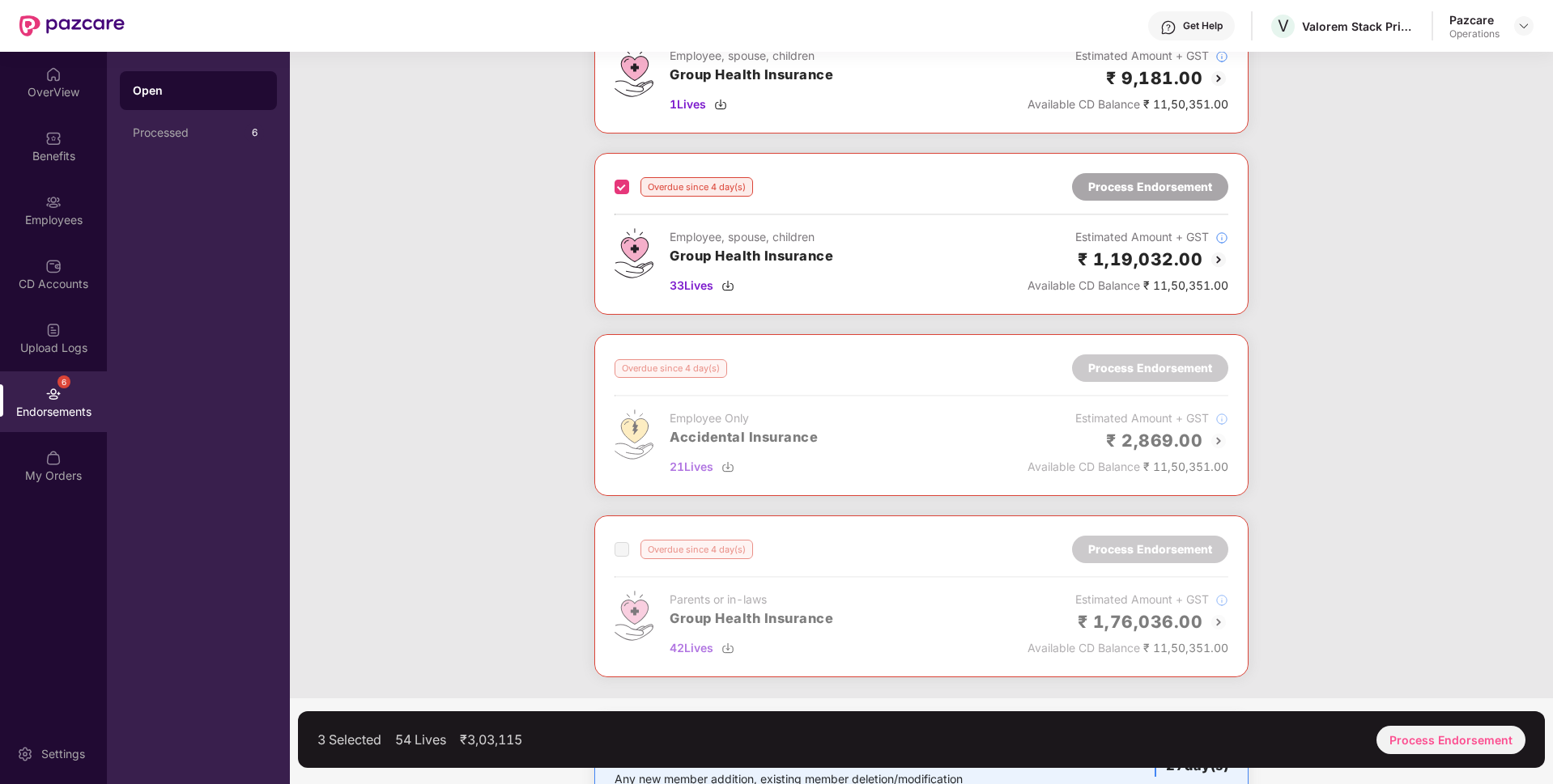
scroll to position [787, 0]
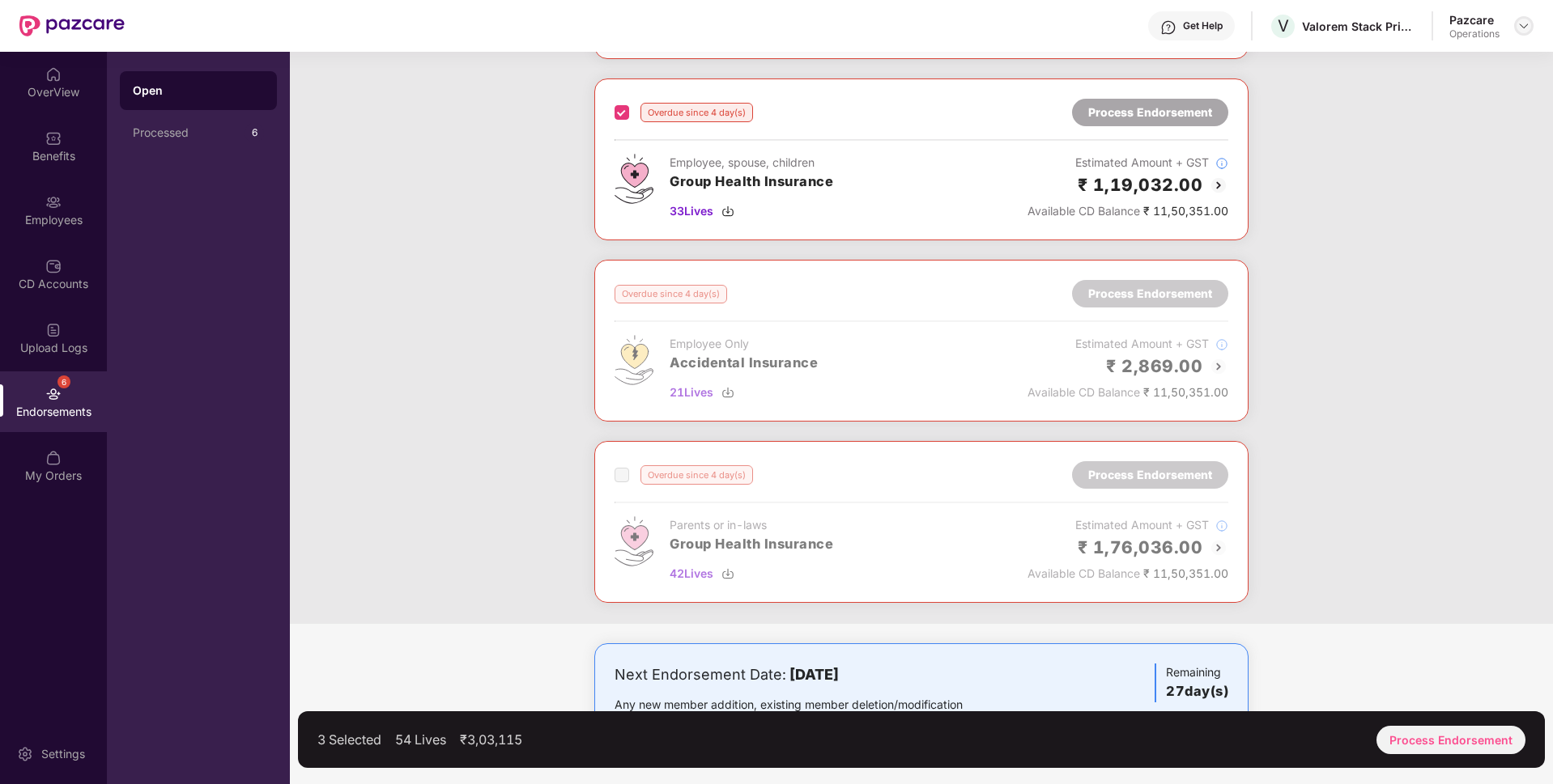
click at [1524, 33] on div at bounding box center [1524, 26] width 19 height 19
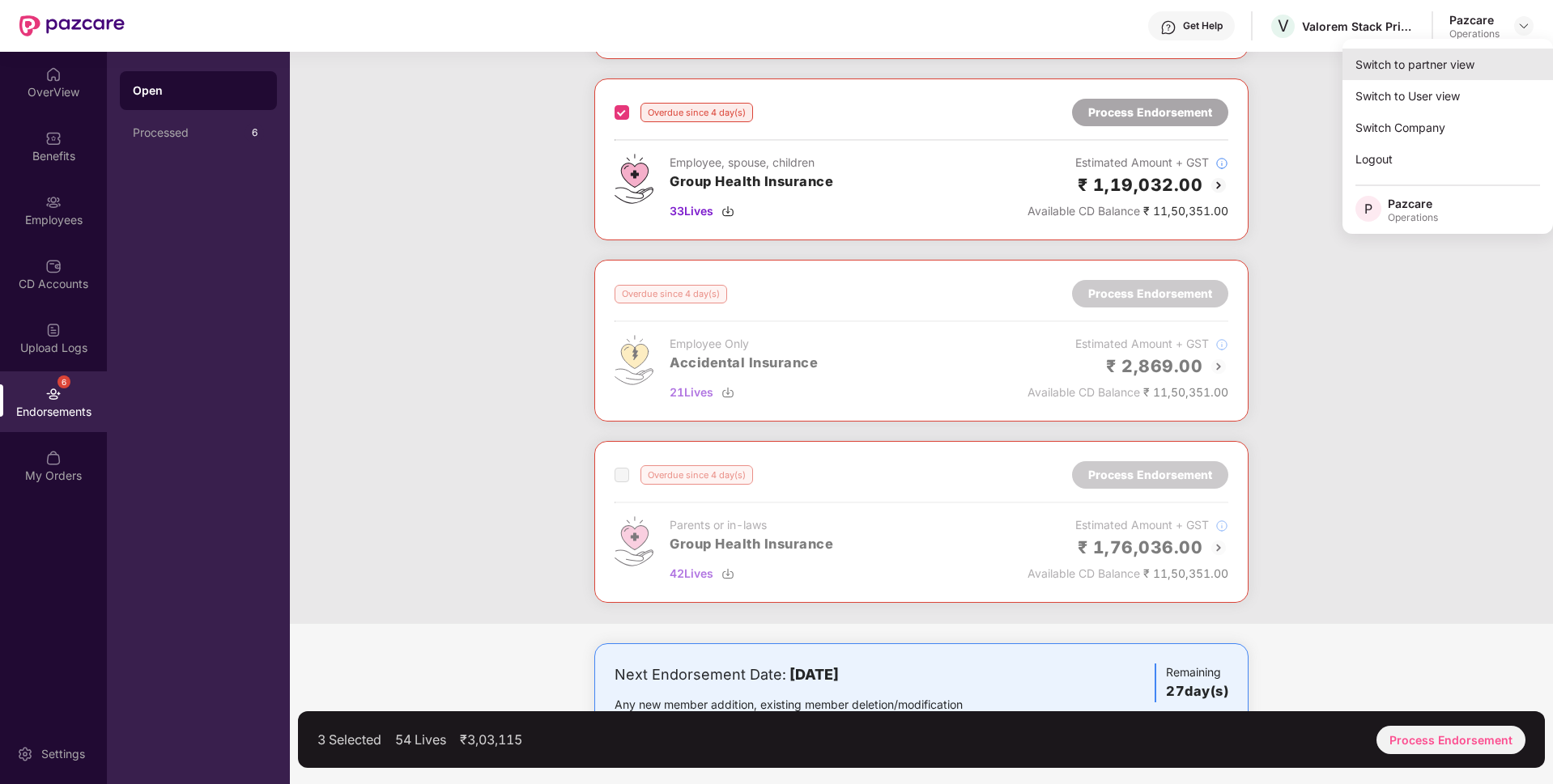
click at [1441, 53] on div "Switch to partner view" at bounding box center [1448, 64] width 211 height 32
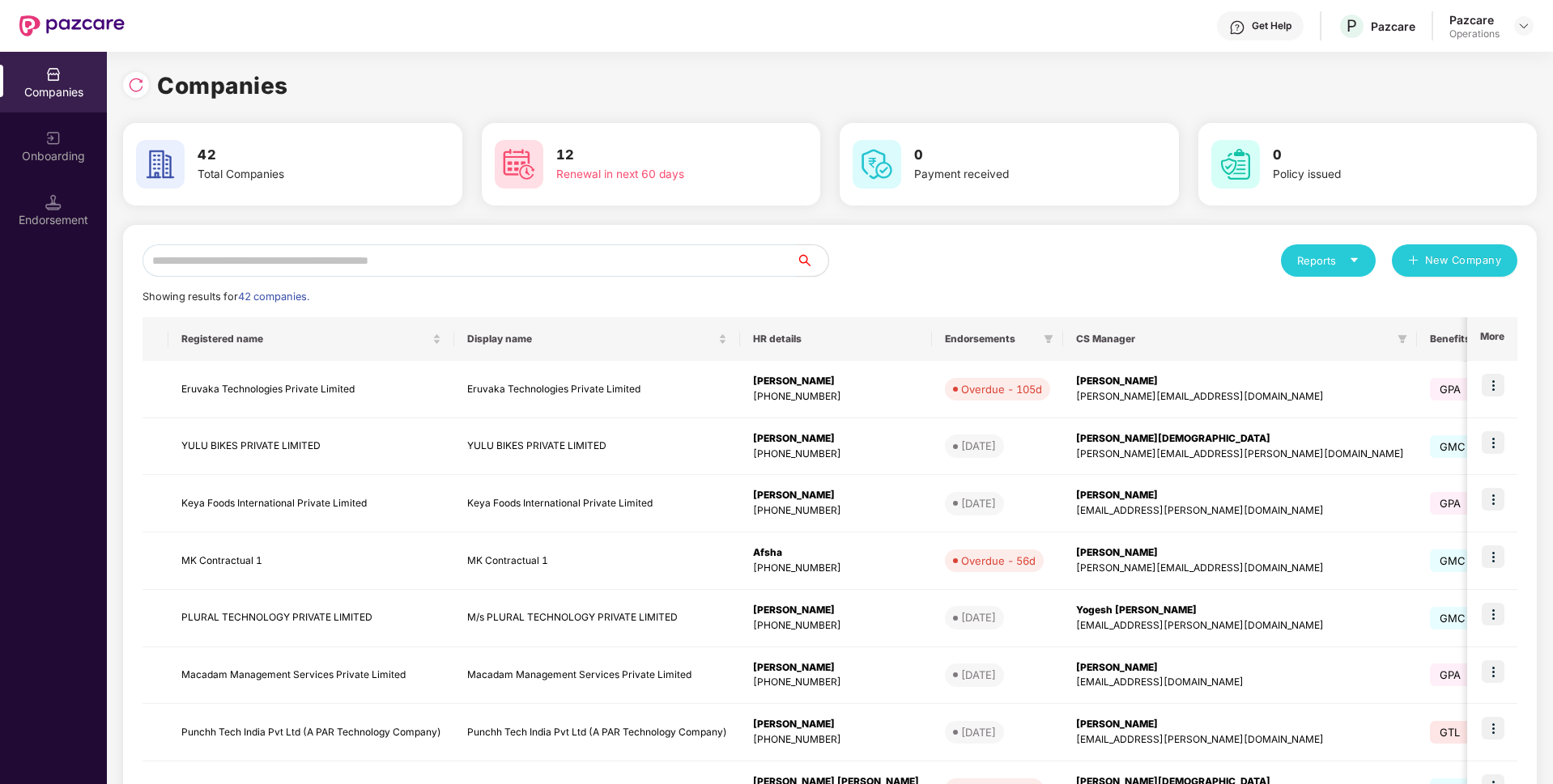
click at [584, 258] on input "text" at bounding box center [469, 260] width 654 height 32
paste input "**********"
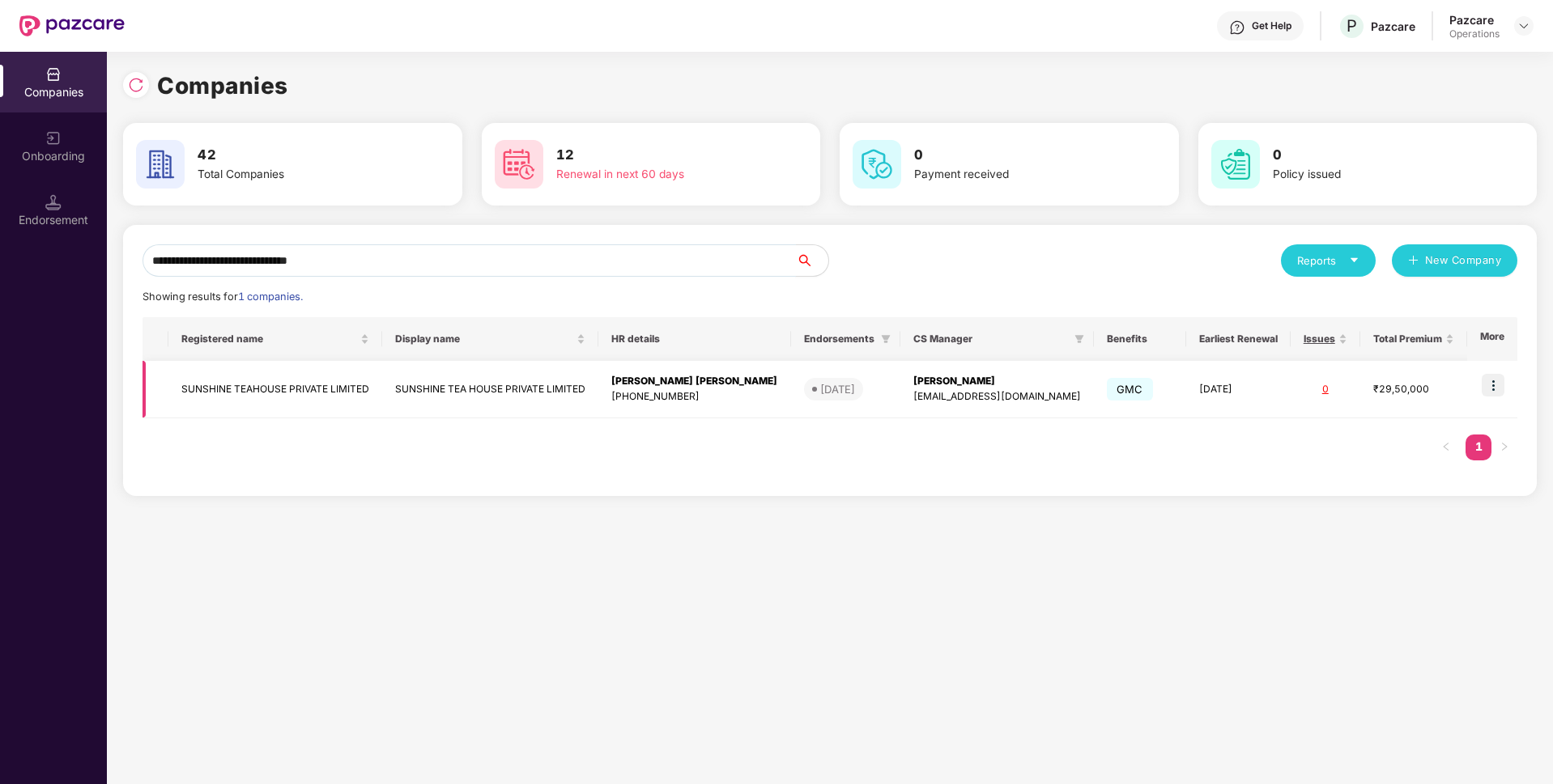
type input "**********"
click at [1496, 374] on img at bounding box center [1493, 385] width 22 height 22
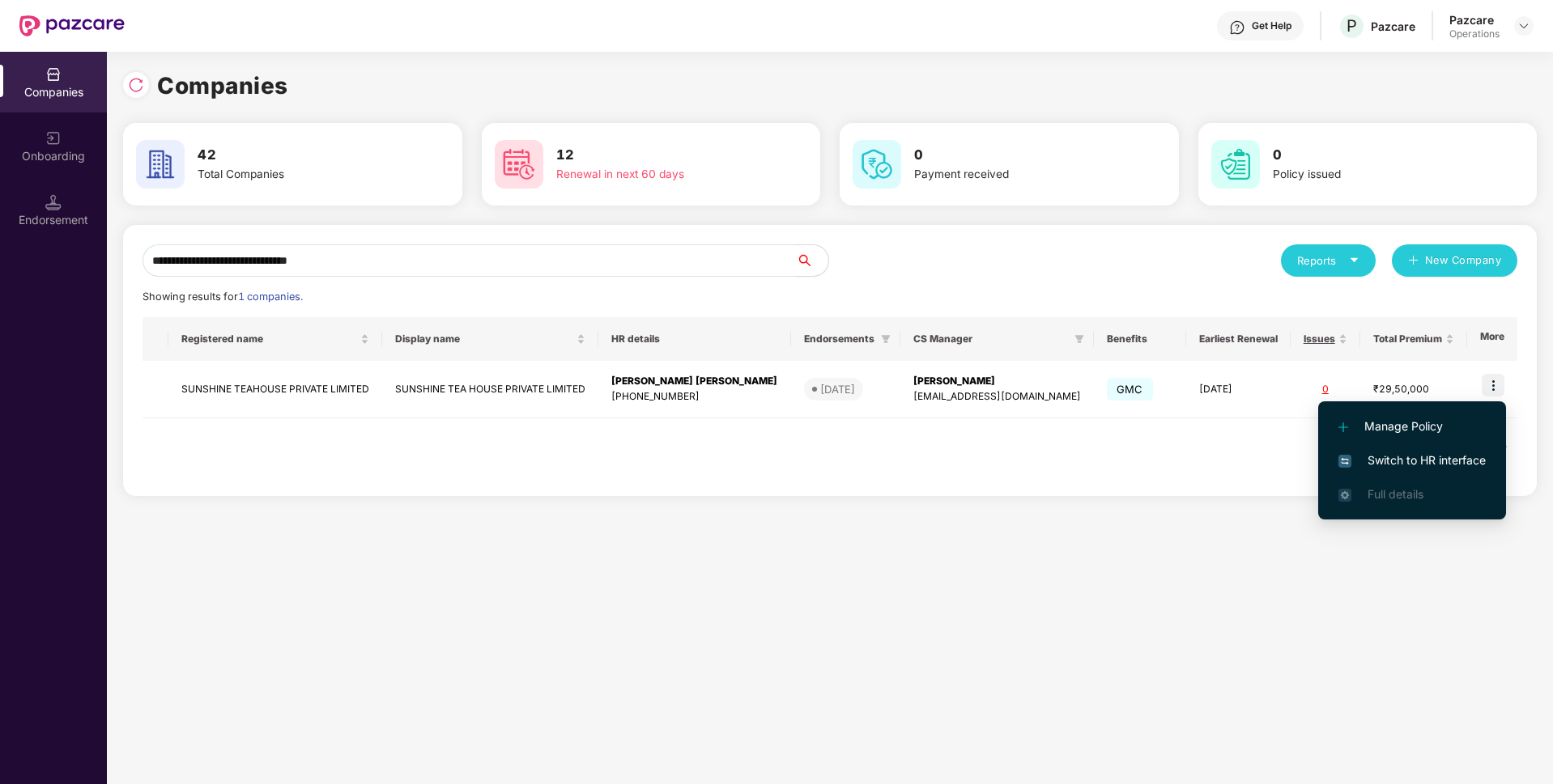
click at [1403, 456] on span "Switch to HR interface" at bounding box center [1412, 460] width 148 height 18
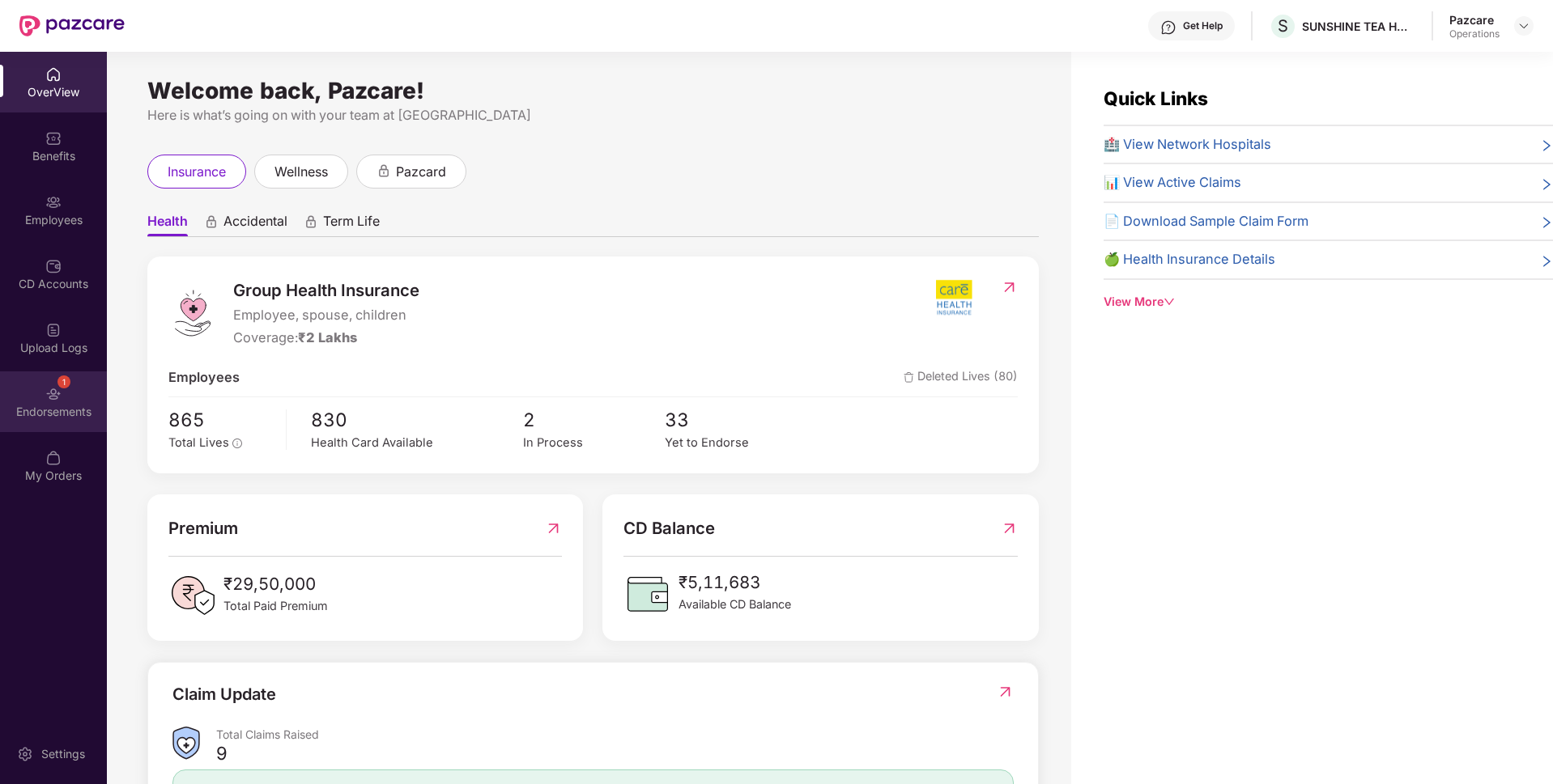
click at [89, 410] on div "Endorsements" at bounding box center [54, 412] width 107 height 16
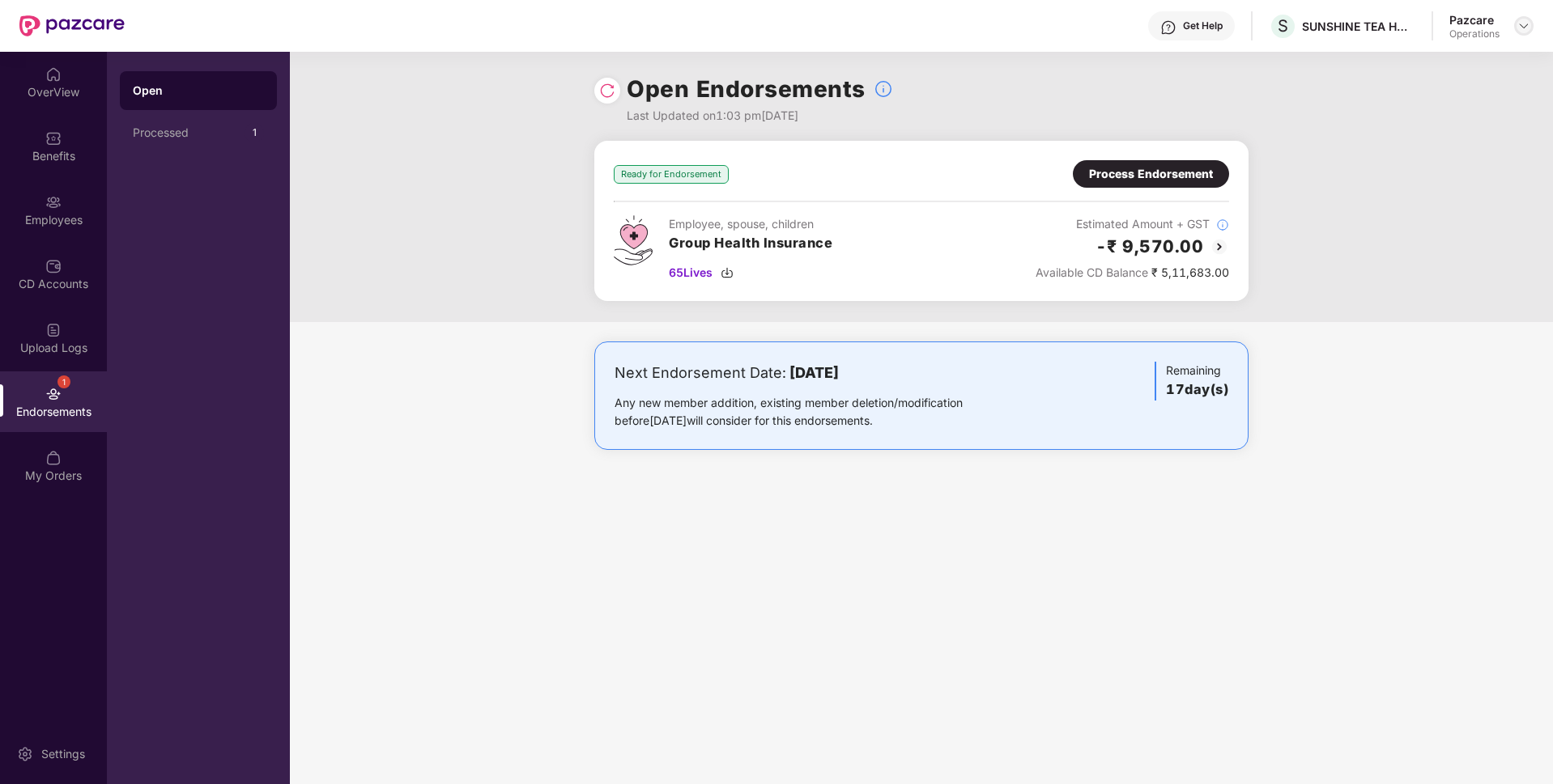
click at [1525, 22] on img at bounding box center [1524, 25] width 13 height 13
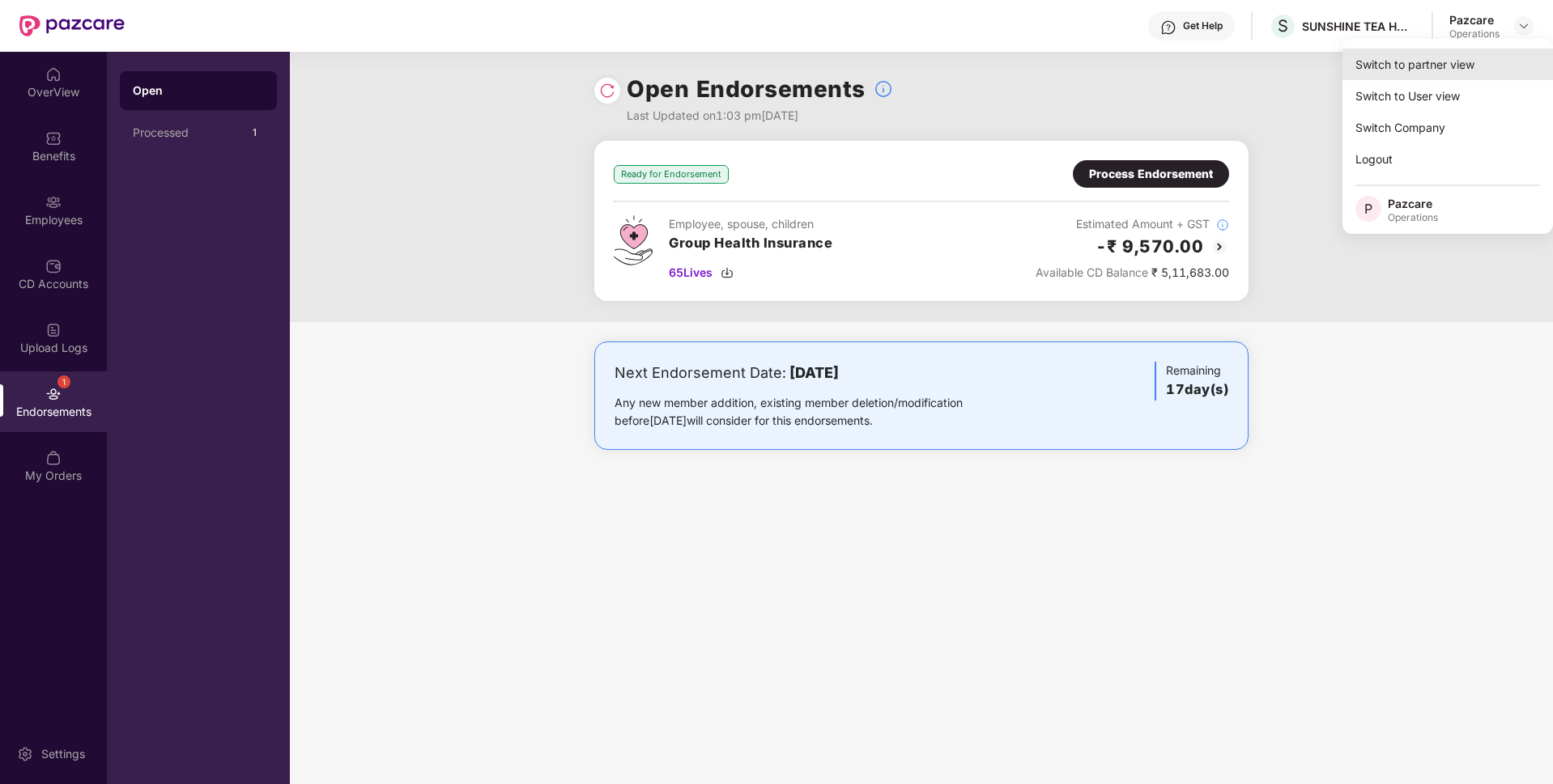
click at [1435, 65] on div "Switch to partner view" at bounding box center [1448, 64] width 211 height 32
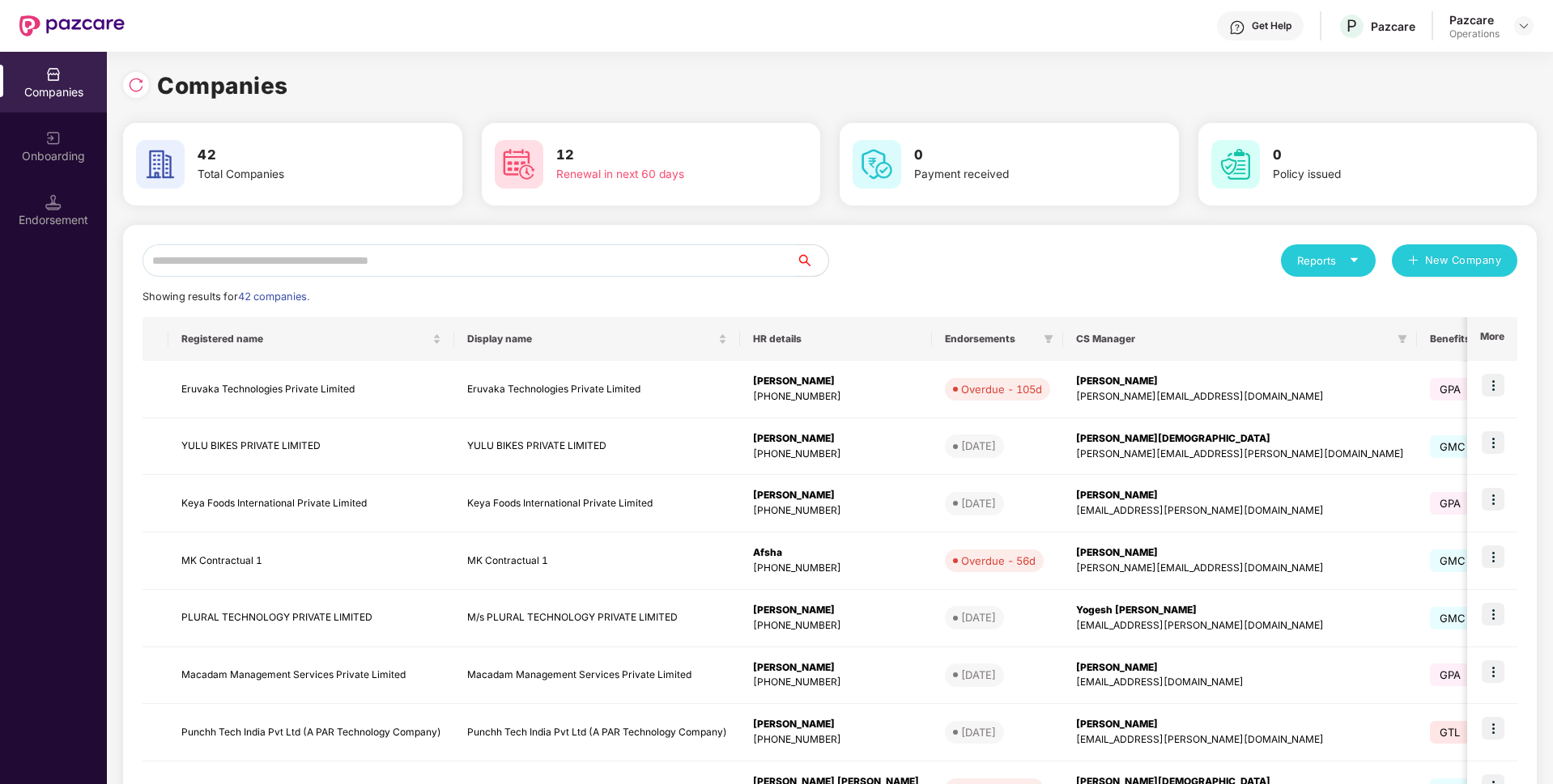
click at [432, 263] on input "text" at bounding box center [469, 260] width 654 height 32
paste input "**********"
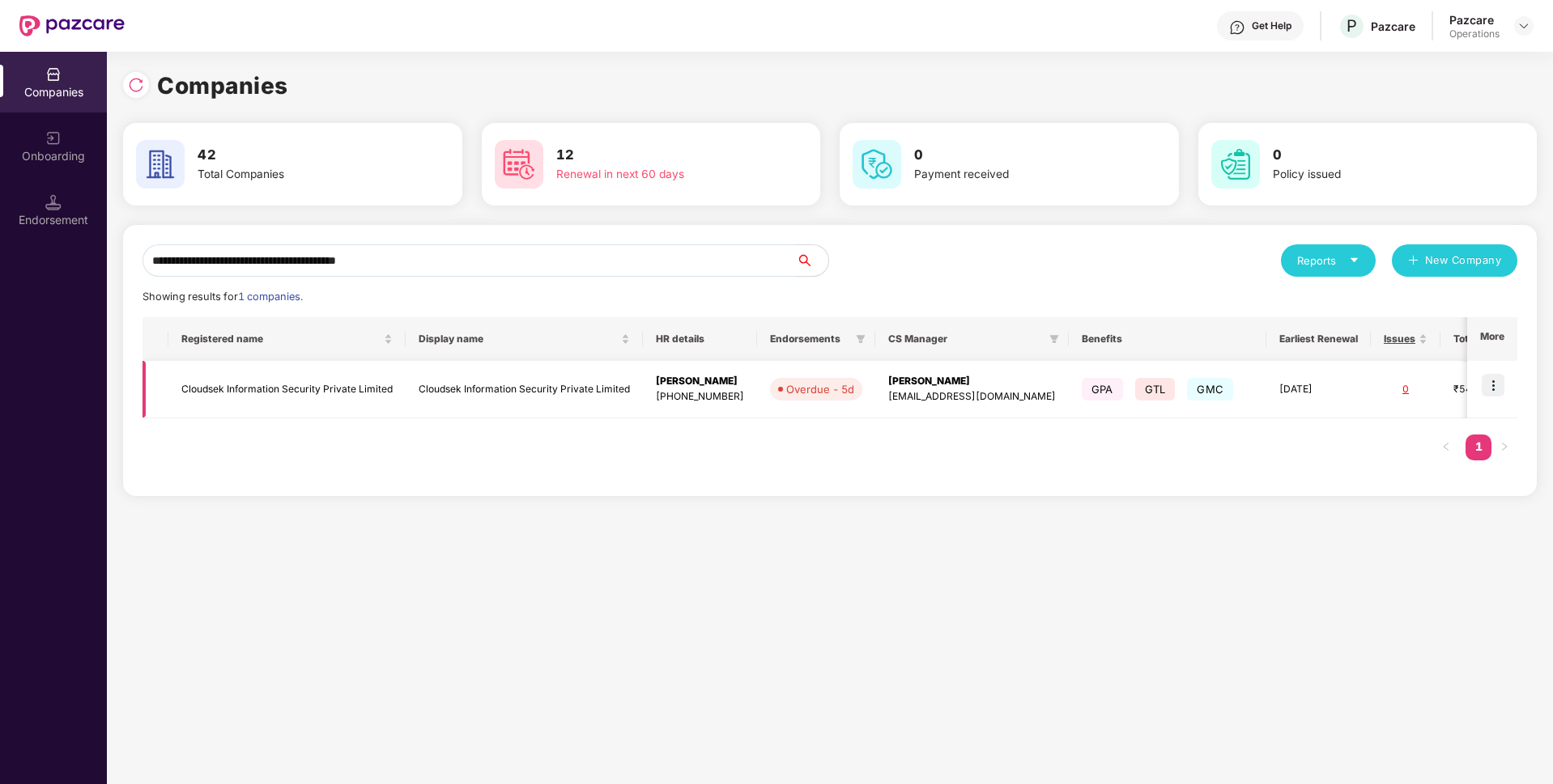
type input "**********"
click at [1493, 380] on img at bounding box center [1493, 385] width 22 height 22
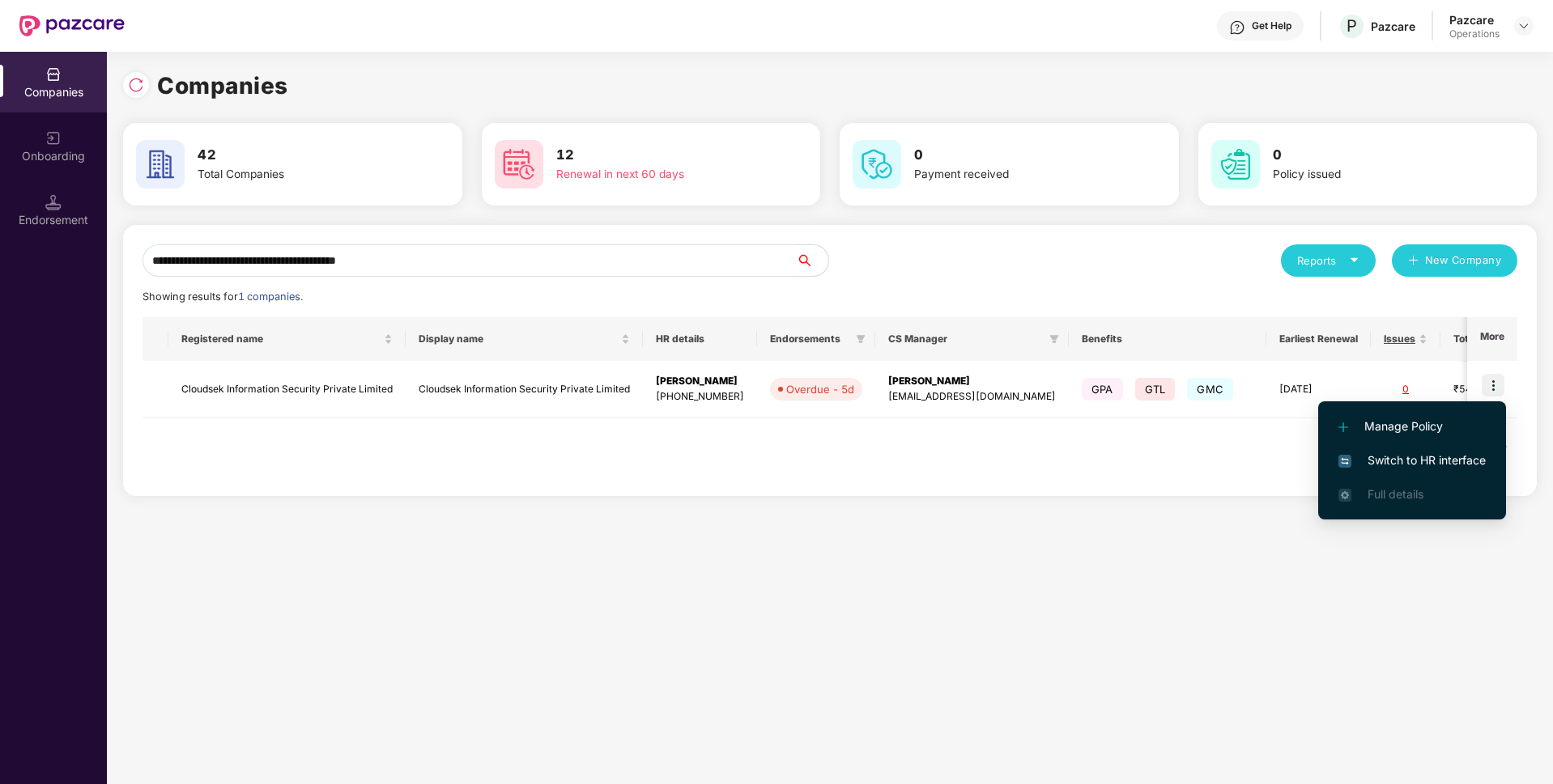
click at [1397, 455] on span "Switch to HR interface" at bounding box center [1412, 460] width 148 height 18
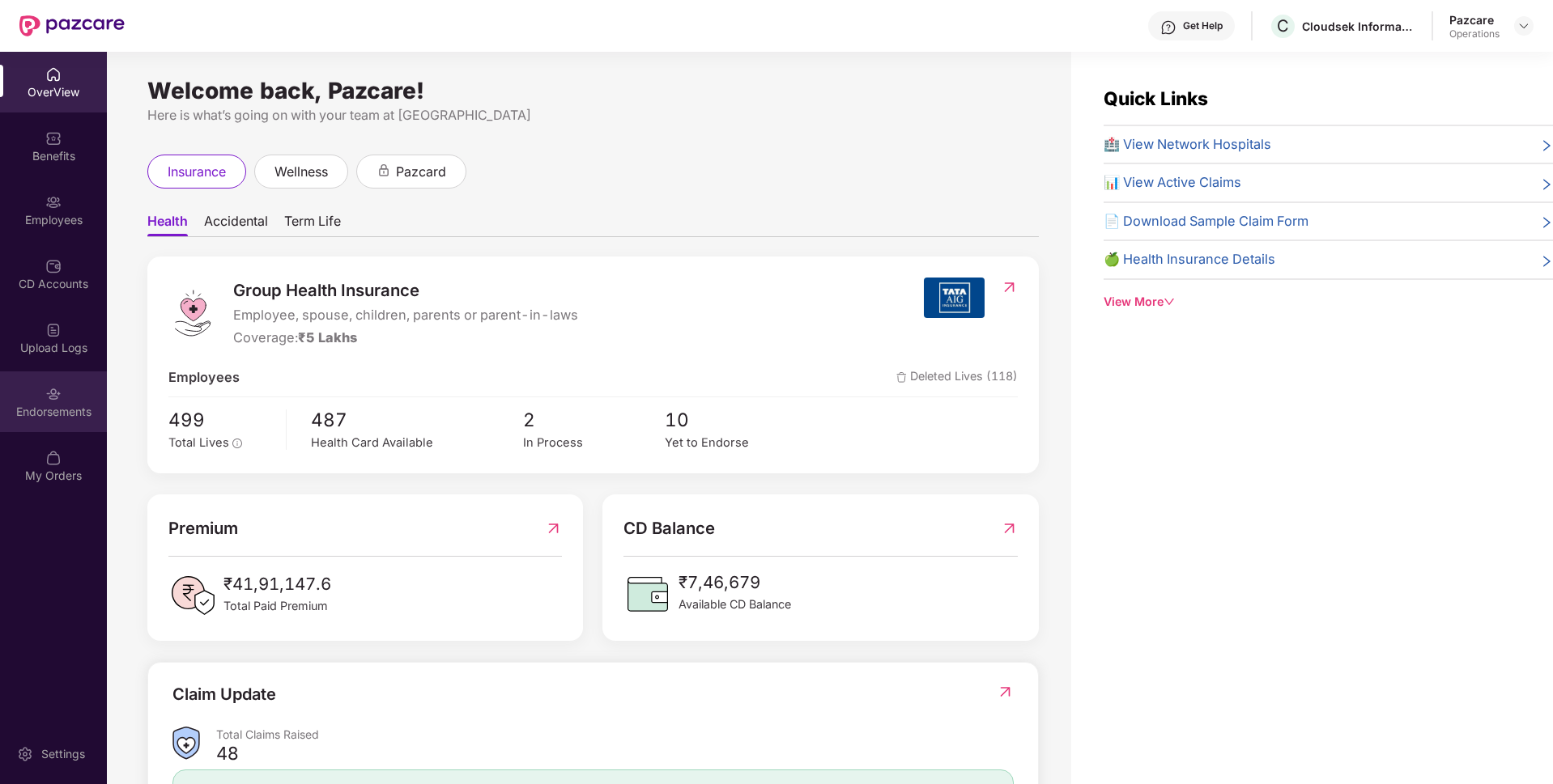
click at [79, 420] on div "Endorsements" at bounding box center [54, 412] width 107 height 16
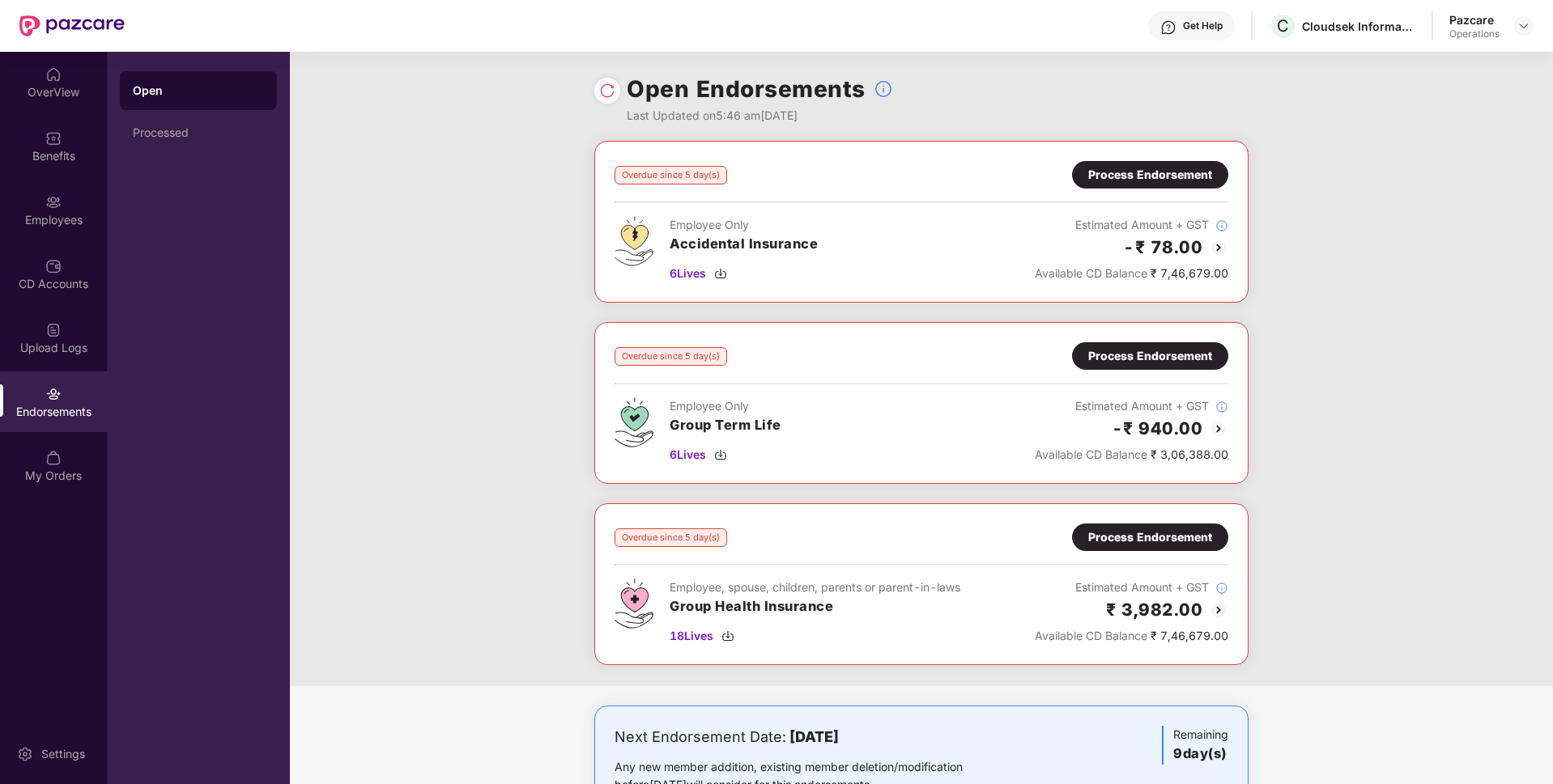
scroll to position [62, 0]
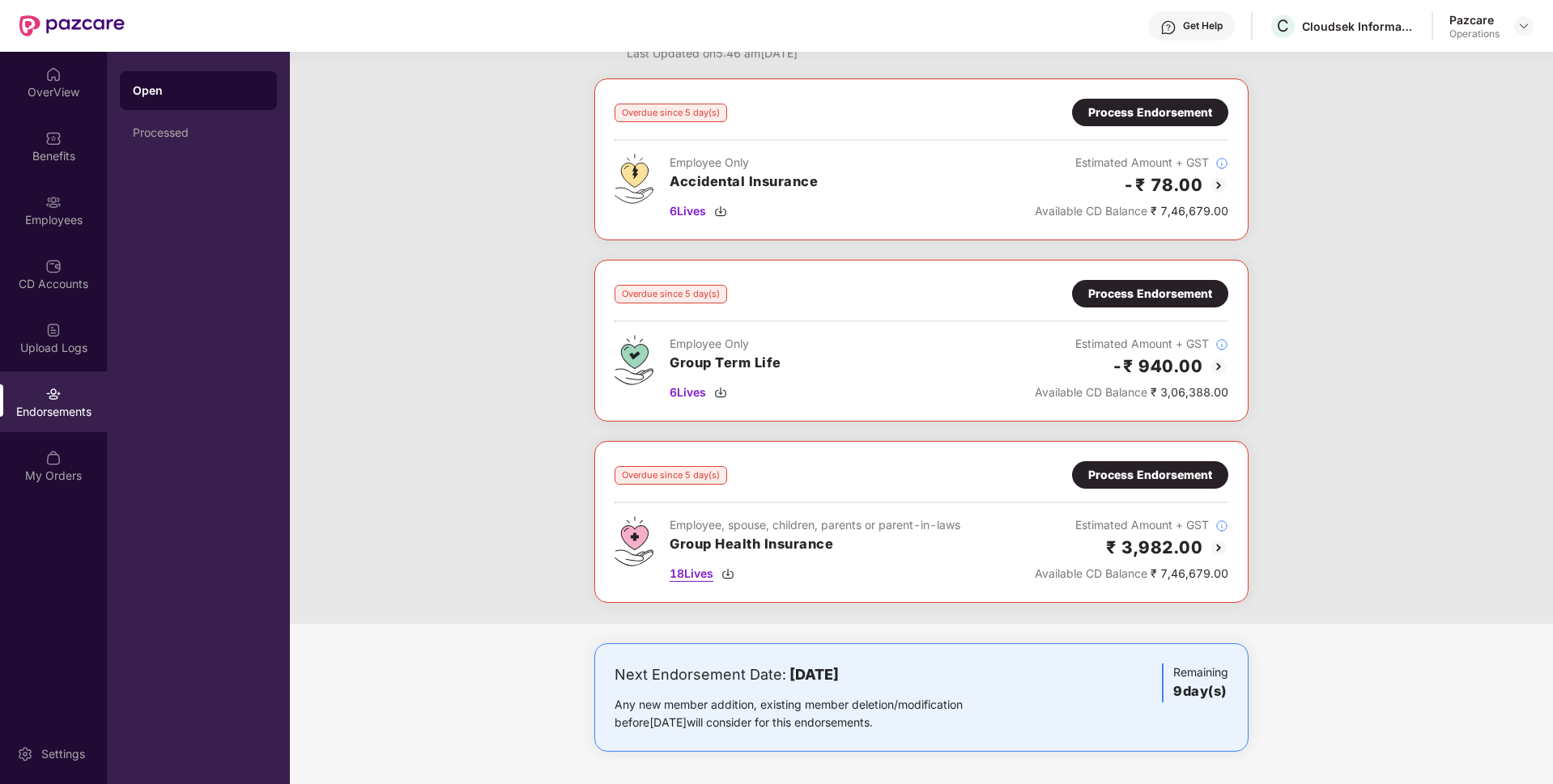
click at [707, 575] on span "18 Lives" at bounding box center [691, 573] width 44 height 18
click at [1136, 480] on div "Process Endorsement" at bounding box center [1150, 475] width 124 height 18
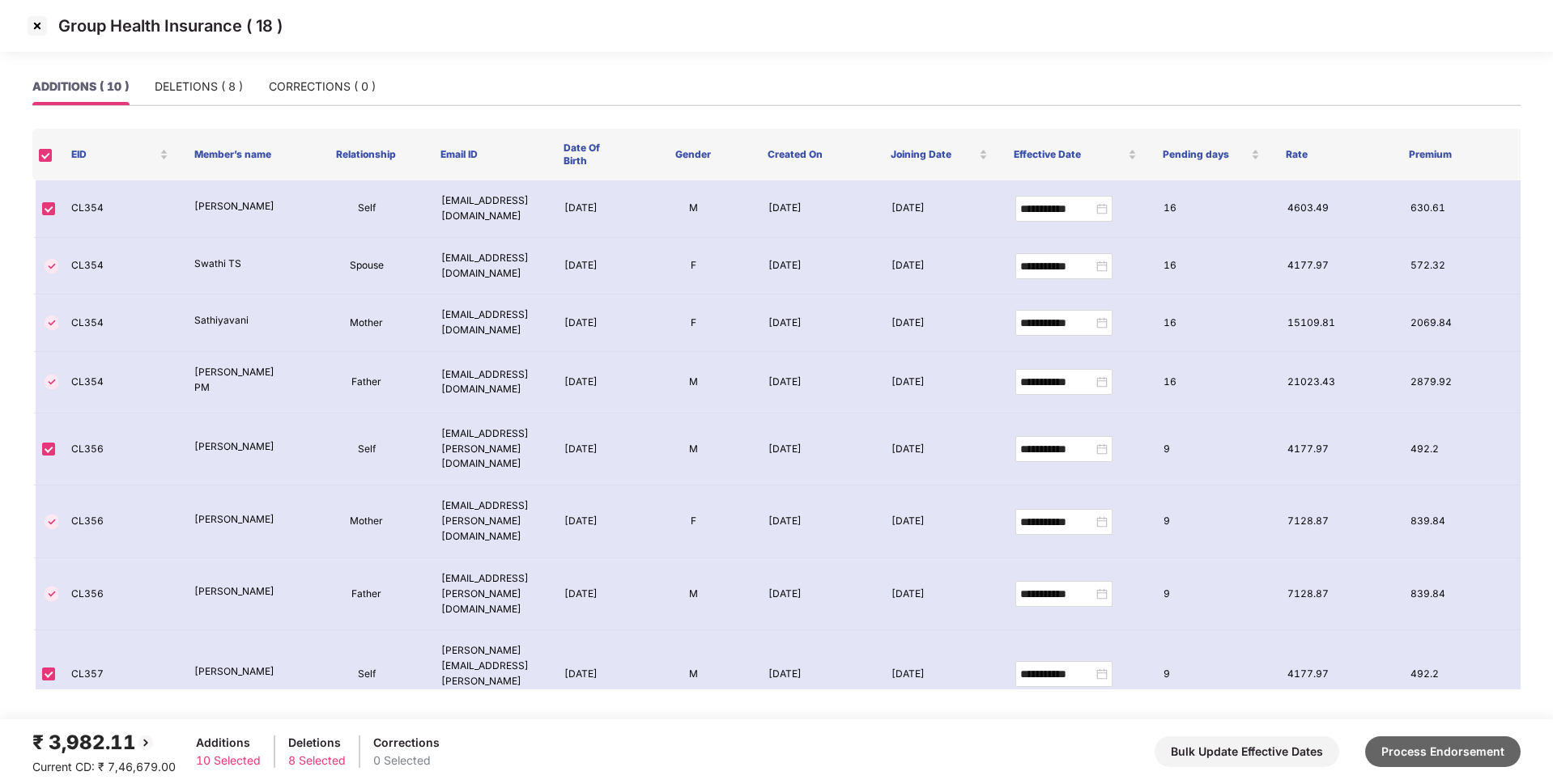
click at [1439, 750] on button "Process Endorsement" at bounding box center [1443, 752] width 155 height 31
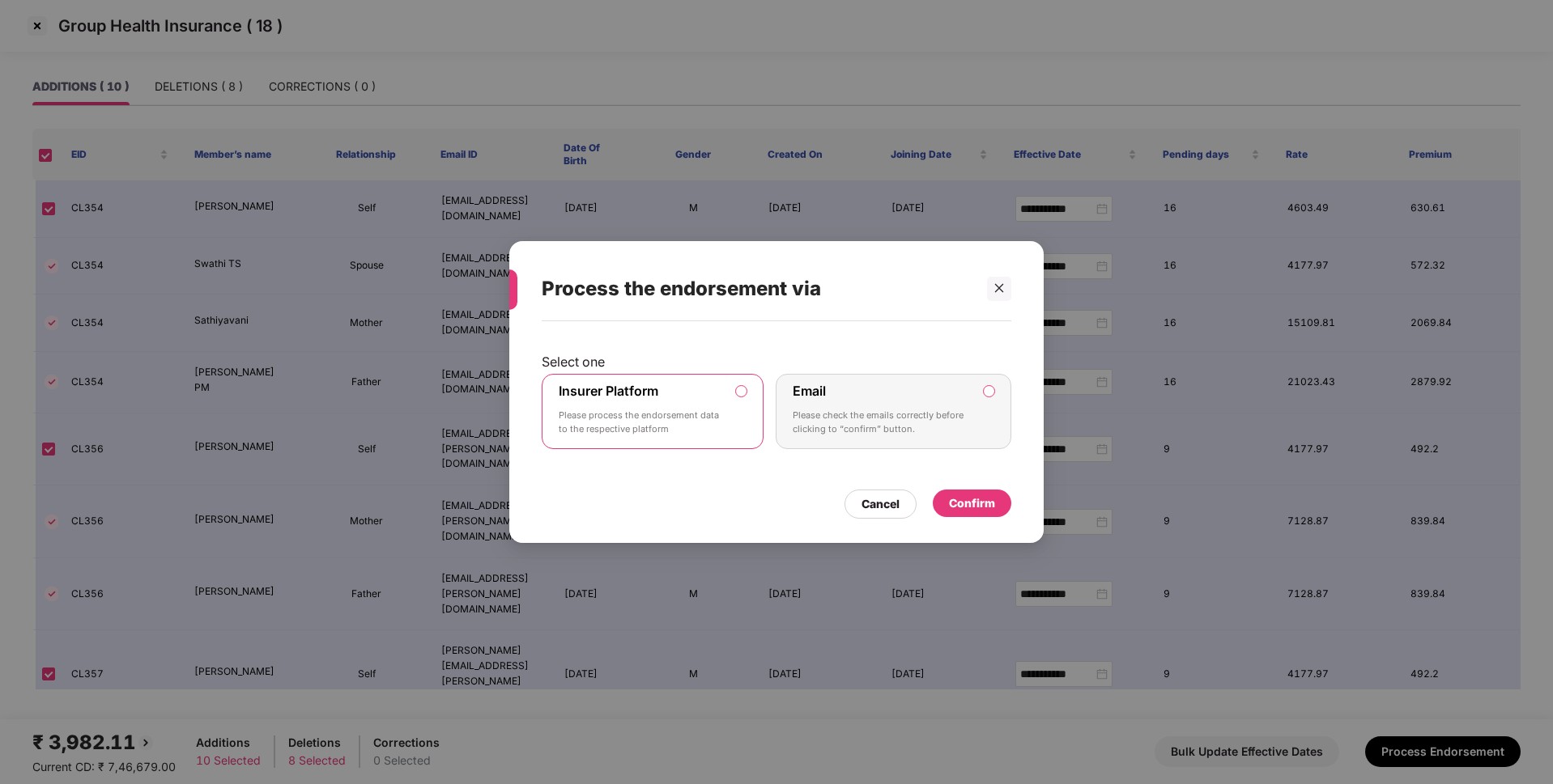
click at [972, 503] on div "Confirm" at bounding box center [972, 503] width 46 height 18
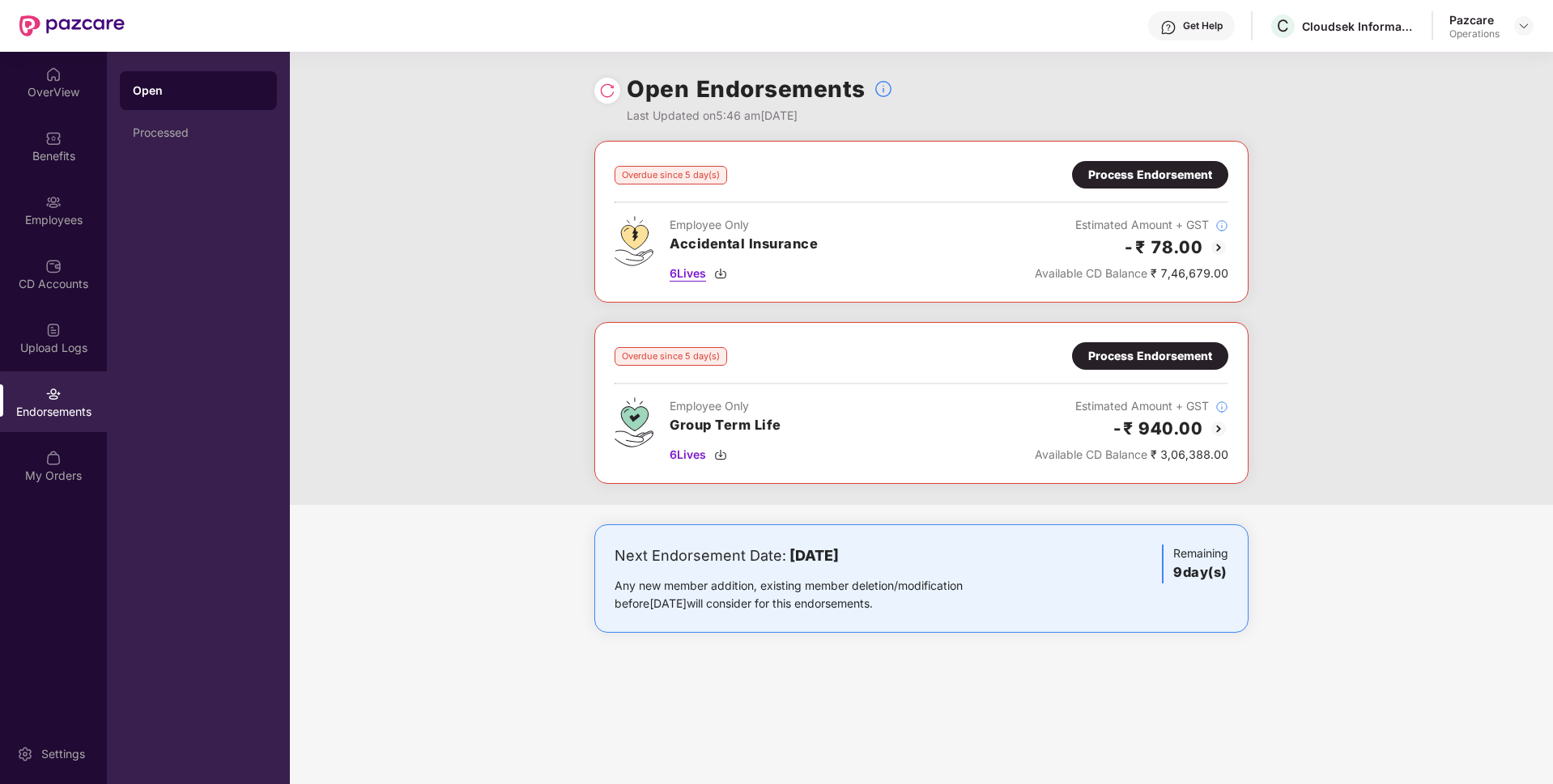
click at [701, 281] on span "6 Lives" at bounding box center [688, 274] width 36 height 18
